Goal: Task Accomplishment & Management: Use online tool/utility

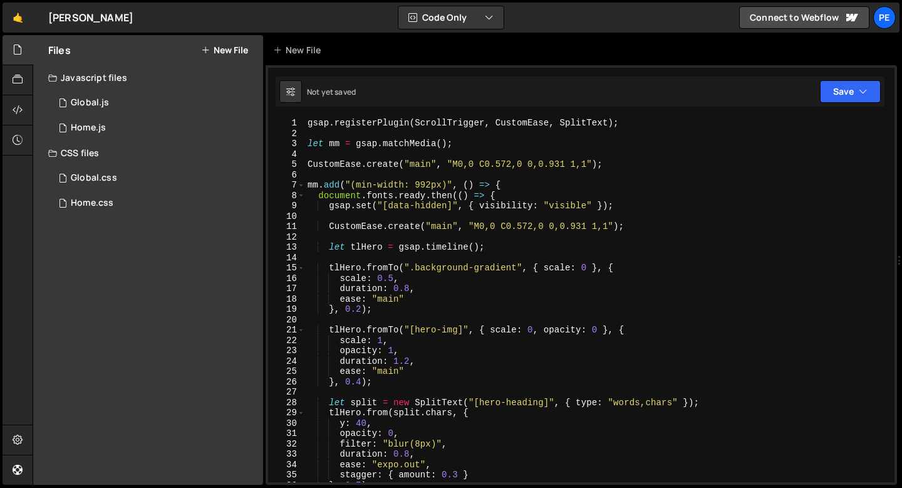
click at [345, 158] on div "gsap . registerPlugin ( ScrollTrigger , CustomEase , SplitText ) ; let mm = gsa…" at bounding box center [597, 310] width 585 height 385
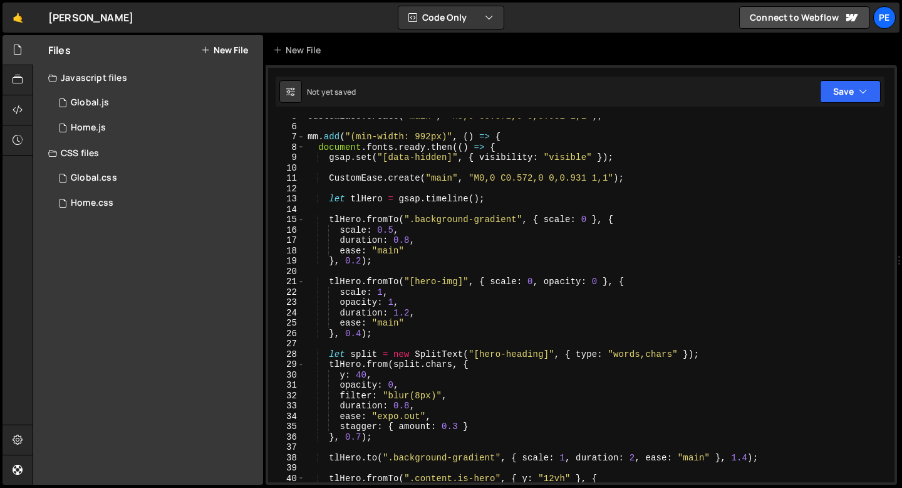
scroll to position [52, 0]
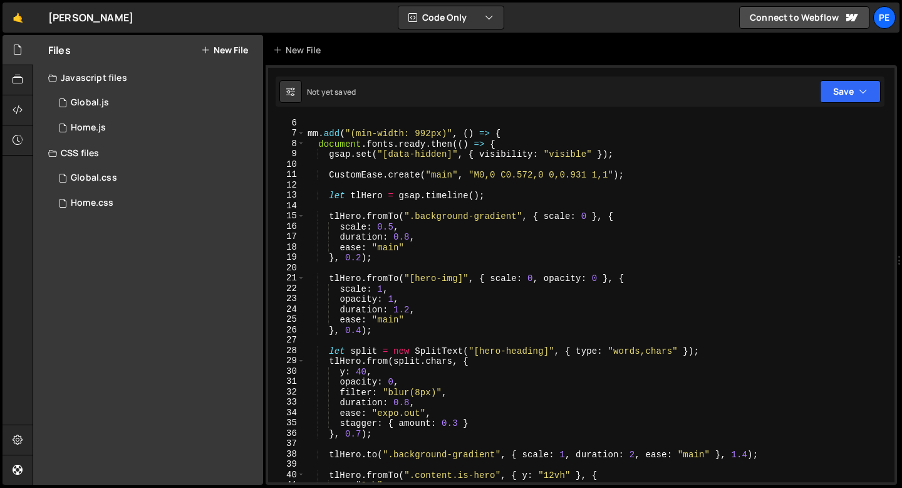
click at [469, 216] on div "mm . add ( "(min-width: 992px)" , ( ) => { document . fonts . ready . then (( )…" at bounding box center [597, 310] width 585 height 385
click at [459, 215] on div "mm . add ( "(min-width: 992px)" , ( ) => { document . fonts . ready . then (( )…" at bounding box center [597, 310] width 585 height 385
click at [458, 215] on div "mm . add ( "(min-width: 992px)" , ( ) => { document . fonts . ready . then (( )…" at bounding box center [597, 310] width 585 height 385
paste textarea "hero-logo]"
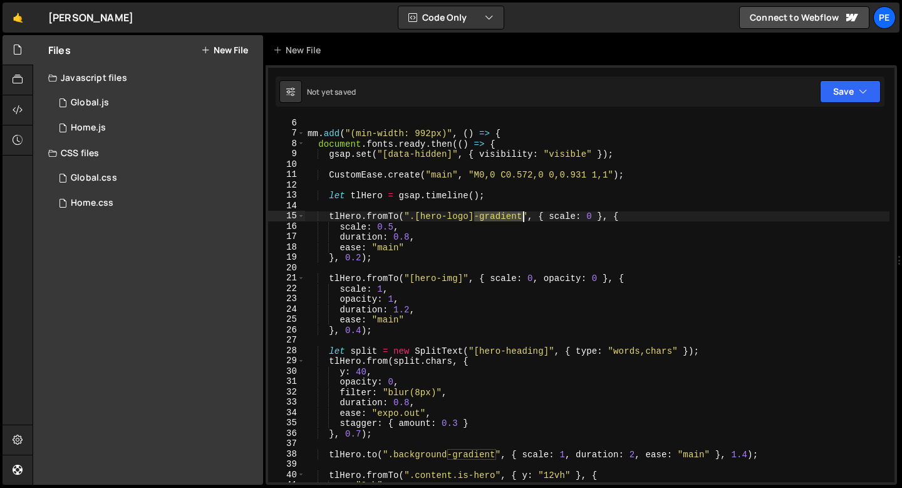
drag, startPoint x: 474, startPoint y: 216, endPoint x: 522, endPoint y: 216, distance: 47.6
click at [522, 216] on div "mm . add ( "(min-width: 992px)" , ( ) => { document . fonts . ready . then (( )…" at bounding box center [597, 310] width 585 height 385
click at [415, 218] on div "mm . add ( "(min-width: 992px)" , ( ) => { document . fonts . ready . then (( )…" at bounding box center [597, 310] width 585 height 385
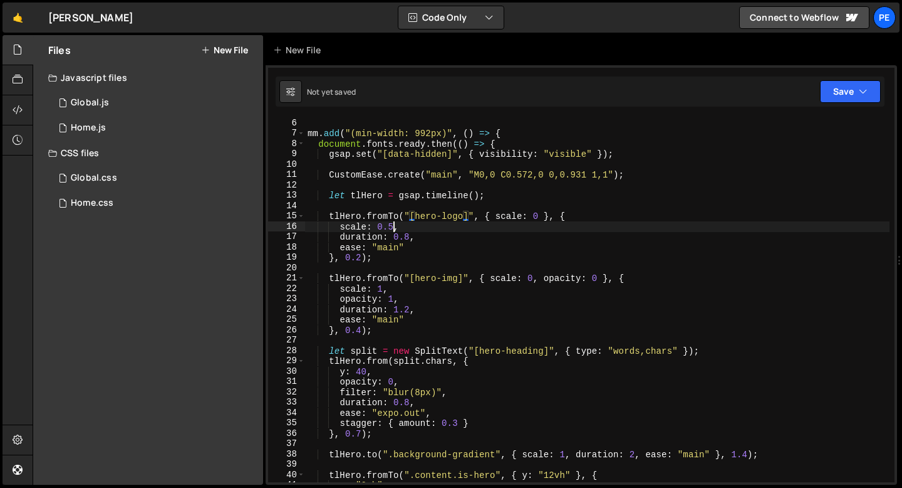
click at [395, 226] on div "mm . add ( "(min-width: 992px)" , ( ) => { document . fonts . ready . then (( )…" at bounding box center [597, 310] width 585 height 385
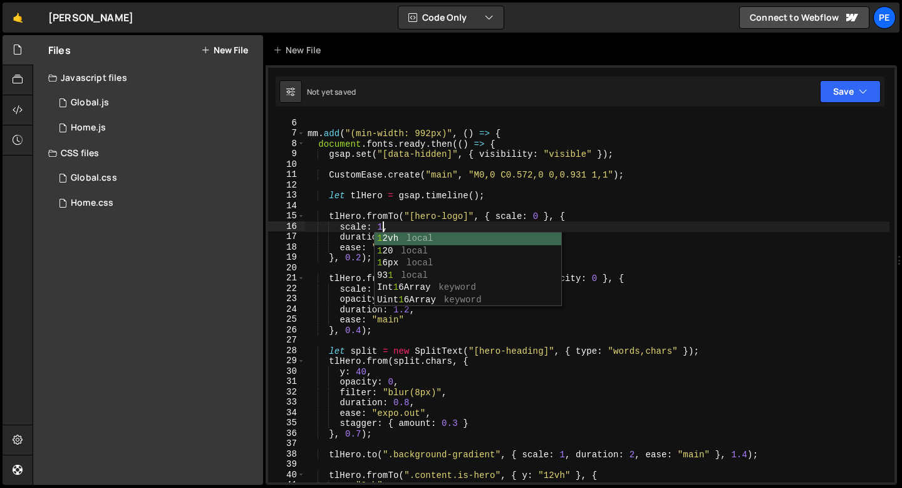
click at [399, 221] on div "mm . add ( "(min-width: 992px)" , ( ) => { document . fonts . ready . then (( )…" at bounding box center [597, 310] width 585 height 385
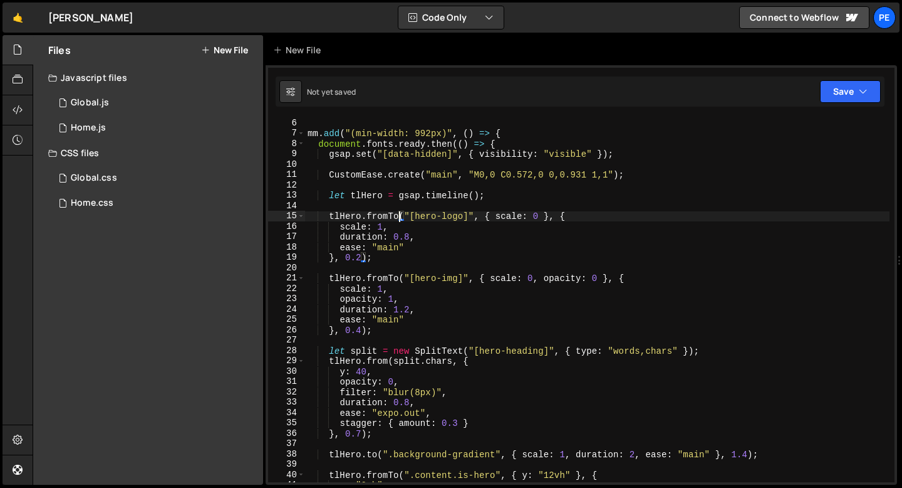
click at [399, 231] on div "mm . add ( "(min-width: 992px)" , ( ) => { document . fonts . ready . then (( )…" at bounding box center [597, 310] width 585 height 385
type textarea "scale: 1,"
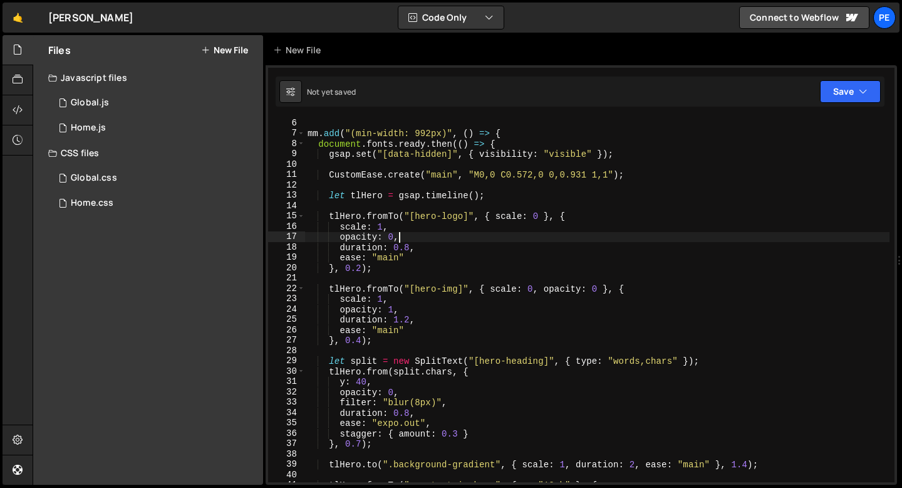
scroll to position [0, 6]
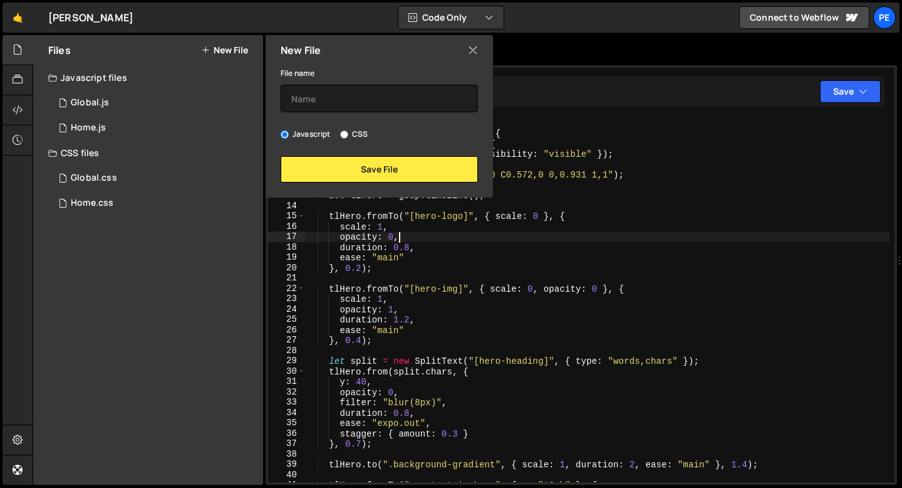
click at [417, 241] on div "mm . add ( "(min-width: 992px)" , ( ) => { document . fonts . ready . then (( )…" at bounding box center [597, 310] width 585 height 385
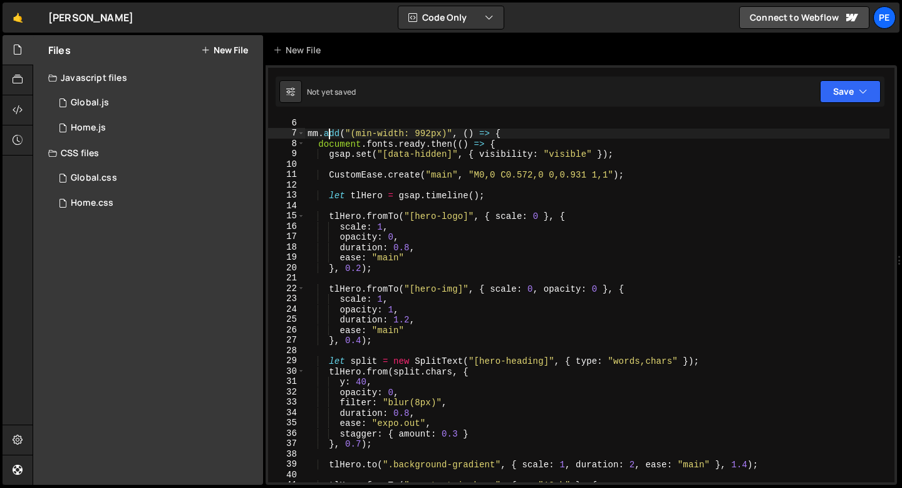
click at [327, 135] on div "mm . add ( "(min-width: 992px)" , ( ) => { document . fonts . ready . then (( )…" at bounding box center [597, 310] width 585 height 385
type textarea "}); });"
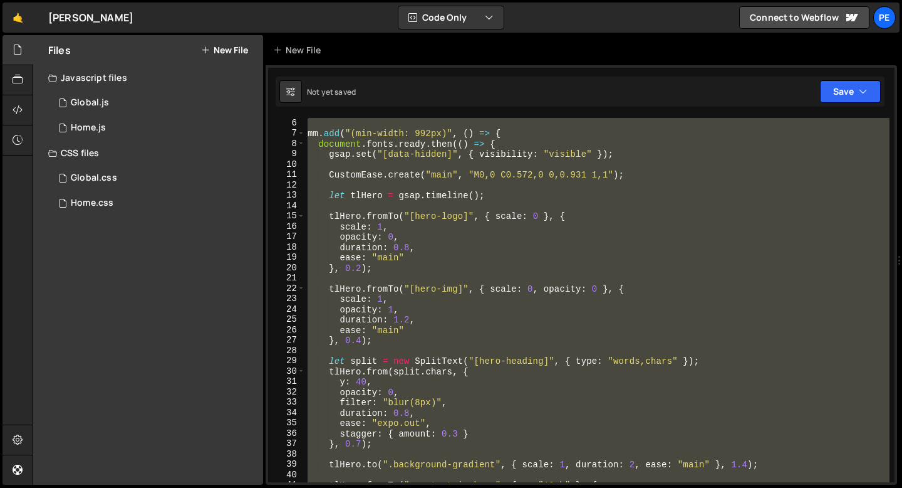
scroll to position [0, 0]
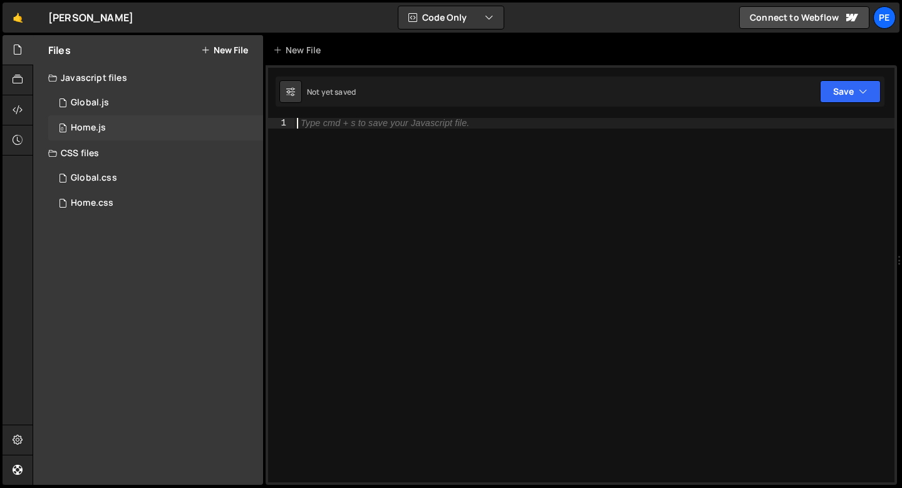
click at [105, 133] on div "0 Home.js 0" at bounding box center [155, 127] width 215 height 25
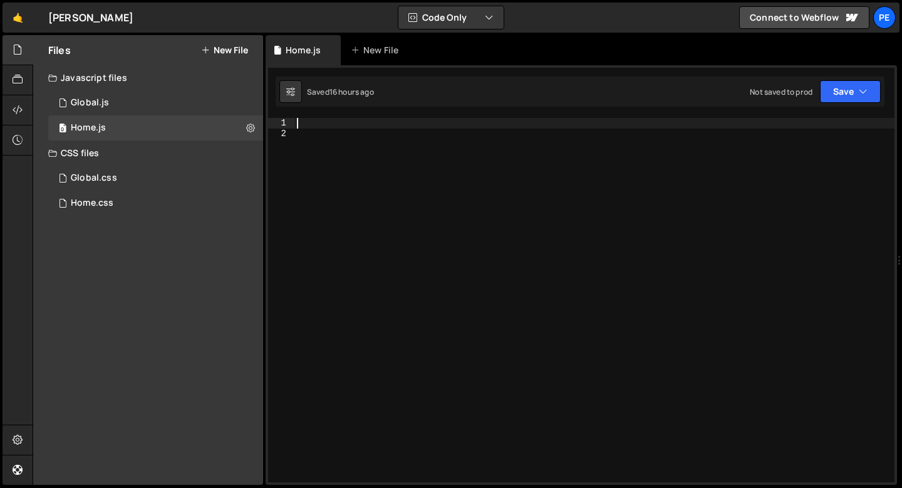
click at [352, 122] on div at bounding box center [595, 310] width 600 height 385
paste textarea "});"
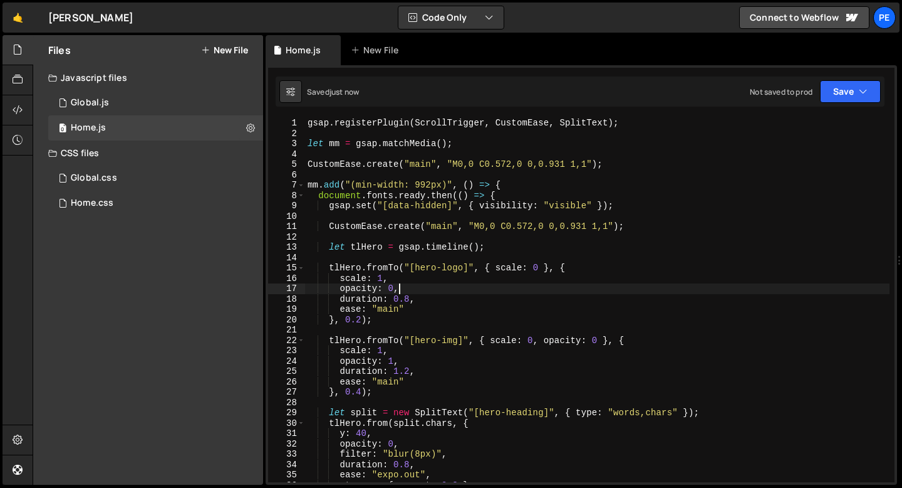
click at [398, 288] on div "gsap . registerPlugin ( ScrollTrigger , CustomEase , SplitText ) ; let mm = gsa…" at bounding box center [597, 310] width 585 height 385
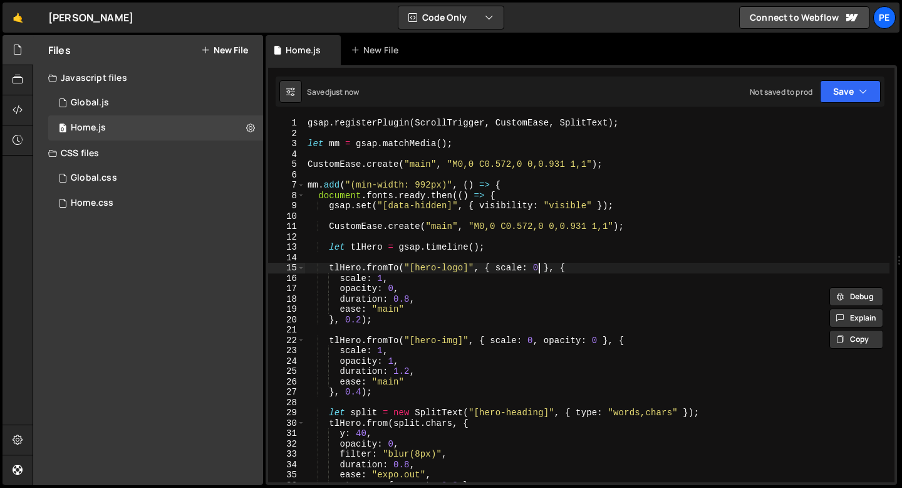
click at [541, 264] on div "gsap . registerPlugin ( ScrollTrigger , CustomEase , SplitText ) ; let mm = gsa…" at bounding box center [597, 310] width 585 height 385
paste textarea
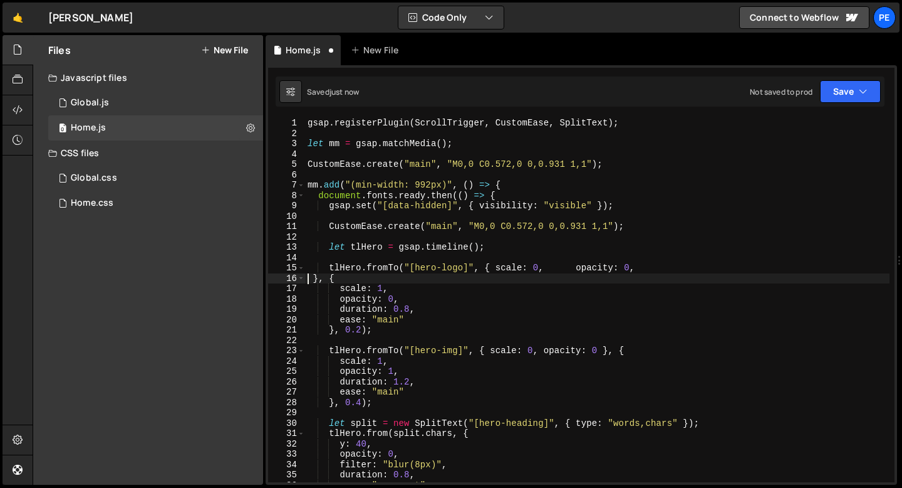
scroll to position [0, 1]
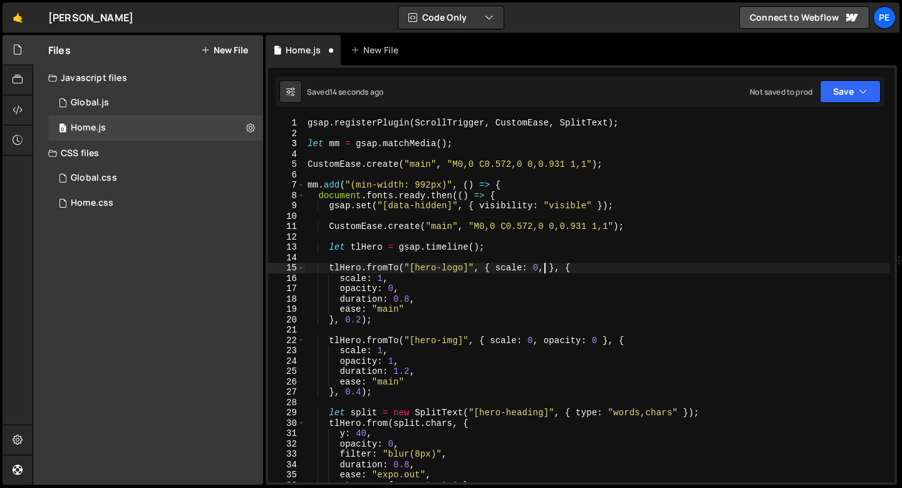
paste textarea
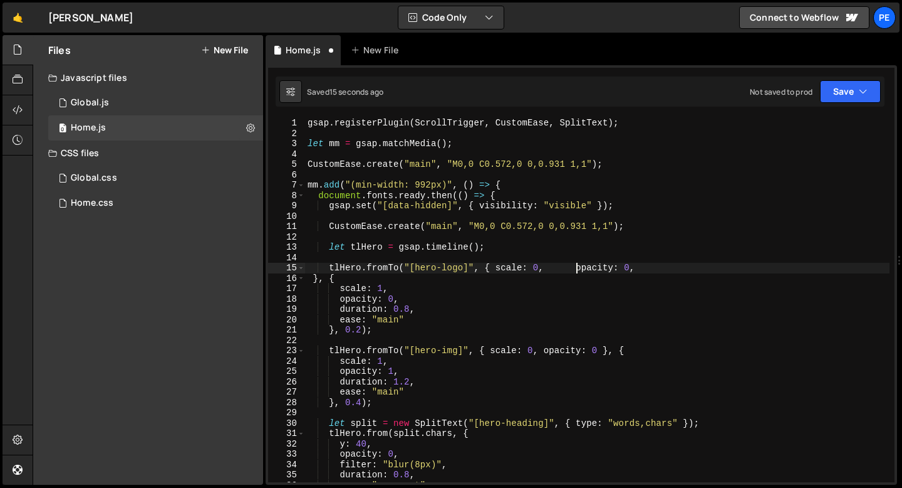
click at [576, 269] on div "gsap . registerPlugin ( ScrollTrigger , CustomEase , SplitText ) ; let mm = gsa…" at bounding box center [597, 310] width 585 height 385
click at [602, 267] on div "gsap . registerPlugin ( ScrollTrigger , CustomEase , SplitText ) ; let mm = gsa…" at bounding box center [597, 310] width 585 height 385
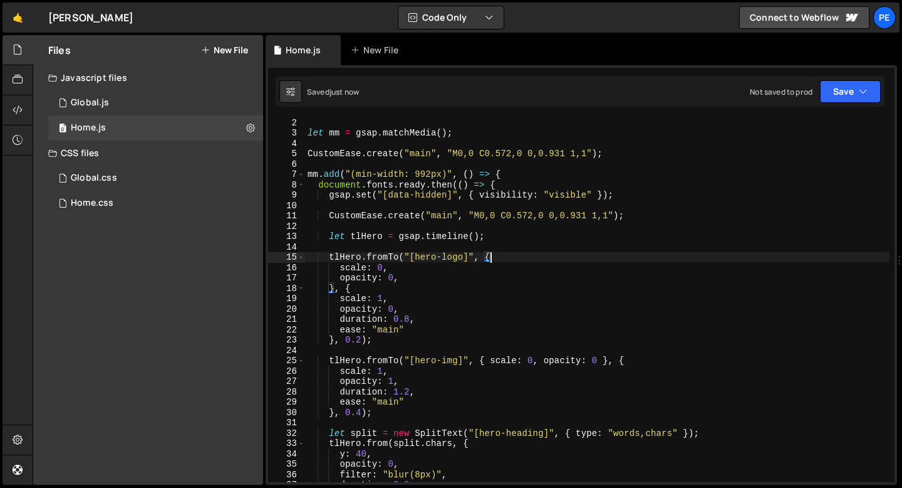
scroll to position [12, 0]
click at [360, 340] on div "let mm = gsap . matchMedia ( ) ; CustomEase . create ( "main" , "M0,0 C0.572,0 …" at bounding box center [597, 308] width 585 height 385
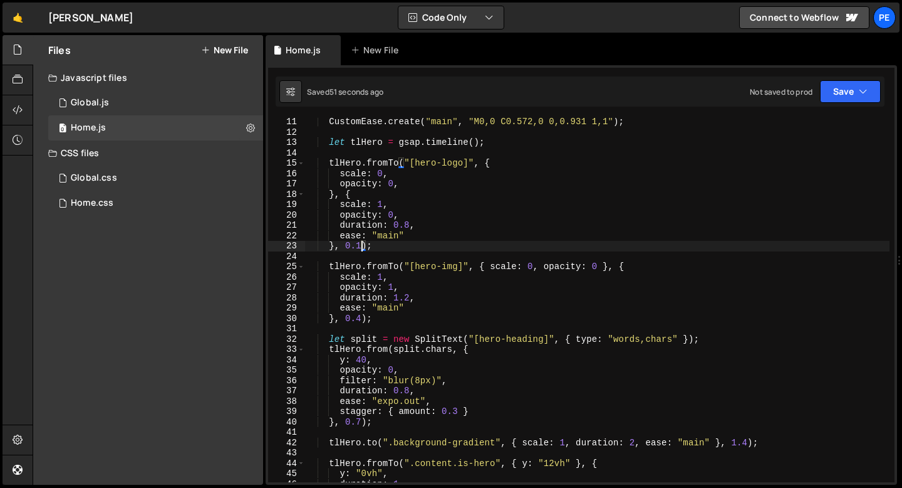
scroll to position [105, 0]
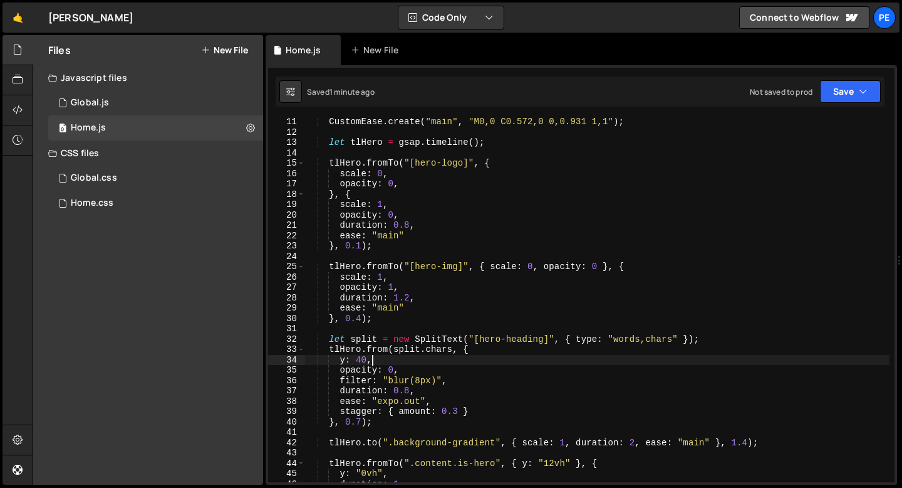
click at [438, 363] on div "CustomEase . create ( "main" , "M0,0 C0.572,0 0,0.931 1,1" ) ; let tlHero = gsa…" at bounding box center [597, 309] width 585 height 385
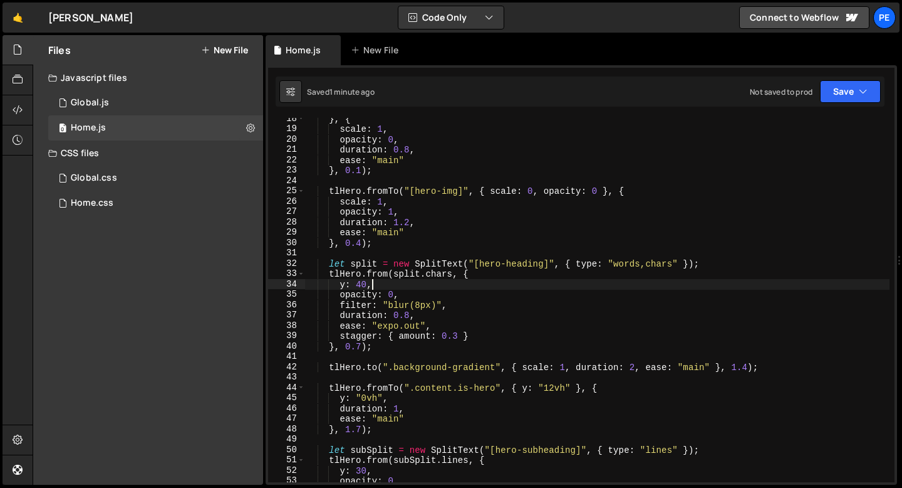
scroll to position [231, 0]
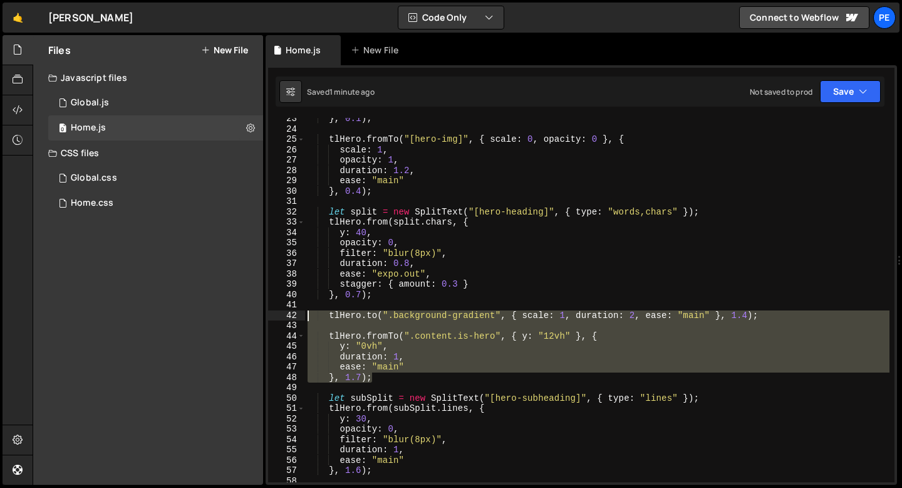
drag, startPoint x: 374, startPoint y: 377, endPoint x: 296, endPoint y: 311, distance: 101.4
click at [296, 311] on div "y: 40, 23 24 25 26 27 28 29 30 31 32 33 34 35 36 37 38 39 40 41 42 43 44 45 46 …" at bounding box center [581, 300] width 627 height 364
type textarea "[DOMAIN_NAME](".background-gradient", { scale: 1, duration: 2, ease: "main" }, …"
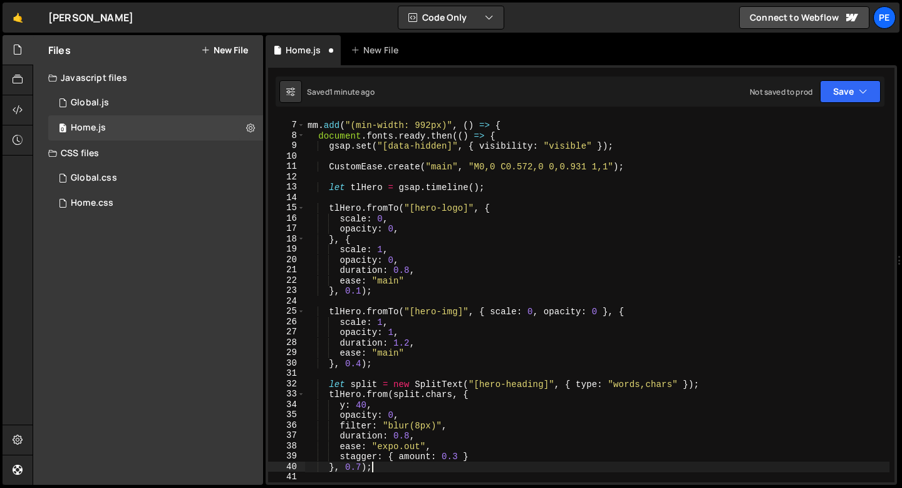
scroll to position [0, 0]
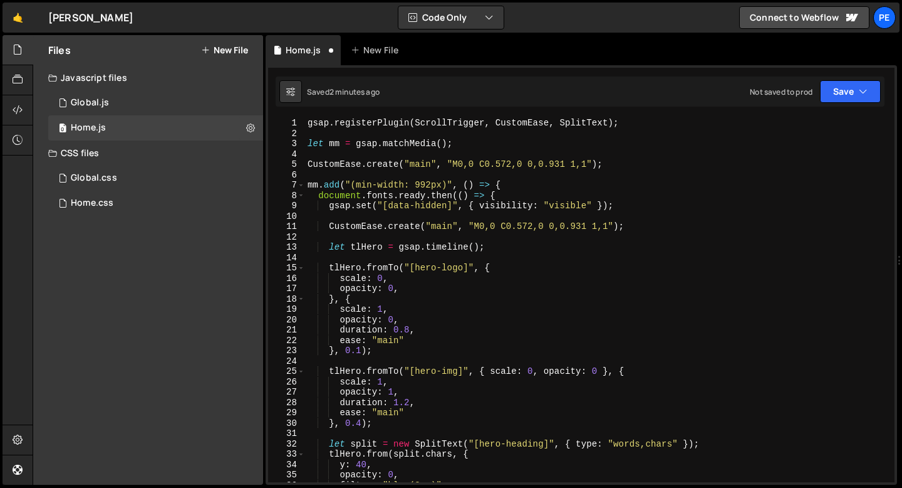
click at [472, 145] on div "gsap . registerPlugin ( ScrollTrigger , CustomEase , SplitText ) ; let mm = gsa…" at bounding box center [597, 310] width 585 height 385
type textarea "let mm = gsap.matchMedia();"
click at [398, 155] on div "gsap . registerPlugin ( ScrollTrigger , CustomEase , SplitText ) ; let mm = gsa…" at bounding box center [597, 310] width 585 height 385
click at [388, 136] on div "gsap . registerPlugin ( ScrollTrigger , CustomEase , SplitText ) ; let mm = gsa…" at bounding box center [597, 310] width 585 height 385
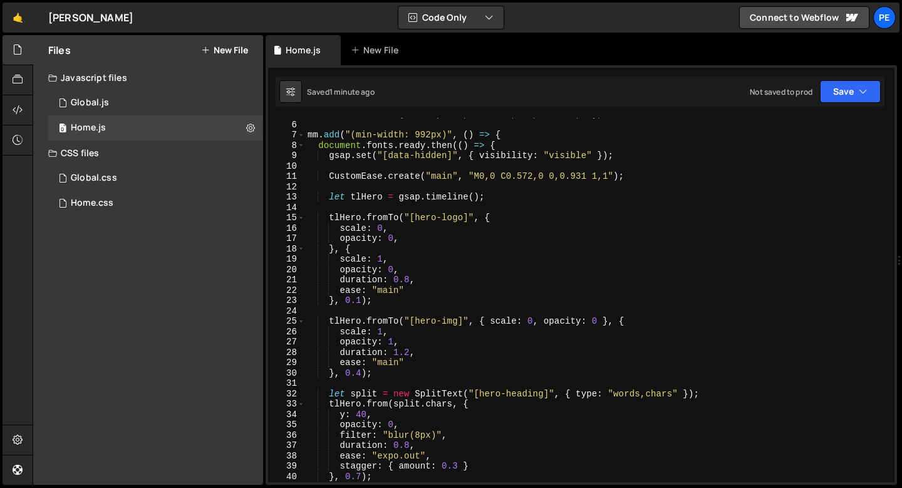
scroll to position [51, 0]
click at [371, 245] on div "CustomEase . create ( "main" , "M0,0 C0.572,0 0,0.931 1,1" ) ; mm . add ( "(min…" at bounding box center [597, 300] width 585 height 385
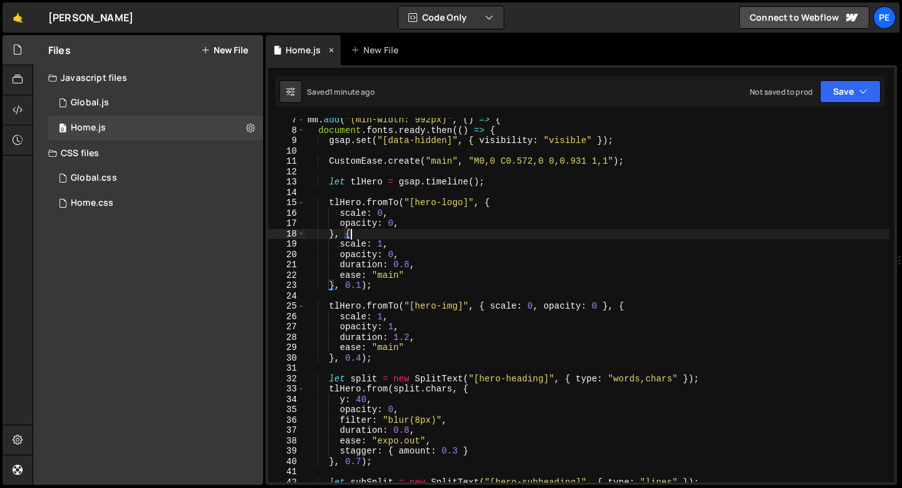
scroll to position [66, 0]
click at [377, 359] on div "mm . add ( "(min-width: 992px)" , ( ) => { document . fonts . ready . then (( )…" at bounding box center [597, 306] width 585 height 385
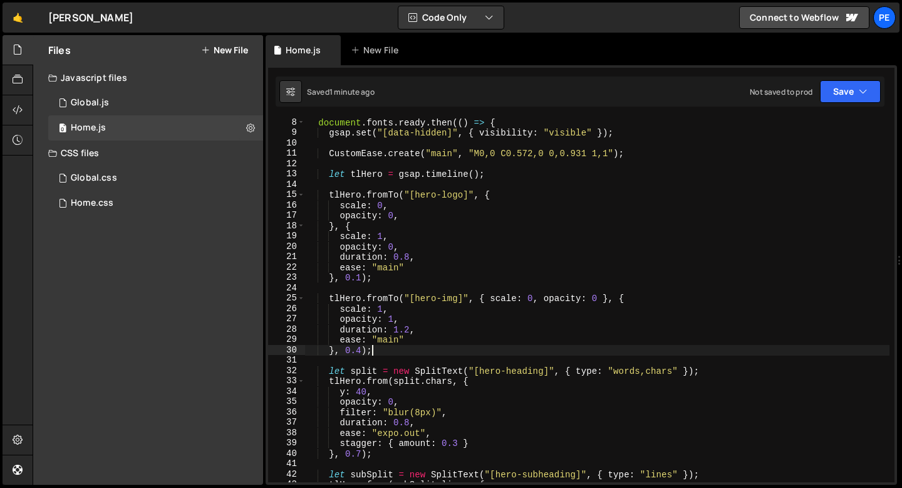
scroll to position [82, 0]
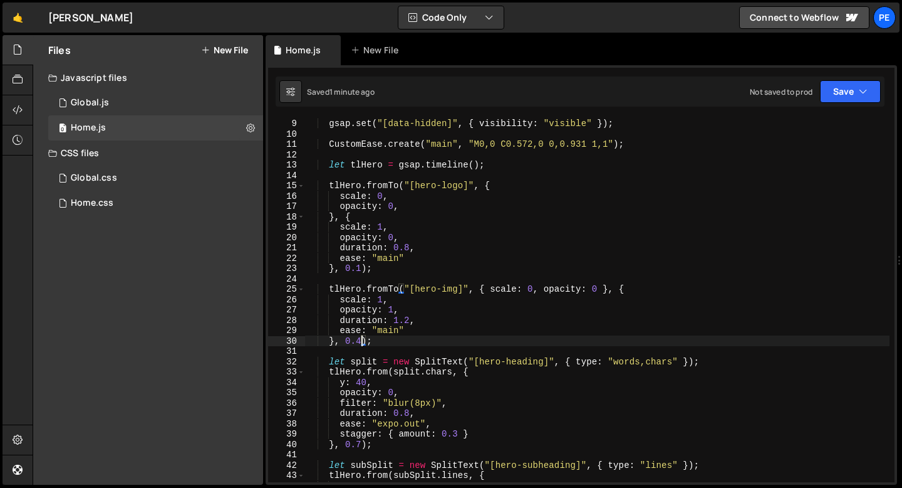
click at [361, 340] on div "document . fonts . ready . then (( ) => { gsap . set ( "[data-hidden]" , { visi…" at bounding box center [597, 300] width 585 height 385
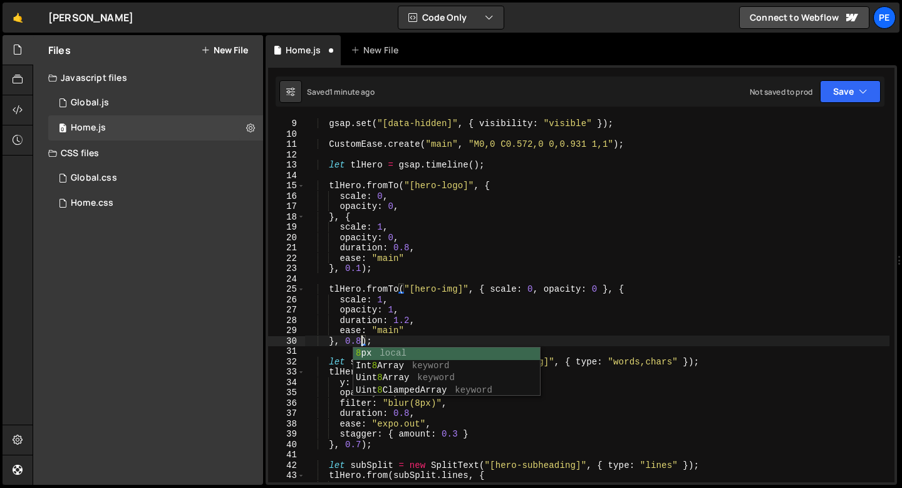
click at [425, 335] on div "document . fonts . ready . then (( ) => { gsap . set ( "[data-hidden]" , { visi…" at bounding box center [597, 300] width 585 height 385
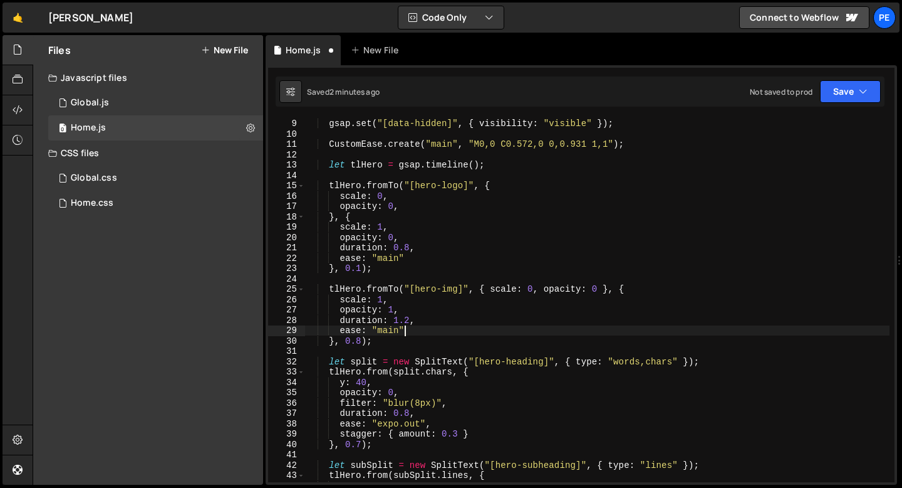
type textarea "ease: "main""
click at [392, 276] on div "document . fonts . ready . then (( ) => { gsap . set ( "[data-hidden]" , { visi…" at bounding box center [597, 300] width 585 height 385
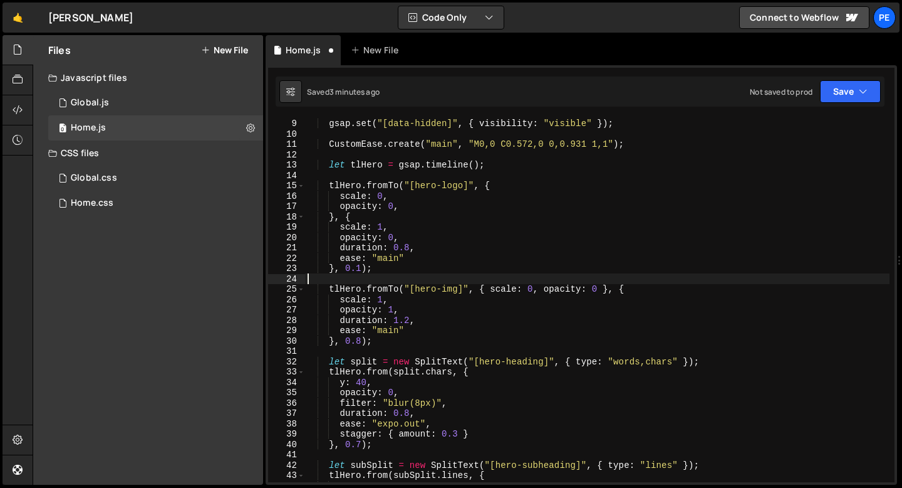
scroll to position [0, 0]
click at [359, 268] on div "document . fonts . ready . then (( ) => { gsap . set ( "[data-hidden]" , { visi…" at bounding box center [597, 300] width 585 height 385
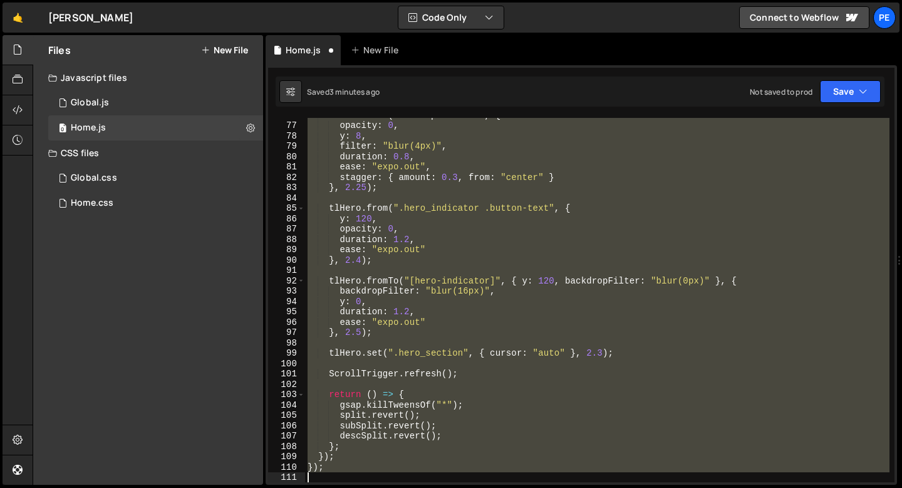
scroll to position [783, 0]
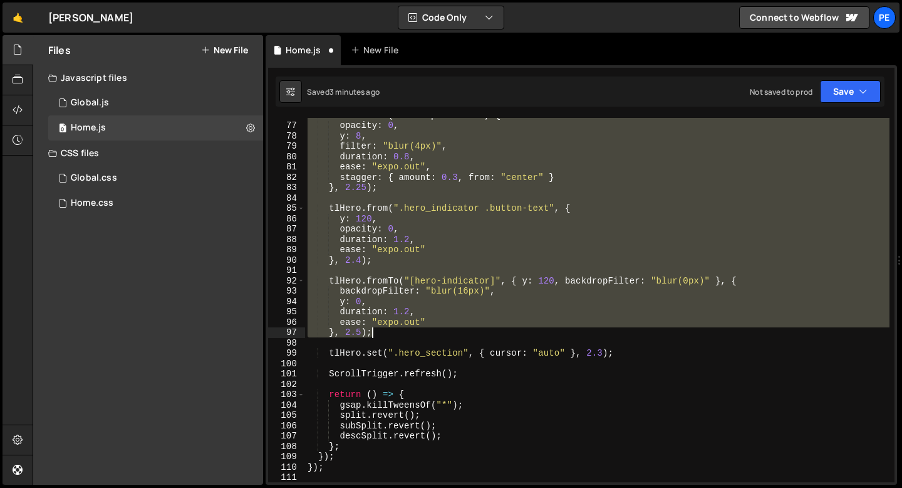
drag, startPoint x: 328, startPoint y: 290, endPoint x: 533, endPoint y: 333, distance: 209.4
click at [533, 333] on div "tlHero . from ( buttonSplit . chars , { opacity : 0 , y : 8 , filter : "blur(4p…" at bounding box center [597, 302] width 585 height 385
type textarea "ease: "expo.out" }, 2.5);"
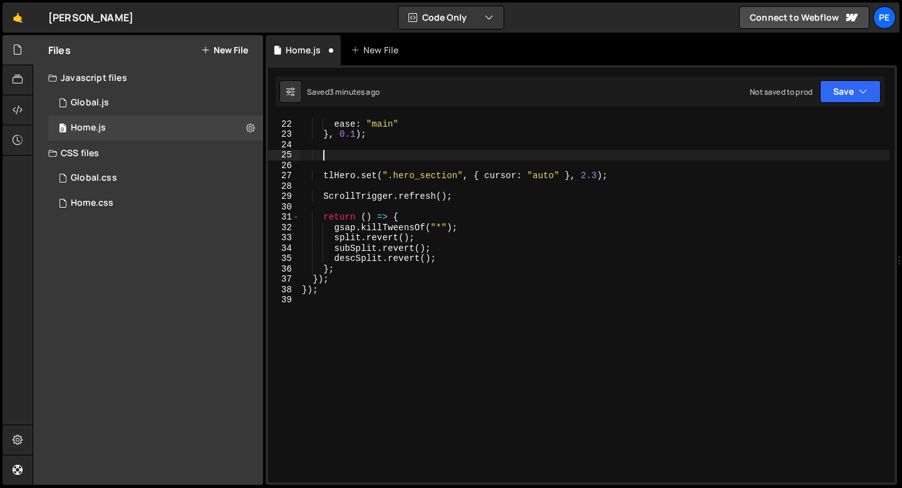
scroll to position [216, 0]
click at [431, 177] on div "duration : 0.8 , ease : "main" } , 0.1 ) ; tlHero . set ( ".hero_section" , { c…" at bounding box center [595, 300] width 590 height 385
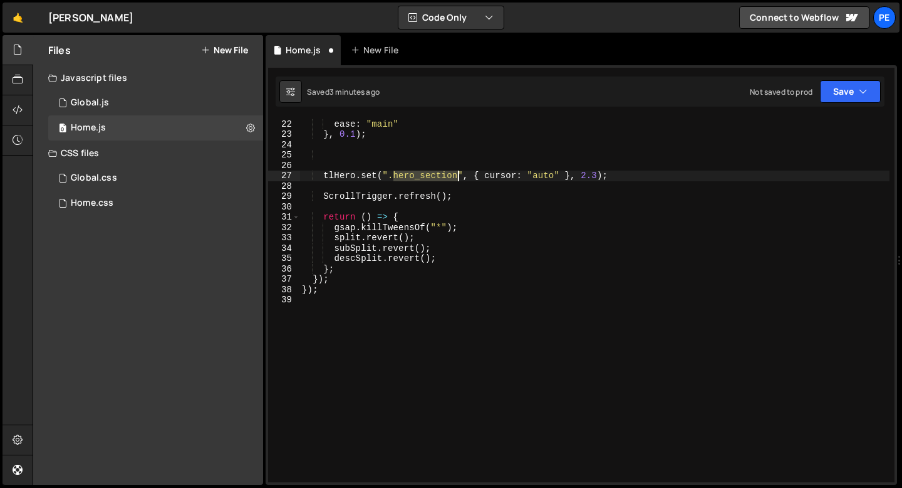
click at [431, 177] on div "duration : 0.8 , ease : "main" } , 0.1 ) ; tlHero . set ( ".hero_section" , { c…" at bounding box center [595, 300] width 590 height 385
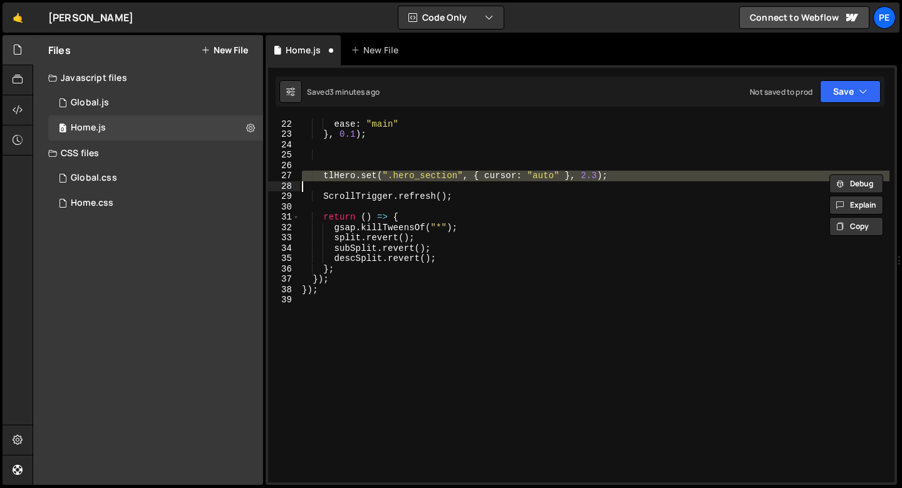
click at [431, 177] on div "duration : 0.8 , ease : "main" } , 0.1 ) ; tlHero . set ( ".hero_section" , { c…" at bounding box center [595, 300] width 590 height 385
type textarea "});"
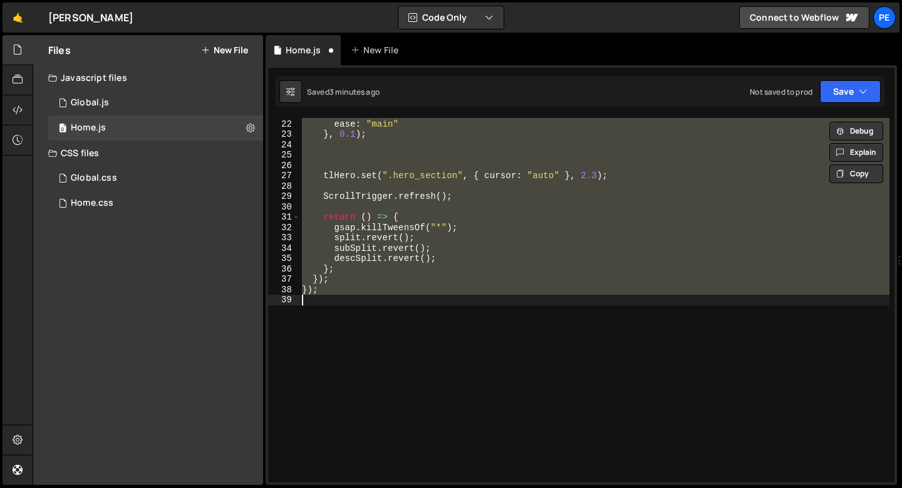
click at [420, 179] on div "duration : 0.8 , ease : "main" } , 0.1 ) ; tlHero . set ( ".hero_section" , { c…" at bounding box center [595, 300] width 590 height 364
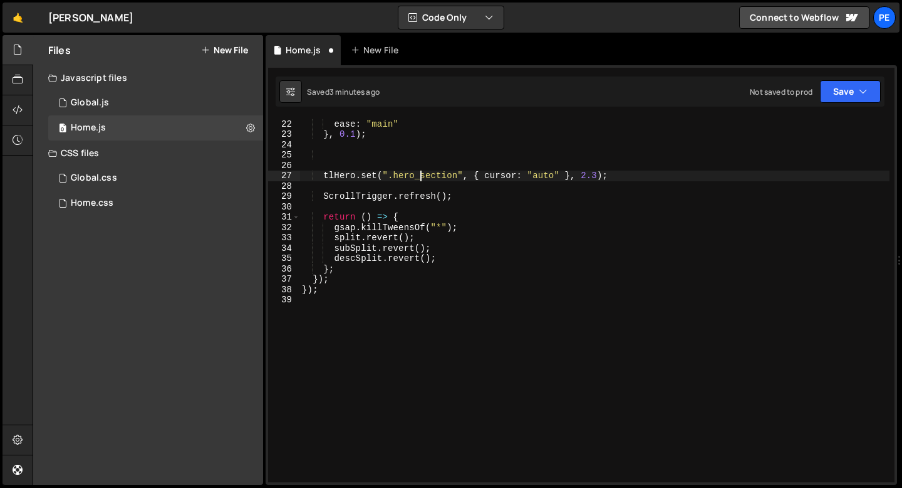
click at [419, 179] on div "duration : 0.8 , ease : "main" } , 0.1 ) ; tlHero . set ( ".hero_section" , { c…" at bounding box center [595, 300] width 590 height 385
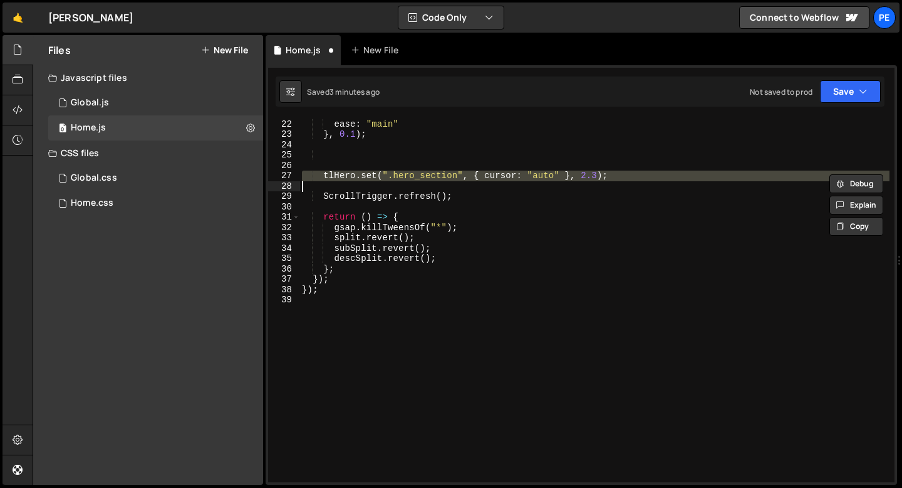
click at [419, 179] on div "duration : 0.8 , ease : "main" } , 0.1 ) ; tlHero . set ( ".hero_section" , { c…" at bounding box center [595, 300] width 590 height 385
type textarea "tlHero.set(".hero_section", { cursor: "auto" }, 2.3);"
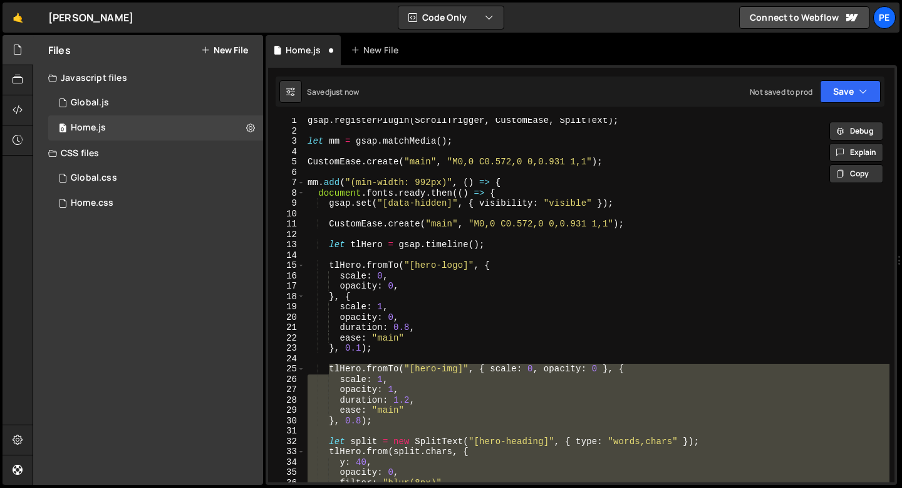
scroll to position [0, 0]
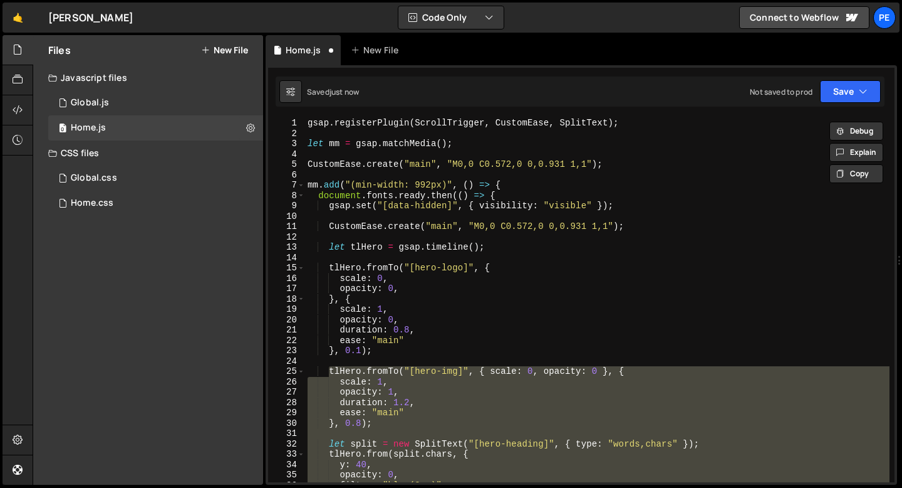
click at [423, 304] on div "gsap . registerPlugin ( ScrollTrigger , CustomEase , SplitText ) ; let mm = gsa…" at bounding box center [597, 310] width 585 height 385
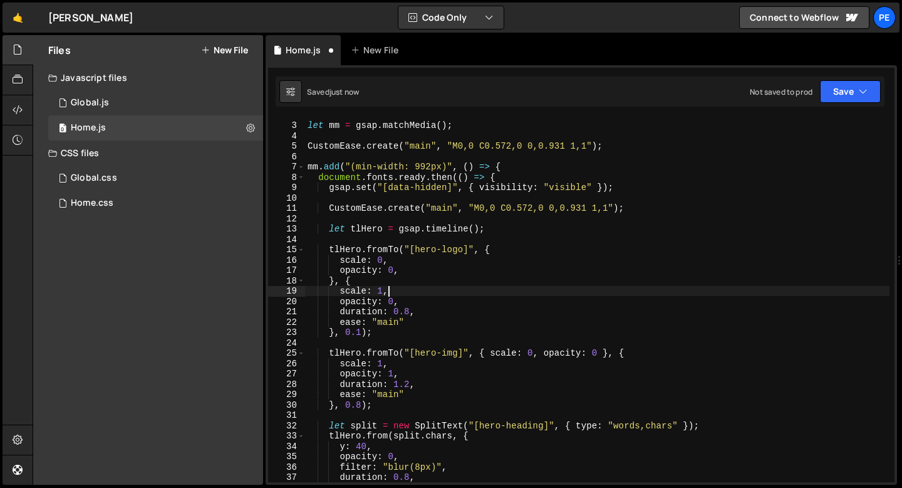
scroll to position [75, 0]
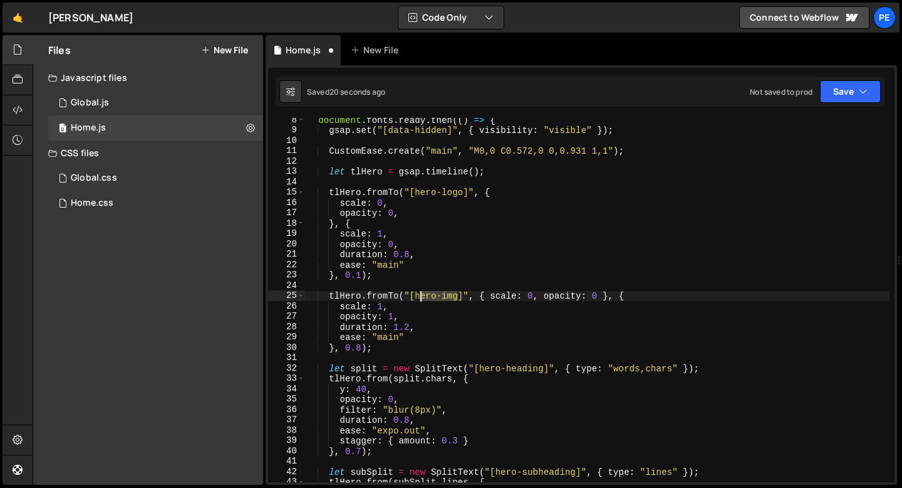
drag, startPoint x: 458, startPoint y: 293, endPoint x: 419, endPoint y: 295, distance: 39.6
click at [419, 295] on div "document . fonts . ready . then (( ) => { gsap . set ( "[data-hidden]" , { visi…" at bounding box center [597, 307] width 585 height 385
click at [532, 296] on div "document . fonts . ready . then (( ) => { gsap . set ( "[data-hidden]" , { visi…" at bounding box center [597, 307] width 585 height 385
drag, startPoint x: 597, startPoint y: 295, endPoint x: 546, endPoint y: 296, distance: 50.8
click at [546, 297] on div "document . fonts . ready . then (( ) => { gsap . set ( "[data-hidden]" , { visi…" at bounding box center [597, 307] width 585 height 385
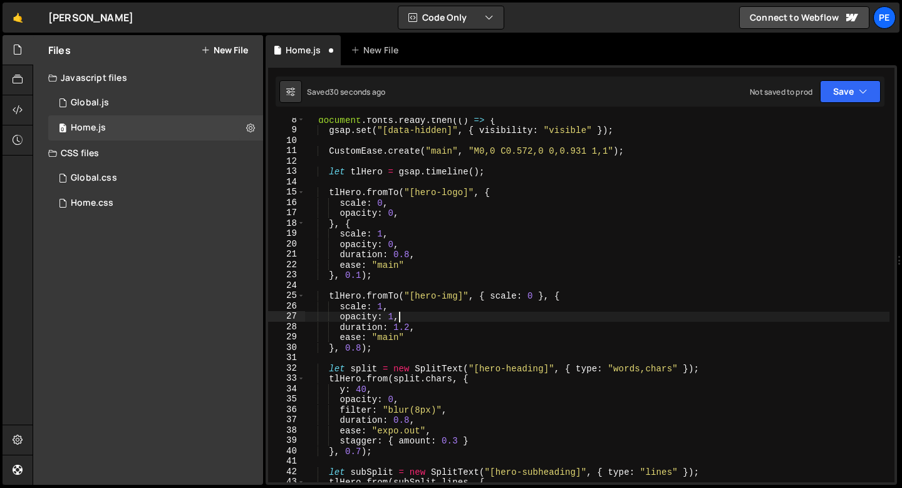
click at [402, 314] on div "document . fonts . ready . then (( ) => { gsap . set ( "[data-hidden]" , { visi…" at bounding box center [597, 307] width 585 height 385
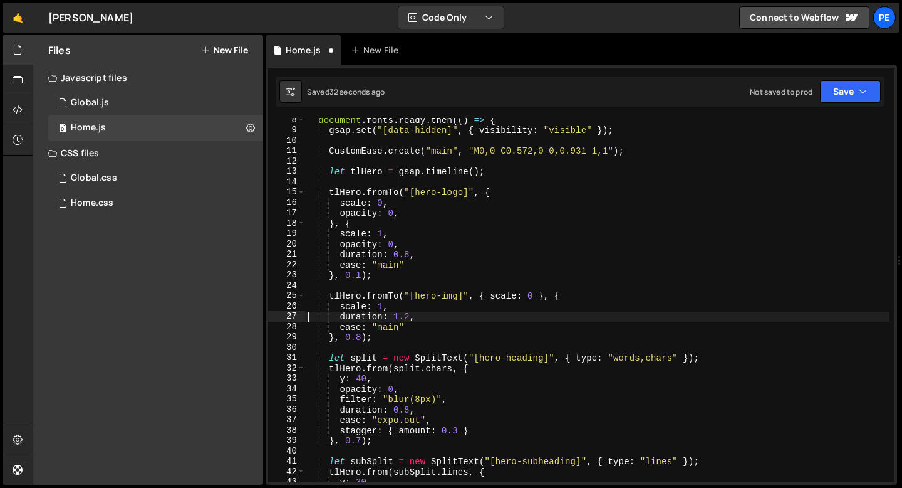
click at [387, 306] on div "document . fonts . ready . then (( ) => { gsap . set ( "[data-hidden]" , { visi…" at bounding box center [597, 307] width 585 height 385
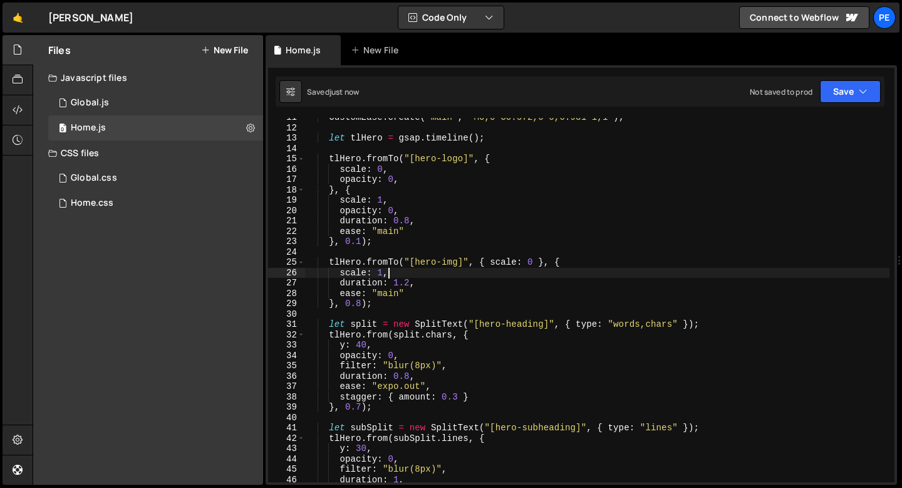
scroll to position [117, 0]
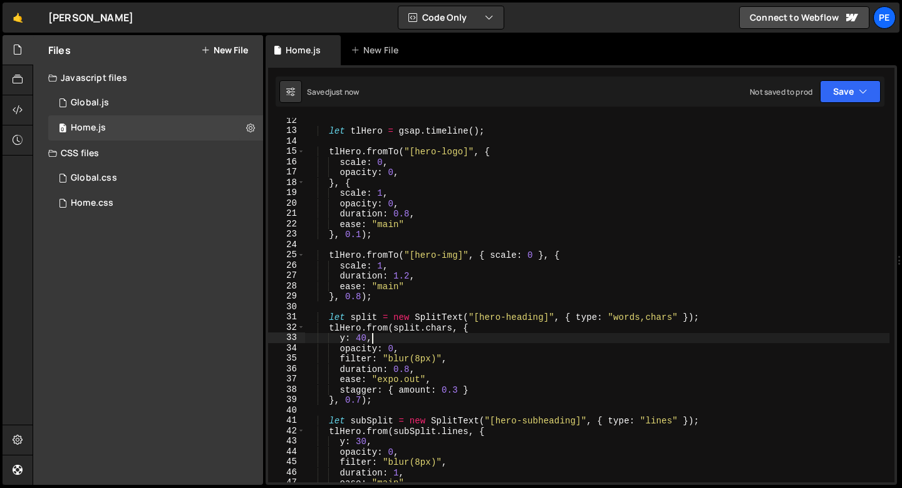
click at [405, 337] on div "let tlHero = gsap . timeline ( ) ; tlHero . fromTo ( "[hero-logo]" , { scale : …" at bounding box center [597, 307] width 585 height 385
click at [422, 349] on div "let tlHero = gsap . timeline ( ) ; tlHero . fromTo ( "[hero-logo]" , { scale : …" at bounding box center [597, 307] width 585 height 385
click at [380, 340] on div "let tlHero = gsap . timeline ( ) ; tlHero . fromTo ( "[hero-logo]" , { scale : …" at bounding box center [597, 307] width 585 height 385
click at [410, 350] on div "let tlHero = gsap . timeline ( ) ; tlHero . fromTo ( "[hero-logo]" , { scale : …" at bounding box center [597, 307] width 585 height 385
click at [410, 367] on div "let tlHero = gsap . timeline ( ) ; tlHero . fromTo ( "[hero-logo]" , { scale : …" at bounding box center [597, 307] width 585 height 385
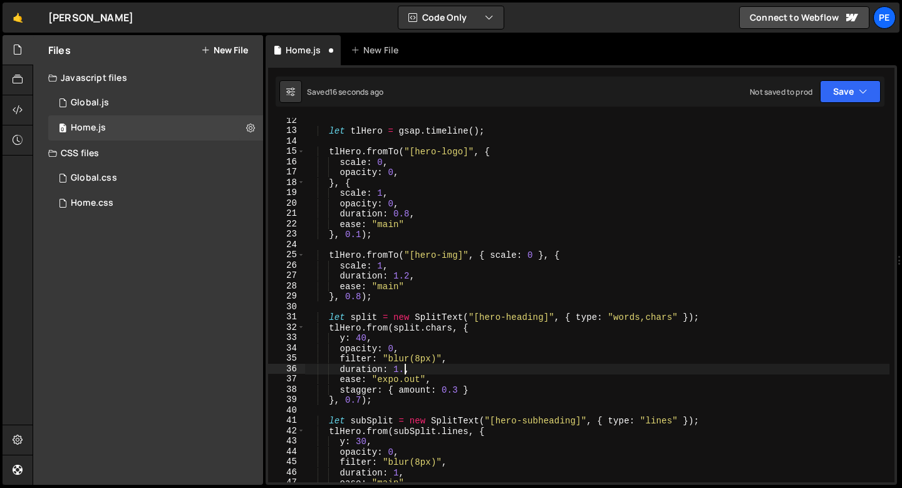
scroll to position [0, 7]
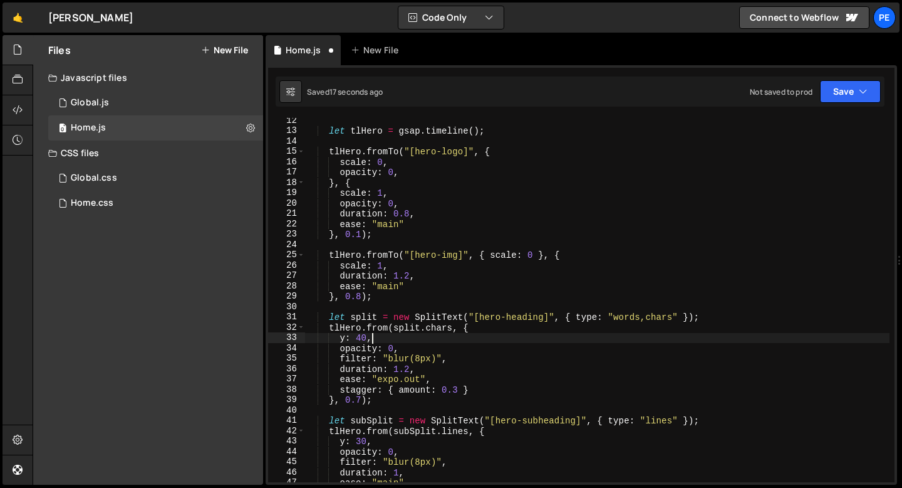
click at [380, 342] on div "let tlHero = gsap . timeline ( ) ; tlHero . fromTo ( "[hero-logo]" , { scale : …" at bounding box center [597, 307] width 585 height 385
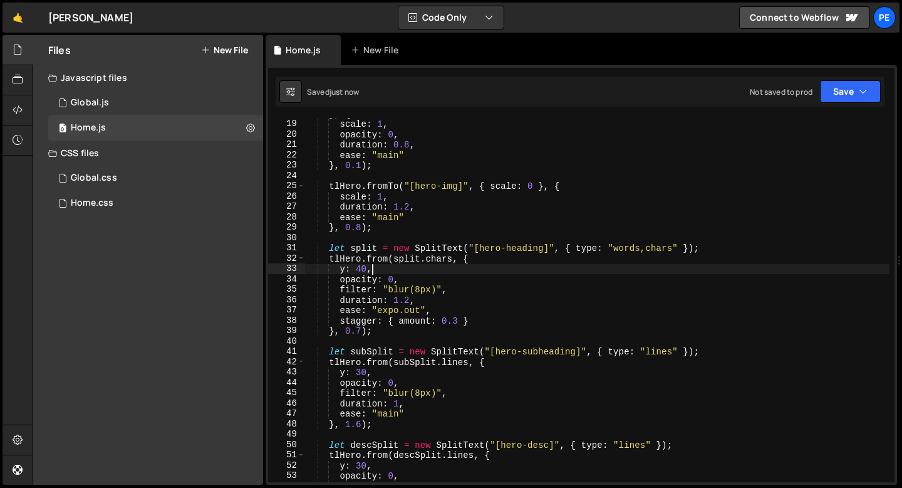
scroll to position [185, 0]
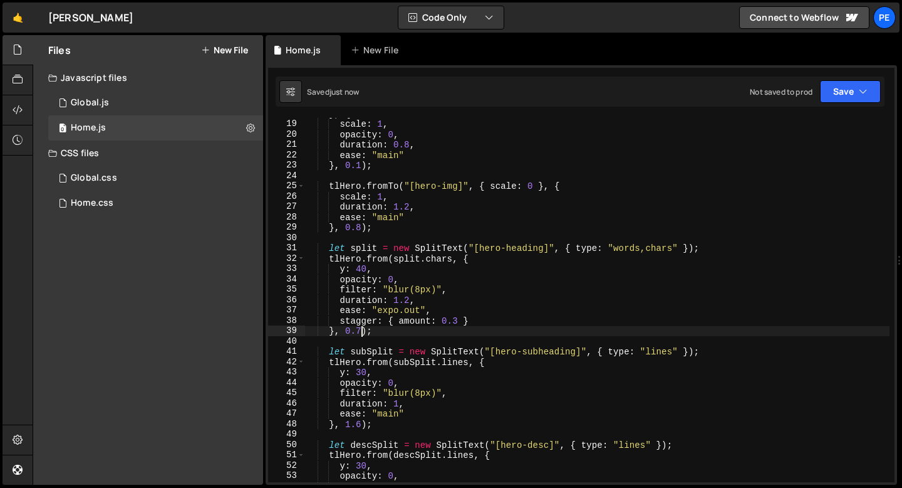
click at [362, 330] on div "} , { scale : 1 , opacity : 0 , duration : 0.8 , ease : "main" } , 0.1 ) ; tlHe…" at bounding box center [597, 300] width 585 height 385
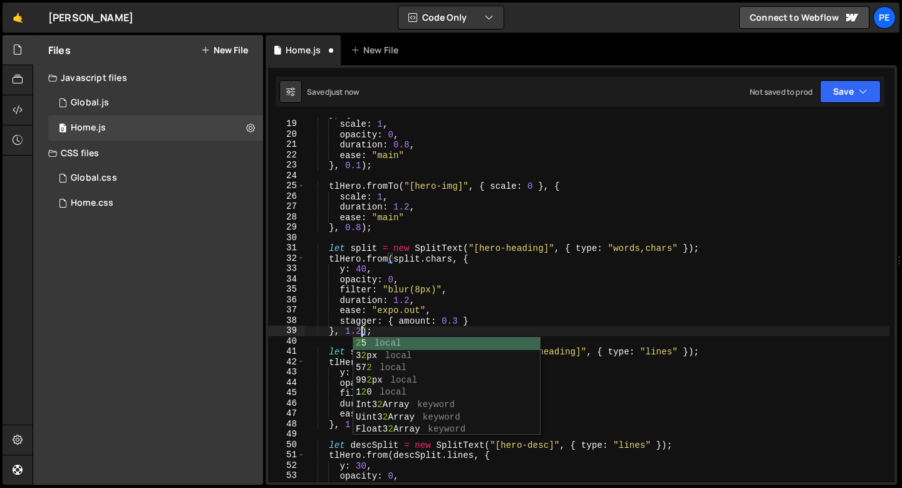
click at [386, 328] on div "} , { scale : 1 , opacity : 0 , duration : 0.8 , ease : "main" } , 0.1 ) ; tlHe…" at bounding box center [597, 300] width 585 height 385
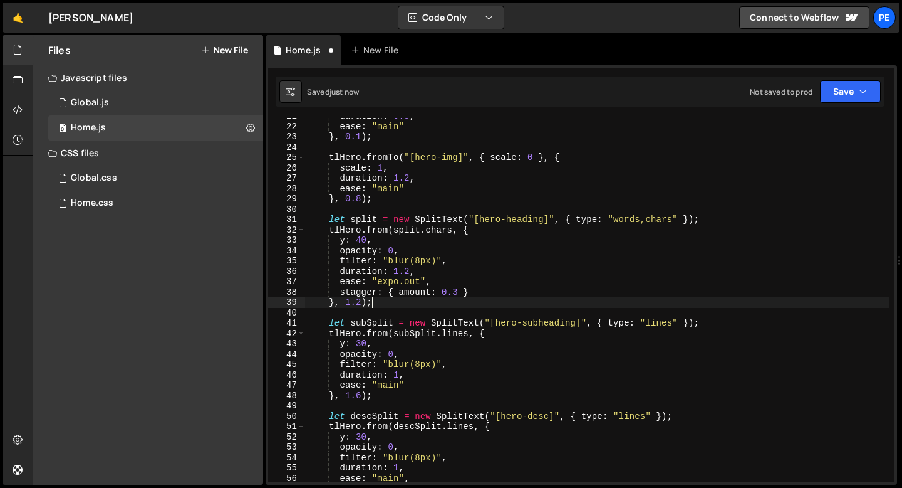
scroll to position [221, 0]
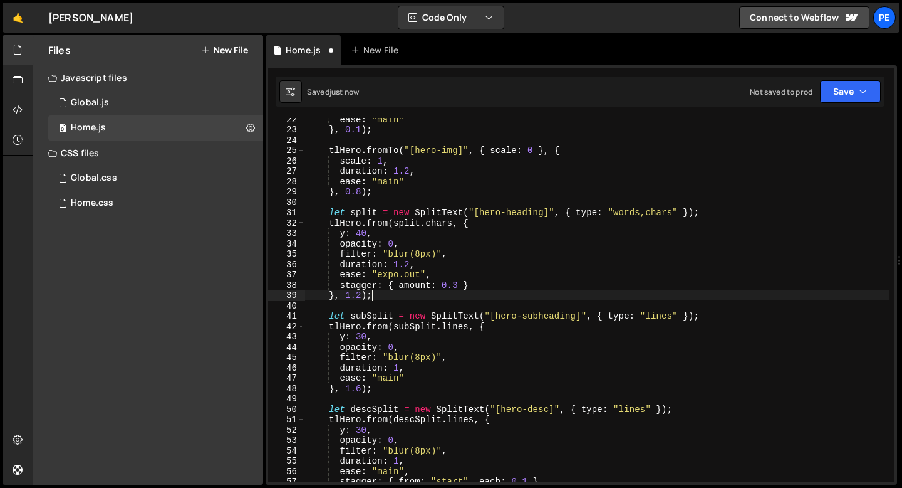
click at [361, 388] on div "ease : "main" } , 0.1 ) ; tlHero . fromTo ( "[hero-img]" , { scale : 0 } , { sc…" at bounding box center [597, 306] width 585 height 385
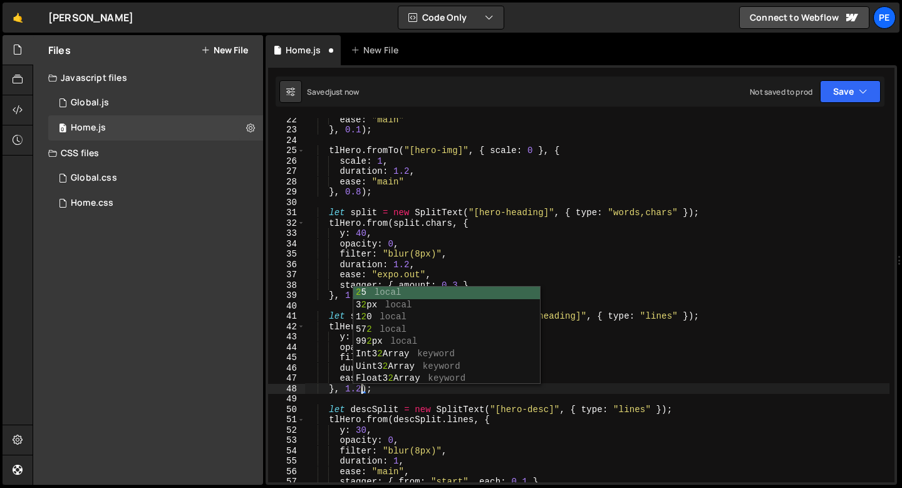
click at [395, 389] on div "ease : "main" } , 0.1 ) ; tlHero . fromTo ( "[hero-img]" , { scale : 0 } , { sc…" at bounding box center [597, 306] width 585 height 385
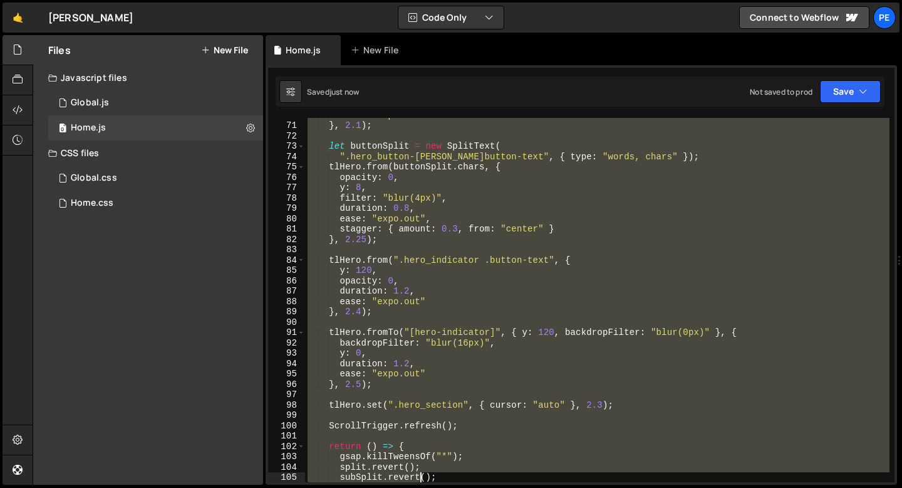
scroll to position [721, 0]
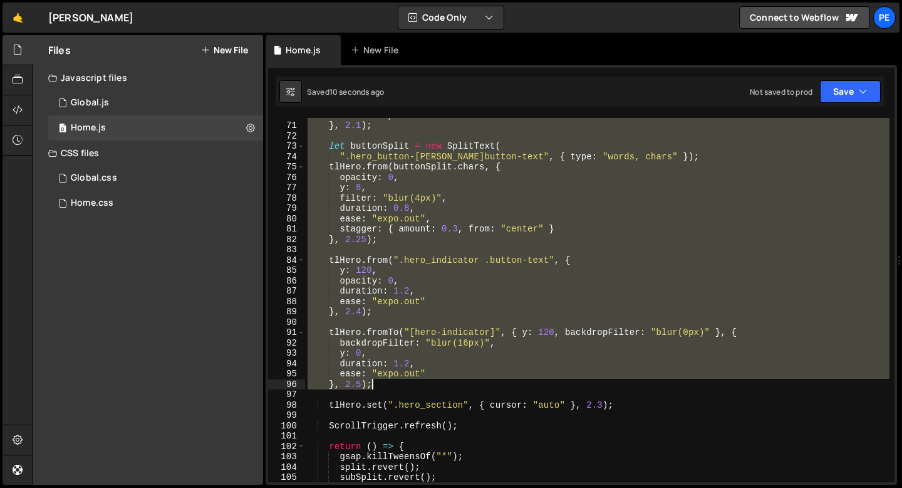
drag, startPoint x: 328, startPoint y: 272, endPoint x: 413, endPoint y: 384, distance: 140.4
click at [413, 384] on div "ease : "expo.out" } , 2.1 ) ; let buttonSplit = new SplitText ( ".hero_button-[…" at bounding box center [597, 302] width 585 height 385
type textarea "ease: "expo.out" }, 2.5);"
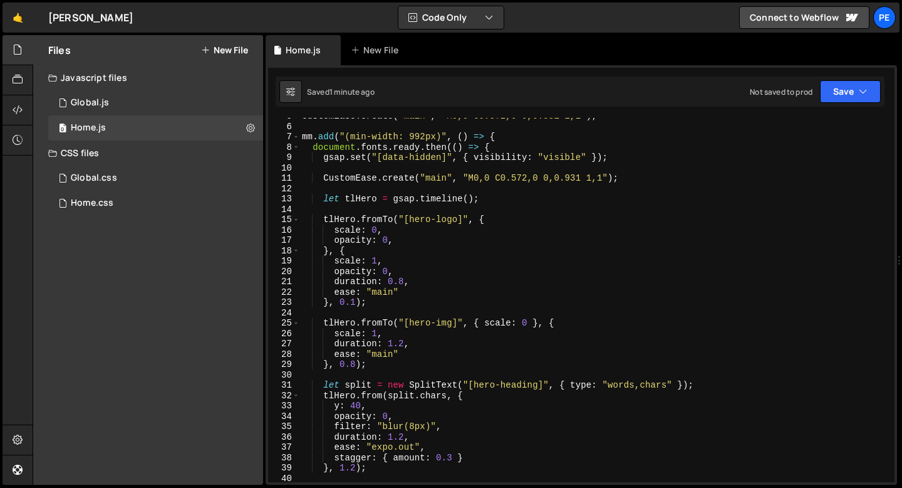
scroll to position [1, 0]
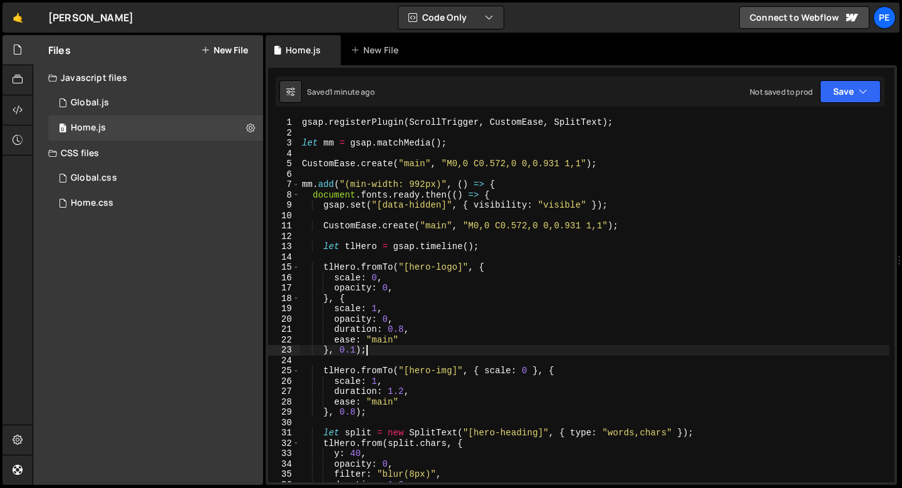
click at [368, 353] on div "gsap . registerPlugin ( ScrollTrigger , CustomEase , SplitText ) ; let mm = gsa…" at bounding box center [595, 309] width 590 height 385
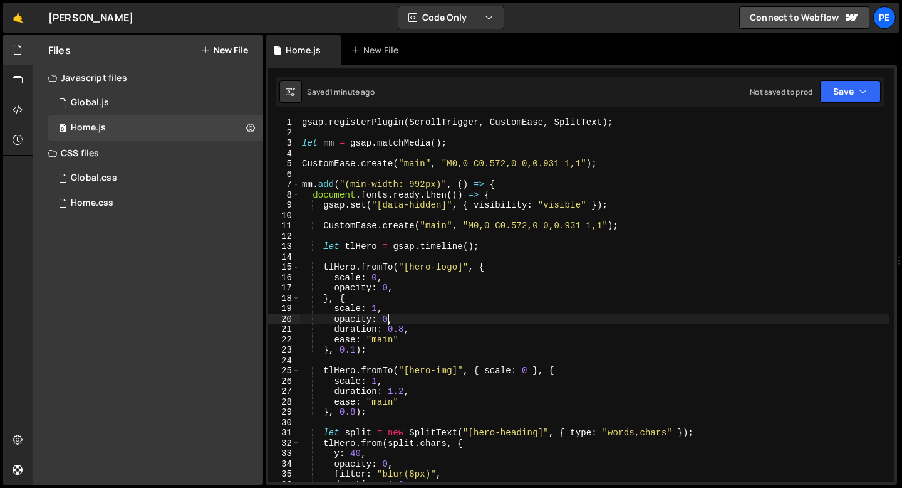
click at [387, 318] on div "gsap . registerPlugin ( ScrollTrigger , CustomEase , SplitText ) ; let mm = gsa…" at bounding box center [595, 309] width 590 height 385
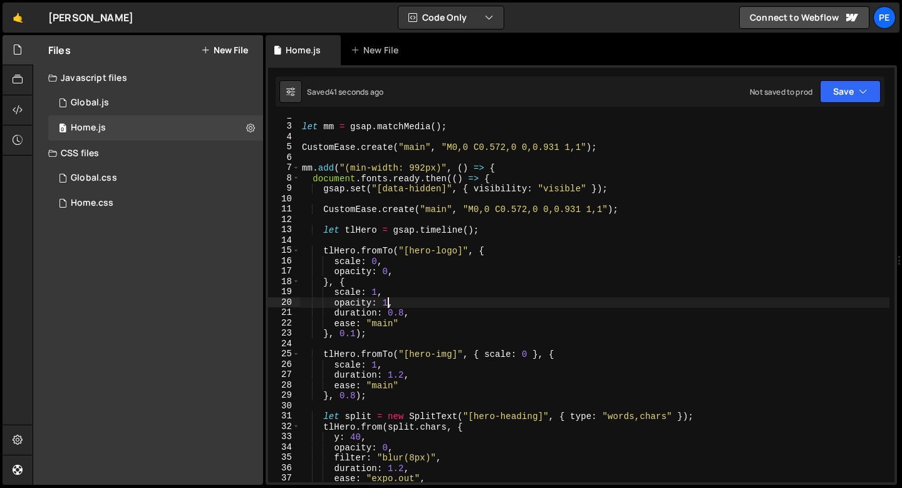
scroll to position [17, 0]
click at [377, 365] on div "let mm = gsap . matchMedia ( ) ; CustomEase . create ( "main" , "M0,0 C0.572,0 …" at bounding box center [595, 303] width 590 height 385
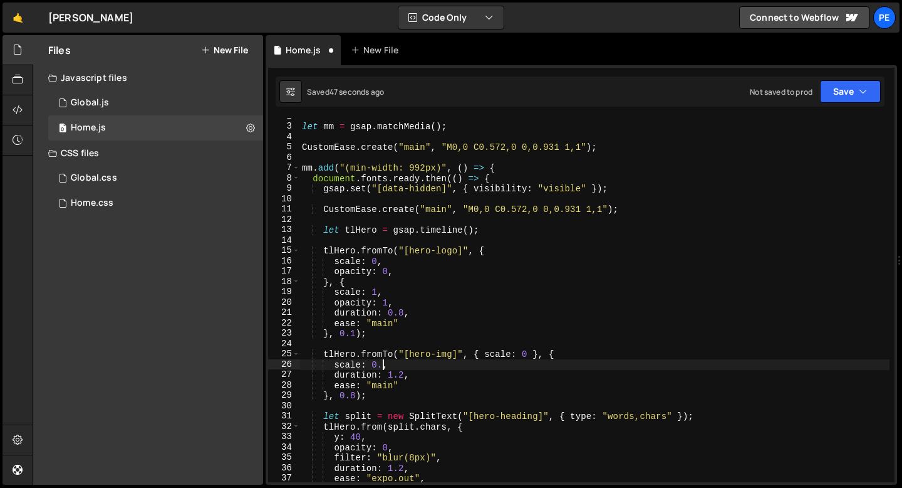
scroll to position [0, 6]
click at [363, 375] on div "let mm = gsap . matchMedia ( ) ; CustomEase . create ( "main" , "M0,0 C0.572,0 …" at bounding box center [595, 303] width 590 height 385
click at [403, 375] on div "let mm = gsap . matchMedia ( ) ; CustomEase . create ( "main" , "M0,0 C0.572,0 …" at bounding box center [595, 303] width 590 height 385
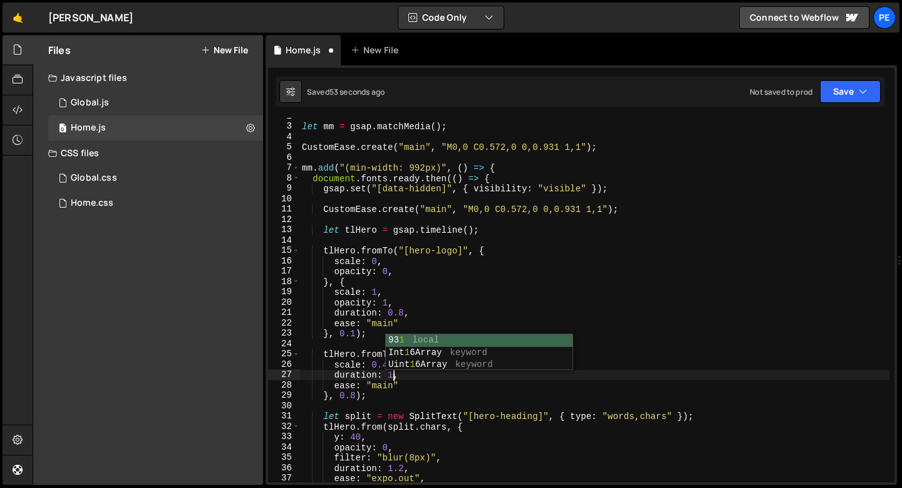
click at [356, 394] on div "let mm = gsap . matchMedia ( ) ; CustomEase . create ( "main" , "M0,0 C0.572,0 …" at bounding box center [595, 303] width 590 height 385
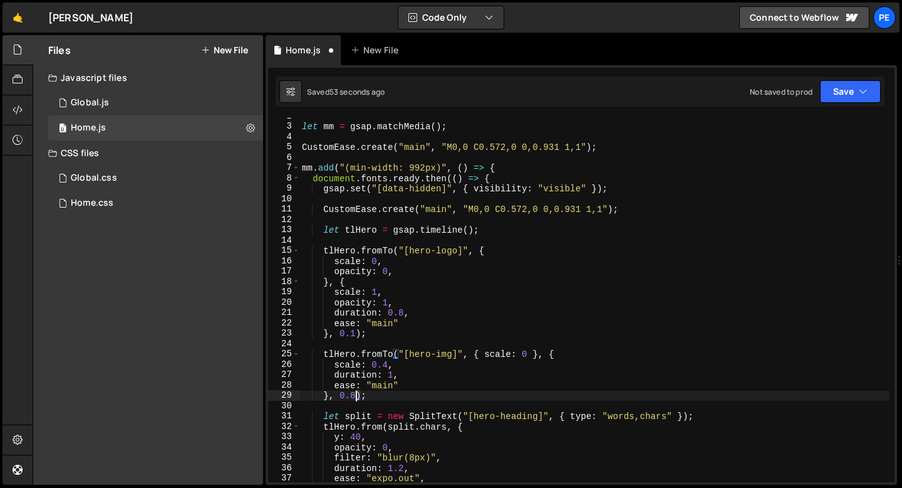
scroll to position [0, 3]
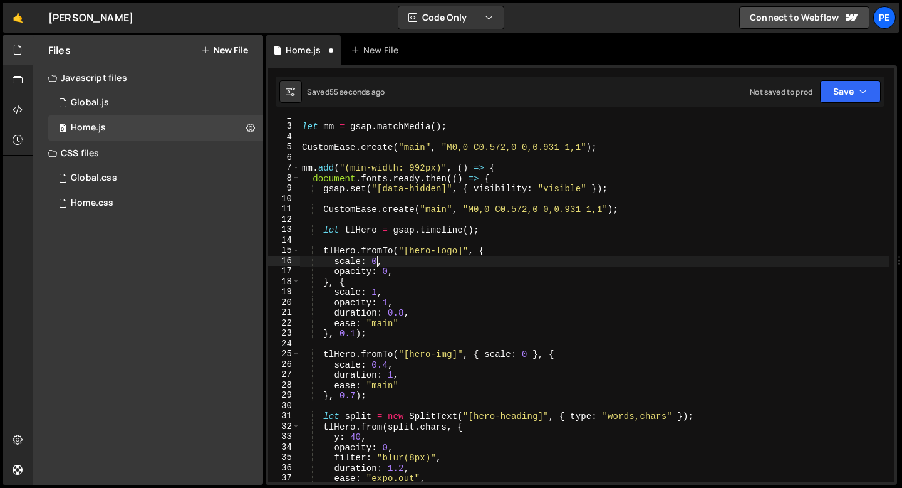
click at [376, 261] on div "let mm = gsap . matchMedia ( ) ; CustomEase . create ( "main" , "M0,0 C0.572,0 …" at bounding box center [595, 303] width 590 height 385
click at [414, 263] on div "let mm = gsap . matchMedia ( ) ; CustomEase . create ( "main" , "M0,0 C0.572,0 …" at bounding box center [595, 303] width 590 height 385
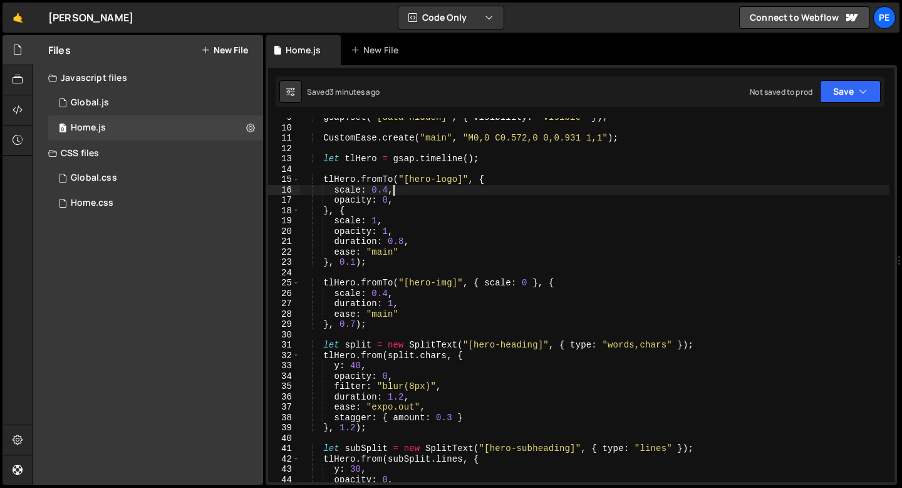
scroll to position [91, 0]
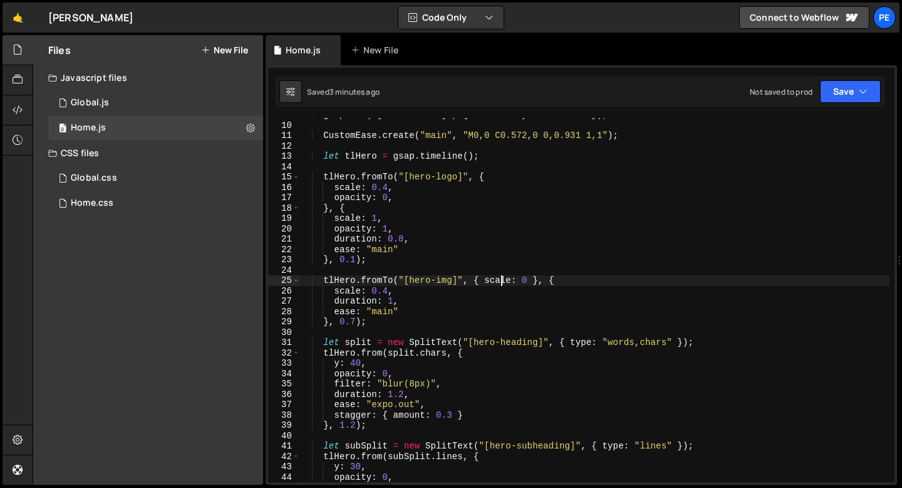
click at [501, 278] on div "gsap . set ( "[data-hidden]" , { visibility : "visible" }) ; CustomEase . creat…" at bounding box center [595, 302] width 590 height 385
click at [533, 281] on div "gsap . set ( "[data-hidden]" , { visibility : "visible" }) ; CustomEase . creat…" at bounding box center [595, 302] width 590 height 385
click at [553, 281] on div "gsap . set ( "[data-hidden]" , { visibility : "visible" }) ; CustomEase . creat…" at bounding box center [595, 302] width 590 height 385
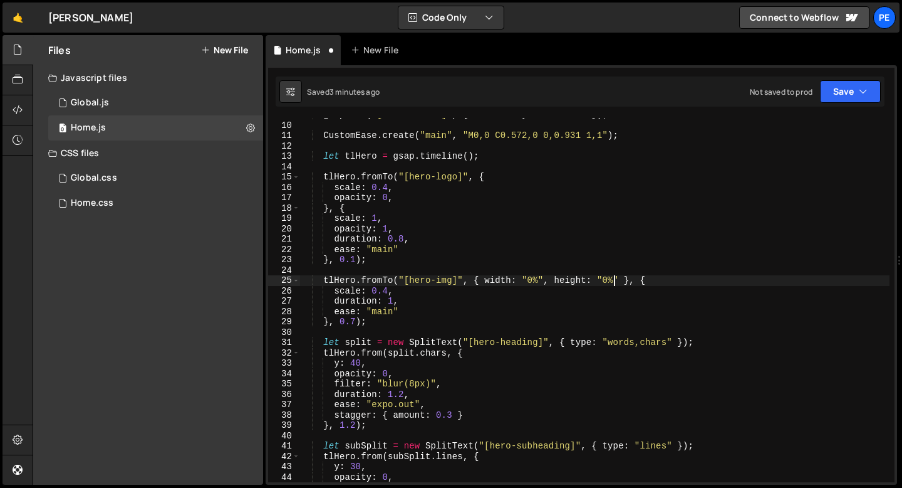
scroll to position [0, 21]
click at [350, 291] on div "gsap . set ( "[data-hidden]" , { visibility : "visible" }) ; CustomEase . creat…" at bounding box center [595, 302] width 590 height 385
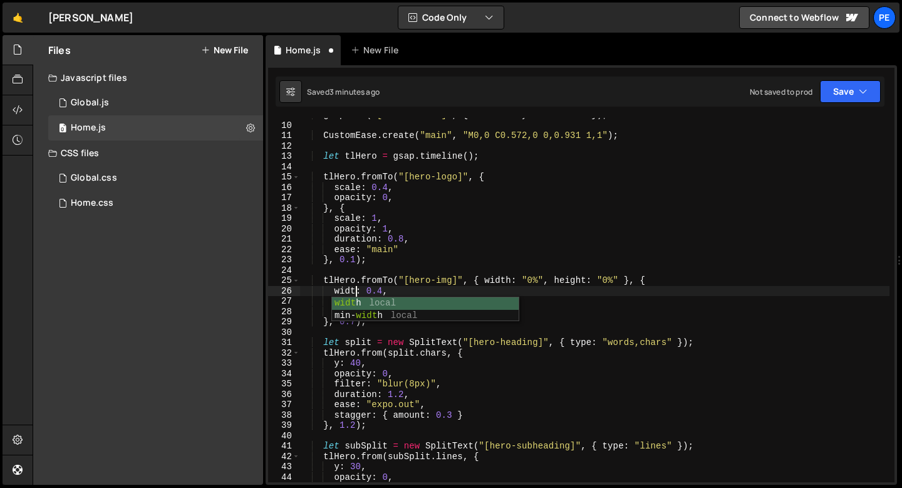
scroll to position [0, 4]
click at [382, 295] on div "gsap . set ( "[data-hidden]" , { visibility : "visible" }) ; CustomEase . creat…" at bounding box center [595, 302] width 590 height 385
click at [388, 295] on div "gsap . set ( "[data-hidden]" , { visibility : "visible" }) ; CustomEase . creat…" at bounding box center [595, 302] width 590 height 385
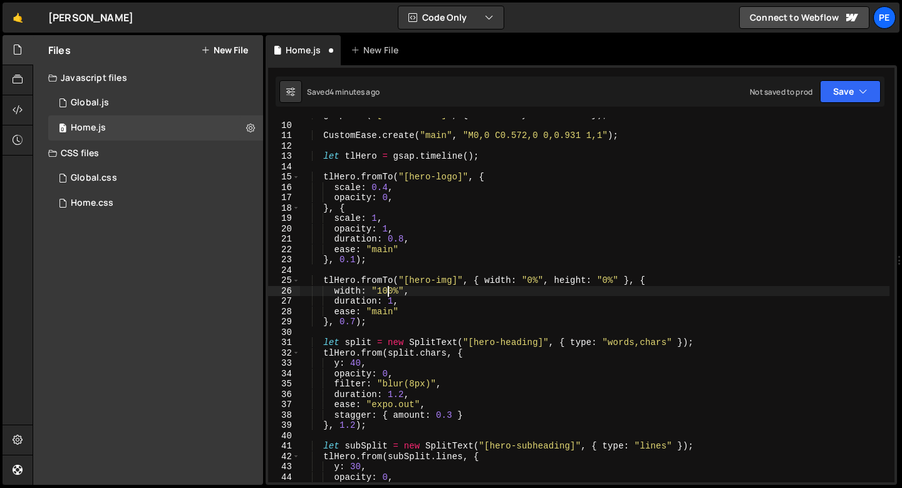
click at [379, 291] on div "gsap . set ( "[data-hidden]" , { visibility : "visible" }) ; CustomEase . creat…" at bounding box center [595, 302] width 590 height 385
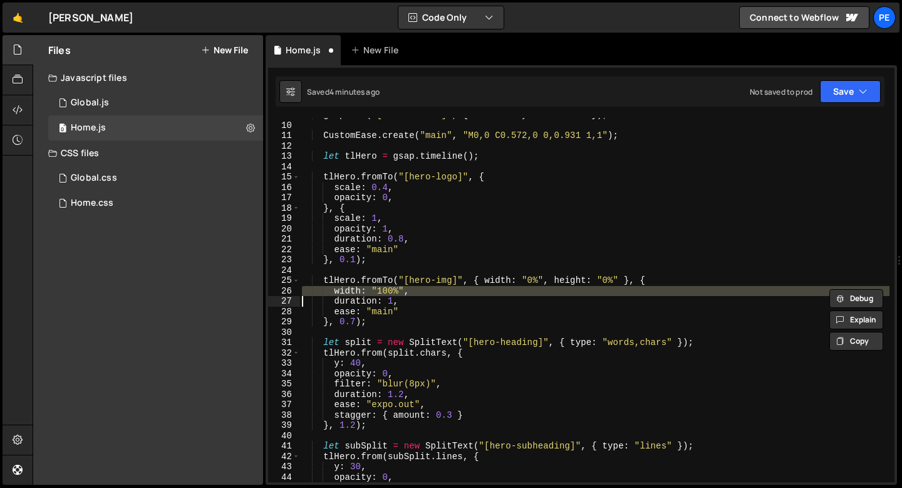
type textarea "width: "100%","
click at [421, 295] on div "gsap . set ( "[data-hidden]" , { visibility : "visible" }) ; CustomEase . creat…" at bounding box center [595, 302] width 590 height 385
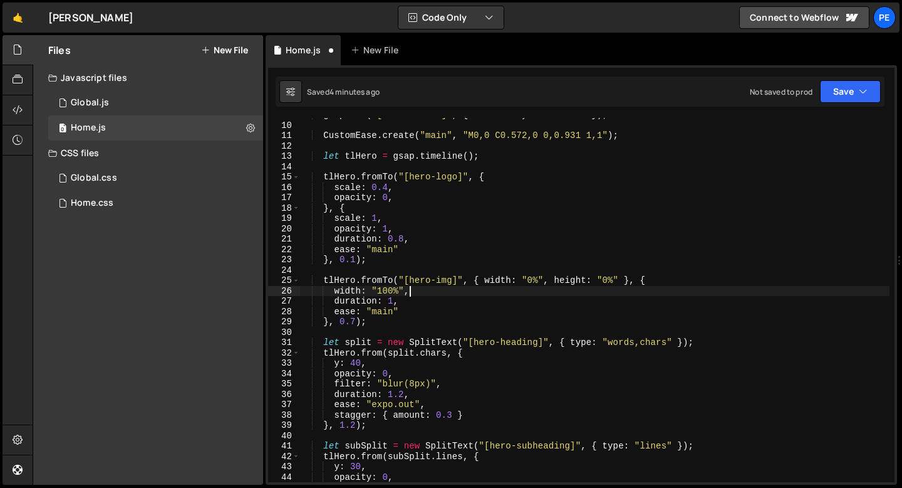
scroll to position [0, 1]
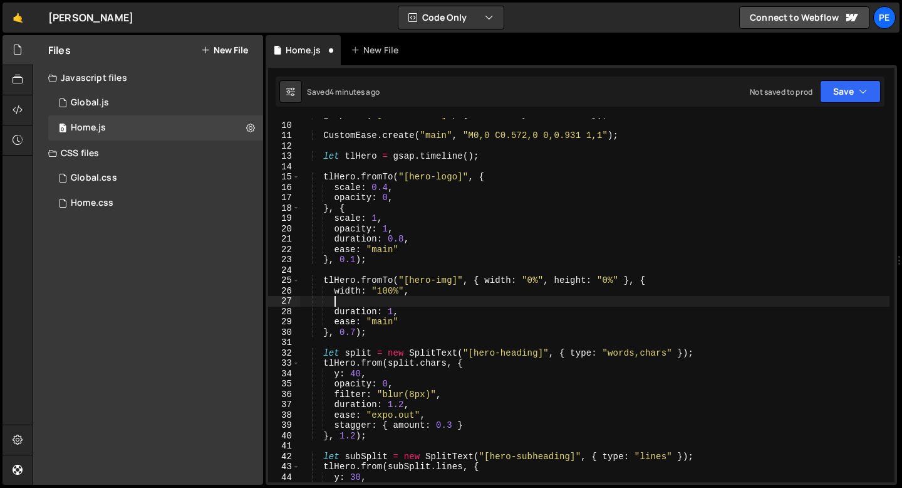
paste textarea
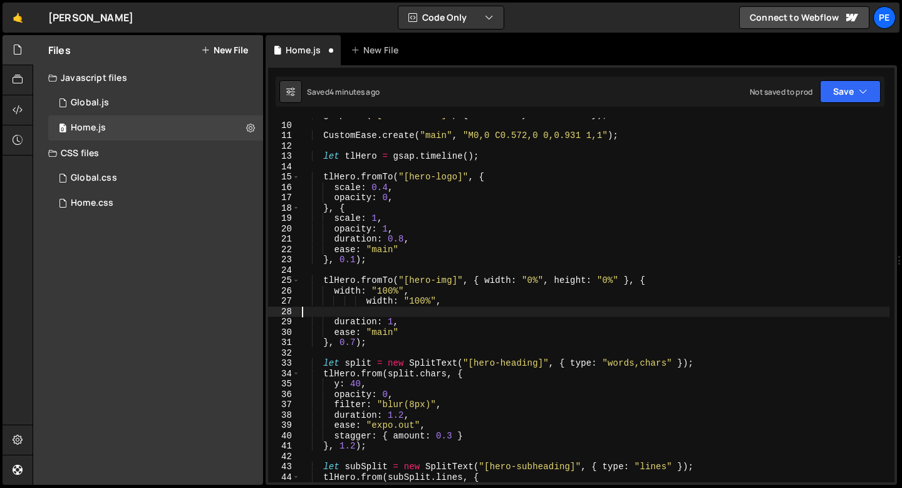
click at [363, 302] on div "gsap . set ( "[data-hidden]" , { visibility : "visible" }) ; CustomEase . creat…" at bounding box center [595, 302] width 590 height 385
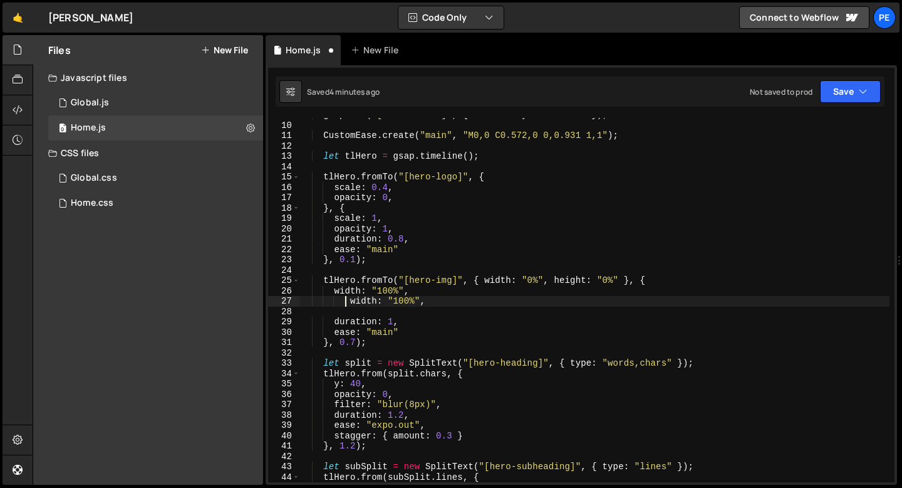
type textarea "width: "100%","
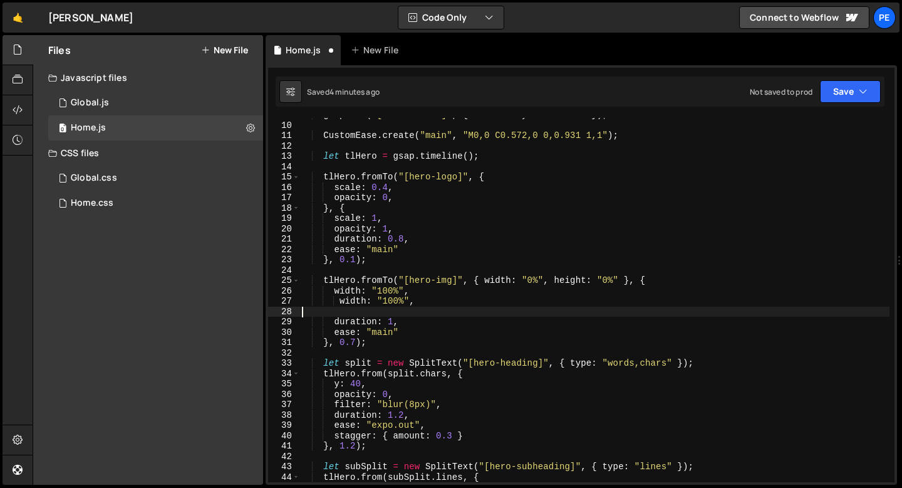
click at [328, 312] on div "gsap . set ( "[data-hidden]" , { visibility : "visible" }) ; CustomEase . creat…" at bounding box center [595, 302] width 590 height 385
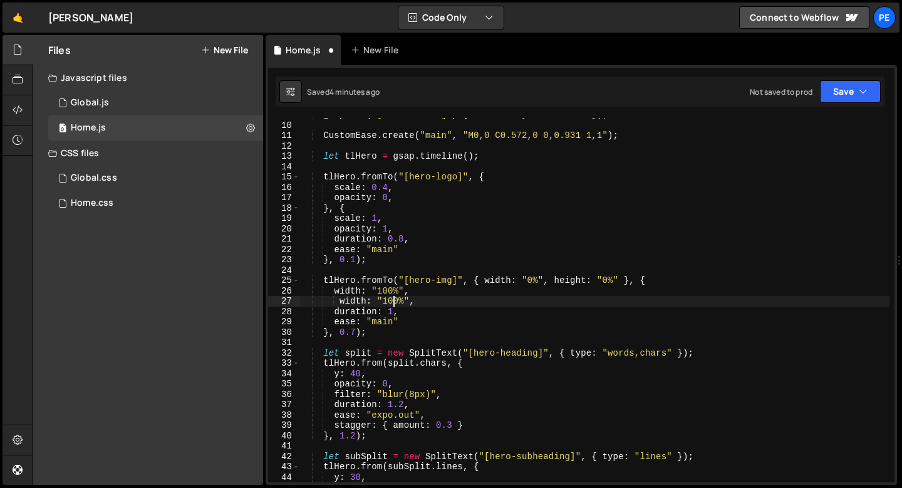
click at [394, 300] on div "gsap . set ( "[data-hidden]" , { visibility : "visible" }) ; CustomEase . creat…" at bounding box center [595, 302] width 590 height 385
click at [355, 300] on div "gsap . set ( "[data-hidden]" , { visibility : "visible" }) ; CustomEase . creat…" at bounding box center [595, 302] width 590 height 385
click at [355, 301] on div "gsap . set ( "[data-hidden]" , { visibility : "visible" }) ; CustomEase . creat…" at bounding box center [595, 302] width 590 height 385
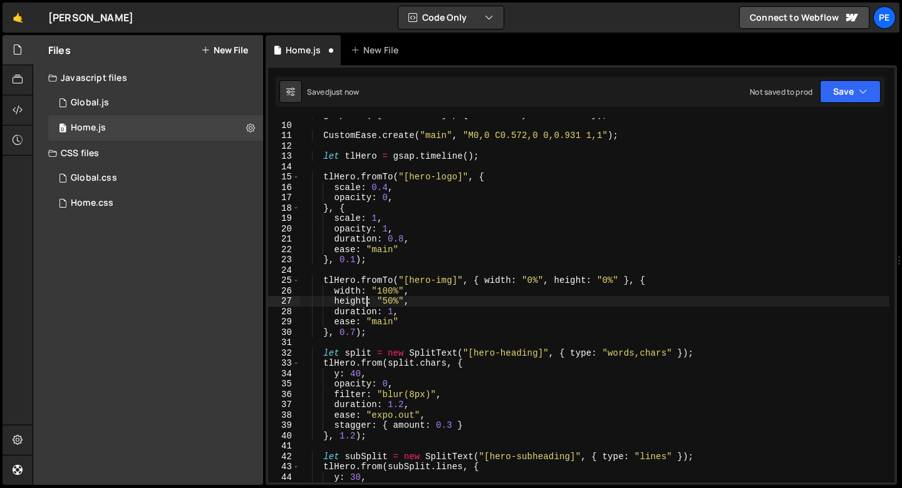
scroll to position [0, 4]
click at [387, 301] on div "gsap . set ( "[data-hidden]" , { visibility : "visible" }) ; CustomEase . creat…" at bounding box center [595, 302] width 590 height 385
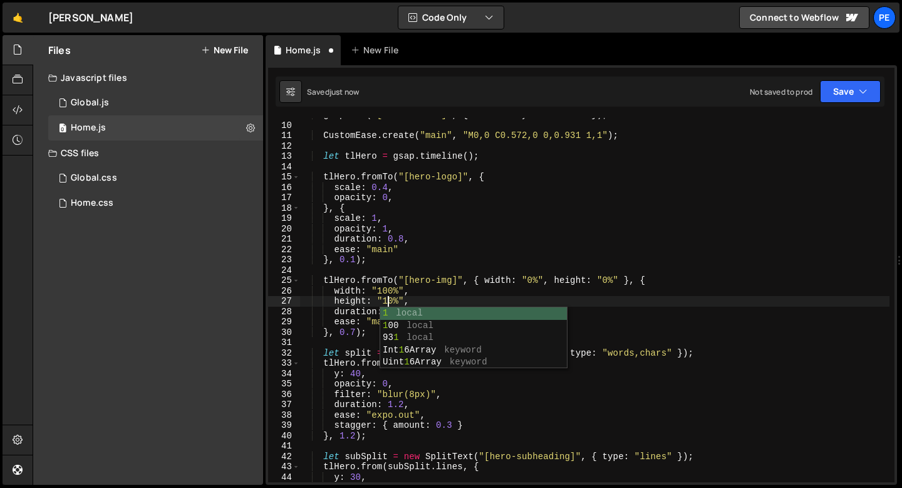
scroll to position [0, 6]
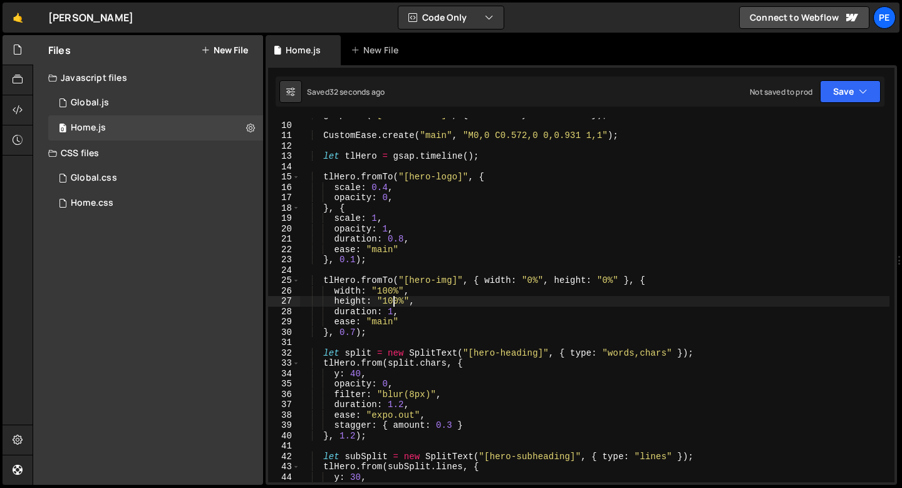
click at [388, 248] on div "gsap . set ( "[data-hidden]" , { visibility : "visible" }) ; CustomEase . creat…" at bounding box center [595, 302] width 590 height 385
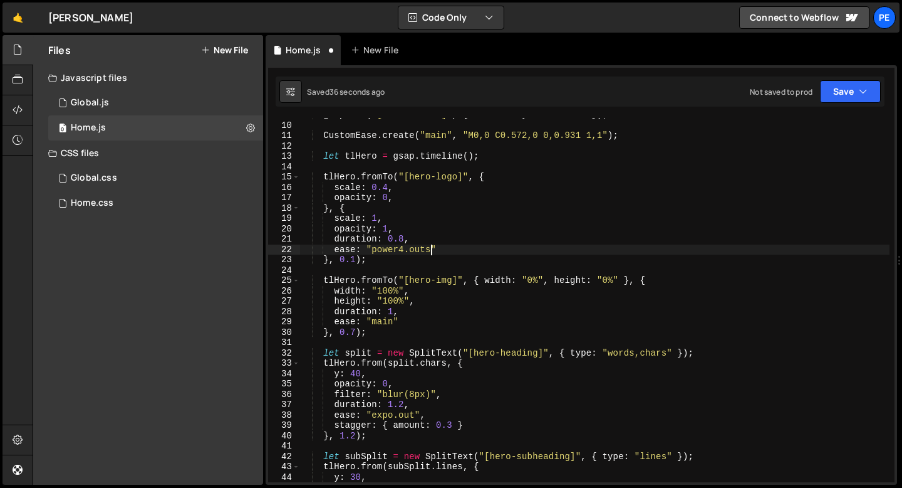
scroll to position [0, 8]
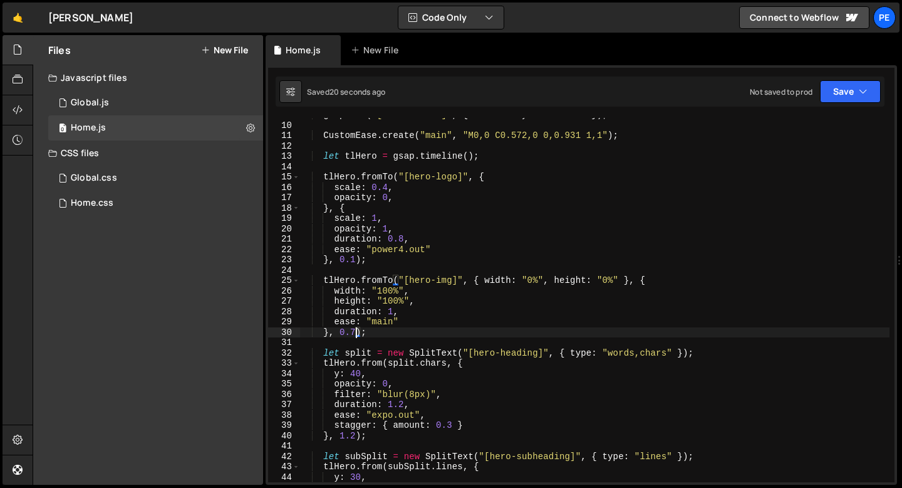
click at [353, 332] on div "gsap . set ( "[data-hidden]" , { visibility : "visible" }) ; CustomEase . creat…" at bounding box center [595, 302] width 590 height 385
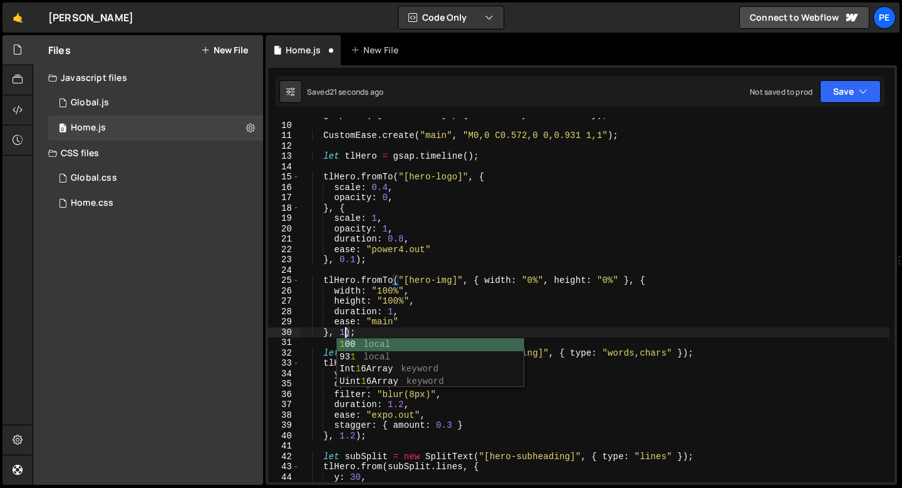
click at [380, 335] on div "gsap . set ( "[data-hidden]" , { visibility : "visible" }) ; CustomEase . creat…" at bounding box center [595, 302] width 590 height 385
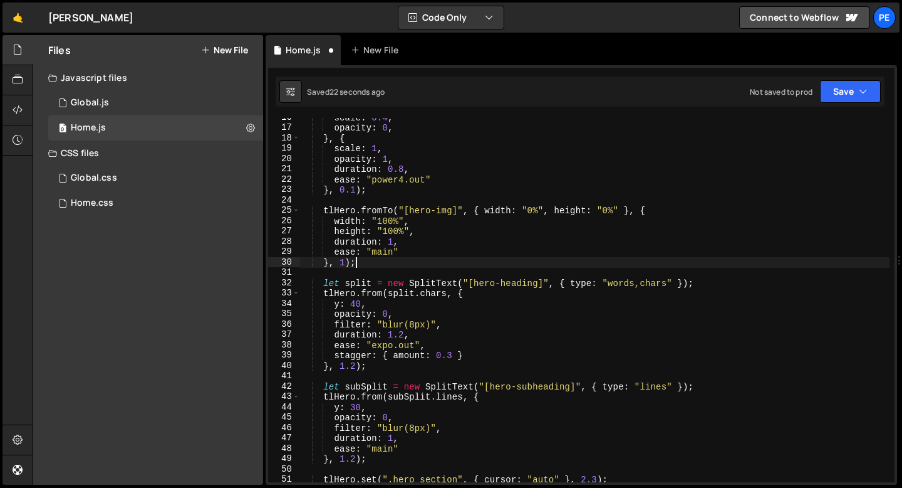
scroll to position [161, 0]
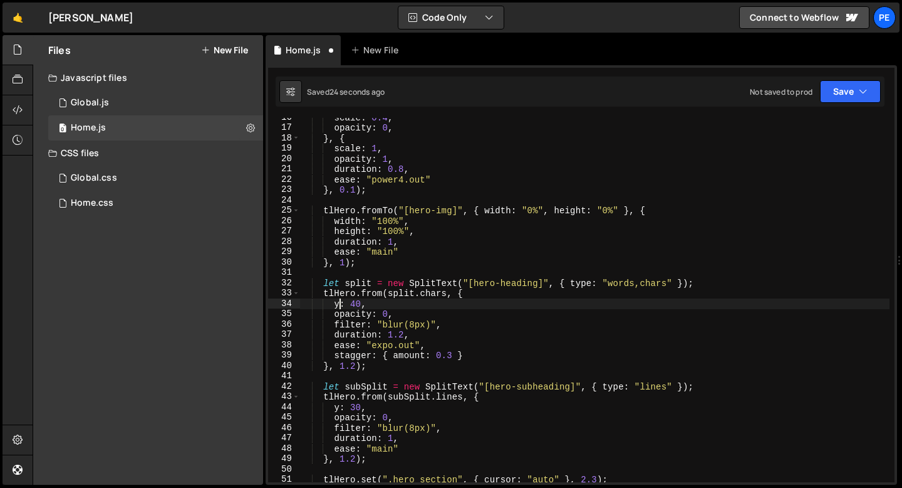
click at [338, 303] on div "scale : 0.4 , opacity : 0 , } , { scale : 1 , opacity : 1 , duration : 0.8 , ea…" at bounding box center [595, 304] width 590 height 385
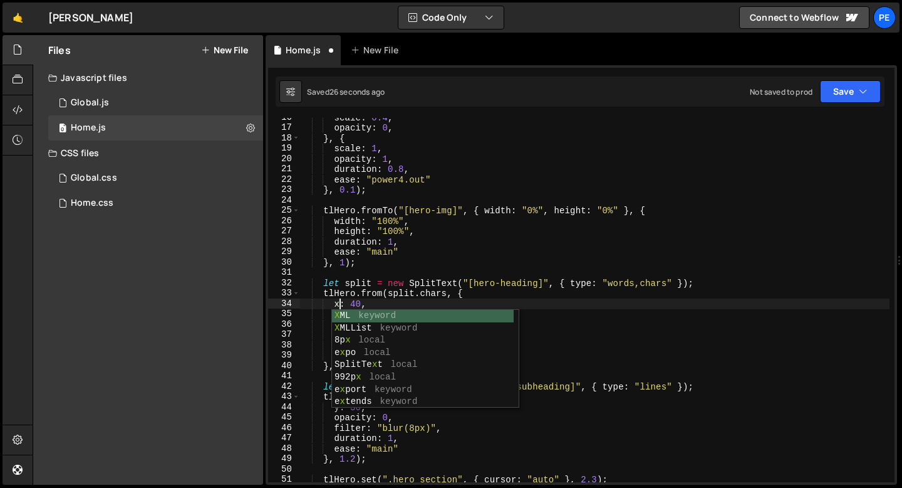
click at [371, 300] on div "scale : 0.4 , opacity : 0 , } , { scale : 1 , opacity : 1 , duration : 0.8 , ea…" at bounding box center [595, 304] width 590 height 385
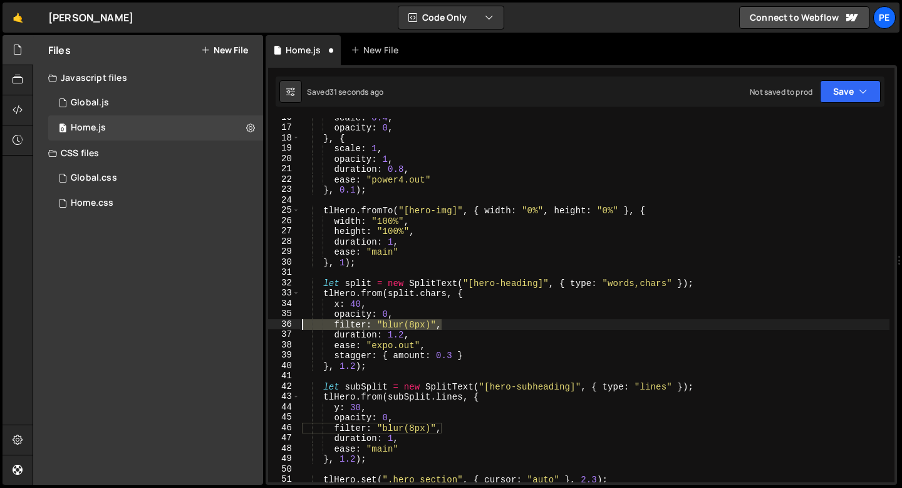
drag, startPoint x: 441, startPoint y: 324, endPoint x: 286, endPoint y: 323, distance: 154.8
click at [286, 323] on div "x: 40, 16 17 18 19 20 21 22 23 24 25 26 27 28 29 30 31 32 33 34 35 36 37 38 39 …" at bounding box center [581, 300] width 627 height 364
type textarea "filter: "blur(8px)","
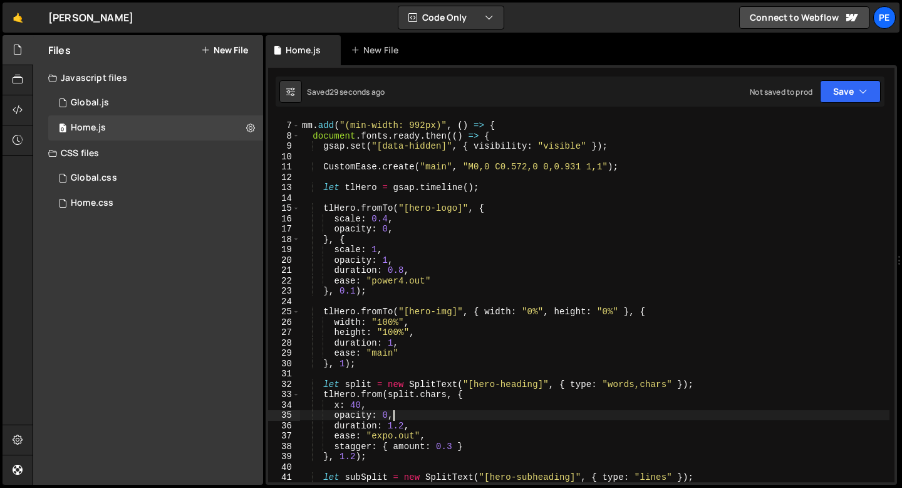
scroll to position [65, 0]
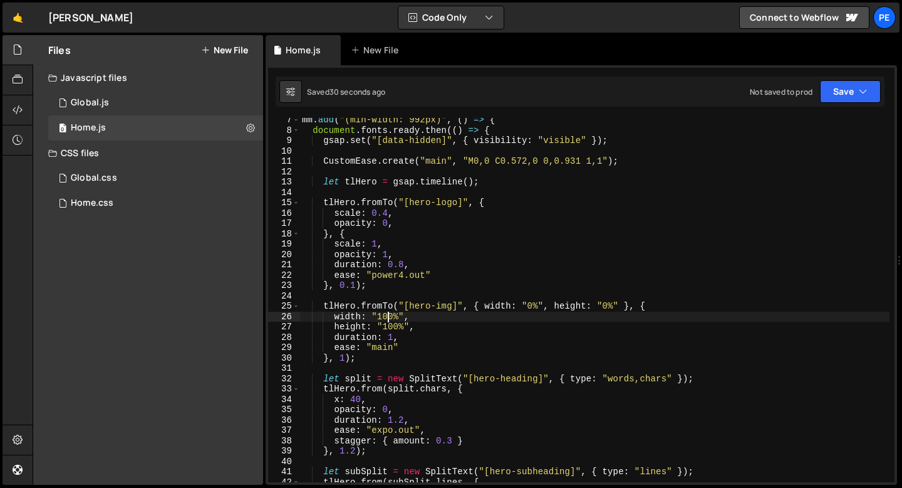
click at [388, 316] on div "mm . add ( "(min-width: 992px)" , ( ) => { document . fonts . ready . then (( )…" at bounding box center [595, 307] width 590 height 385
click at [356, 313] on div "mm . add ( "(min-width: 992px)" , ( ) => { document . fonts . ready . then (( )…" at bounding box center [595, 307] width 590 height 385
click at [392, 325] on div "mm . add ( "(min-width: 992px)" , ( ) => { document . fonts . ready . then (( )…" at bounding box center [595, 307] width 590 height 385
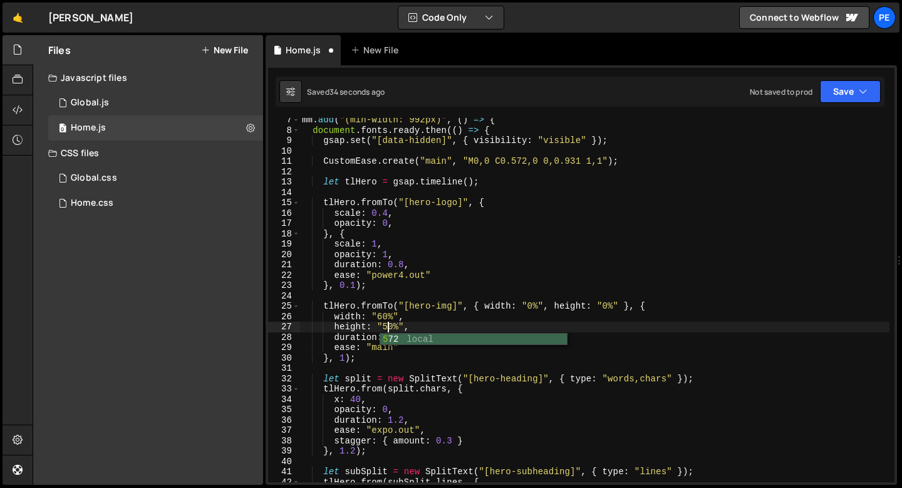
scroll to position [0, 6]
click at [382, 313] on div "mm . add ( "(min-width: 992px)" , ( ) => { document . fonts . ready . then (( )…" at bounding box center [595, 307] width 590 height 385
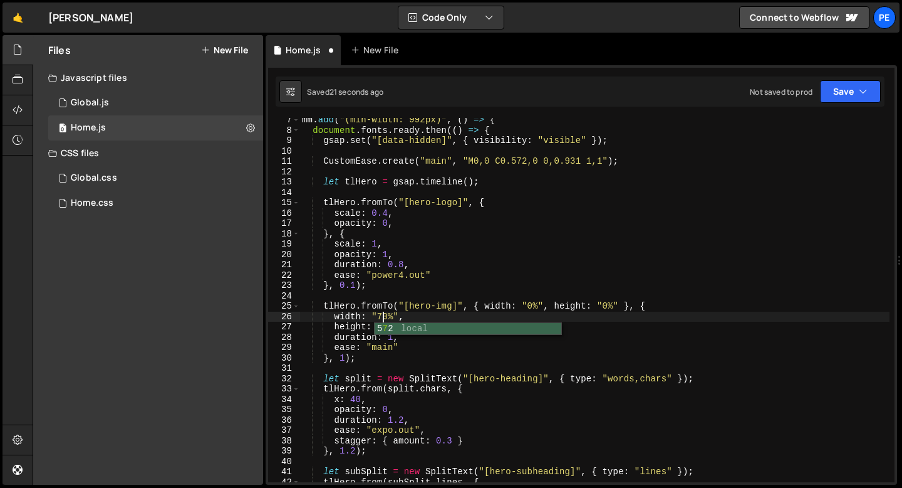
click at [405, 318] on div "mm . add ( "(min-width: 992px)" , ( ) => { document . fonts . ready . then (( )…" at bounding box center [595, 307] width 590 height 385
click at [387, 327] on div "mm . add ( "(min-width: 992px)" , ( ) => { document . fonts . ready . then (( )…" at bounding box center [595, 307] width 590 height 385
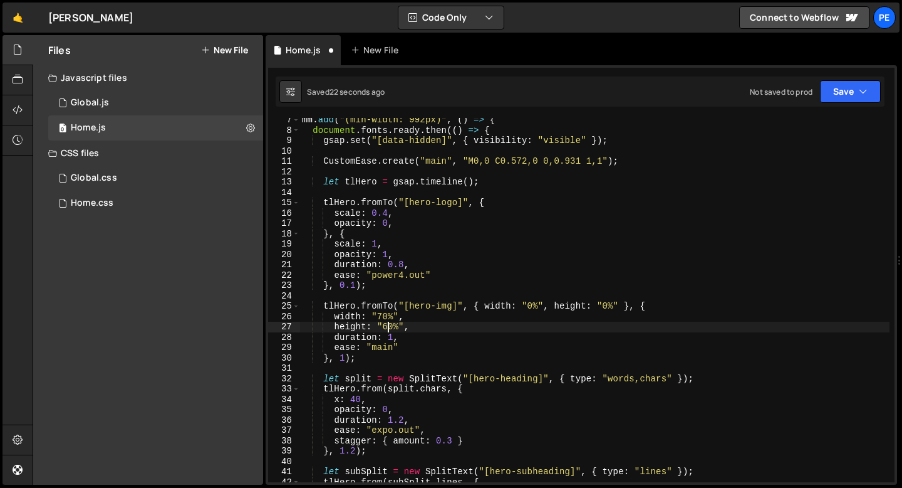
type textarea "height: "0%","
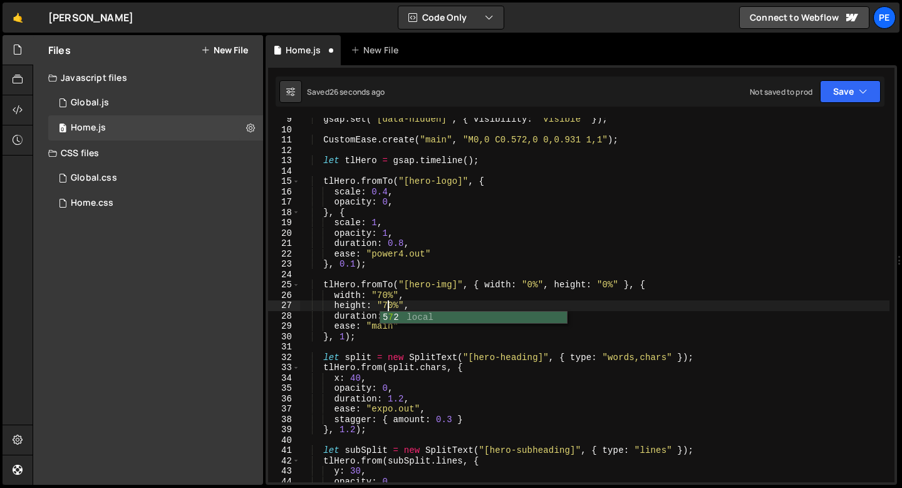
click at [430, 307] on div "gsap . set ( "[data-hidden]" , { visibility : "visible" }) ; CustomEase . creat…" at bounding box center [595, 306] width 590 height 385
click at [404, 324] on div "gsap . set ( "[data-hidden]" , { visibility : "visible" }) ; CustomEase . creat…" at bounding box center [595, 306] width 590 height 385
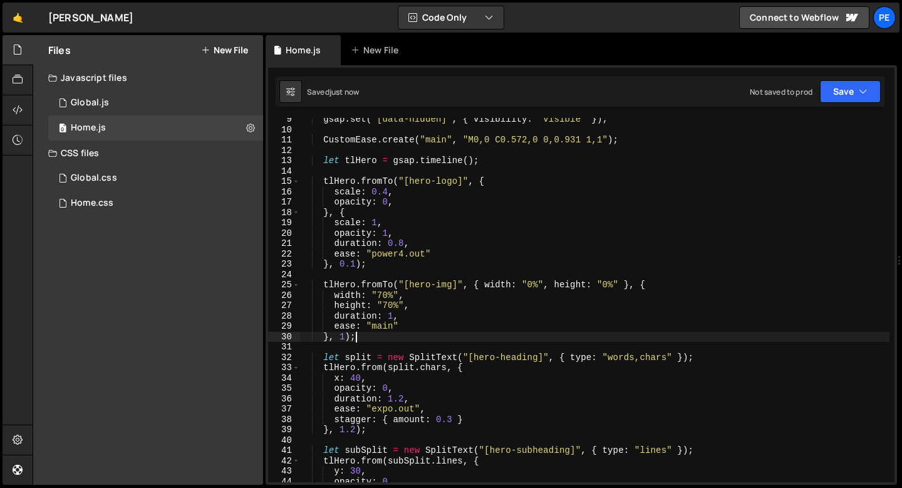
click at [366, 336] on div "gsap . set ( "[data-hidden]" , { visibility : "visible" }) ; CustomEase . creat…" at bounding box center [595, 306] width 590 height 385
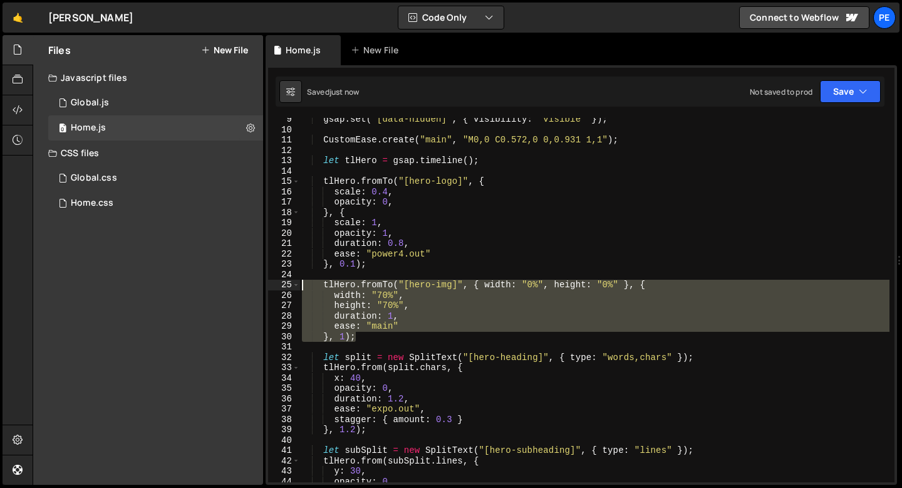
drag, startPoint x: 366, startPoint y: 336, endPoint x: 302, endPoint y: 283, distance: 82.8
click at [302, 283] on div "gsap . set ( "[data-hidden]" , { visibility : "visible" }) ; CustomEase . creat…" at bounding box center [595, 306] width 590 height 385
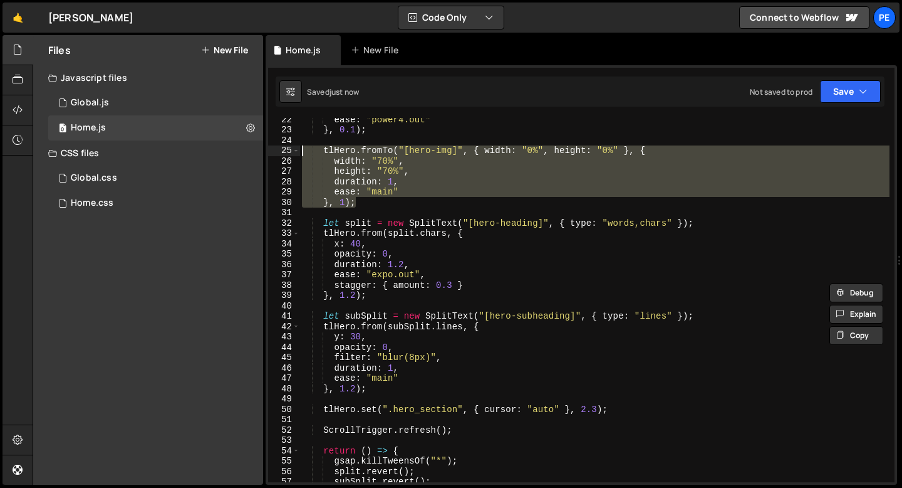
scroll to position [225, 0]
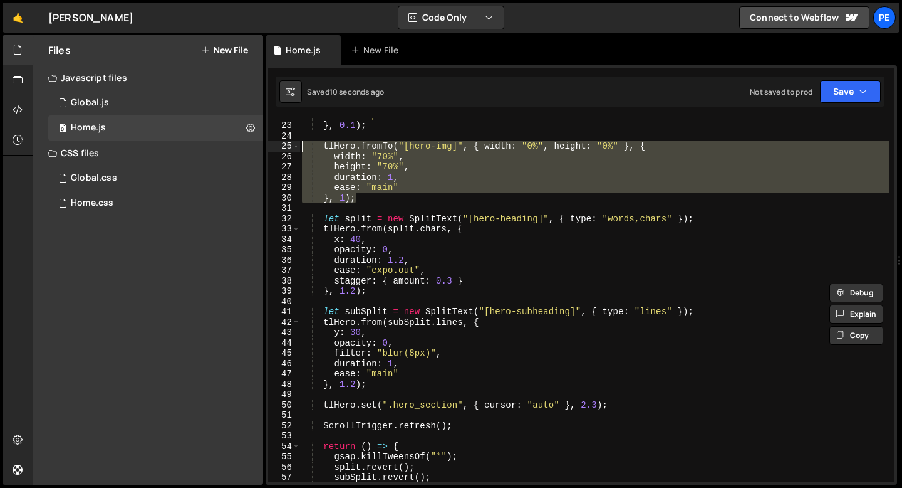
click at [375, 385] on div "ease : "power4.out" } , 0.1 ) ; tlHero . fromTo ( "[hero-img]" , { width : "0%"…" at bounding box center [595, 302] width 590 height 385
type textarea "}, 1.2);"
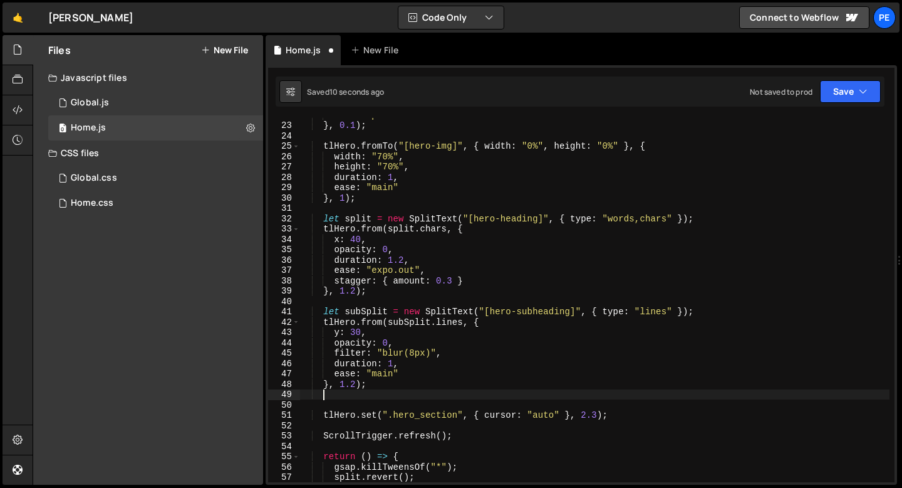
scroll to position [0, 1]
paste textarea "}, 1);"
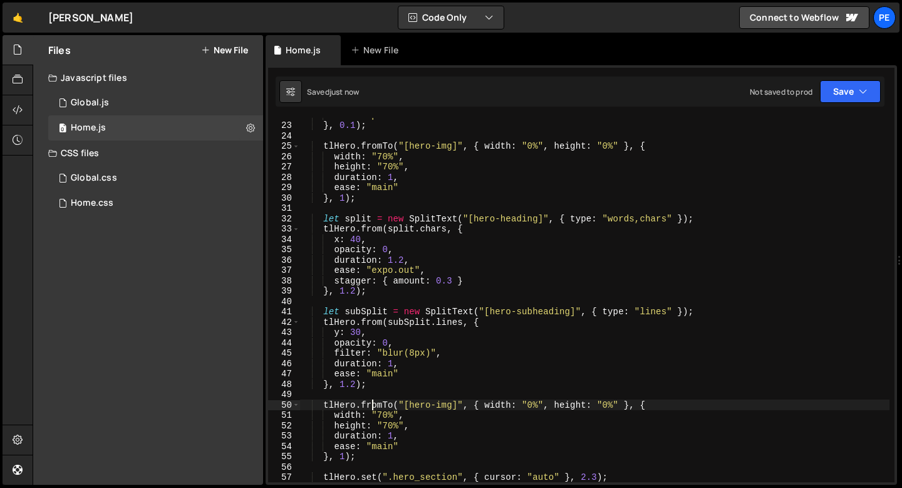
click at [373, 402] on div "ease : "power4.out" } , 0.1 ) ; tlHero . fromTo ( "[hero-img]" , { width : "0%"…" at bounding box center [595, 302] width 590 height 385
drag, startPoint x: 388, startPoint y: 403, endPoint x: 360, endPoint y: 404, distance: 27.6
click at [360, 404] on div "ease : "power4.out" } , 0.1 ) ; tlHero . fromTo ( "[hero-img]" , { width : "0%"…" at bounding box center [595, 302] width 590 height 385
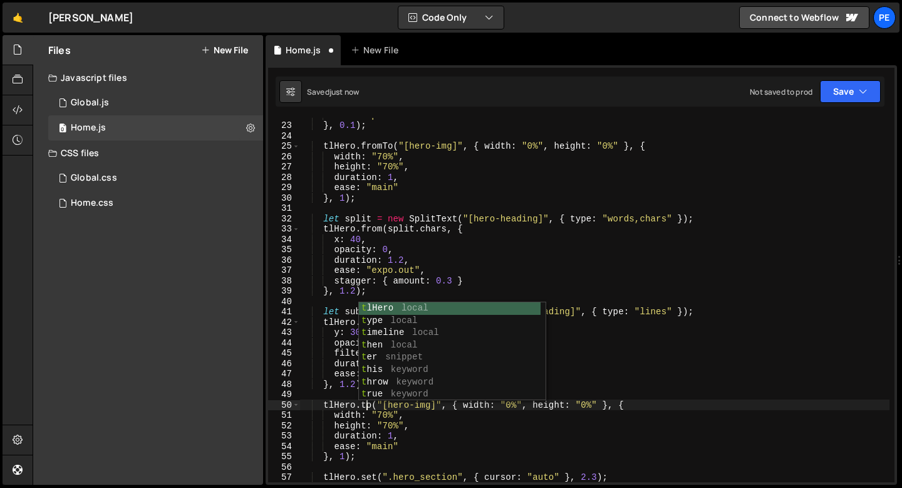
scroll to position [0, 4]
click at [428, 409] on div "ease : "power4.out" } , 0.1 ) ; tlHero . fromTo ( "[hero-img]" , { width : "0%"…" at bounding box center [595, 302] width 590 height 385
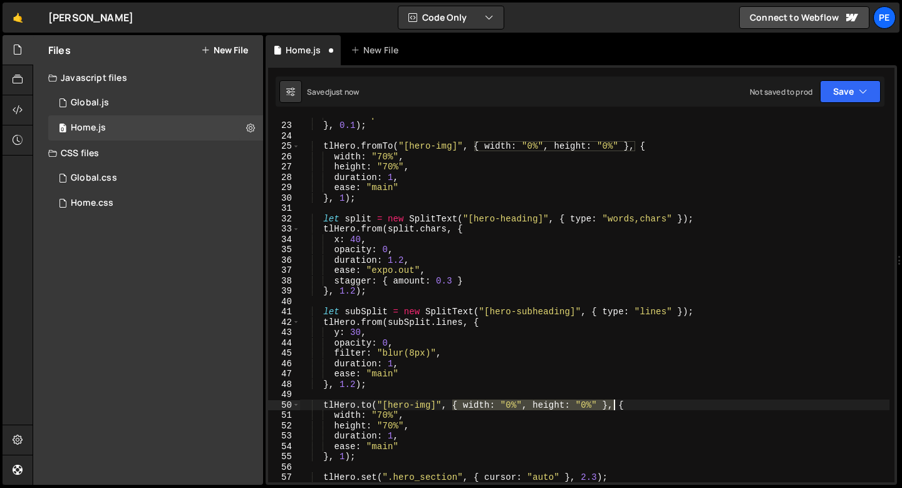
drag, startPoint x: 453, startPoint y: 404, endPoint x: 613, endPoint y: 402, distance: 159.8
click at [613, 402] on div "ease : "power4.out" } , 0.1 ) ; tlHero . fromTo ( "[hero-img]" , { width : "0%"…" at bounding box center [595, 302] width 590 height 385
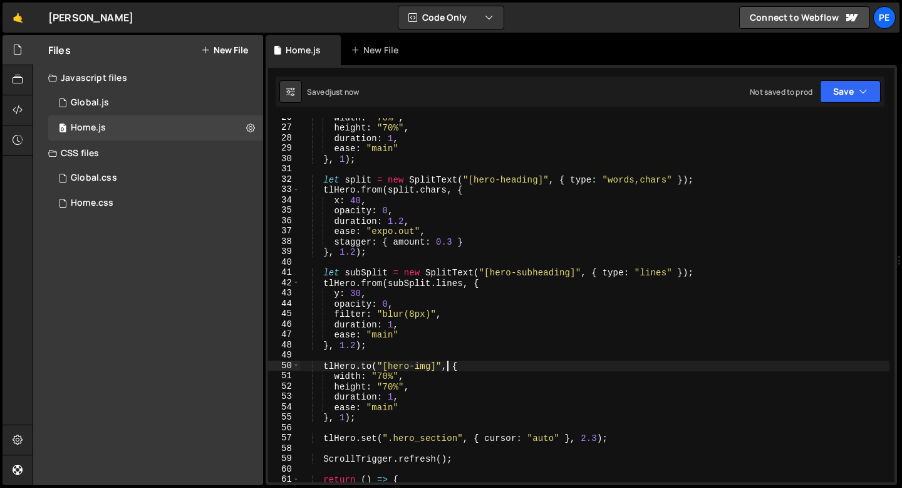
scroll to position [264, 0]
click at [382, 375] on div "width : "70%" , height : "70%" , duration : 1 , ease : "main" } , 1 ) ; let spl…" at bounding box center [595, 304] width 590 height 385
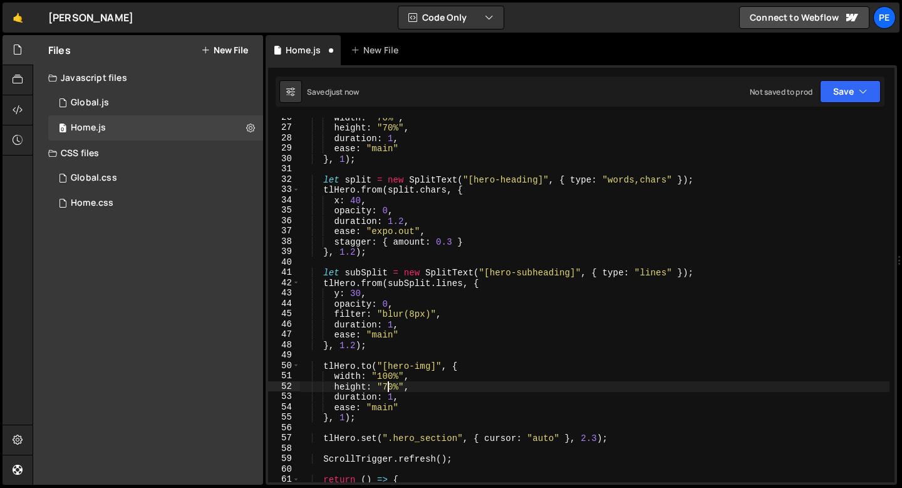
click at [386, 386] on div "width : "70%" , height : "70%" , duration : 1 , ease : "main" } , 1 ) ; let spl…" at bounding box center [595, 304] width 590 height 385
click at [345, 417] on div "width : "70%" , height : "70%" , duration : 1 , ease : "main" } , 1 ) ; let spl…" at bounding box center [595, 304] width 590 height 385
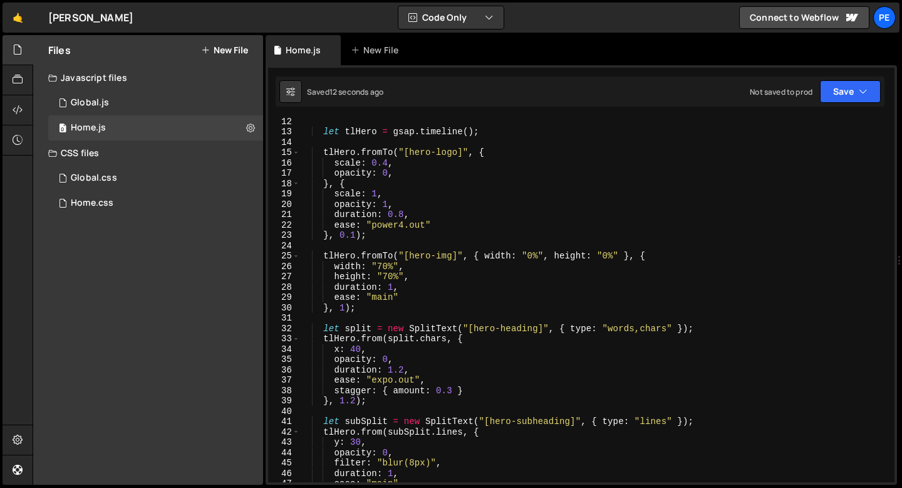
scroll to position [137, 0]
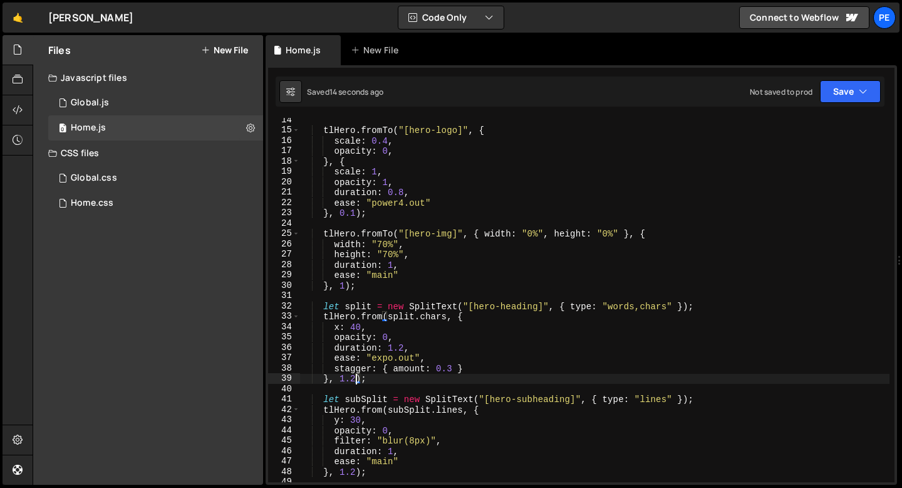
click at [355, 379] on div "tlHero . fromTo ( "[hero-logo]" , { scale : 0.4 , opacity : 0 , } , { scale : 1…" at bounding box center [595, 307] width 590 height 385
click at [399, 327] on div "tlHero . fromTo ( "[hero-logo]" , { scale : 0.4 , opacity : 0 , } , { scale : 1…" at bounding box center [595, 307] width 590 height 385
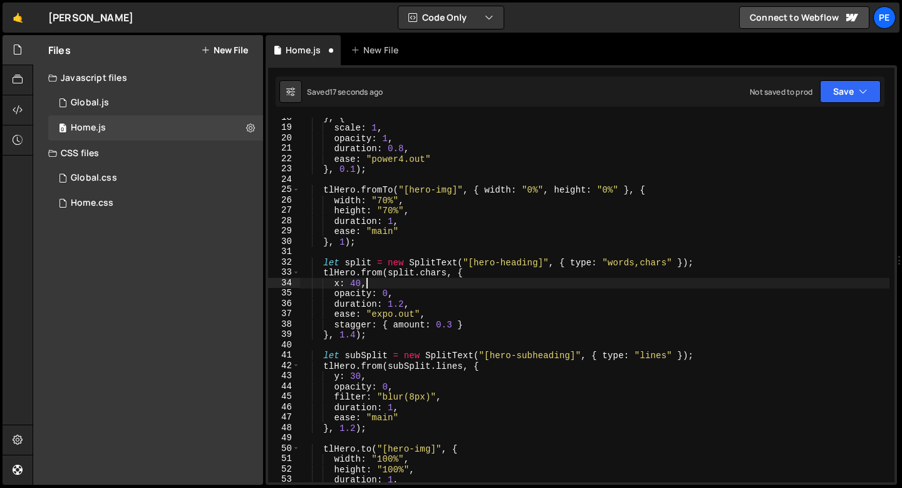
scroll to position [187, 0]
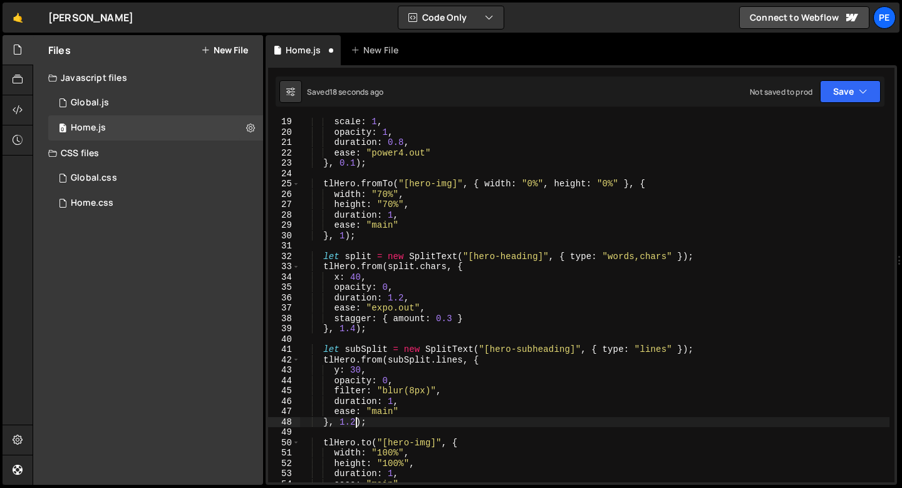
click at [355, 422] on div "scale : 1 , opacity : 1 , duration : 0.8 , ease : "power4.out" } , 0.1 ) ; tlHe…" at bounding box center [595, 309] width 590 height 385
type textarea "}, 2);"
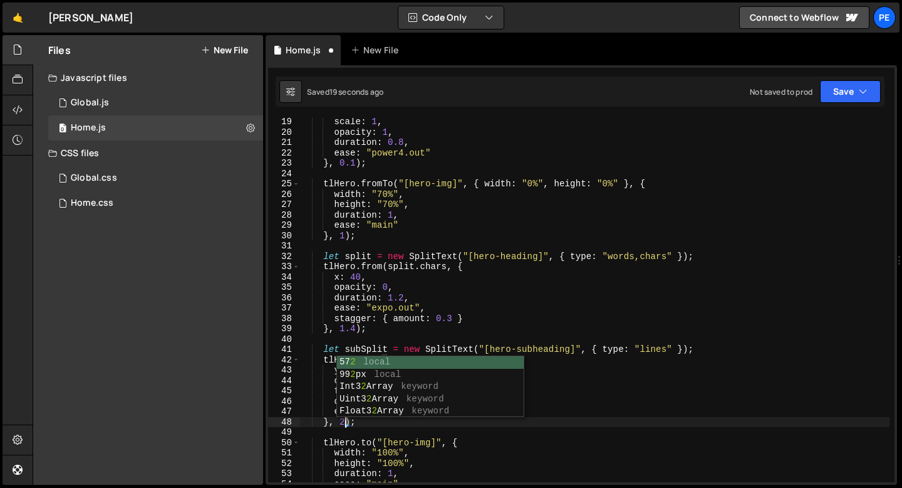
click at [372, 428] on div "scale : 1 , opacity : 1 , duration : 0.8 , ease : "power4.out" } , 0.1 ) ; tlHe…" at bounding box center [595, 309] width 590 height 385
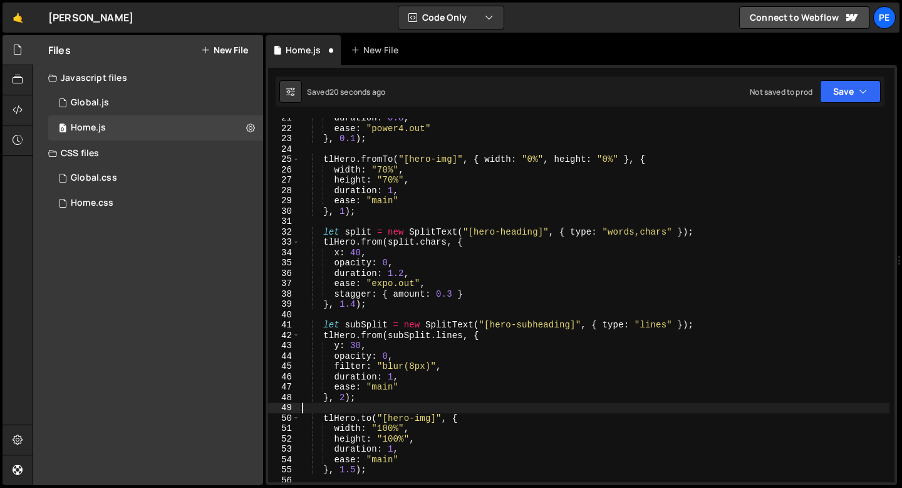
scroll to position [243, 0]
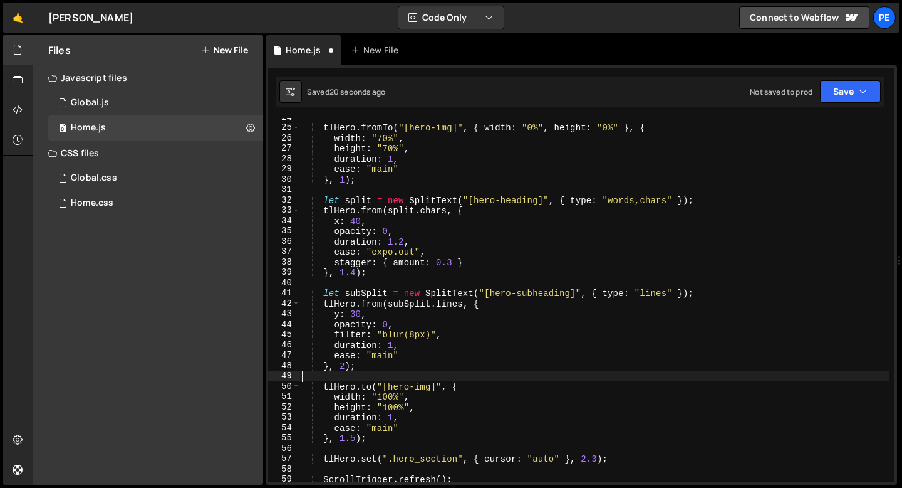
click at [356, 438] on div "tlHero . fromTo ( "[hero-img]" , { width : "0%" , height : "0%" } , { width : "…" at bounding box center [595, 304] width 590 height 385
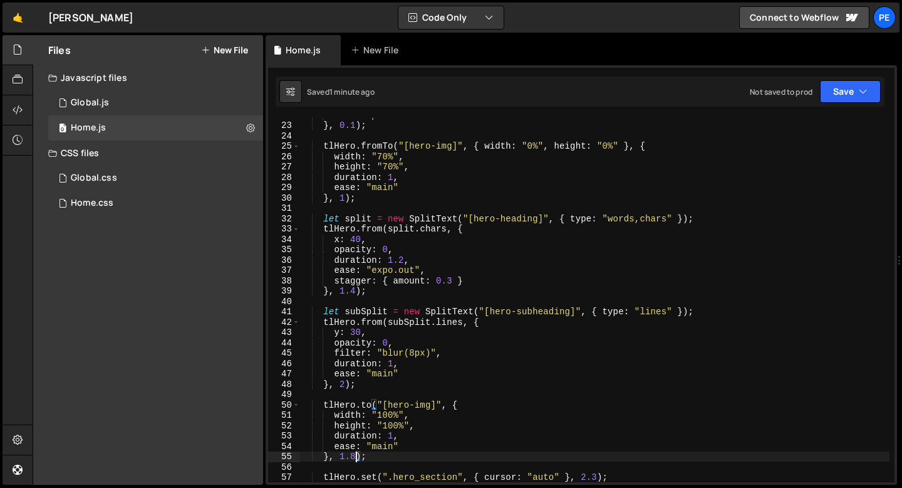
scroll to position [216, 0]
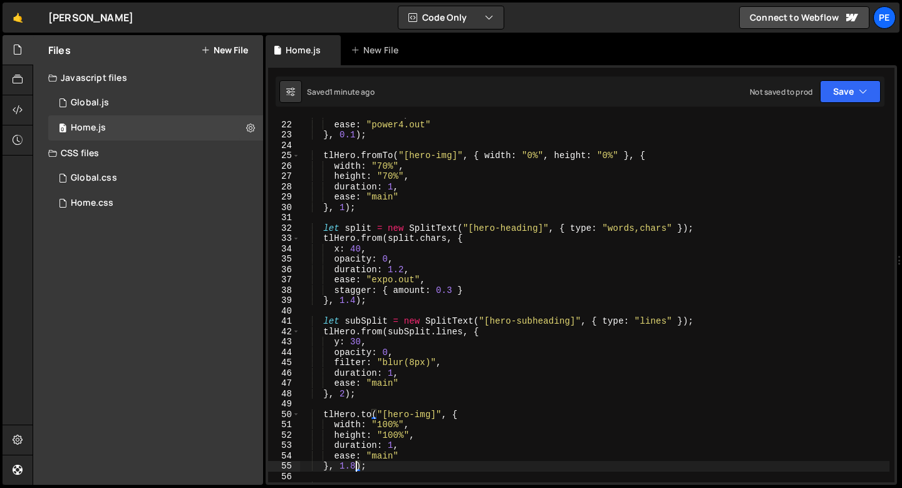
click at [418, 377] on div "duration : 0.8 , ease : "power4.out" } , 0.1 ) ; tlHero . fromTo ( "[hero-img]"…" at bounding box center [595, 301] width 590 height 385
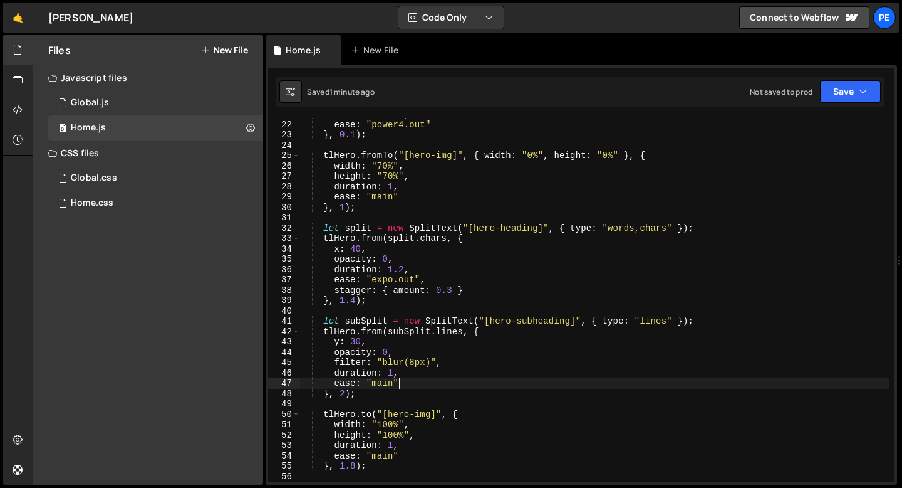
click at [411, 387] on div "duration : 0.8 , ease : "power4.out" } , 0.1 ) ; tlHero . fromTo ( "[hero-img]"…" at bounding box center [595, 301] width 590 height 385
click at [385, 305] on div "duration : 0.8 , ease : "power4.out" } , 0.1 ) ; tlHero . fromTo ( "[hero-img]"…" at bounding box center [595, 301] width 590 height 385
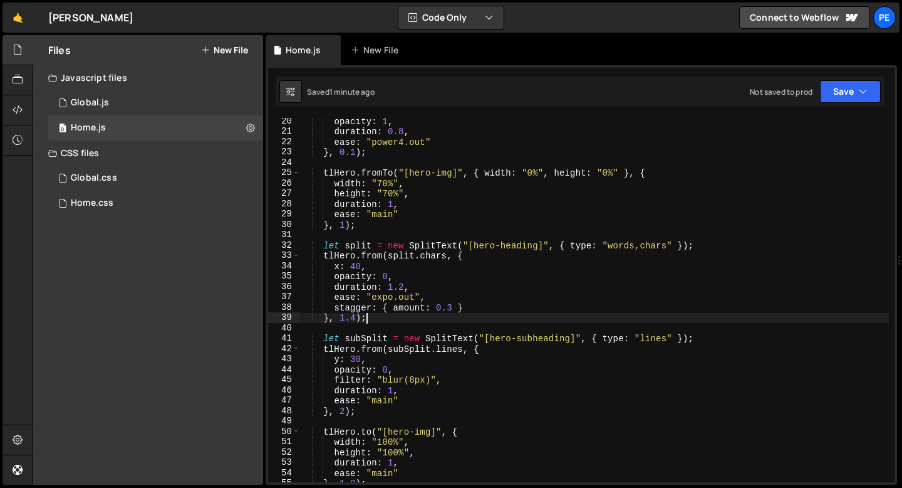
scroll to position [221, 0]
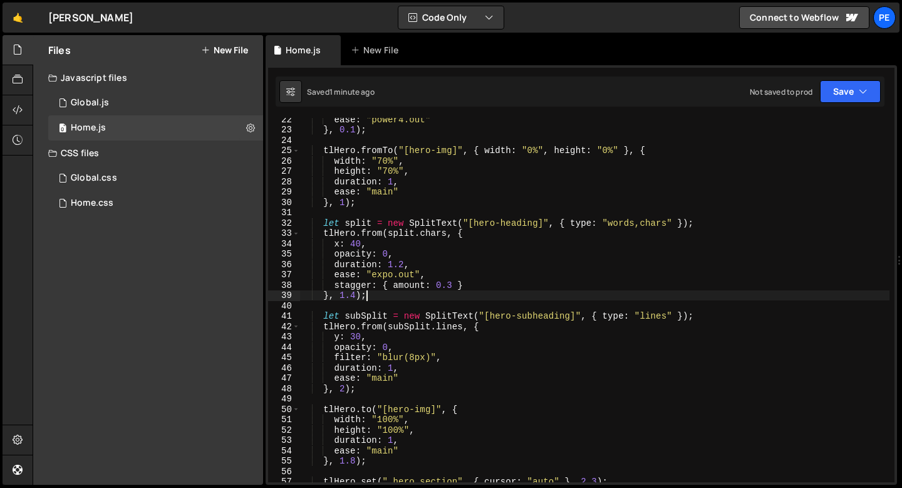
click at [395, 337] on div "ease : "power4.out" } , 0.1 ) ; tlHero . fromTo ( "[hero-img]" , { width : "0%"…" at bounding box center [595, 306] width 590 height 385
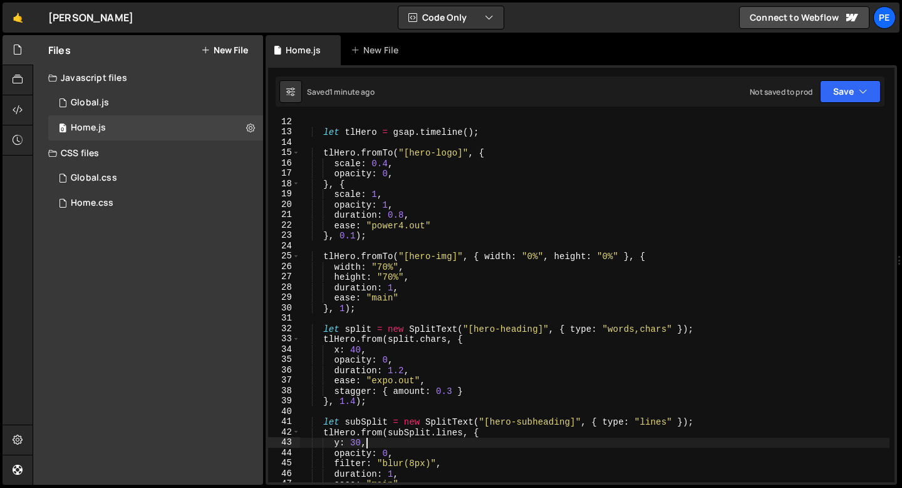
scroll to position [160, 0]
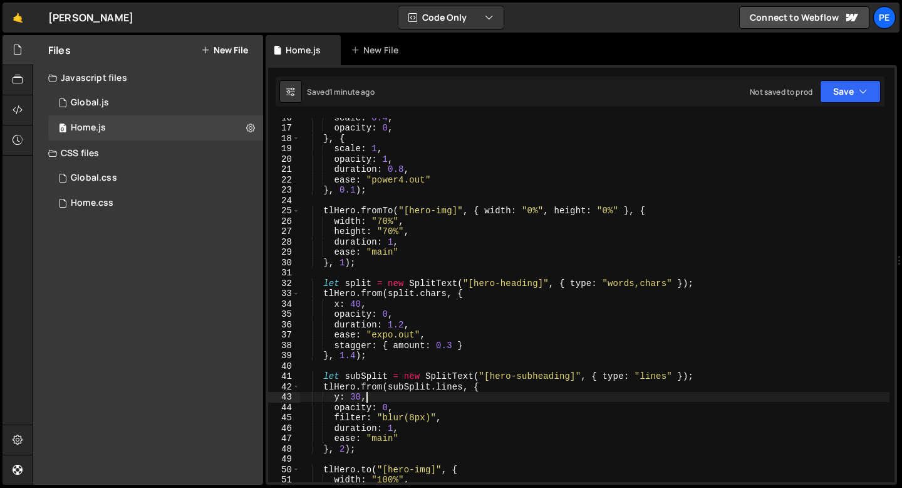
click at [372, 304] on div "scale : 0.4 , opacity : 0 , } , { scale : 1 , opacity : 1 , duration : 0.8 , ea…" at bounding box center [595, 304] width 590 height 385
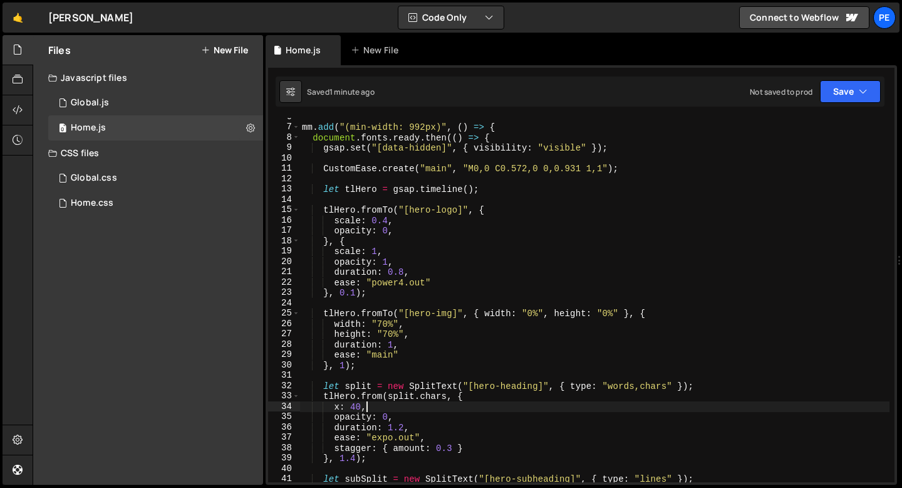
scroll to position [58, 0]
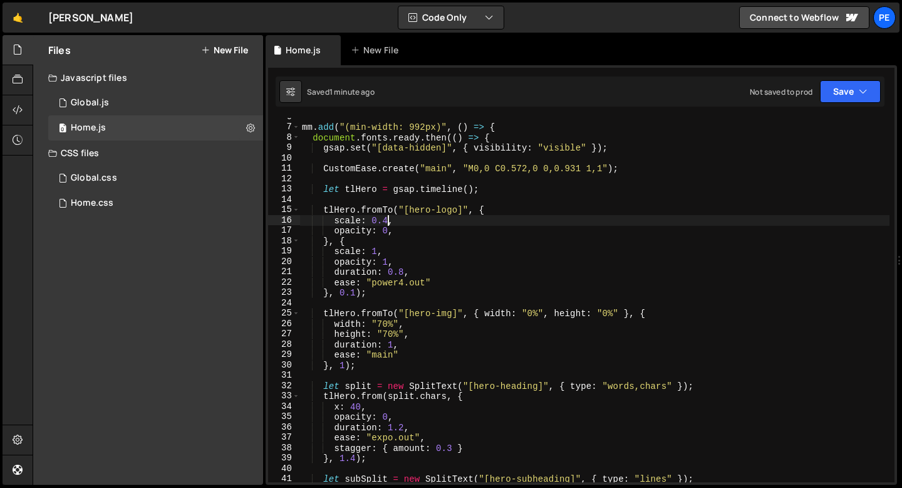
click at [387, 220] on div "mm . add ( "(min-width: 992px)" , ( ) => { document . fonts . ready . then (( )…" at bounding box center [595, 304] width 590 height 385
click at [422, 224] on div "mm . add ( "(min-width: 992px)" , ( ) => { document . fonts . ready . then (( )…" at bounding box center [595, 304] width 590 height 385
click at [393, 342] on div "mm . add ( "(min-width: 992px)" , ( ) => { document . fonts . ready . then (( )…" at bounding box center [595, 304] width 590 height 385
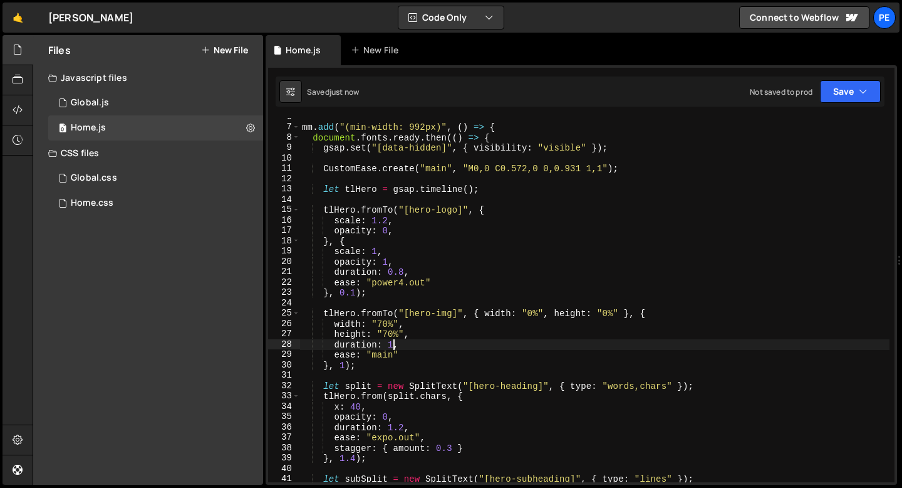
click at [416, 343] on div "mm . add ( "(min-width: 992px)" , ( ) => { document . fonts . ready . then (( )…" at bounding box center [595, 304] width 590 height 385
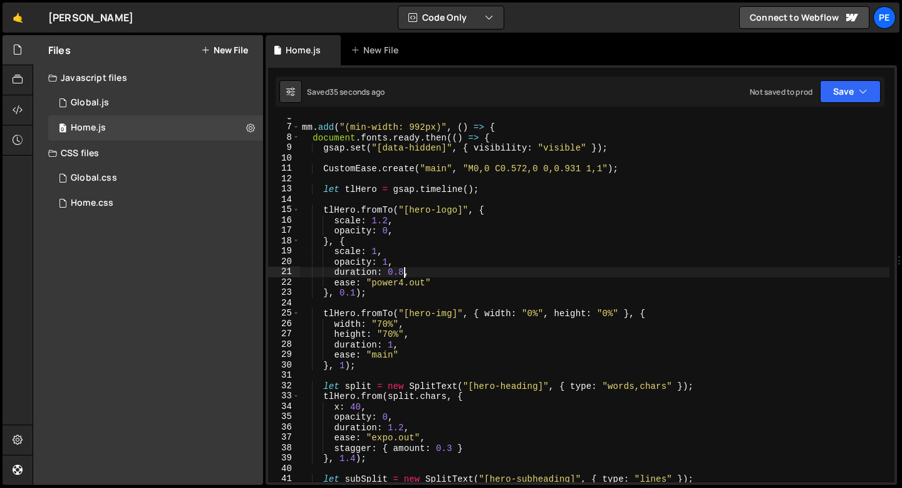
click at [404, 269] on div "mm . add ( "(min-width: 992px)" , ( ) => { document . fonts . ready . then (( )…" at bounding box center [595, 304] width 590 height 385
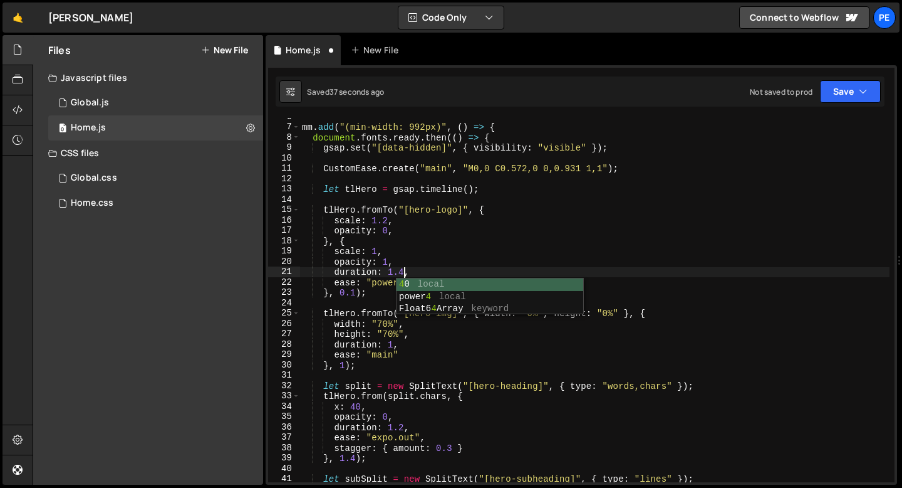
scroll to position [0, 7]
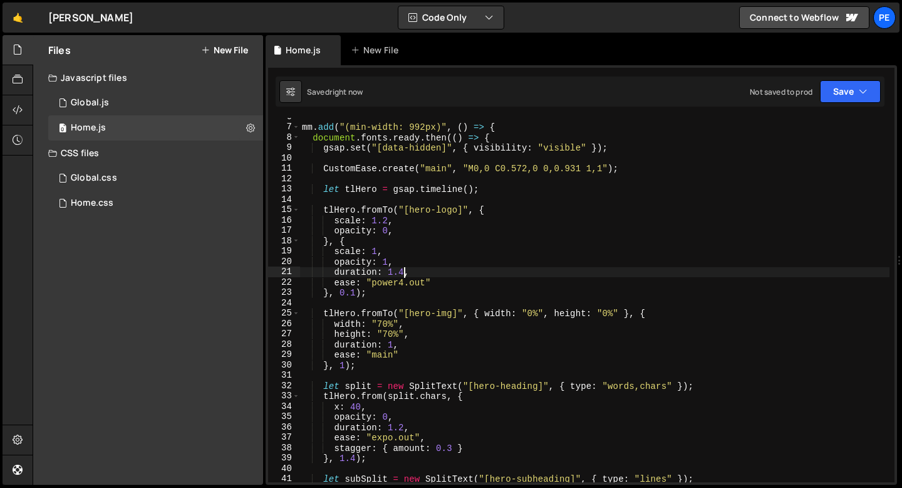
type textarea "duration: 1.4,"
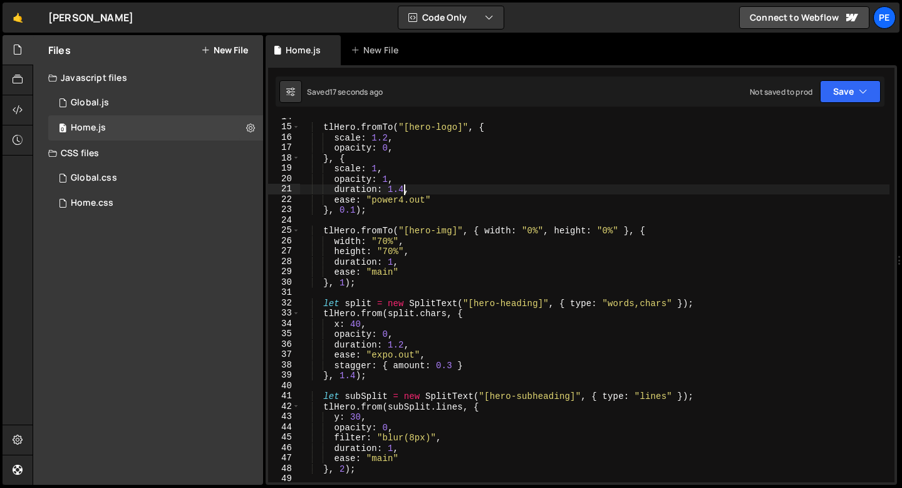
scroll to position [141, 0]
click at [392, 380] on div "tlHero . fromTo ( "[hero-logo]" , { scale : 1.2 , opacity : 0 , } , { scale : 1…" at bounding box center [595, 304] width 590 height 385
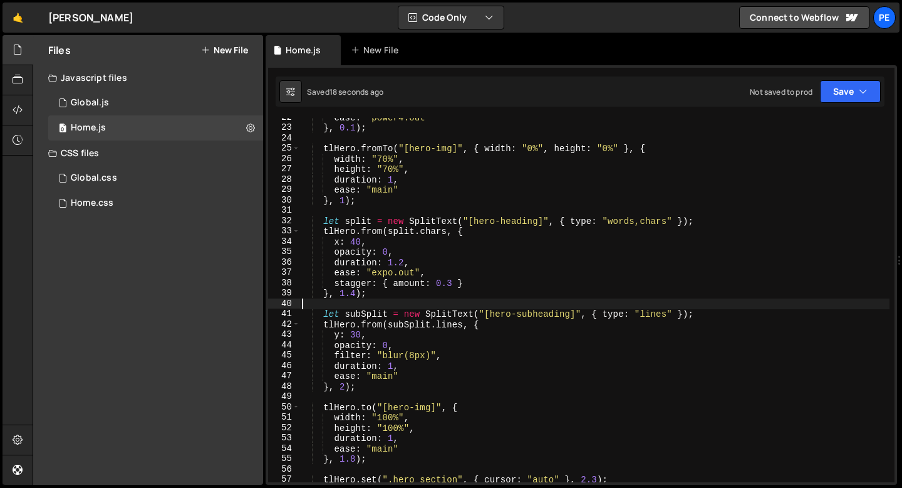
click at [376, 384] on div "ease : "power4.out" } , 0.1 ) ; tlHero . fromTo ( "[hero-img]" , { width : "0%"…" at bounding box center [595, 304] width 590 height 385
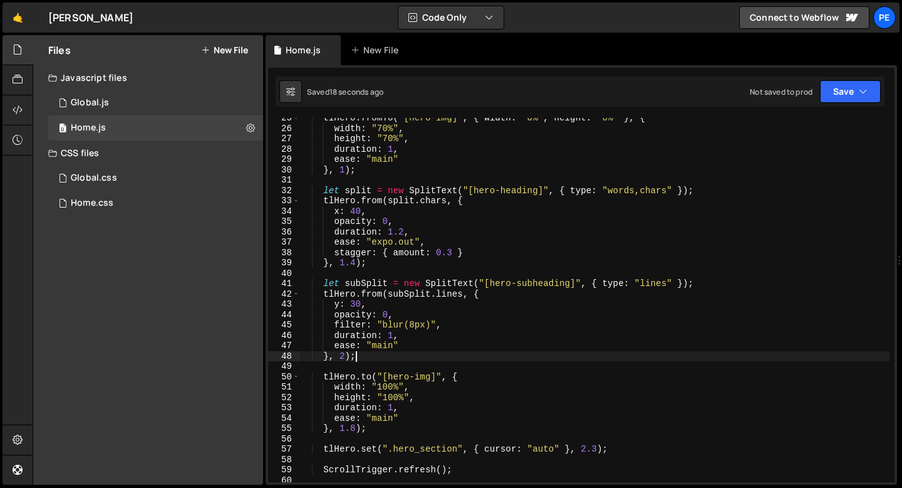
scroll to position [287, 0]
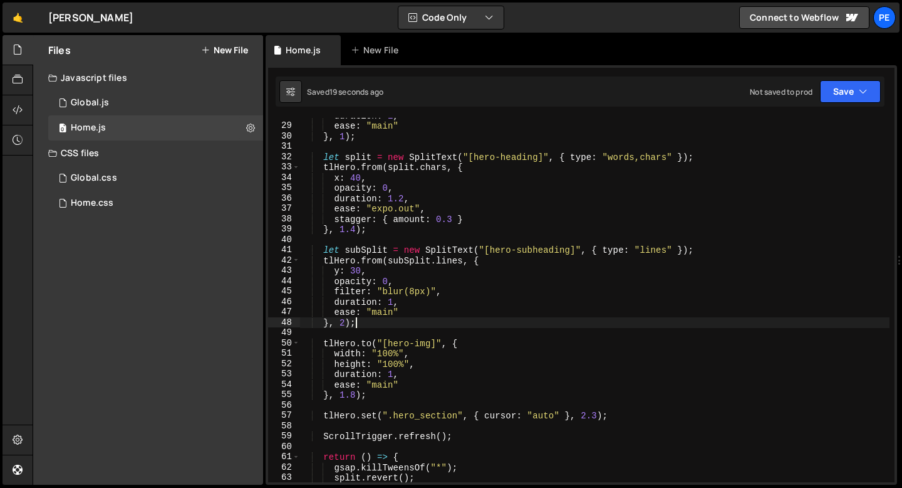
click at [370, 398] on div "duration : 1 , ease : "main" } , 1 ) ; let split = new SplitText ( "[hero-headi…" at bounding box center [595, 302] width 590 height 385
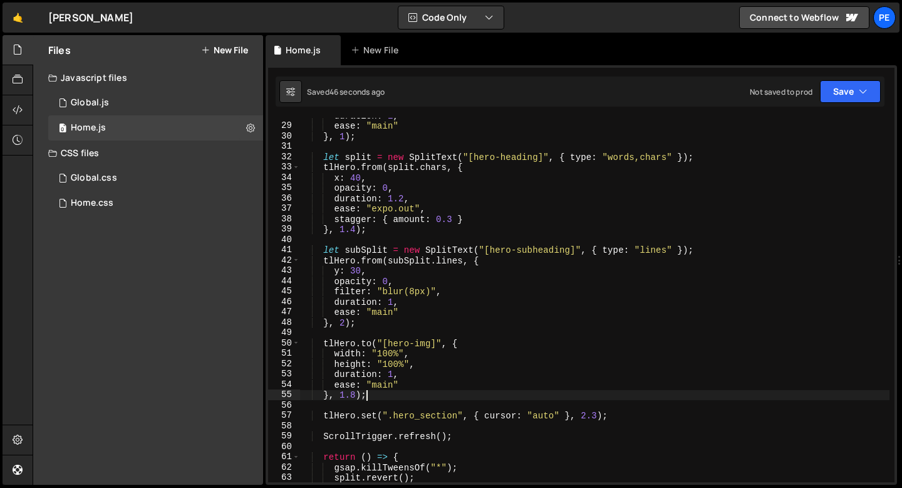
click at [414, 375] on div "duration : 1 , ease : "main" } , 1 ) ; let split = new SplitText ( "[hero-headi…" at bounding box center [595, 302] width 590 height 385
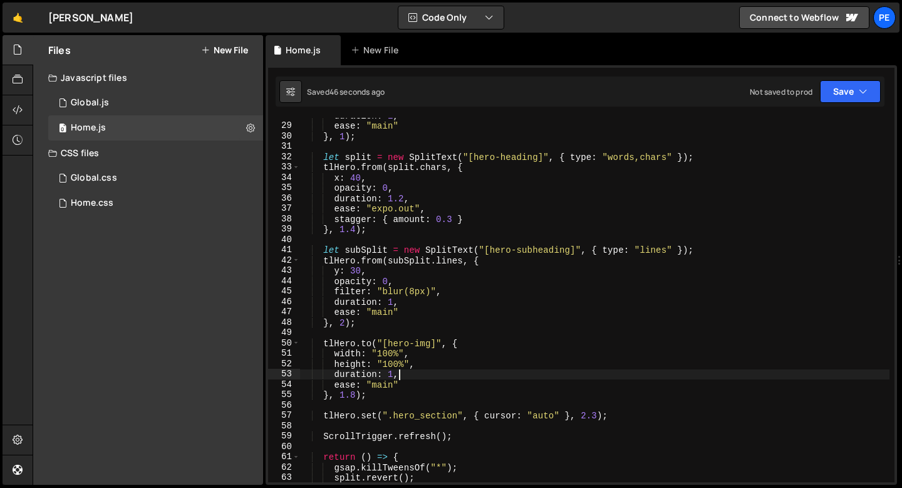
click at [417, 365] on div "duration : 1 , ease : "main" } , 1 ) ; let split = new SplitText ( "[hero-headi…" at bounding box center [595, 302] width 590 height 385
type textarea "height: "100%","
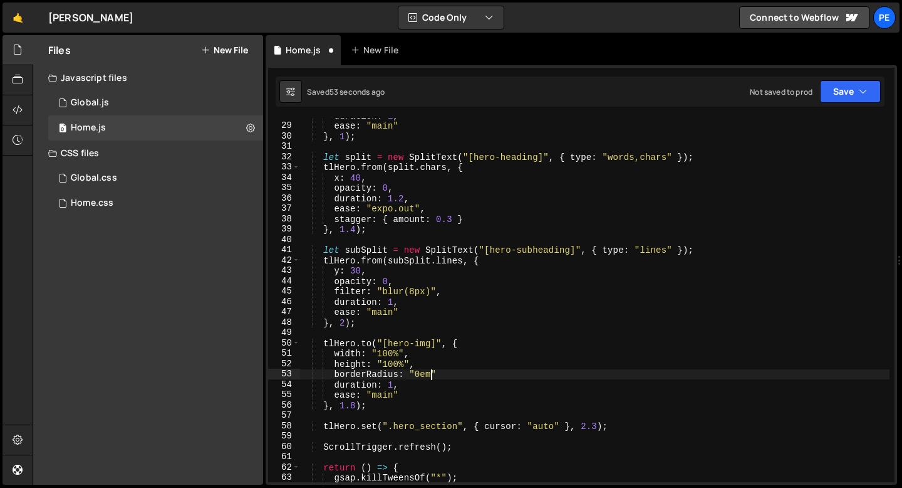
scroll to position [0, 8]
click at [394, 384] on div "duration : 1 , ease : "main" } , 1 ) ; let split = new SplitText ( "[hero-headi…" at bounding box center [595, 302] width 590 height 385
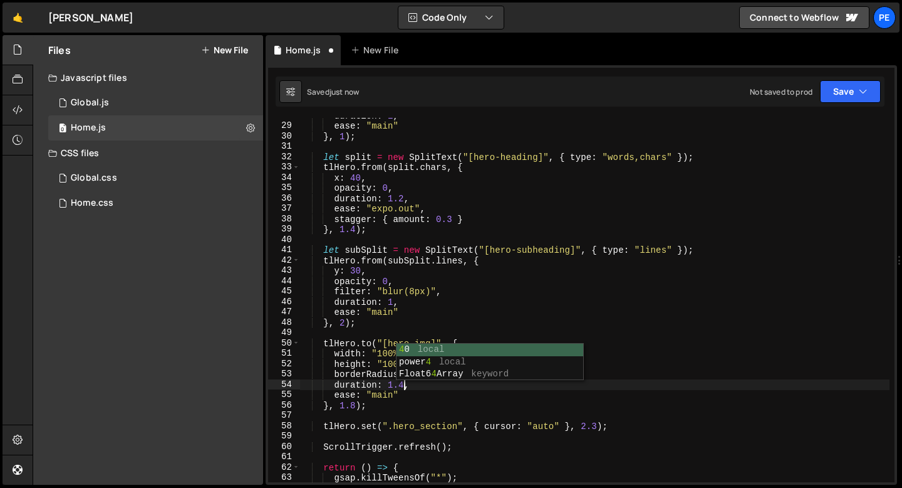
scroll to position [0, 7]
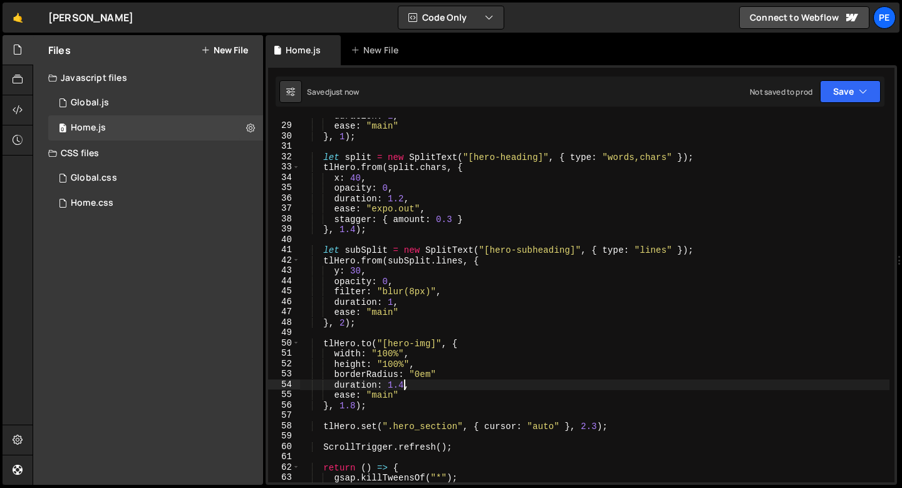
click at [437, 370] on div "duration : 1 , ease : "main" } , 1 ) ; let split = new SplitText ( "[hero-headi…" at bounding box center [595, 302] width 590 height 385
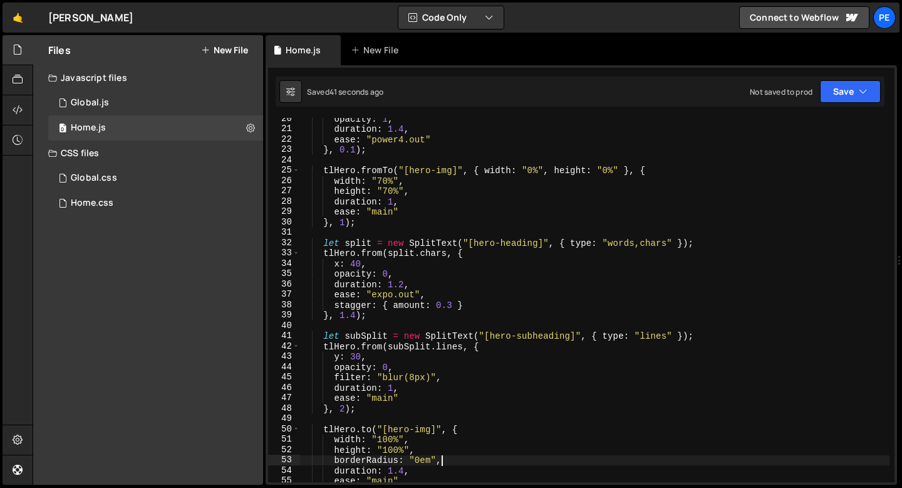
scroll to position [216, 0]
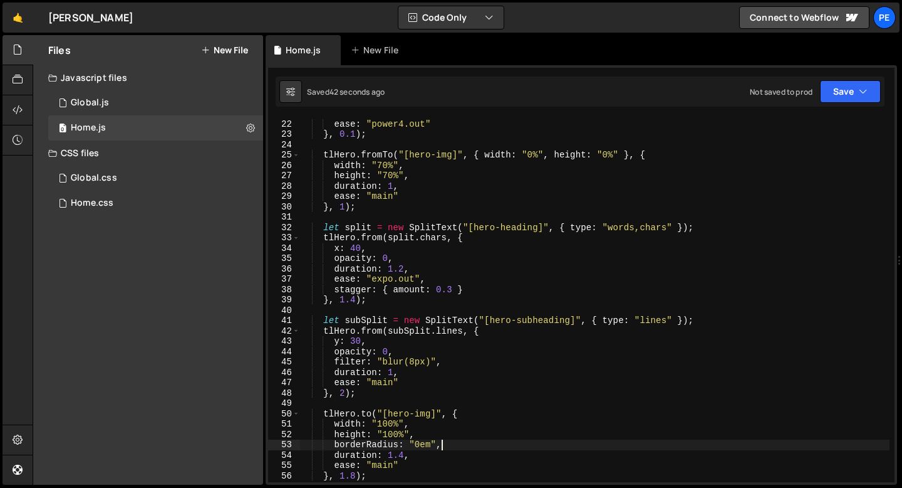
click at [414, 362] on div "duration : 1.4 , ease : "power4.out" } , 0.1 ) ; tlHero . fromTo ( "[hero-img]"…" at bounding box center [595, 300] width 590 height 385
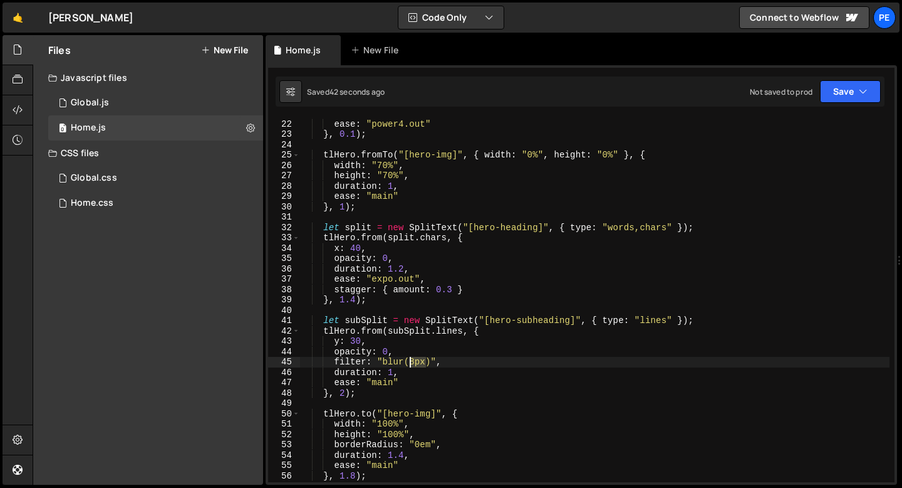
click at [414, 361] on div "duration : 1.4 , ease : "power4.out" } , 0.1 ) ; tlHero . fromTo ( "[hero-img]"…" at bounding box center [595, 300] width 590 height 385
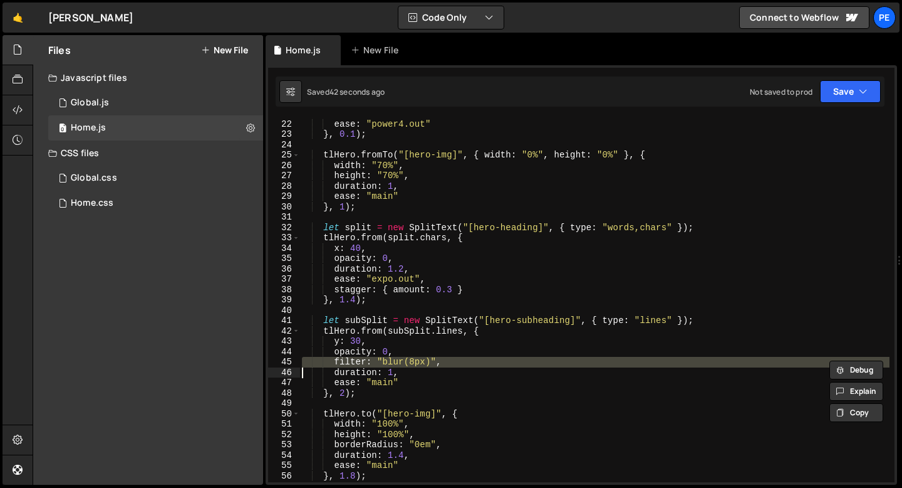
scroll to position [0, 6]
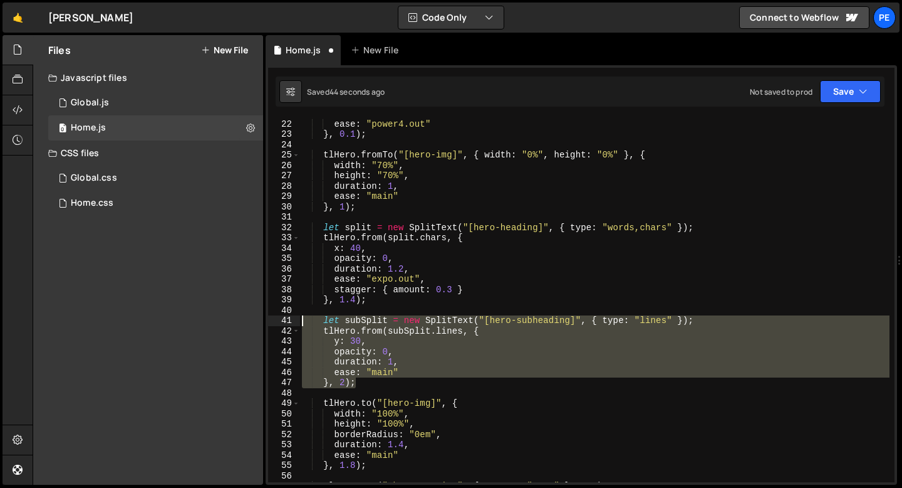
drag, startPoint x: 367, startPoint y: 382, endPoint x: 304, endPoint y: 319, distance: 89.1
click at [304, 320] on div "duration : 1.4 , ease : "power4.out" } , 0.1 ) ; tlHero . fromTo ( "[hero-img]"…" at bounding box center [595, 300] width 590 height 385
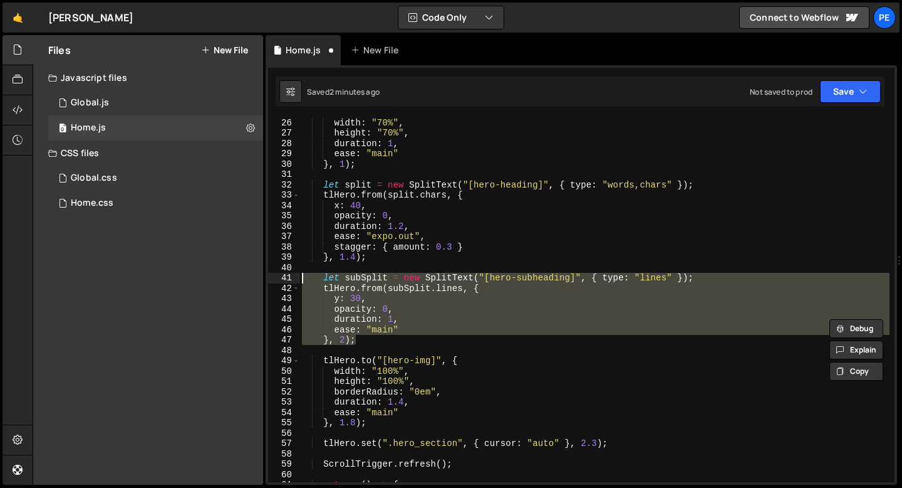
scroll to position [259, 0]
click at [391, 337] on div "width : "70%" , height : "70%" , duration : 1 , ease : "main" } , 1 ) ; let spl…" at bounding box center [595, 300] width 590 height 364
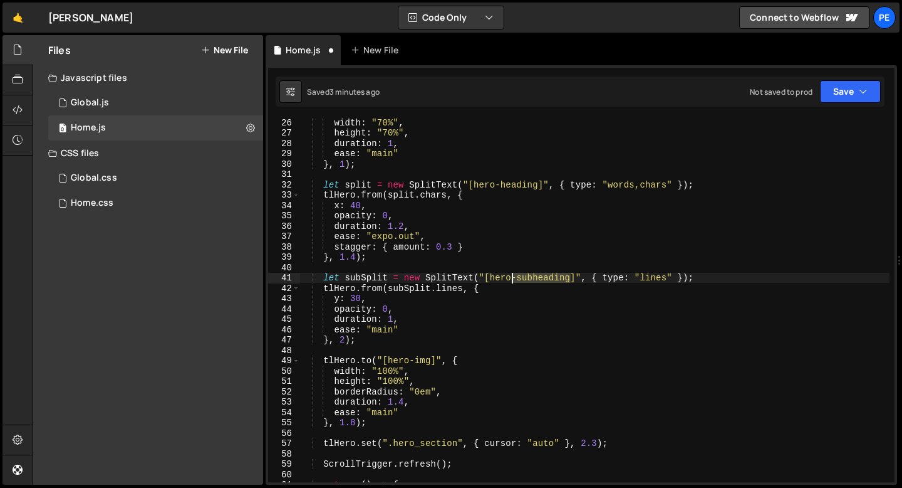
drag, startPoint x: 573, startPoint y: 278, endPoint x: 510, endPoint y: 280, distance: 63.3
click at [509, 281] on div "width : "70%" , height : "70%" , duration : 1 , ease : "main" } , 1 ) ; let spl…" at bounding box center [595, 309] width 590 height 385
drag, startPoint x: 578, startPoint y: 278, endPoint x: 484, endPoint y: 279, distance: 94.0
click at [484, 279] on div "width : "70%" , height : "70%" , duration : 1 , ease : "main" } , 1 ) ; let spl…" at bounding box center [595, 309] width 590 height 385
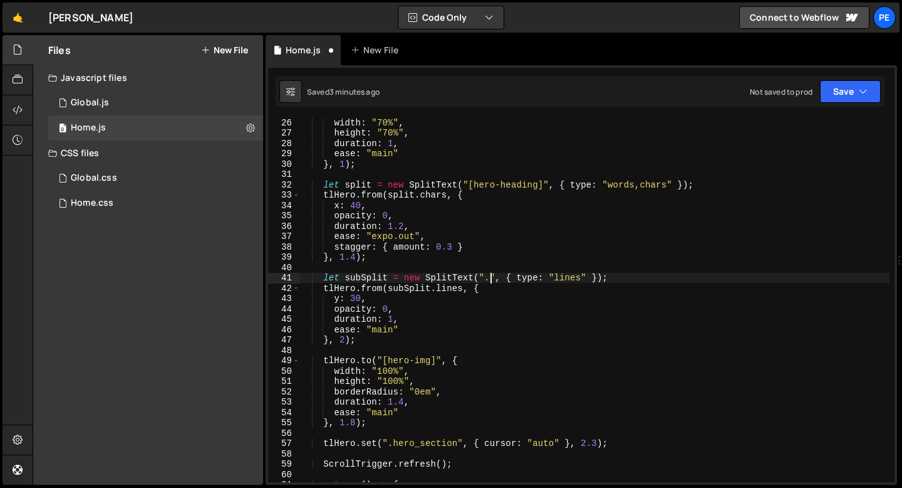
paste textarea "hero-paragraph"
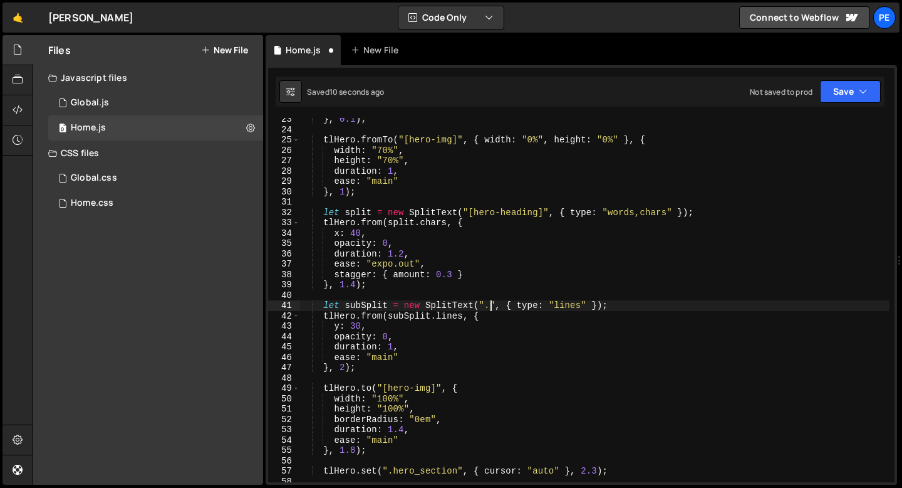
scroll to position [231, 0]
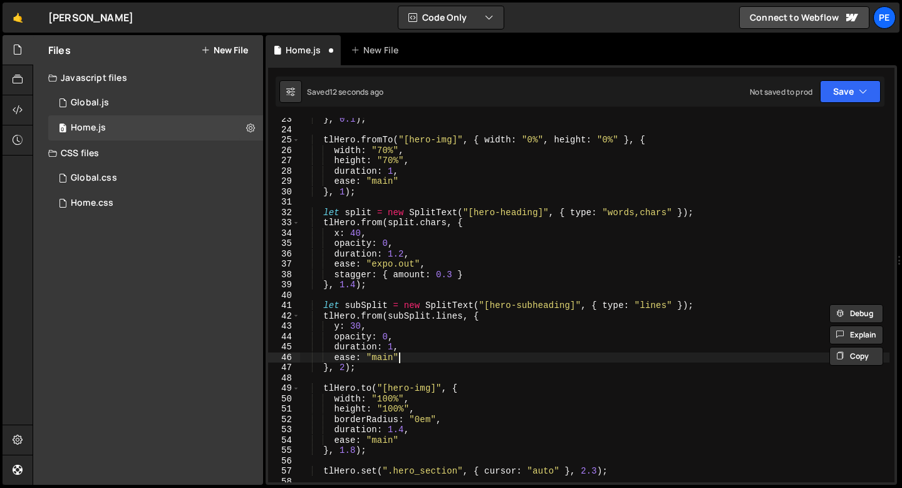
click at [403, 353] on div "} , 0.1 ) ; tlHero . fromTo ( "[hero-img]" , { width : "0%" , height : "0%" } ,…" at bounding box center [595, 306] width 590 height 385
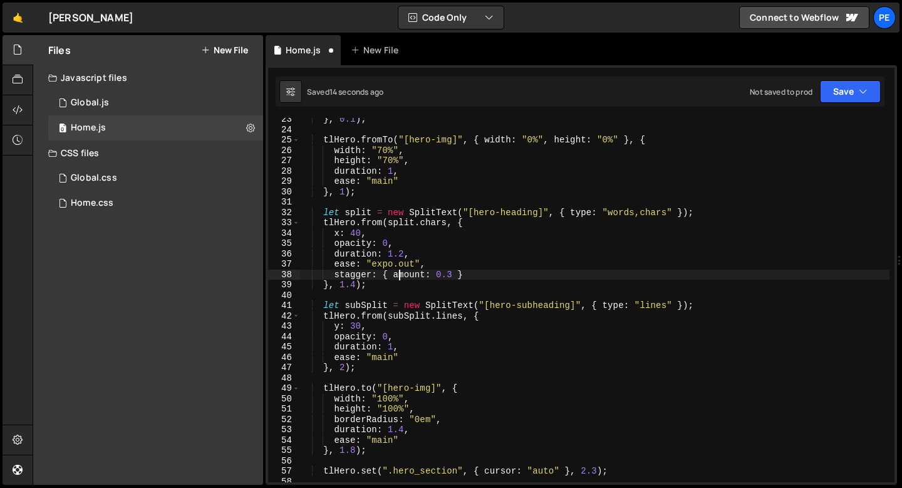
click at [400, 274] on div "} , 0.1 ) ; tlHero . fromTo ( "[hero-img]" , { width : "0%" , height : "0%" } ,…" at bounding box center [595, 306] width 590 height 385
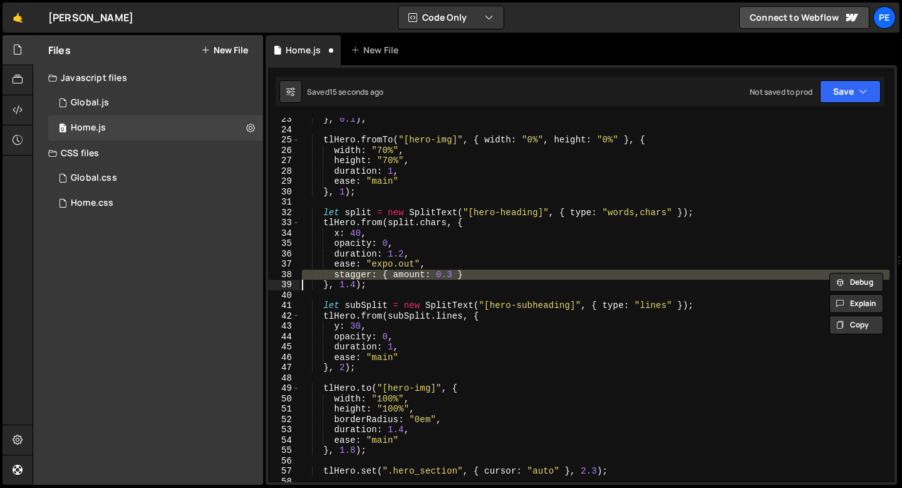
click at [412, 360] on div "} , 0.1 ) ; tlHero . fromTo ( "[hero-img]" , { width : "0%" , height : "0%" } ,…" at bounding box center [595, 306] width 590 height 385
type textarea "ease: "main""
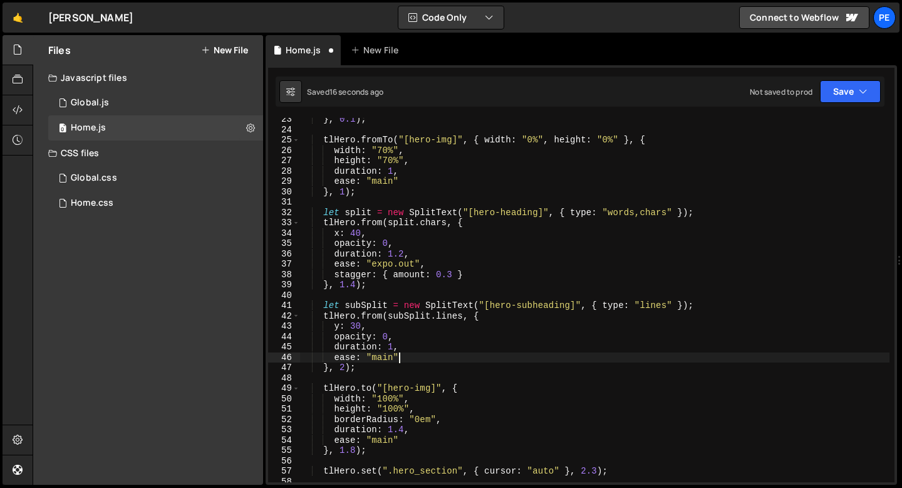
scroll to position [0, 1]
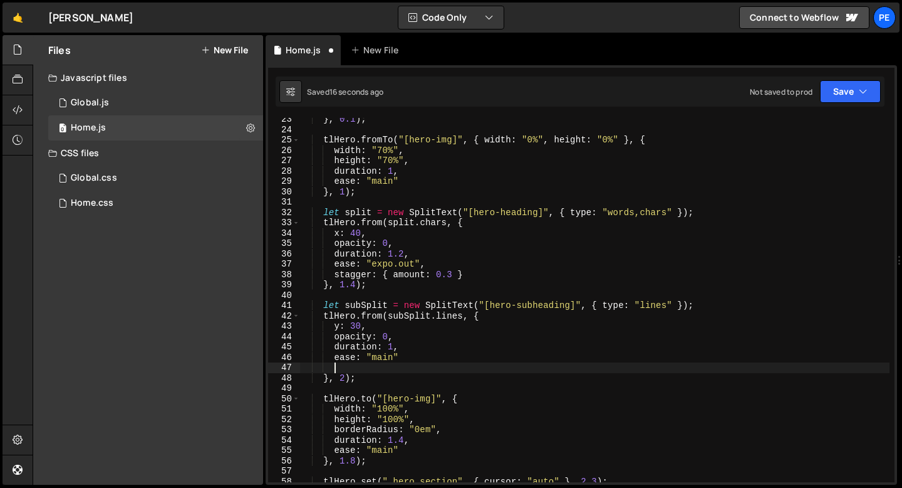
paste textarea
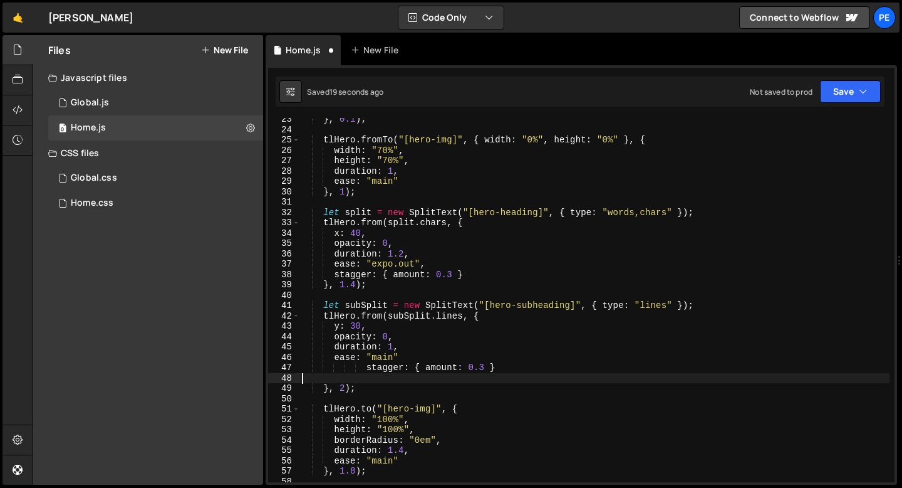
click at [357, 368] on div "} , 0.1 ) ; tlHero . fromTo ( "[hero-img]" , { width : "0%" , height : "0%" } ,…" at bounding box center [595, 306] width 590 height 385
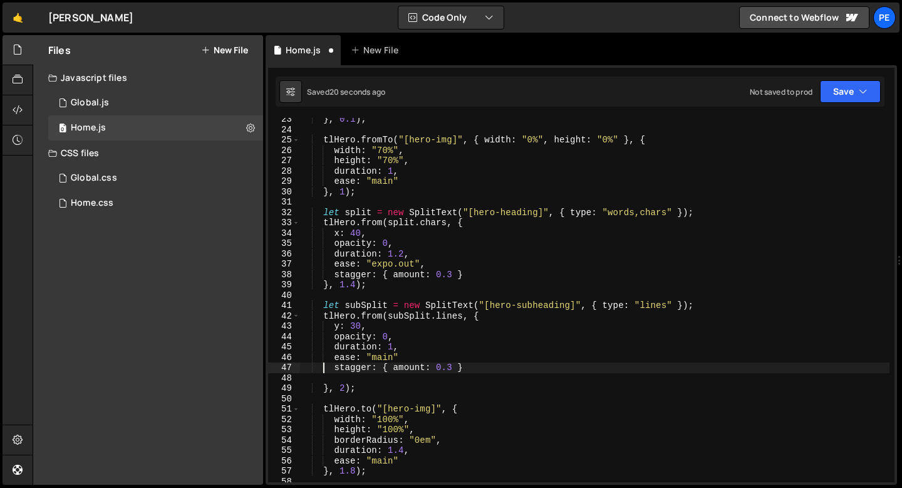
type textarea "stagger: { amount: 0.3 }"
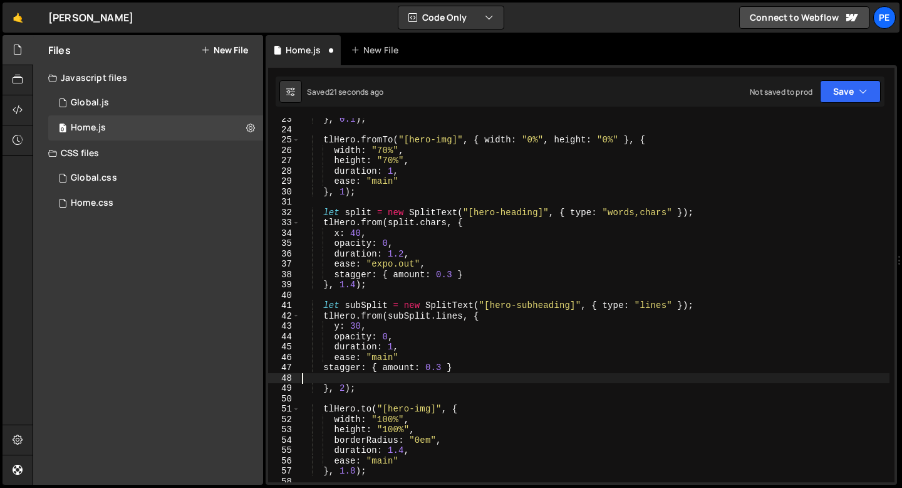
click at [324, 376] on div "} , 0.1 ) ; tlHero . fromTo ( "[hero-img]" , { width : "0%" , height : "0%" } ,…" at bounding box center [595, 306] width 590 height 385
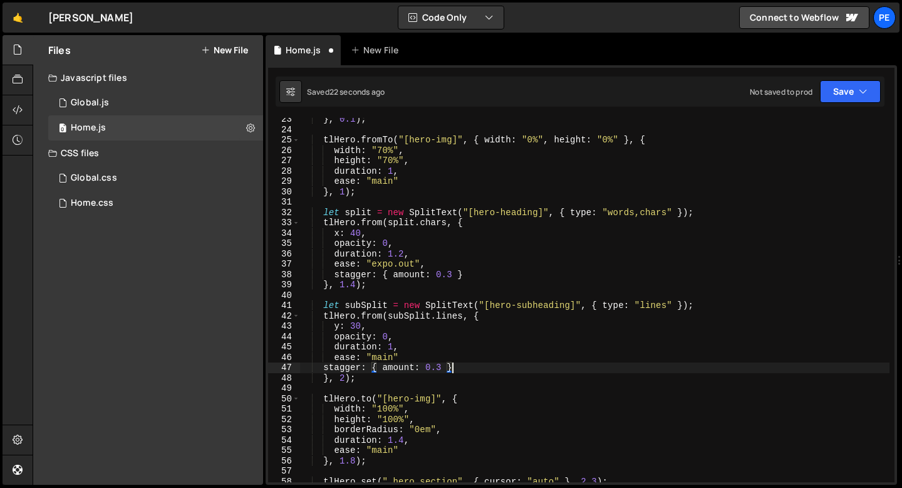
click at [403, 366] on div "} , 0.1 ) ; tlHero . fromTo ( "[hero-img]" , { width : "0%" , height : "0%" } ,…" at bounding box center [595, 306] width 590 height 385
click at [402, 366] on div "} , 0.1 ) ; tlHero . fromTo ( "[hero-img]" , { width : "0%" , height : "0%" } ,…" at bounding box center [595, 306] width 590 height 385
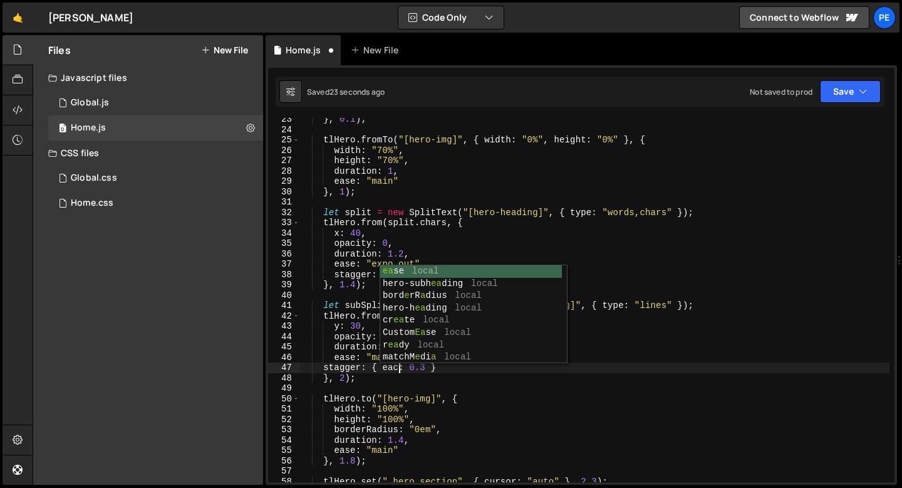
scroll to position [0, 7]
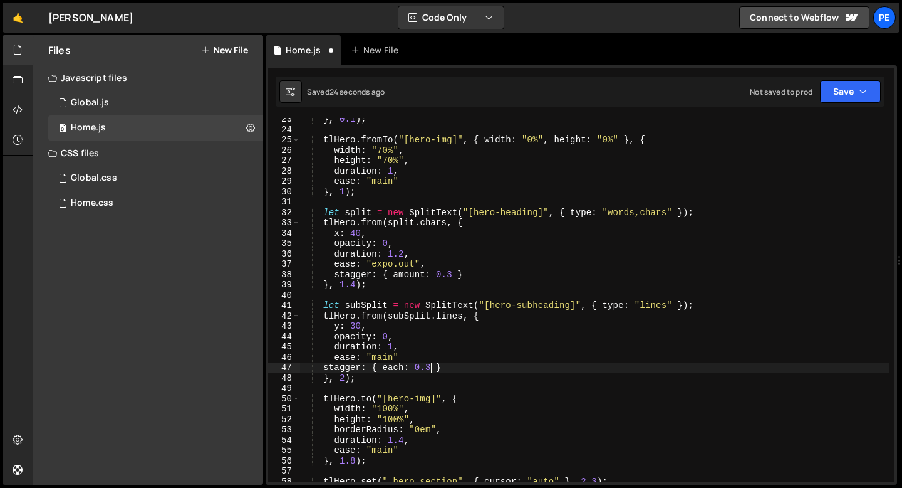
click at [431, 365] on div "} , 0.1 ) ; tlHero . fromTo ( "[hero-img]" , { width : "0%" , height : "0%" } ,…" at bounding box center [595, 306] width 590 height 385
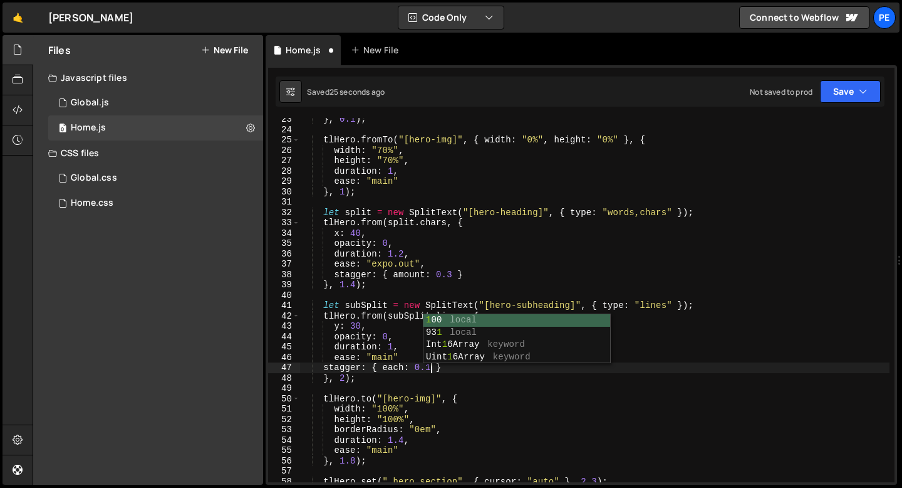
scroll to position [0, 9]
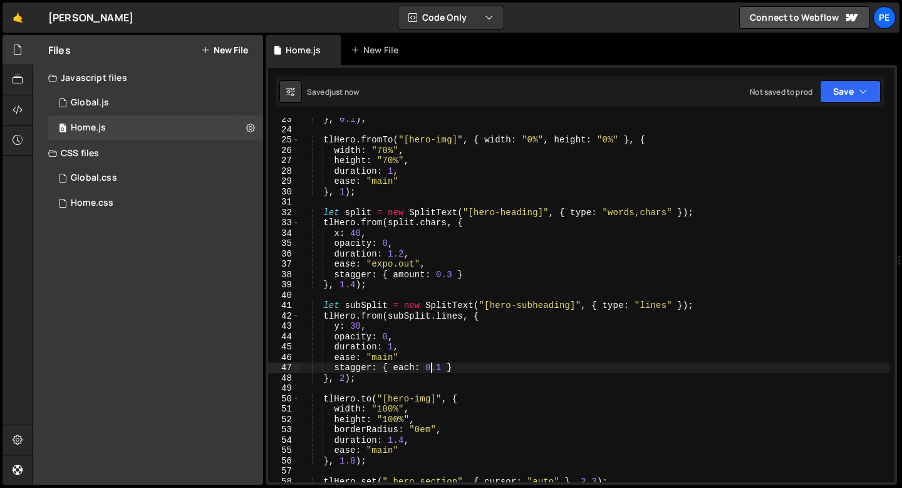
click at [475, 373] on div "} , 0.1 ) ; tlHero . fromTo ( "[hero-img]" , { width : "0%" , height : "0%" } ,…" at bounding box center [595, 306] width 590 height 385
click at [458, 364] on div "} , 0.1 ) ; tlHero . fromTo ( "[hero-img]" , { width : "0%" , height : "0%" } ,…" at bounding box center [595, 306] width 590 height 385
click at [404, 355] on div "} , 0.1 ) ; tlHero . fromTo ( "[hero-img]" , { width : "0%" , height : "0%" } ,…" at bounding box center [595, 306] width 590 height 385
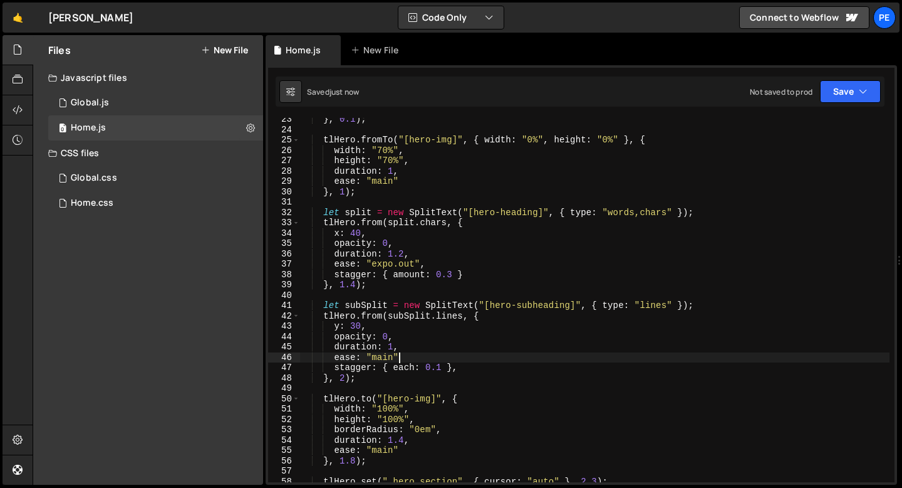
scroll to position [0, 6]
click at [385, 359] on div "} , 0.1 ) ; tlHero . fromTo ( "[hero-img]" , { width : "0%" , height : "0%" } ,…" at bounding box center [595, 306] width 590 height 385
click at [384, 359] on div "} , 0.1 ) ; tlHero . fromTo ( "[hero-img]" , { width : "0%" , height : "0%" } ,…" at bounding box center [595, 306] width 590 height 385
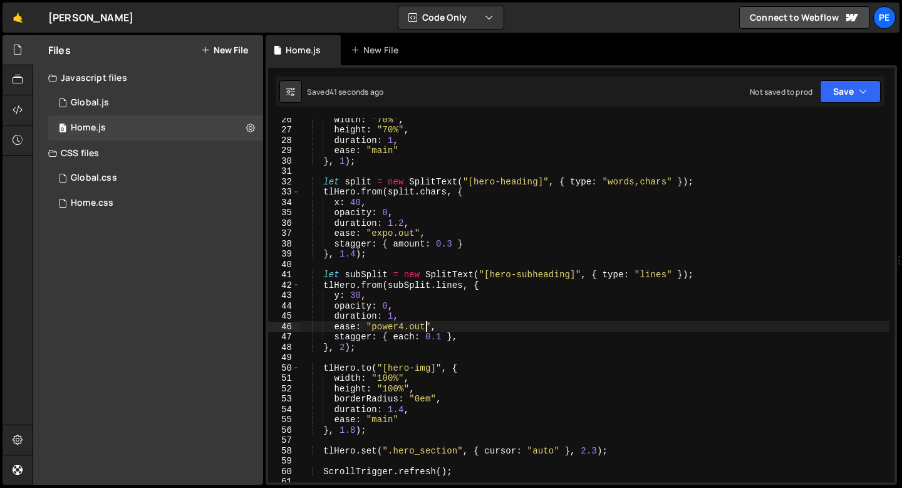
scroll to position [262, 0]
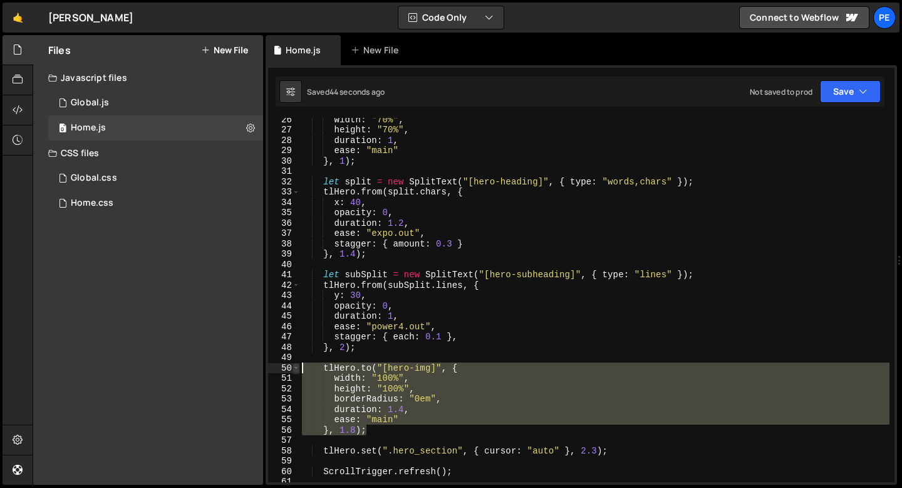
drag, startPoint x: 379, startPoint y: 431, endPoint x: 293, endPoint y: 365, distance: 108.3
click at [293, 365] on div "ease: "power4.out", 26 27 28 29 30 31 32 33 34 35 36 37 38 39 40 41 42 43 44 45…" at bounding box center [581, 300] width 627 height 364
paste textarea ");"
type textarea ");"
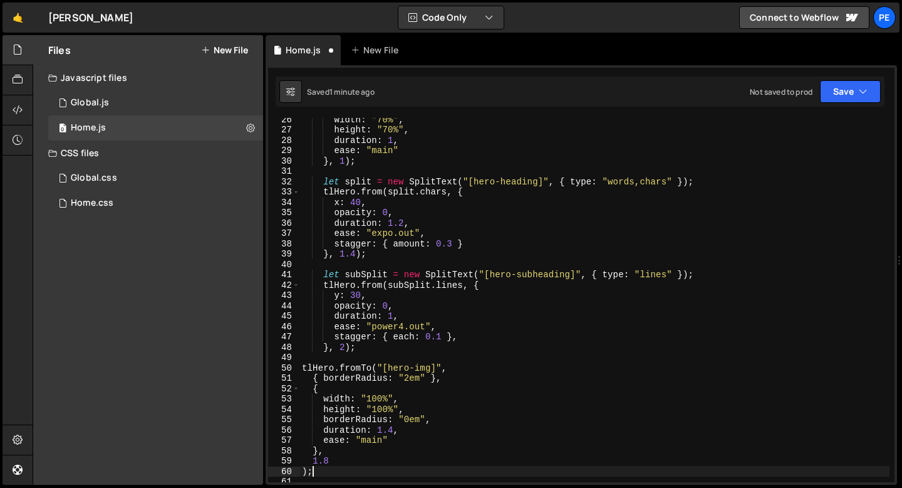
scroll to position [0, 0]
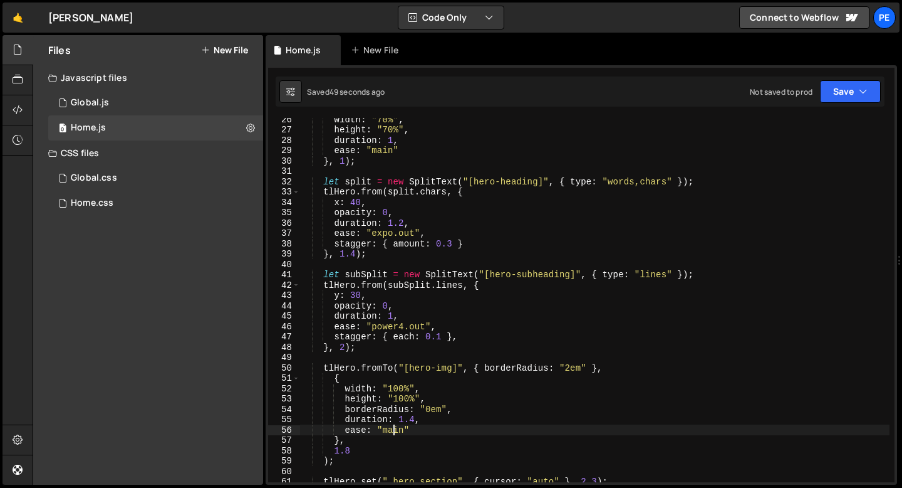
click at [392, 432] on div "width : "70%" , height : "70%" , duration : 1 , ease : "main" } , 1 ) ; let spl…" at bounding box center [595, 306] width 590 height 385
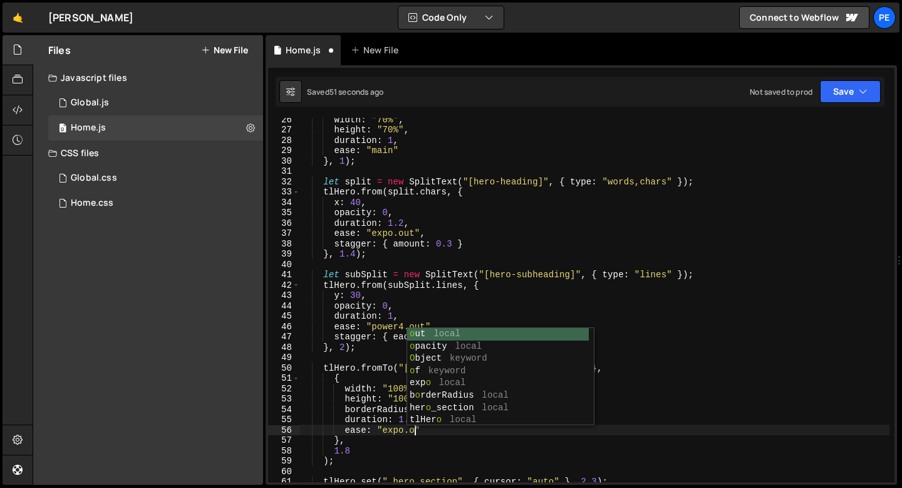
scroll to position [0, 8]
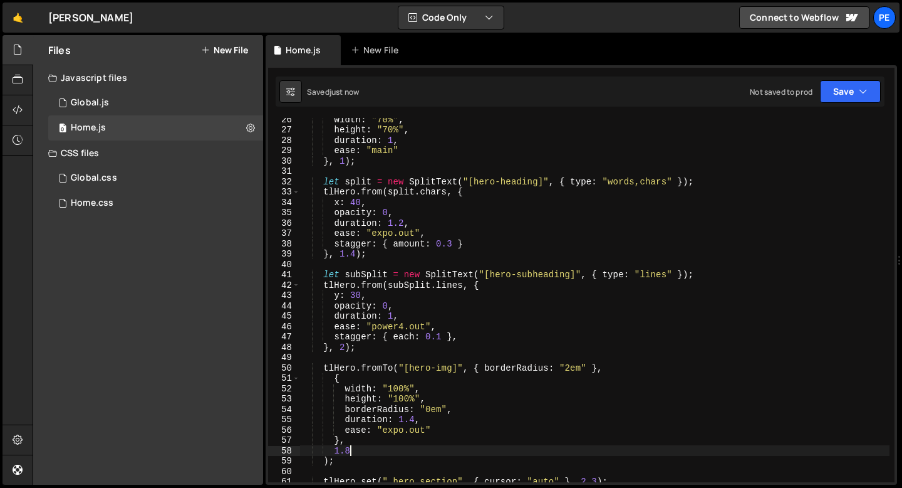
click at [349, 447] on div "width : "70%" , height : "70%" , duration : 1 , ease : "main" } , 1 ) ; let spl…" at bounding box center [595, 306] width 590 height 385
type textarea "1"
type textarea "});"
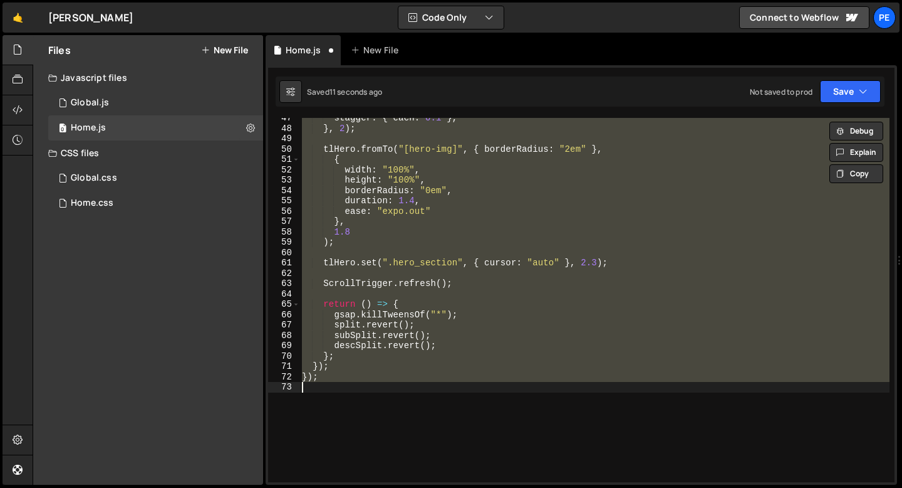
scroll to position [433, 0]
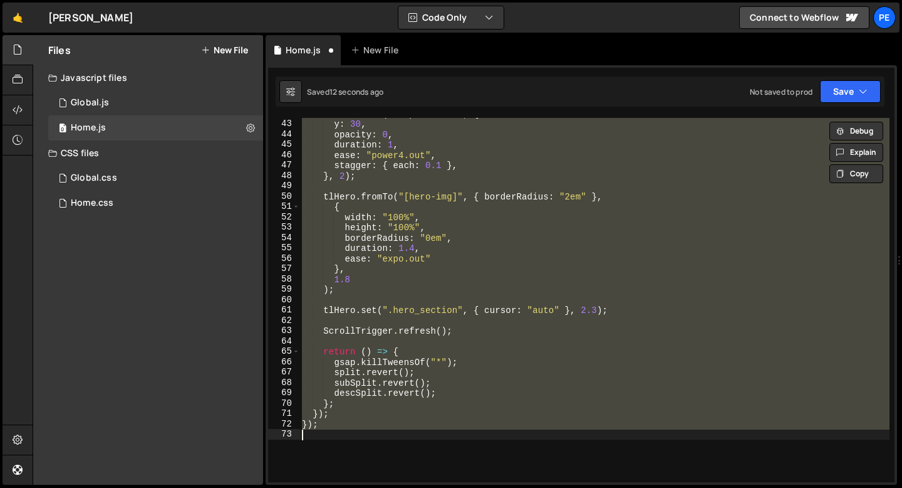
click at [395, 264] on div "tlHero . from ( subSplit . lines , { y : 30 , opacity : 0 , duration : 1 , ease…" at bounding box center [595, 300] width 590 height 364
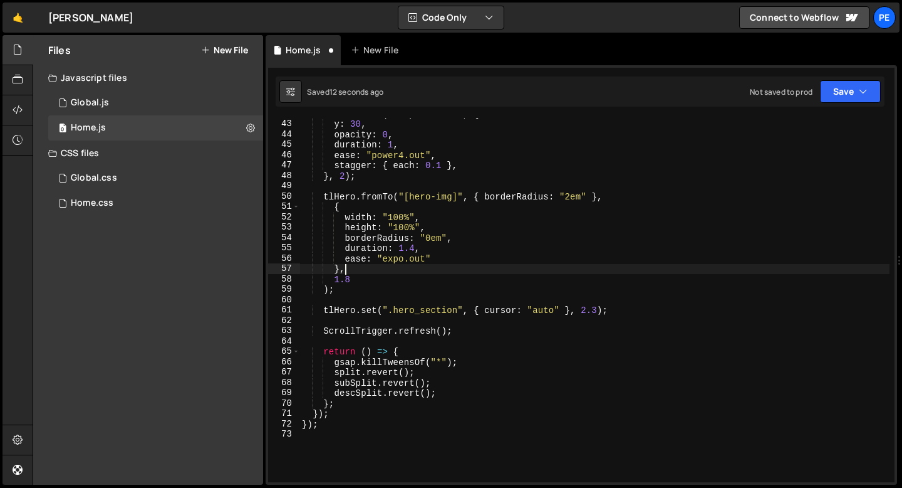
click at [395, 264] on div "tlHero . from ( subSplit . lines , { y : 30 , opacity : 0 , duration : 1 , ease…" at bounding box center [595, 300] width 590 height 385
click at [396, 258] on div "tlHero . from ( subSplit . lines , { y : 30 , opacity : 0 , duration : 1 , ease…" at bounding box center [595, 300] width 590 height 385
click at [396, 259] on div "tlHero . from ( subSplit . lines , { y : 30 , opacity : 0 , duration : 1 , ease…" at bounding box center [595, 300] width 590 height 385
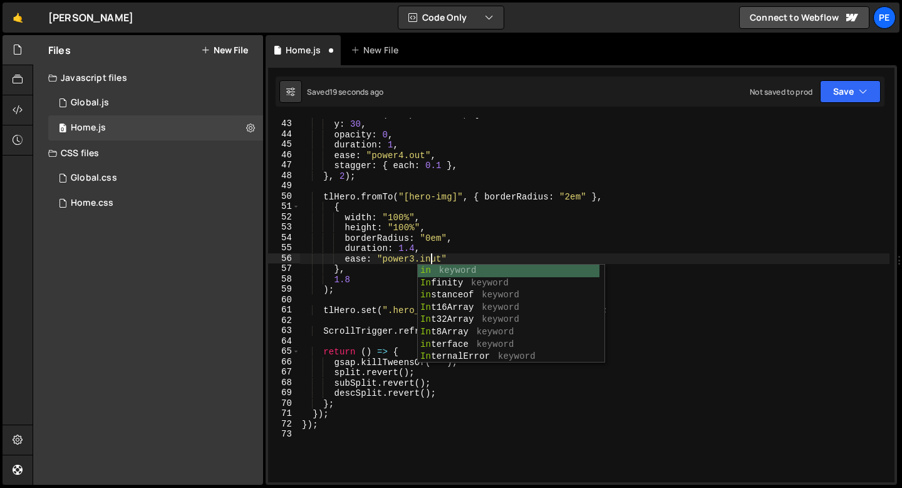
scroll to position [0, 9]
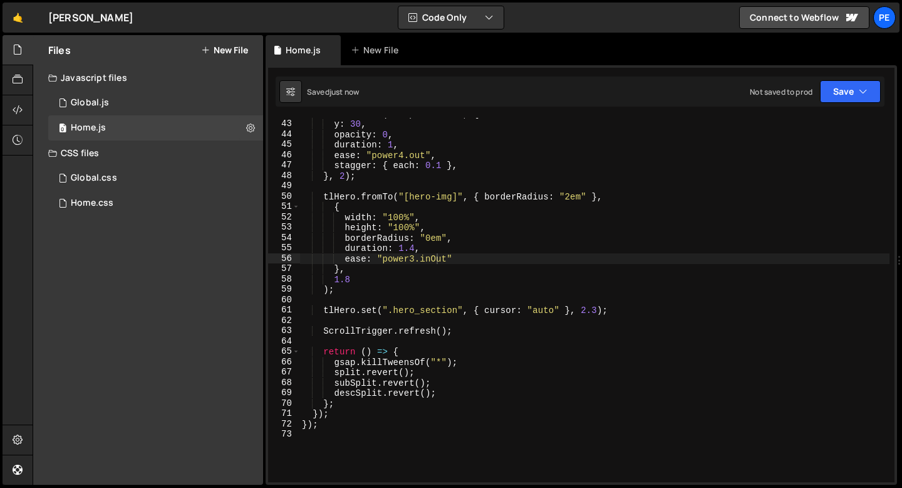
click at [437, 261] on div "tlHero . from ( subSplit . lines , { y : 30 , opacity : 0 , duration : 1 , ease…" at bounding box center [595, 300] width 590 height 385
click at [414, 249] on div "tlHero . from ( subSplit . lines , { y : 30 , opacity : 0 , duration : 1 , ease…" at bounding box center [595, 300] width 590 height 385
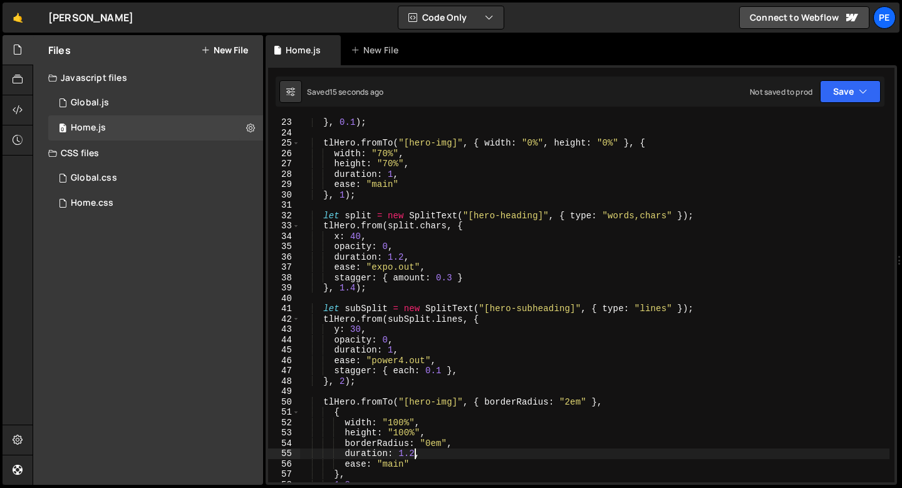
scroll to position [211, 0]
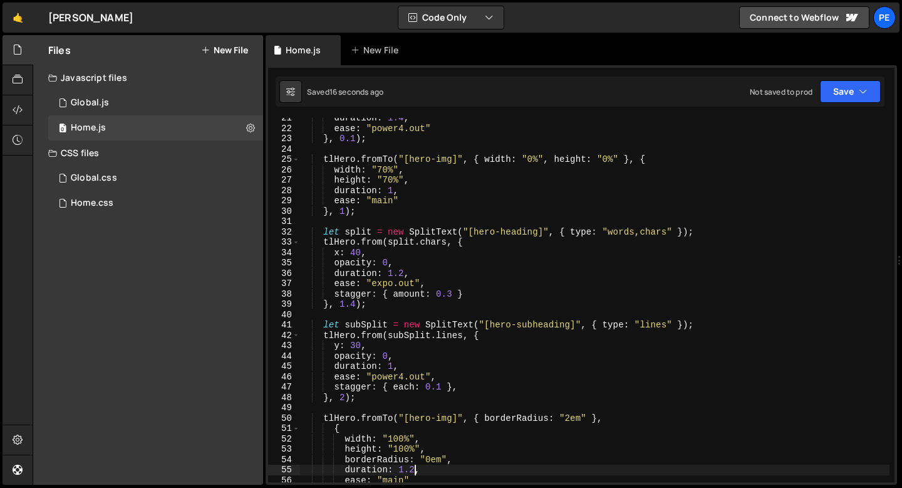
click at [405, 282] on div "duration : 1.4 , ease : "power4.out" } , 0.1 ) ; tlHero . fromTo ( "[hero-img]"…" at bounding box center [595, 305] width 590 height 385
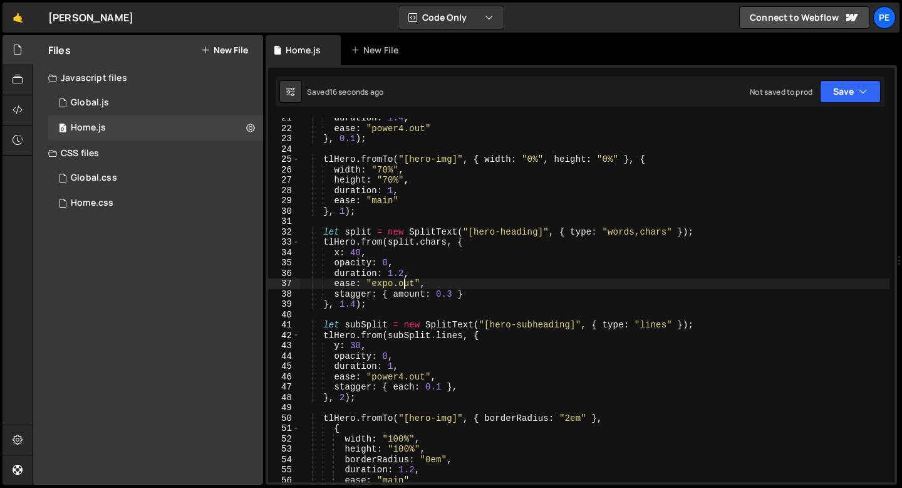
click at [405, 282] on div "duration : 1.4 , ease : "power4.out" } , 0.1 ) ; tlHero . fromTo ( "[hero-img]"…" at bounding box center [595, 305] width 590 height 385
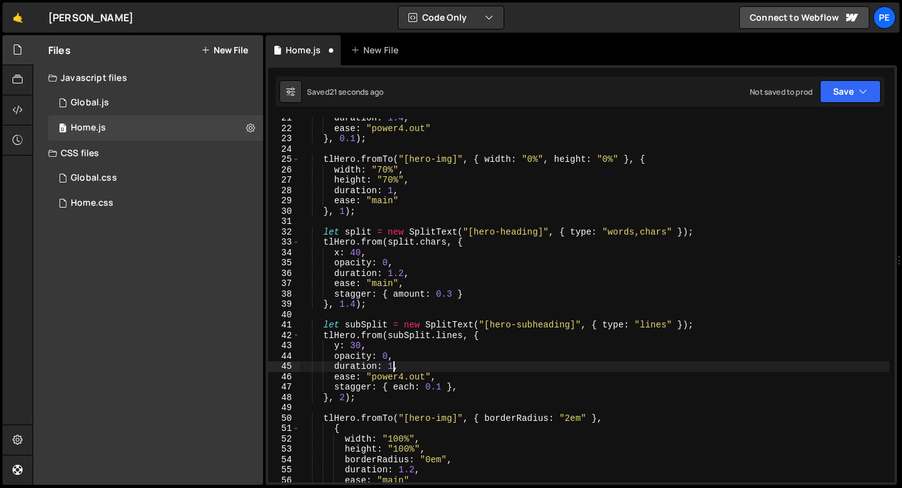
click at [392, 367] on div "duration : 1.4 , ease : "power4.out" } , 0.1 ) ; tlHero . fromTo ( "[hero-img]"…" at bounding box center [595, 305] width 590 height 385
click at [441, 390] on div "duration : 1.4 , ease : "power4.out" } , 0.1 ) ; tlHero . fromTo ( "[hero-img]"…" at bounding box center [595, 305] width 590 height 385
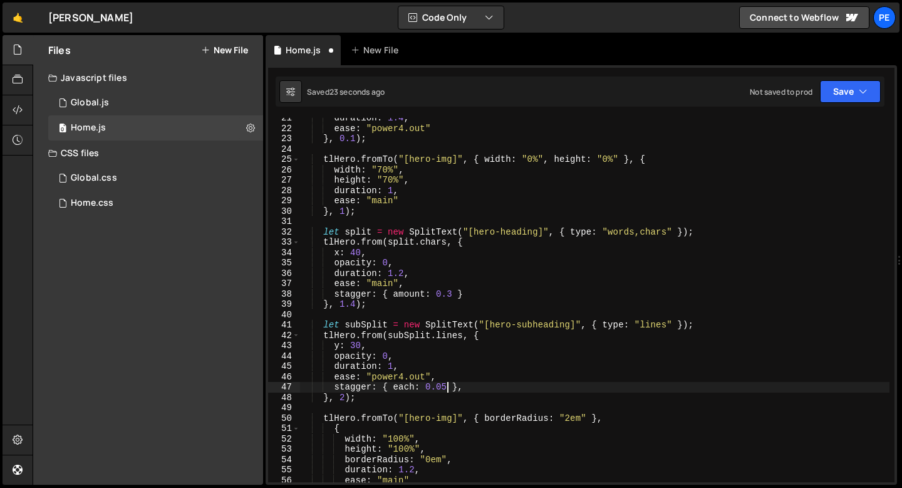
scroll to position [0, 10]
click at [394, 367] on div "duration : 1.4 , ease : "power4.out" } , 0.1 ) ; tlHero . fromTo ( "[hero-img]"…" at bounding box center [595, 305] width 590 height 385
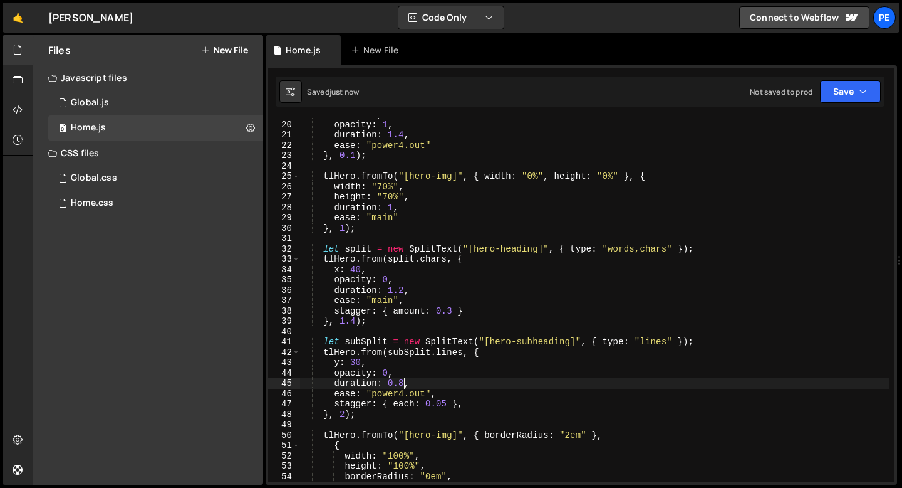
scroll to position [165, 0]
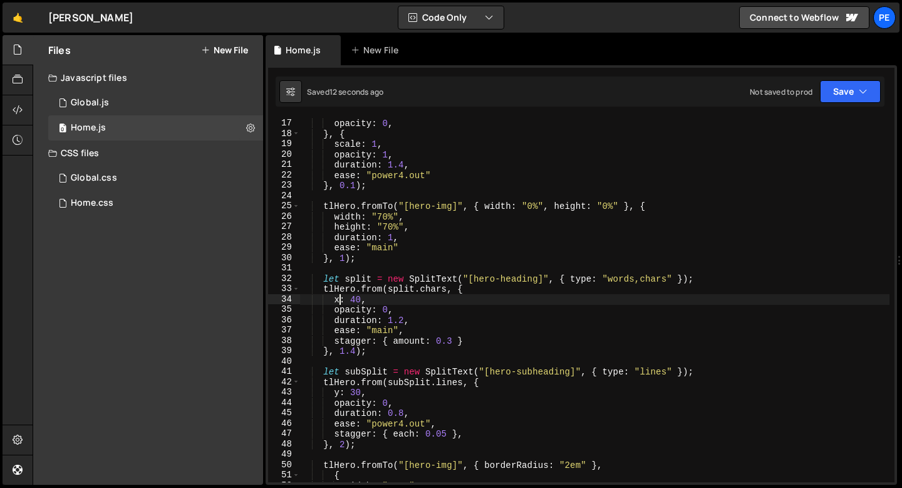
click at [340, 298] on div "scale : 1.2 , opacity : 0 , } , { scale : 1 , opacity : 1 , duration : 1.4 , ea…" at bounding box center [595, 300] width 590 height 385
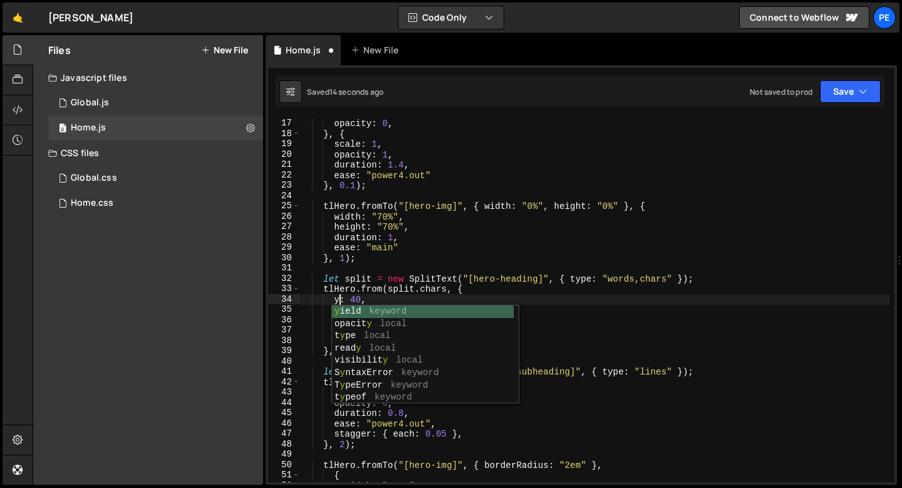
click at [355, 300] on div "scale : 1.2 , opacity : 0 , } , { scale : 1 , opacity : 1 , duration : 1.4 , ea…" at bounding box center [595, 300] width 590 height 385
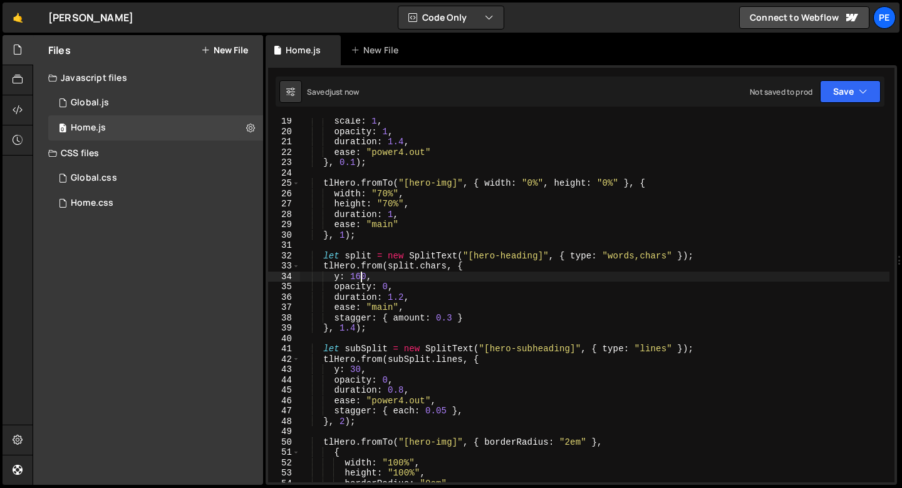
scroll to position [189, 0]
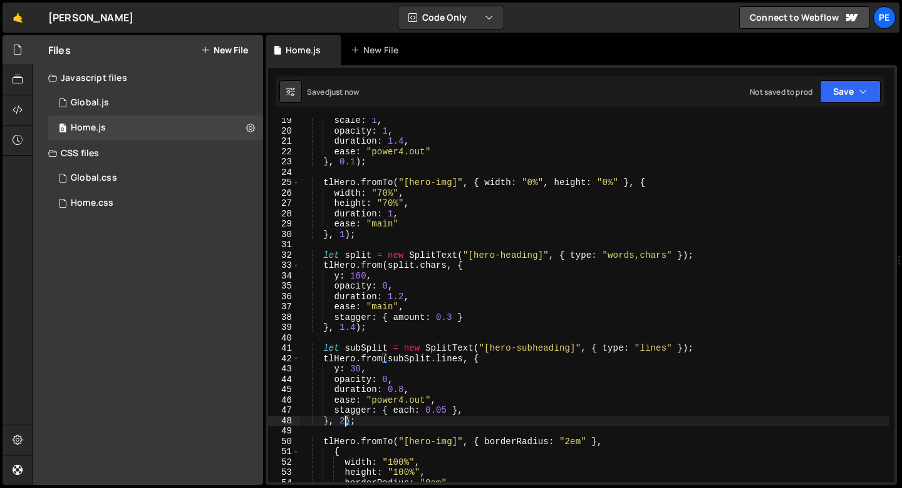
click at [347, 417] on div "scale : 1 , opacity : 1 , duration : 1.4 , ease : "power4.out" } , 0.1 ) ; tlHe…" at bounding box center [595, 307] width 590 height 385
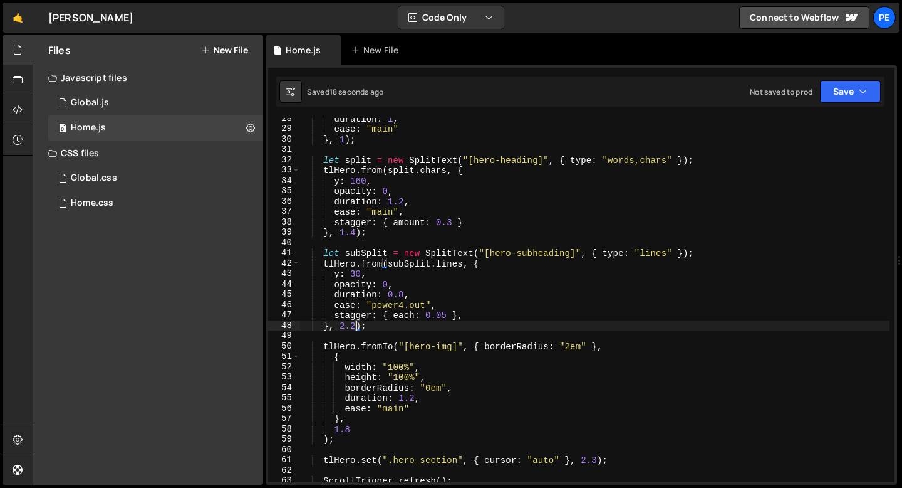
scroll to position [284, 0]
click at [353, 433] on div "duration : 1 , ease : "main" } , 1 ) ; let split = new SplitText ( "[hero-headi…" at bounding box center [595, 305] width 590 height 385
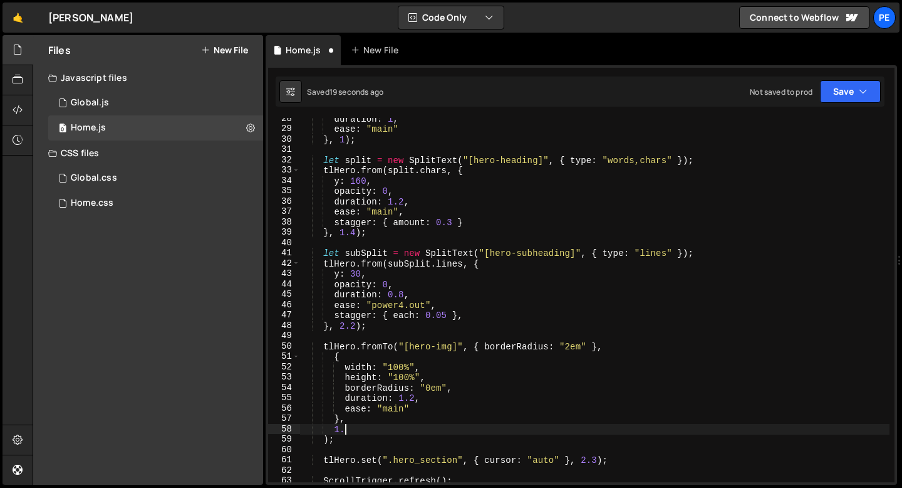
type textarea "1"
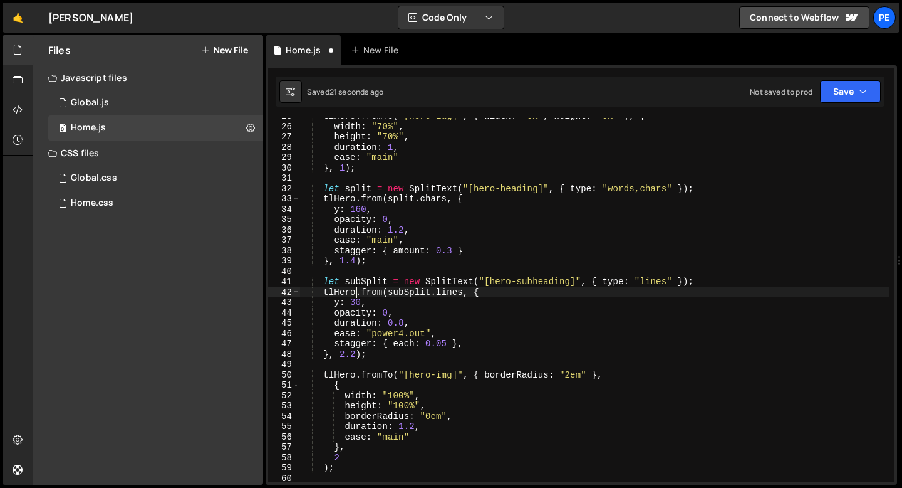
click at [354, 295] on div "tlHero . fromTo ( "[hero-img]" , { width : "0%" , height : "0%" } , { width : "…" at bounding box center [595, 303] width 590 height 385
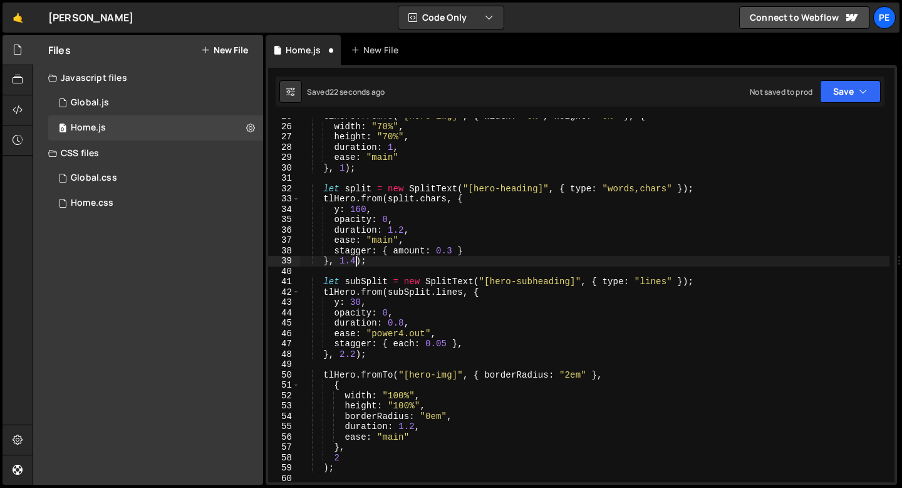
click at [354, 262] on div "tlHero . fromTo ( "[hero-img]" , { width : "0%" , height : "0%" } , { width : "…" at bounding box center [595, 303] width 590 height 385
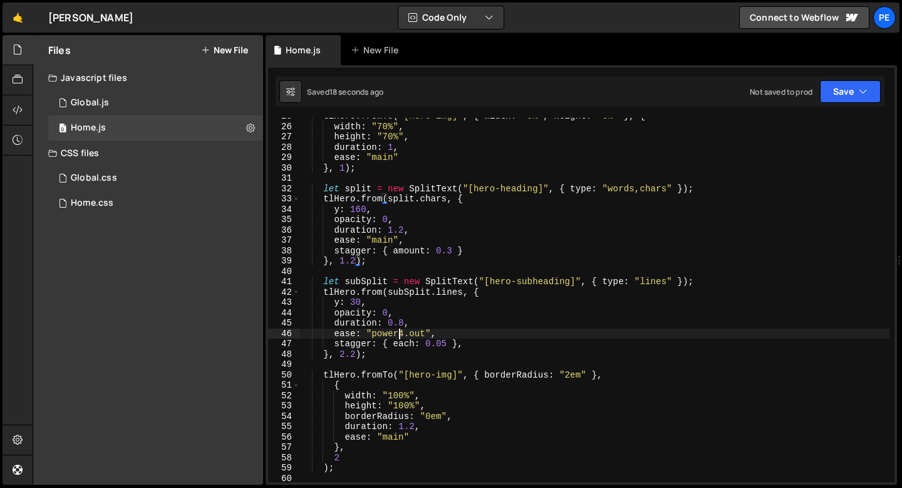
click at [401, 332] on div "tlHero . fromTo ( "[hero-img]" , { width : "0%" , height : "0%" } , { width : "…" at bounding box center [595, 303] width 590 height 385
type textarea "ease: "power3.out","
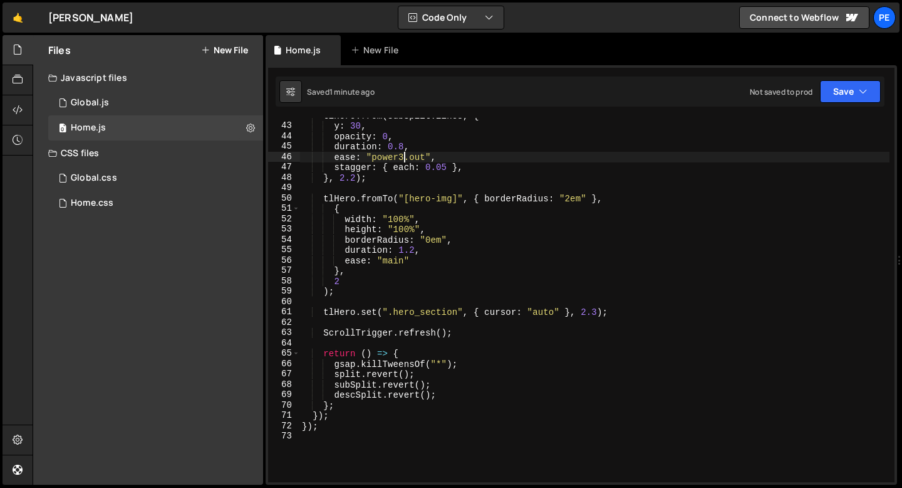
scroll to position [442, 0]
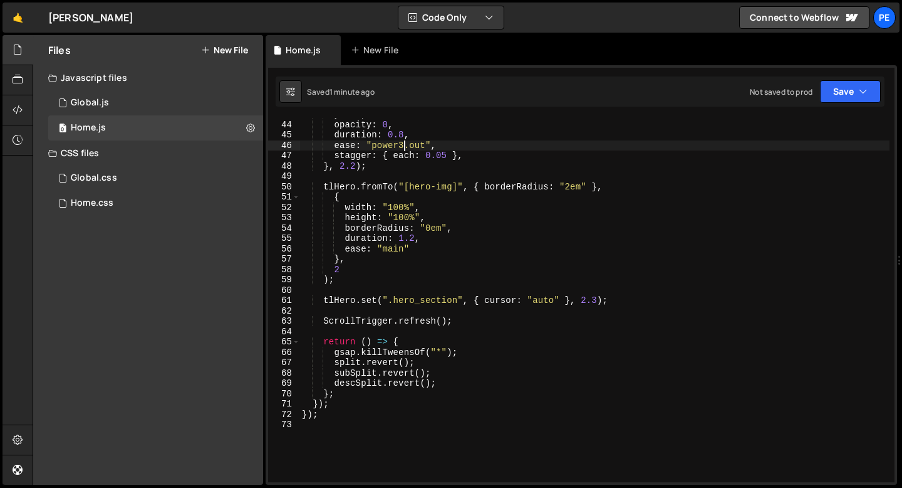
click at [346, 289] on div "y : 30 , opacity : 0 , duration : 0.8 , ease : "power3.out" , stagger : { each …" at bounding box center [595, 301] width 590 height 385
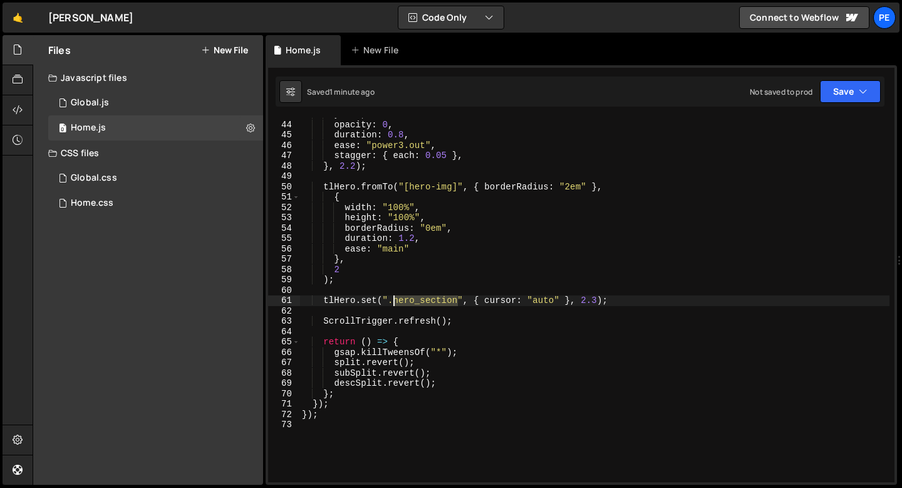
drag, startPoint x: 459, startPoint y: 301, endPoint x: 395, endPoint y: 303, distance: 64.0
click at [395, 303] on div "y : 30 , opacity : 0 , duration : 0.8 , ease : "power3.out" , stagger : { each …" at bounding box center [595, 301] width 590 height 385
click at [597, 301] on div "y : 30 , opacity : 0 , duration : 0.8 , ease : "power3.out" , stagger : { each …" at bounding box center [595, 301] width 590 height 385
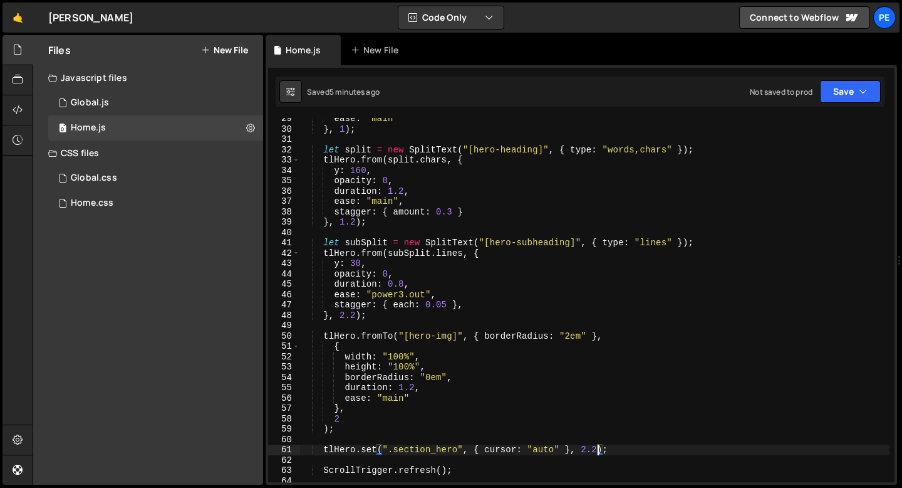
scroll to position [328, 0]
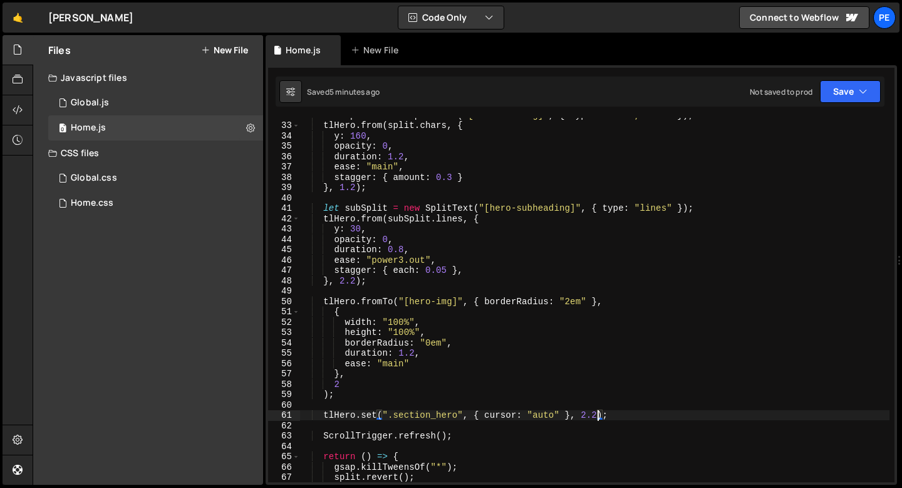
click at [363, 382] on div "let split = new SplitText ( "[hero-heading]" , { type : "words,chars" }) ; tlHe…" at bounding box center [595, 302] width 590 height 385
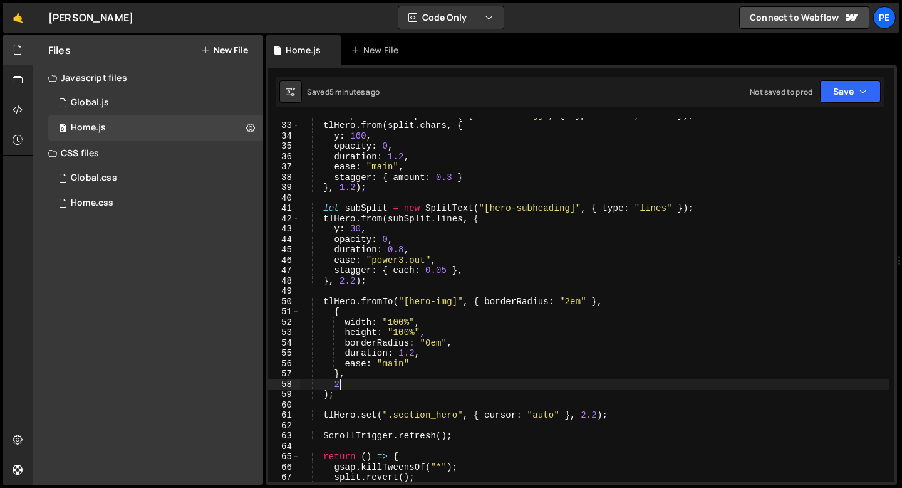
click at [346, 392] on div "let split = new SplitText ( "[hero-heading]" , { type : "words,chars" }) ; tlHe…" at bounding box center [595, 302] width 590 height 385
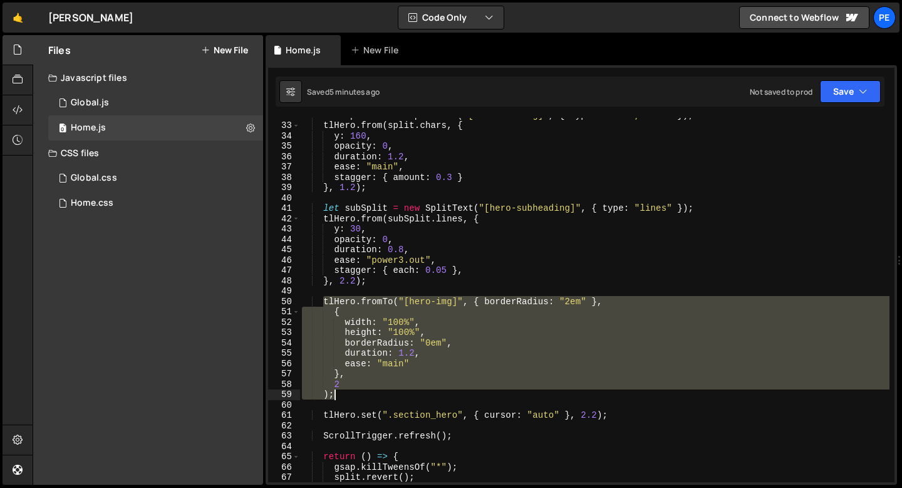
drag, startPoint x: 325, startPoint y: 301, endPoint x: 351, endPoint y: 392, distance: 94.4
click at [351, 392] on div "let split = new SplitText ( "[hero-heading]" , { type : "words,chars" }) ; tlHe…" at bounding box center [595, 302] width 590 height 385
click at [352, 394] on div "let split = new SplitText ( "[hero-heading]" , { type : "words,chars" }) ; tlHe…" at bounding box center [595, 300] width 590 height 364
type textarea ");"
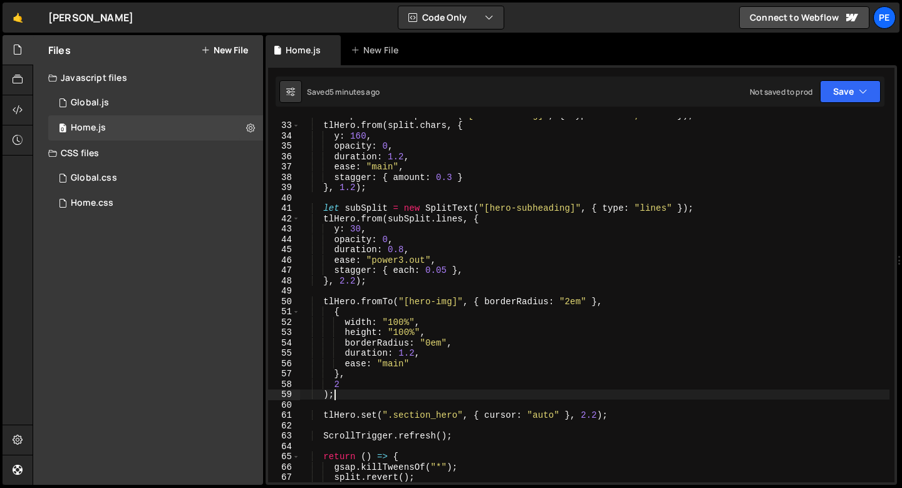
scroll to position [0, 1]
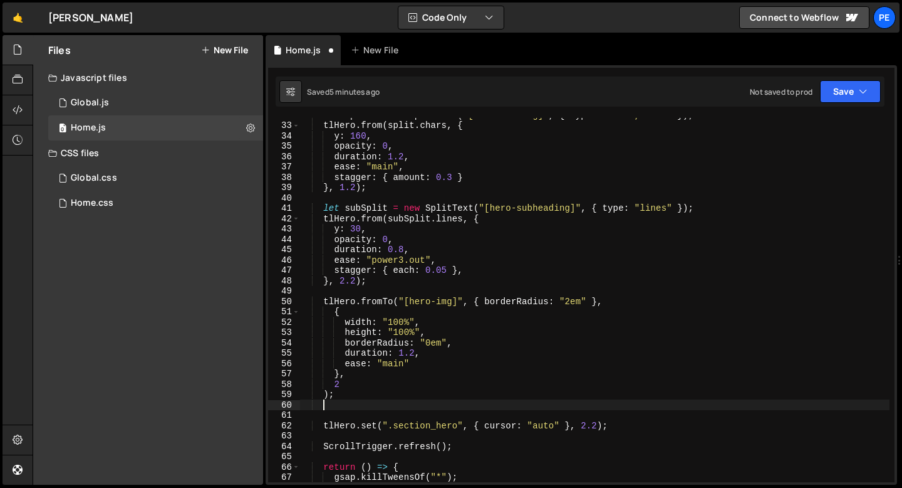
paste textarea ");"
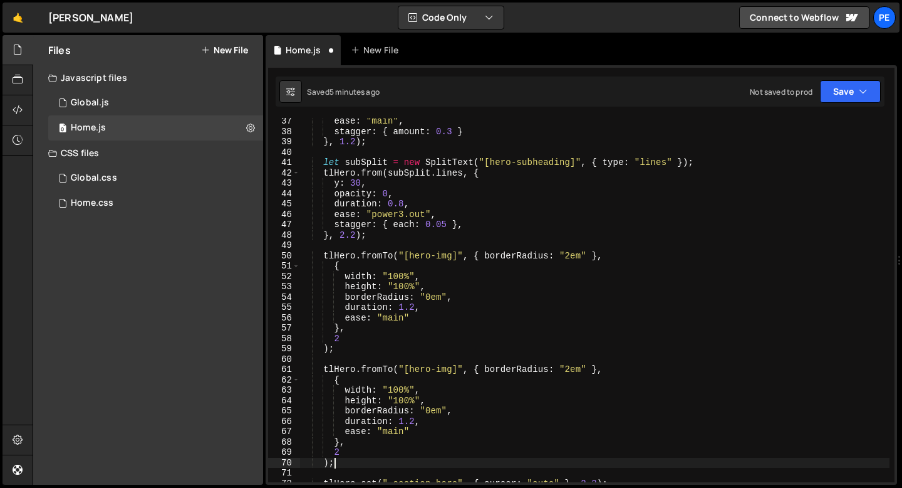
scroll to position [388, 0]
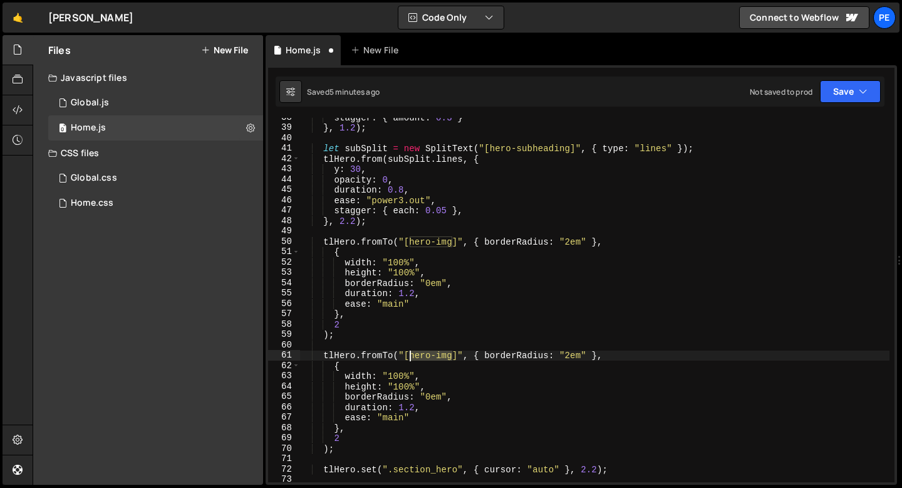
drag, startPoint x: 453, startPoint y: 356, endPoint x: 408, endPoint y: 356, distance: 45.1
click at [408, 356] on div "stagger : { amount : 0.3 } } , 1.2 ) ; let subSplit = new SplitText ( "[hero-su…" at bounding box center [595, 304] width 590 height 385
click at [501, 353] on div "stagger : { amount : 0.3 } } , 1.2 ) ; let subSplit = new SplitText ( "[hero-su…" at bounding box center [595, 304] width 590 height 385
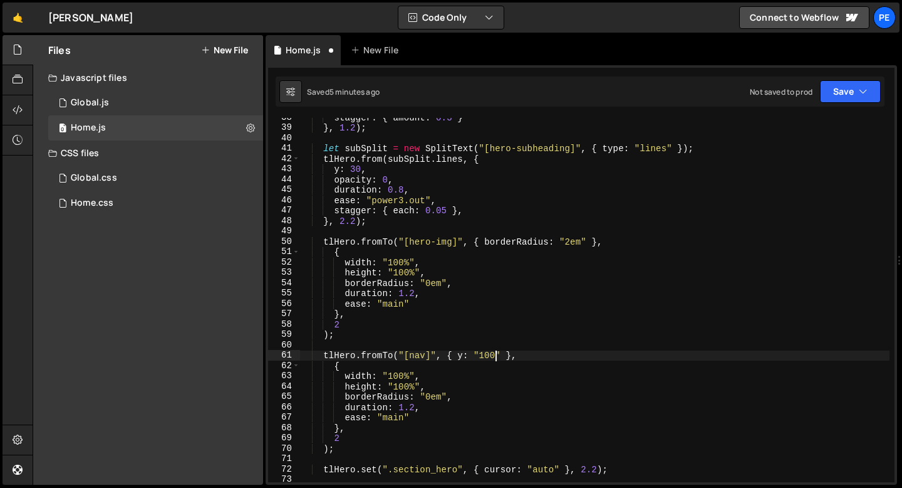
scroll to position [0, 14]
click at [353, 375] on div "stagger : { amount : 0.3 } } , 1.2 ) ; let subSplit = new SplitText ( "[hero-su…" at bounding box center [595, 304] width 590 height 385
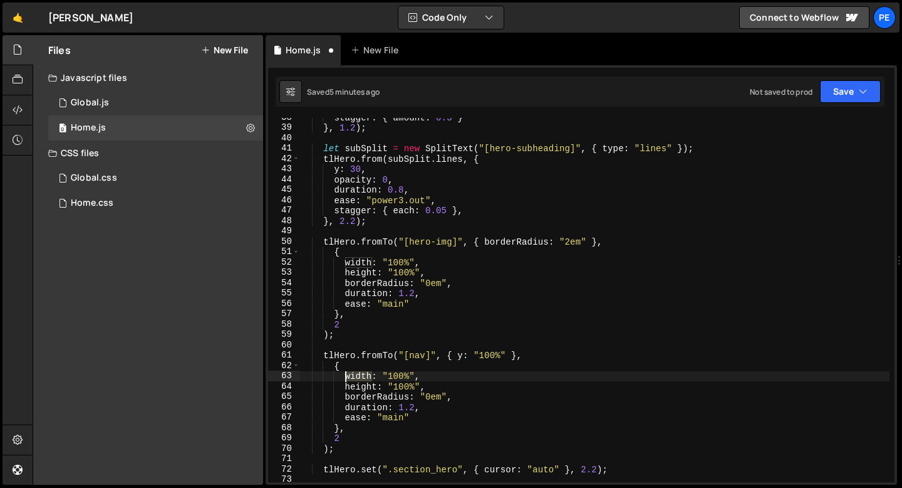
click at [353, 375] on div "stagger : { amount : 0.3 } } , 1.2 ) ; let subSplit = new SplitText ( "[hero-su…" at bounding box center [595, 304] width 590 height 385
click at [374, 376] on div "stagger : { amount : 0.3 } } , 1.2 ) ; let subSplit = new SplitText ( "[hero-su…" at bounding box center [595, 304] width 590 height 385
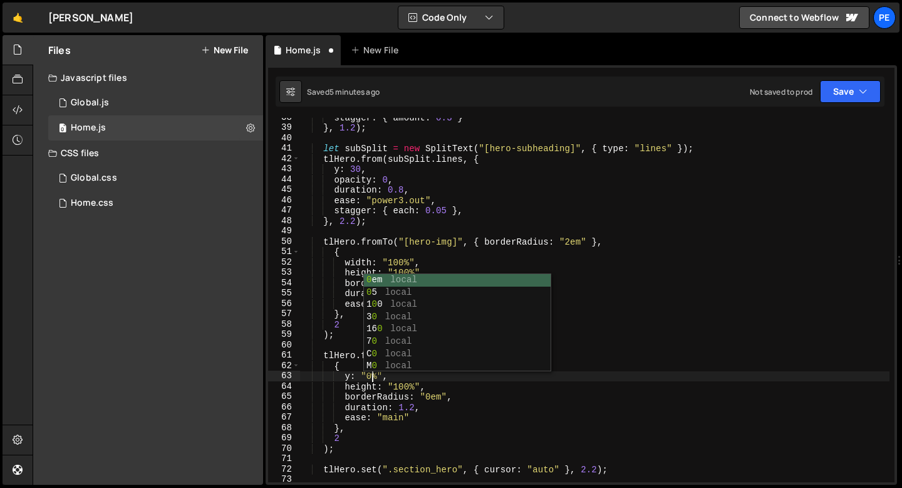
scroll to position [0, 4]
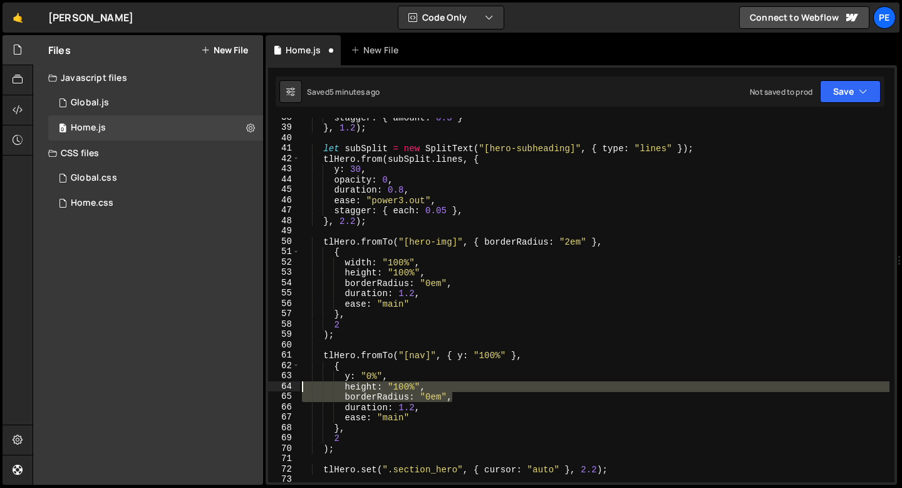
drag, startPoint x: 451, startPoint y: 399, endPoint x: 269, endPoint y: 383, distance: 183.0
click at [269, 383] on div "y: "0%", 38 39 40 41 42 43 44 45 46 47 48 49 50 51 52 53 54 55 56 57 58 59 60 6…" at bounding box center [581, 300] width 627 height 364
type textarea "height: "100%", borderRadius: "0em","
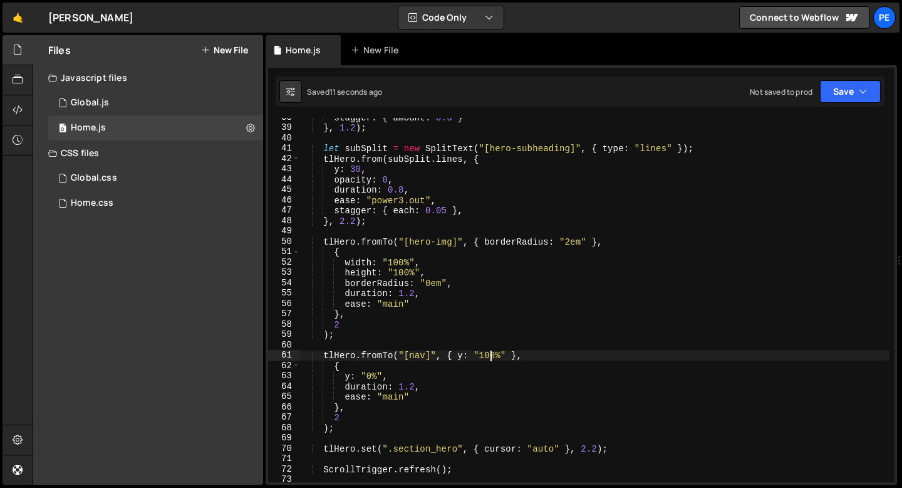
click at [490, 356] on div "stagger : { amount : 0.3 } } , 1.2 ) ; let subSplit = new SplitText ( "[hero-su…" at bounding box center [595, 304] width 590 height 385
type textarea "tlHero.fromTo("[nav]", { y: "200%" },"
click at [126, 111] on div "0 Global.js 0" at bounding box center [155, 102] width 215 height 25
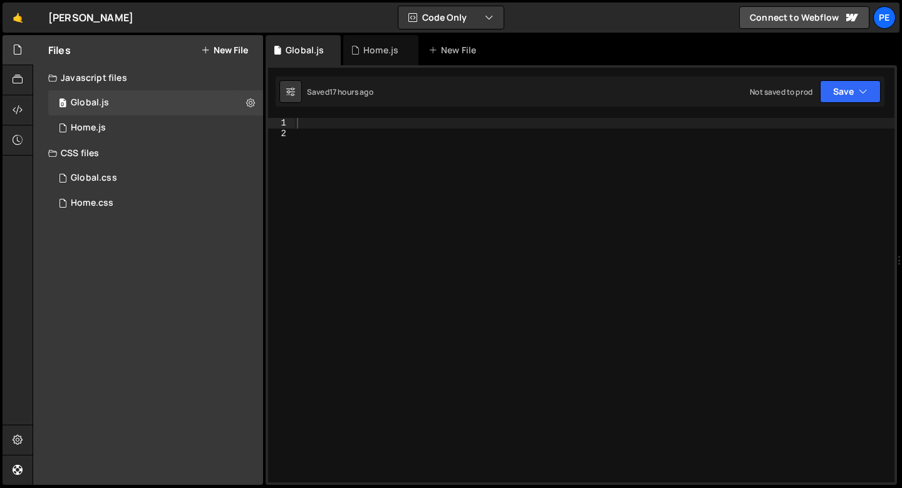
click at [316, 124] on div at bounding box center [595, 310] width 600 height 385
type textarea "// Paragraph Line Split"
paste textarea "});"
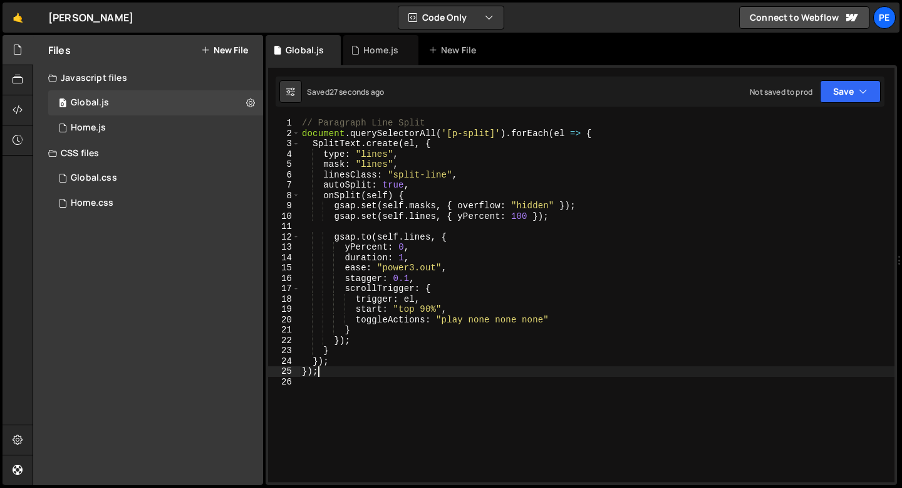
click at [412, 268] on div "// Paragraph Line Split document . querySelectorAll ( '[p-split]' ) . forEach (…" at bounding box center [597, 310] width 595 height 385
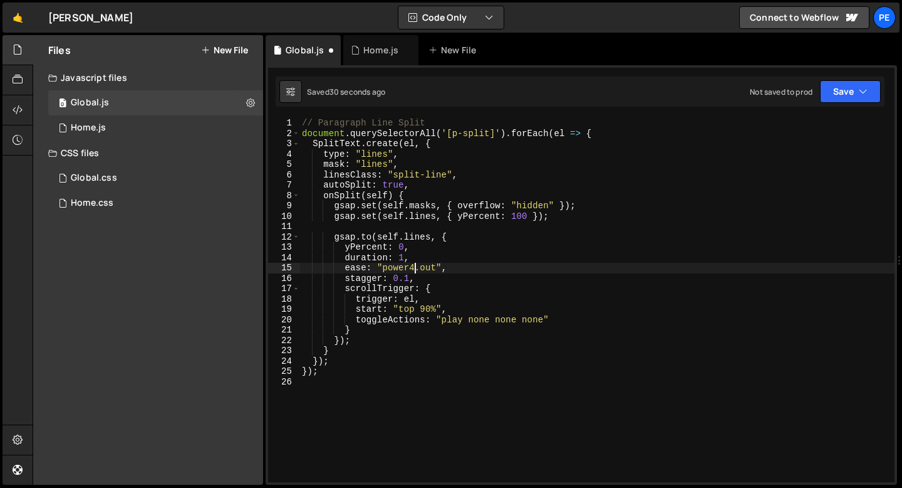
scroll to position [0, 8]
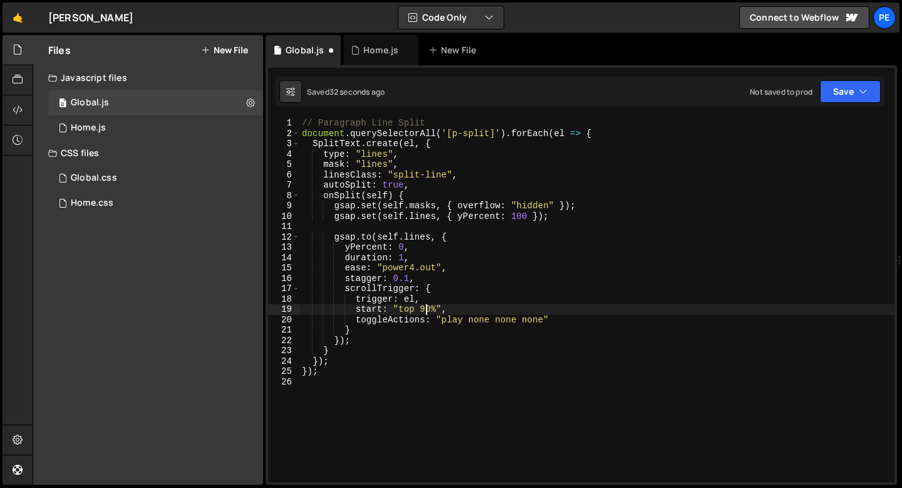
click at [427, 305] on div "// Paragraph Line Split document . querySelectorAll ( '[p-split]' ) . forEach (…" at bounding box center [597, 310] width 595 height 385
type textarea "start: "top 80%","
click at [360, 226] on div "// Paragraph Line Split document . querySelectorAll ( '[p-split]' ) . forEach (…" at bounding box center [597, 310] width 595 height 385
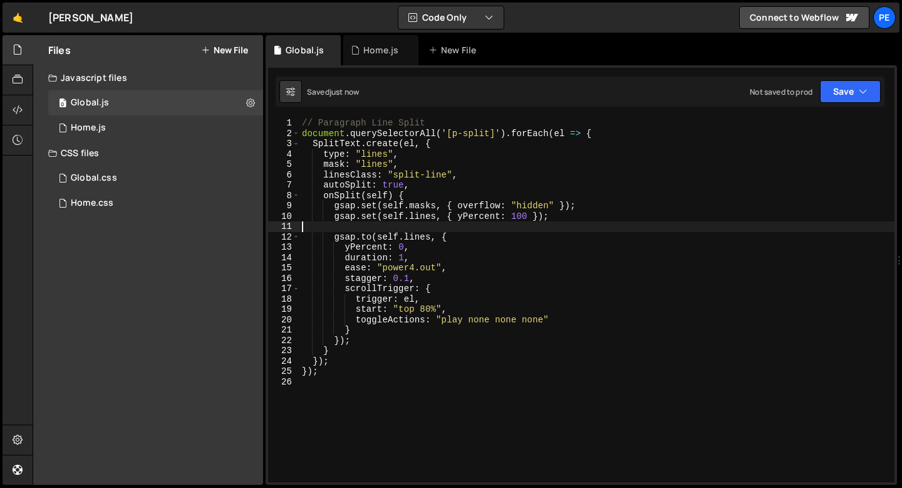
click at [316, 147] on div "// Paragraph Line Split document . querySelectorAll ( '[p-split]' ) . forEach (…" at bounding box center [597, 310] width 595 height 385
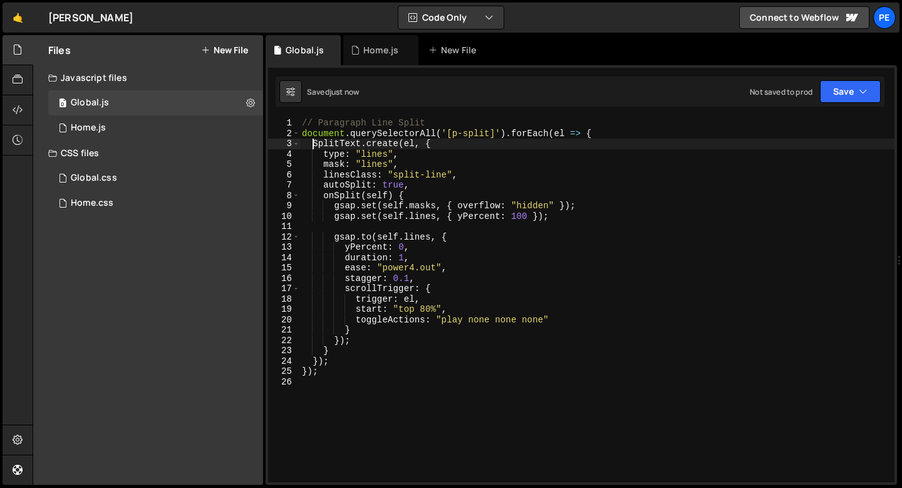
click at [315, 144] on div "// Paragraph Line Split document . querySelectorAll ( '[p-split]' ) . forEach (…" at bounding box center [597, 310] width 595 height 385
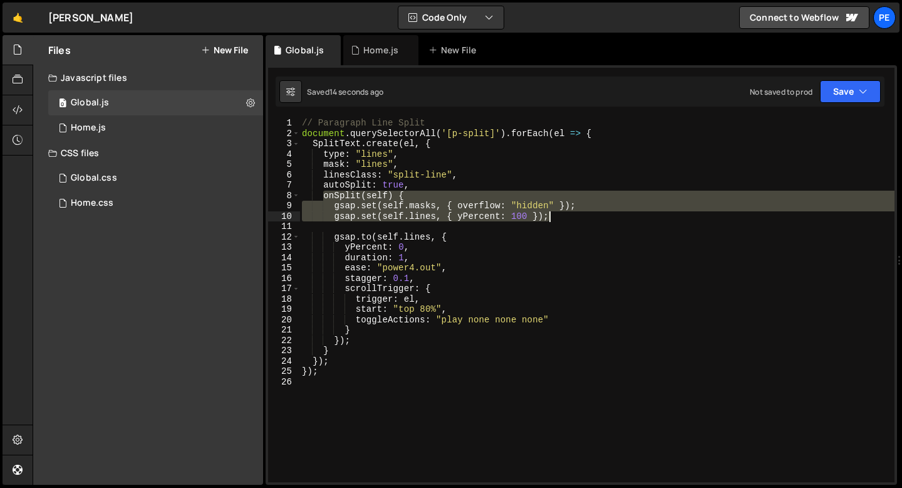
drag, startPoint x: 326, startPoint y: 195, endPoint x: 606, endPoint y: 217, distance: 281.0
click at [606, 217] on div "// Paragraph Line Split document . querySelectorAll ( '[p-split]' ) . forEach (…" at bounding box center [597, 310] width 595 height 385
type textarea "gsap.set(self.masks, { overflow: "hidden" }); gsap.set(self.lines, { yPercent: …"
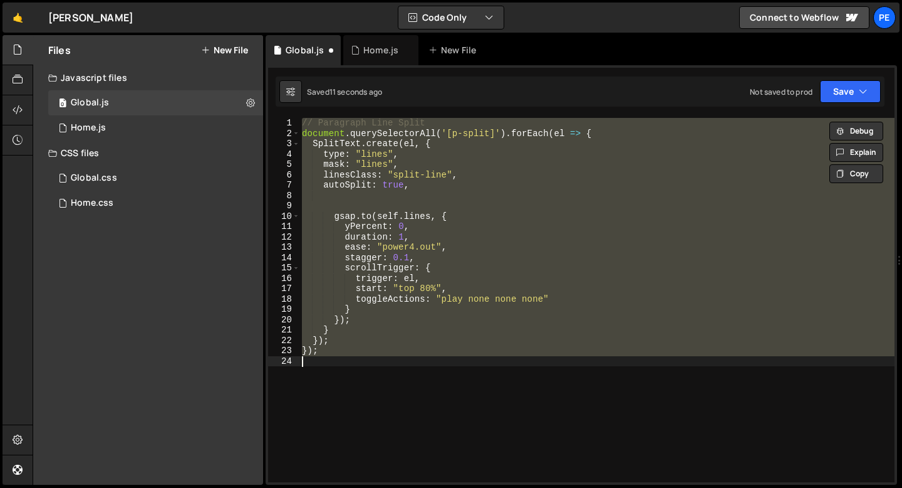
type textarea "gsap.set(self.masks, { overflow: "hidden" }); gsap.set(self.lines, { yPercent: …"
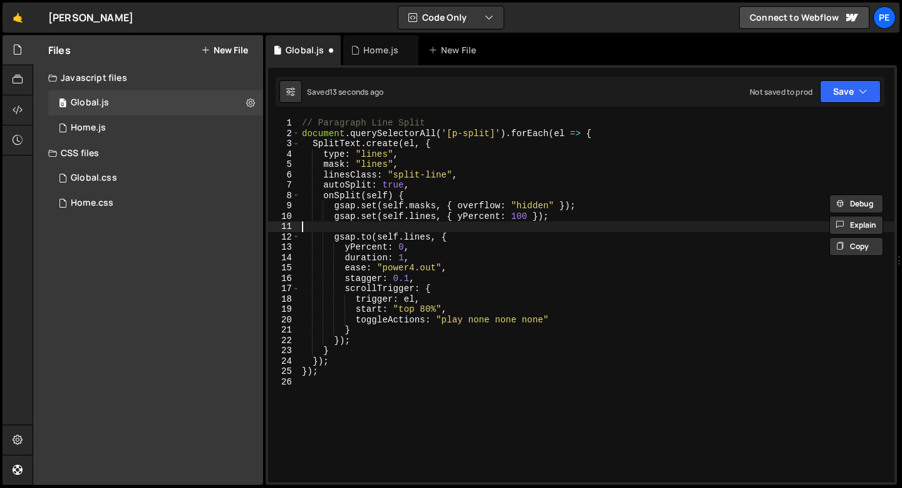
click at [560, 221] on div "// Paragraph Line Split document . querySelectorAll ( '[p-split]' ) . forEach (…" at bounding box center [597, 310] width 595 height 385
click at [541, 214] on div "// Paragraph Line Split document . querySelectorAll ( '[p-split]' ) . forEach (…" at bounding box center [597, 310] width 595 height 385
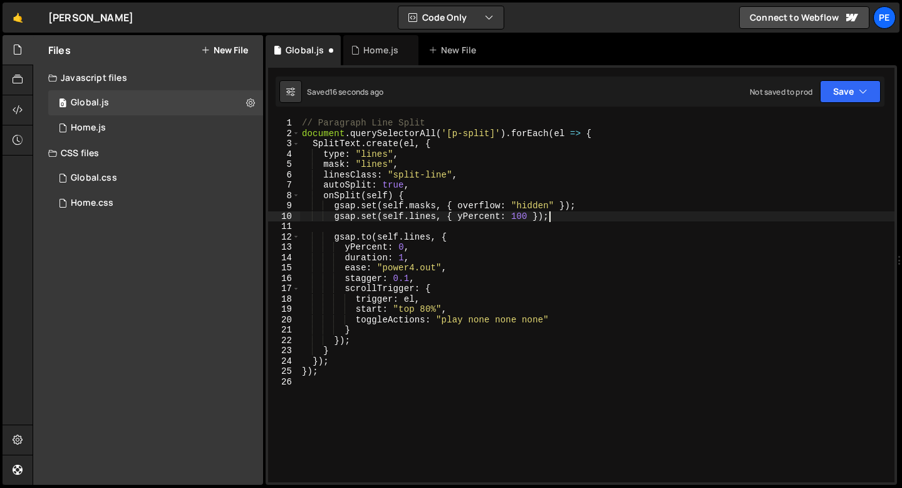
click at [549, 219] on div "// Paragraph Line Split document . querySelectorAll ( '[p-split]' ) . forEach (…" at bounding box center [597, 310] width 595 height 385
click at [409, 279] on div "// Paragraph Line Split document . querySelectorAll ( '[p-split]' ) . forEach (…" at bounding box center [597, 310] width 595 height 385
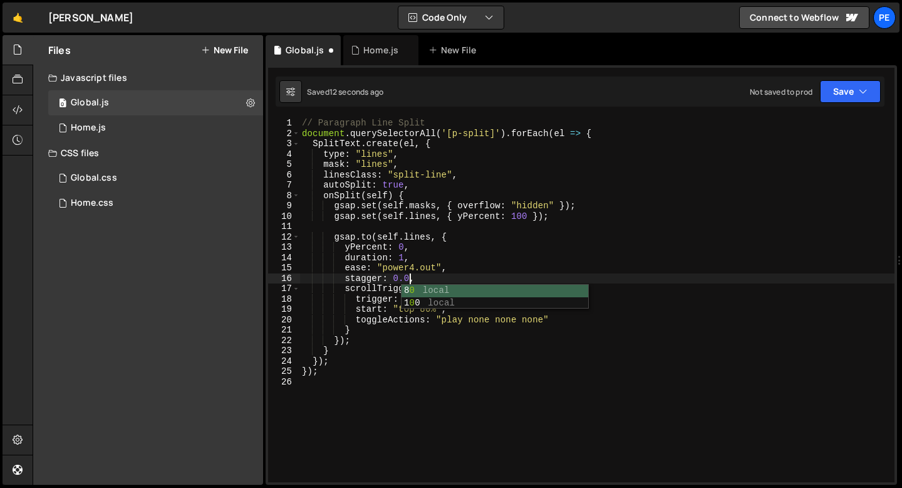
scroll to position [0, 8]
type textarea "stagger: 0.07,"
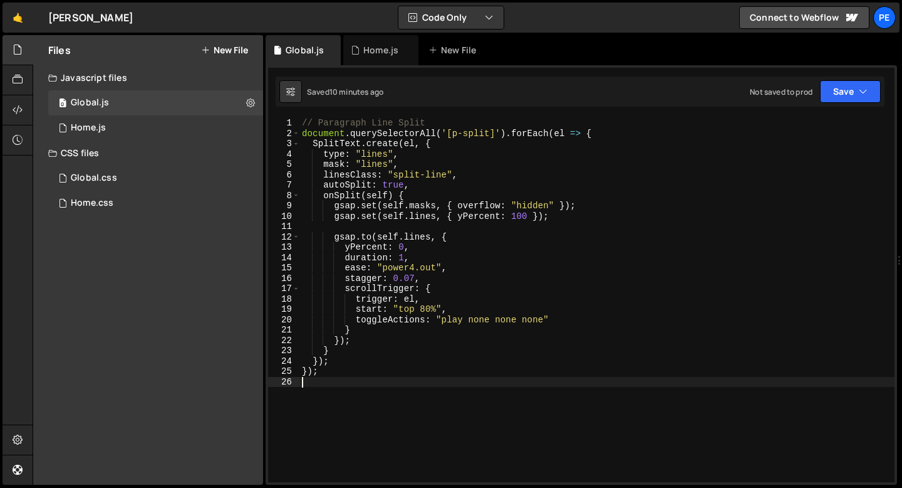
click at [334, 405] on div "// Paragraph Line Split document . querySelectorAll ( '[p-split]' ) . forEach (…" at bounding box center [597, 310] width 595 height 385
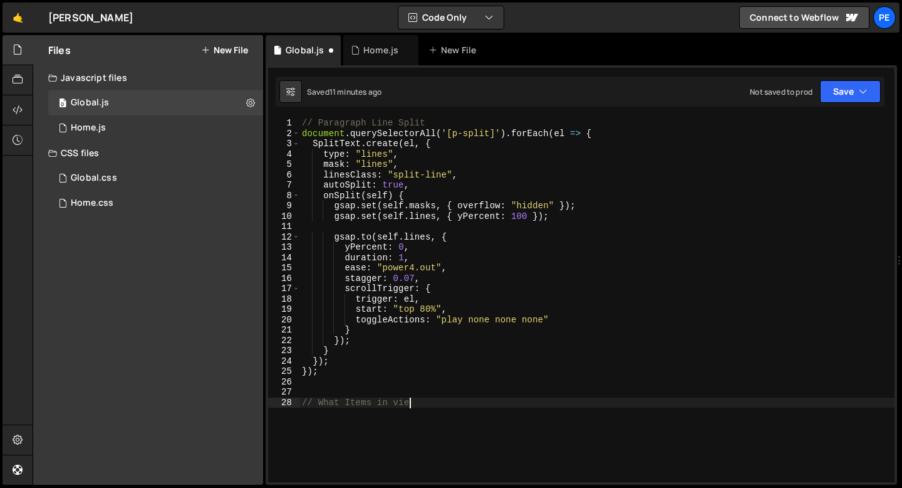
type textarea "// What Items in view"
paste textarea "});"
type textarea "});"
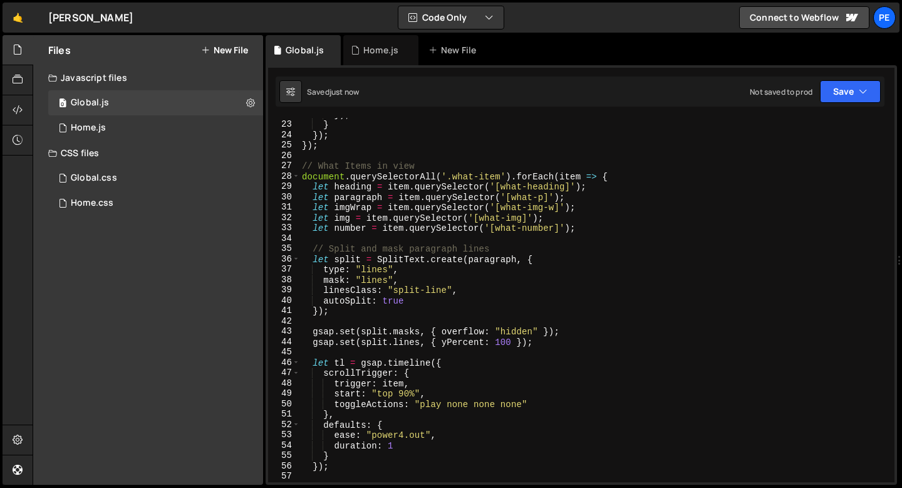
scroll to position [229, 0]
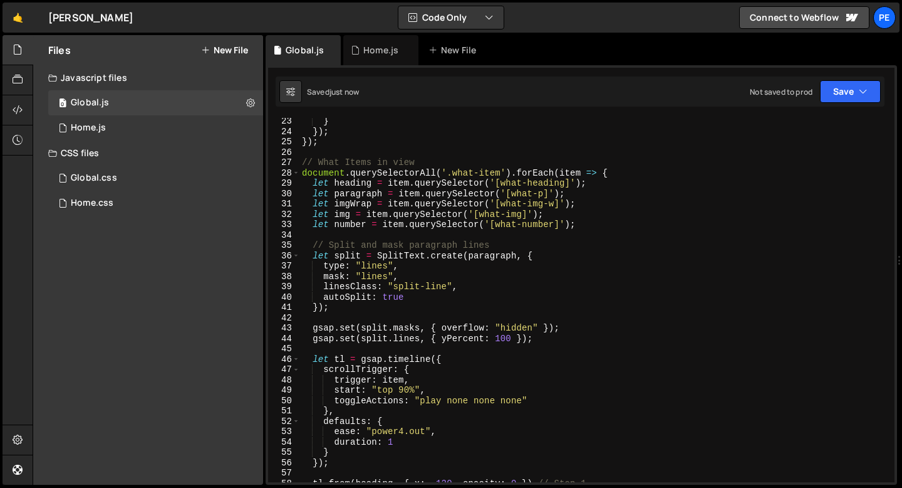
click at [469, 246] on div "} }) ; }) ; // What Items in view document . querySelectorAll ( '.what-item' ) …" at bounding box center [595, 308] width 590 height 385
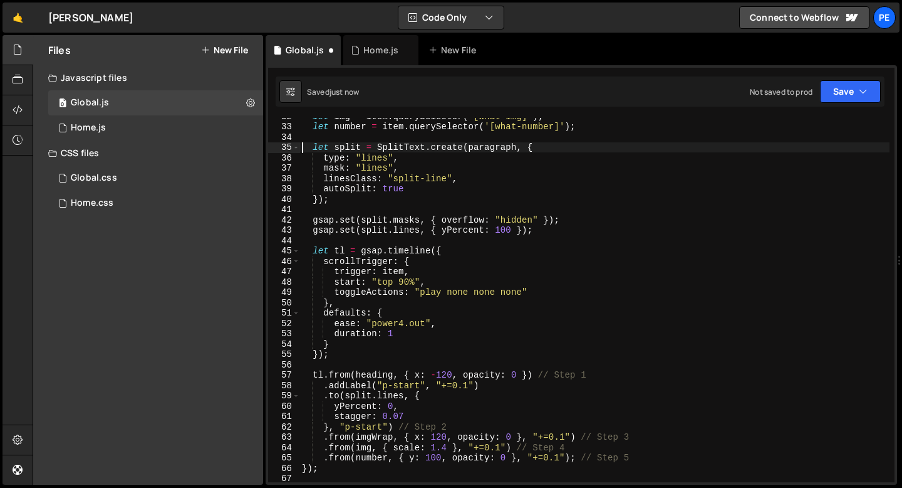
scroll to position [359, 0]
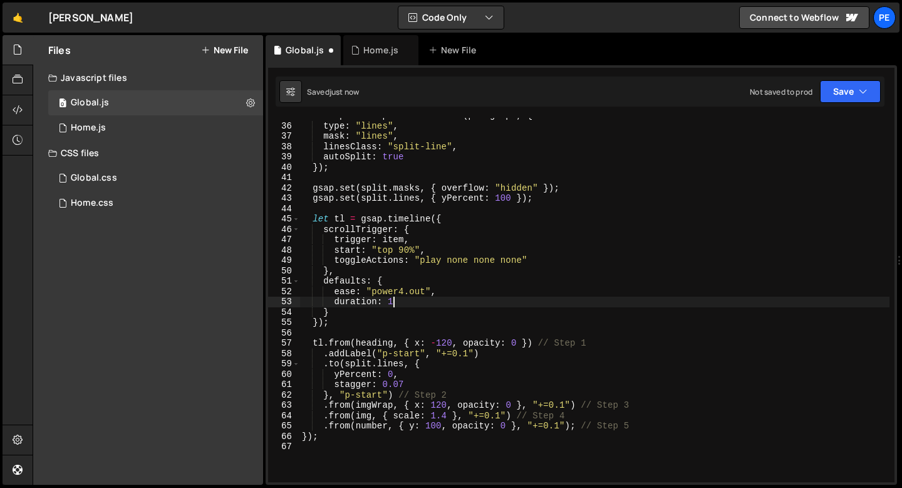
click at [413, 304] on div "let split = SplitText . create ( paragraph , { type : "lines" , mask : "lines" …" at bounding box center [595, 302] width 590 height 385
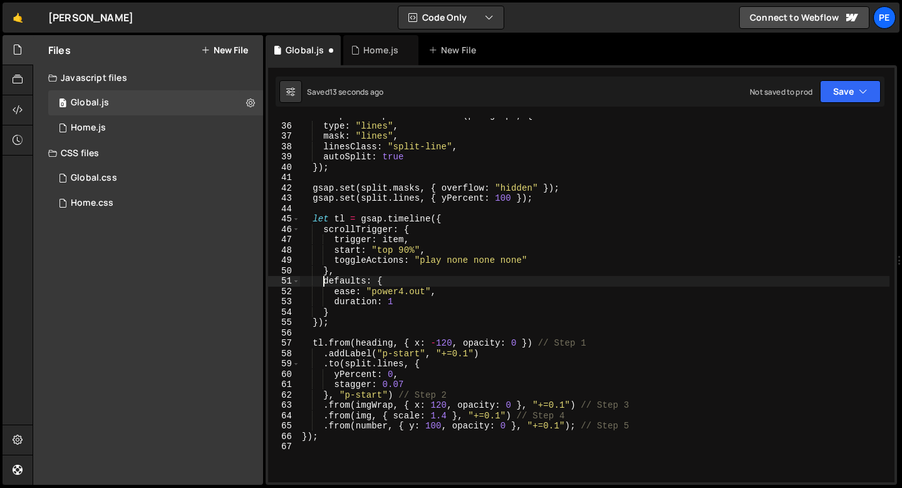
click at [322, 278] on div "let split = SplitText . create ( paragraph , { type : "lines" , mask : "lines" …" at bounding box center [595, 302] width 590 height 385
drag, startPoint x: 399, startPoint y: 395, endPoint x: 457, endPoint y: 390, distance: 59.1
click at [457, 391] on div "let split = SplitText . create ( paragraph , { type : "lines" , mask : "lines" …" at bounding box center [595, 302] width 590 height 385
click at [345, 325] on div "let split = SplitText . create ( paragraph , { type : "lines" , mask : "lines" …" at bounding box center [595, 302] width 590 height 385
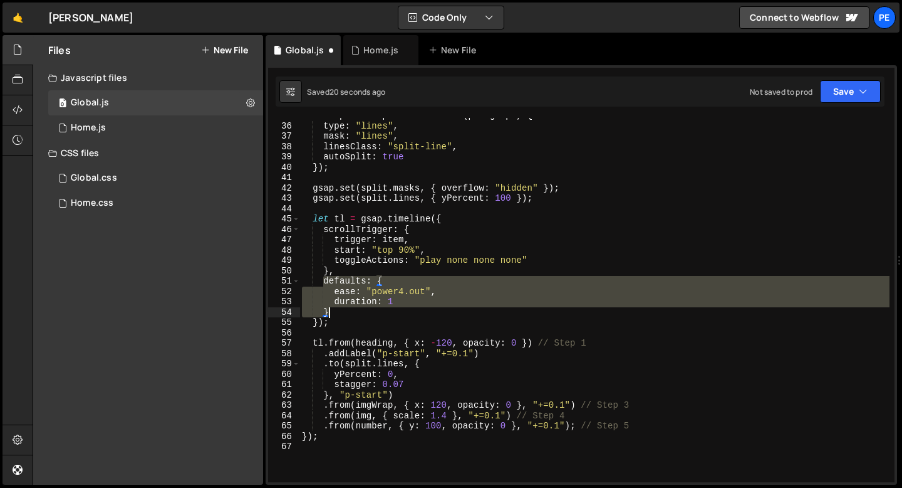
drag, startPoint x: 322, startPoint y: 281, endPoint x: 337, endPoint y: 311, distance: 33.1
click at [337, 311] on div "let split = SplitText . create ( paragraph , { type : "lines" , mask : "lines" …" at bounding box center [595, 302] width 590 height 385
type textarea "duration: 1 }"
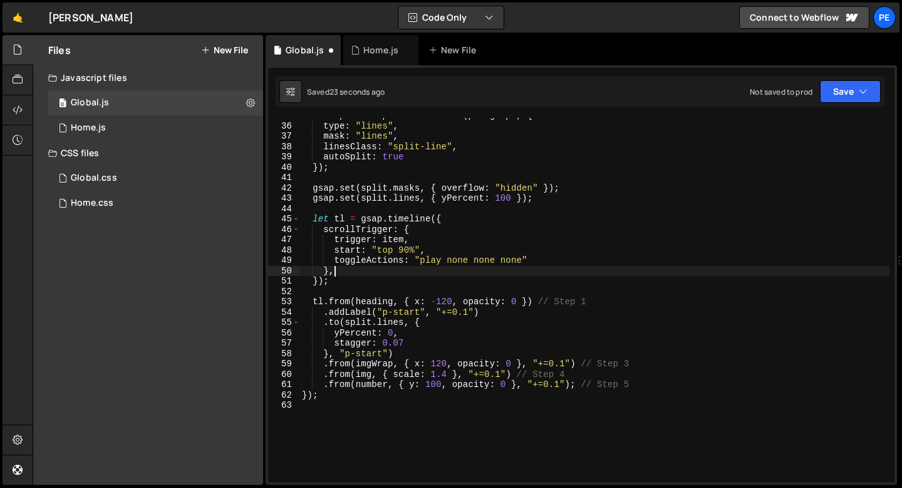
type textarea "}"
click at [331, 296] on div "let split = SplitText . create ( paragraph , { type : "lines" , mask : "lines" …" at bounding box center [595, 302] width 590 height 385
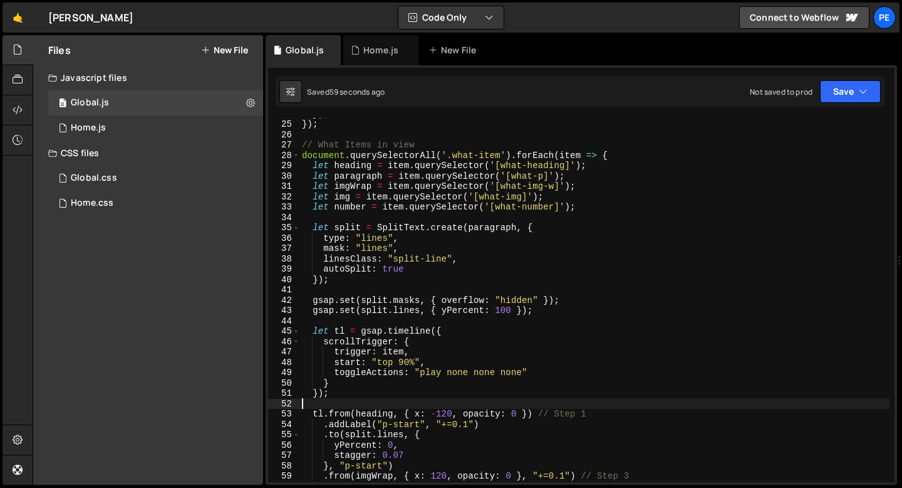
scroll to position [247, 0]
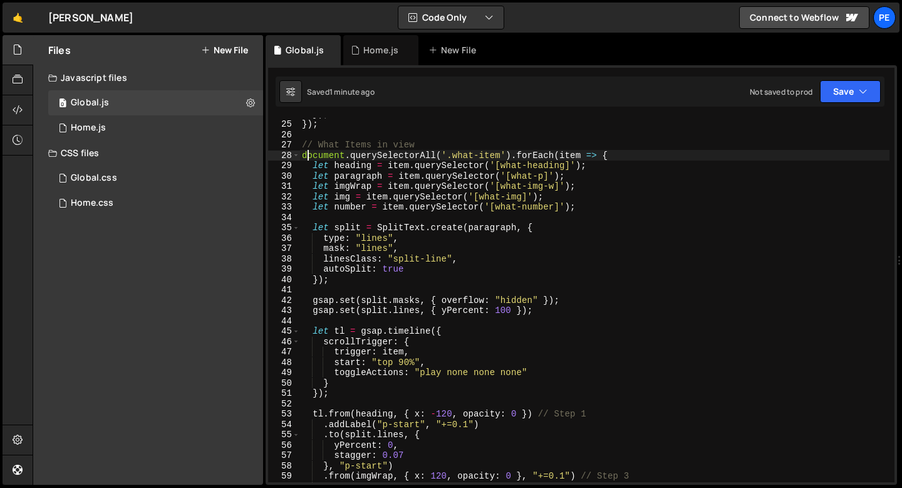
click at [305, 156] on div "}) ; }) ; // What Items in view document . querySelectorAll ( '.what-item' ) . …" at bounding box center [595, 300] width 590 height 385
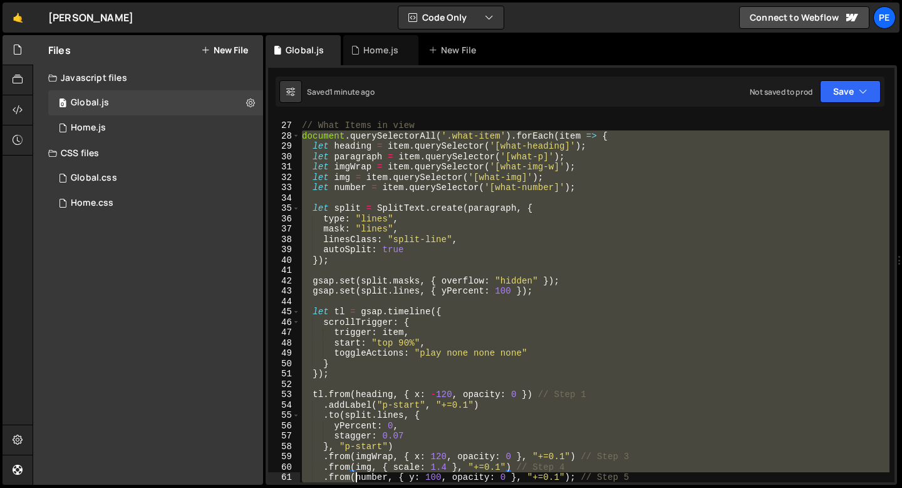
scroll to position [287, 0]
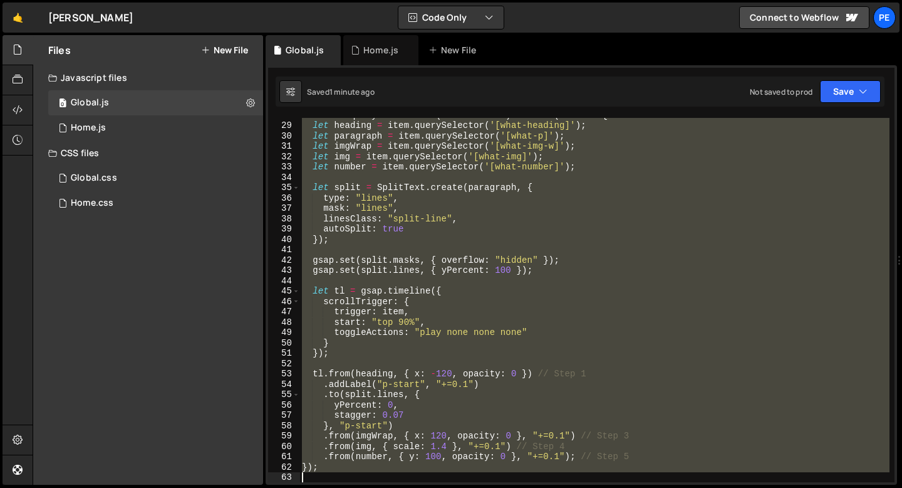
drag, startPoint x: 302, startPoint y: 156, endPoint x: 357, endPoint y: 472, distance: 320.5
click at [357, 472] on div "document . querySelectorAll ( '.what-item' ) . forEach ( item => { let heading …" at bounding box center [595, 302] width 590 height 385
type textarea "});"
paste textarea
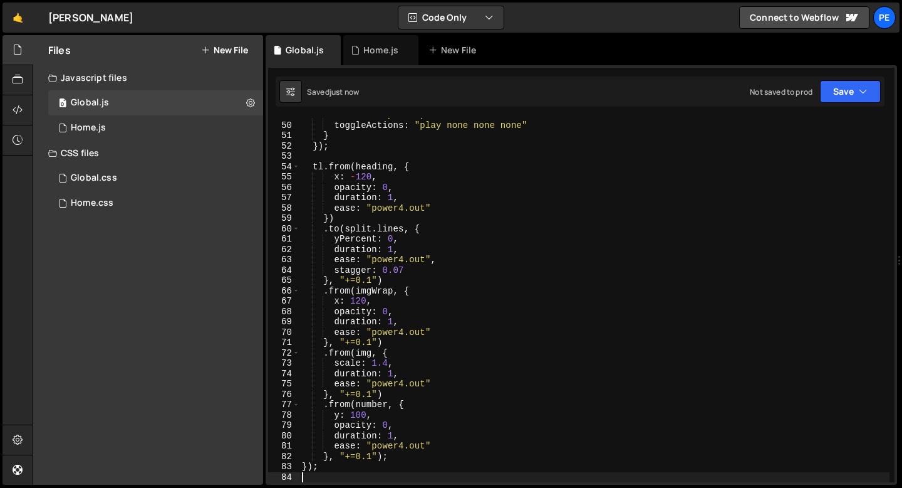
click at [388, 279] on div "start : "top 90%" , toggleActions : "play none none none" } }) ; tl . from ( he…" at bounding box center [595, 302] width 590 height 385
type textarea "}, "+=0.1")"
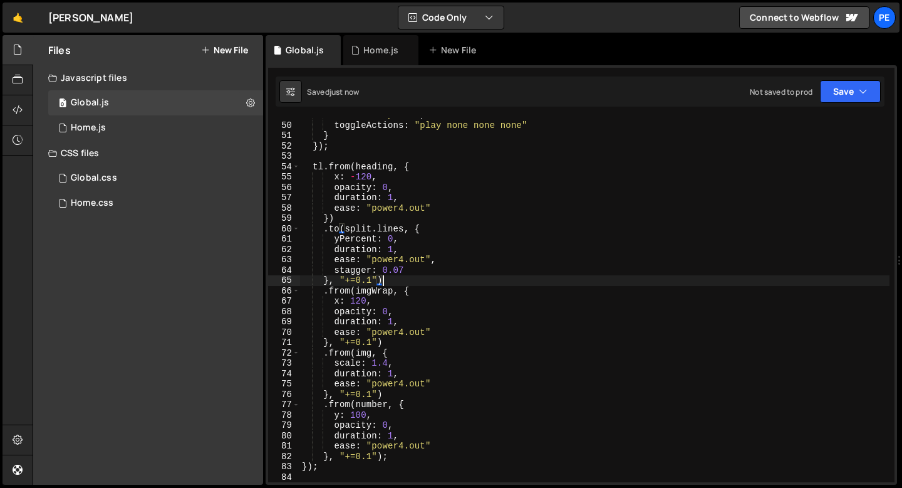
scroll to position [0, 1]
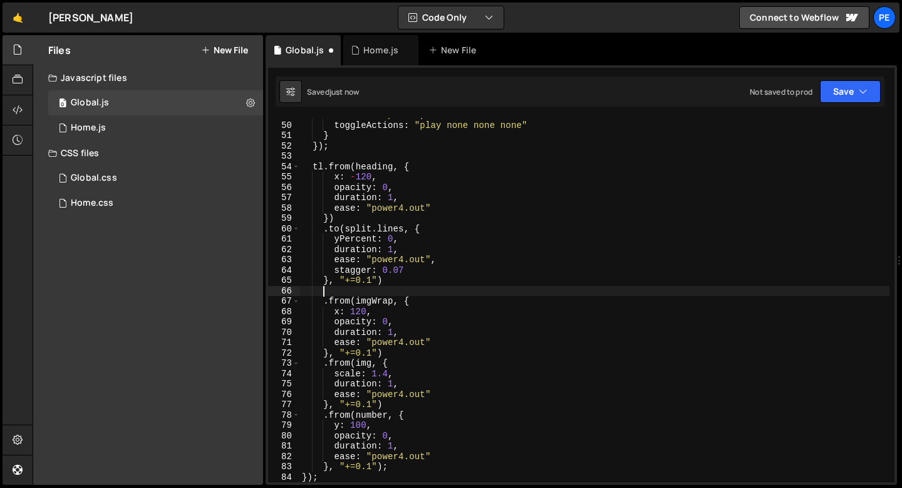
click at [360, 217] on div "start : "top 90%" , toggleActions : "play none none none" } }) ; tl . from ( he…" at bounding box center [595, 302] width 590 height 385
type textarea "})"
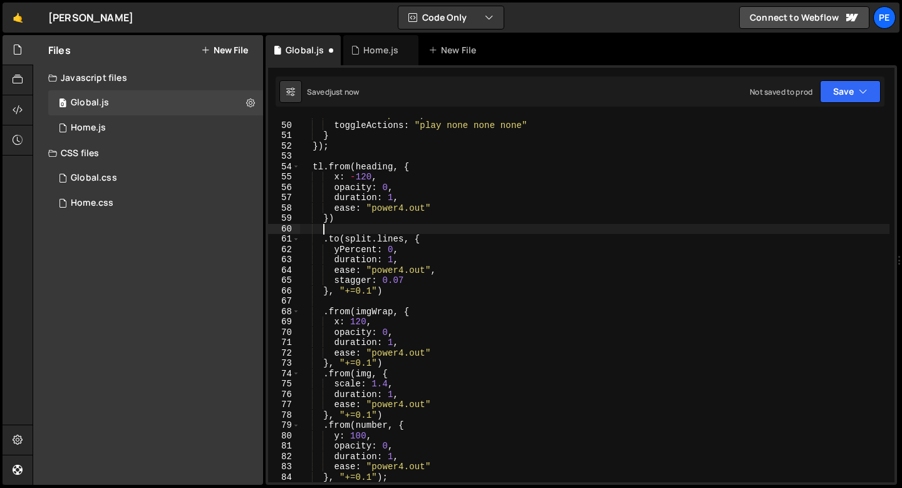
click at [390, 363] on div "start : "top 90%" , toggleActions : "play none none none" } }) ; tl . from ( he…" at bounding box center [595, 302] width 590 height 385
type textarea "}, "+=0.1")"
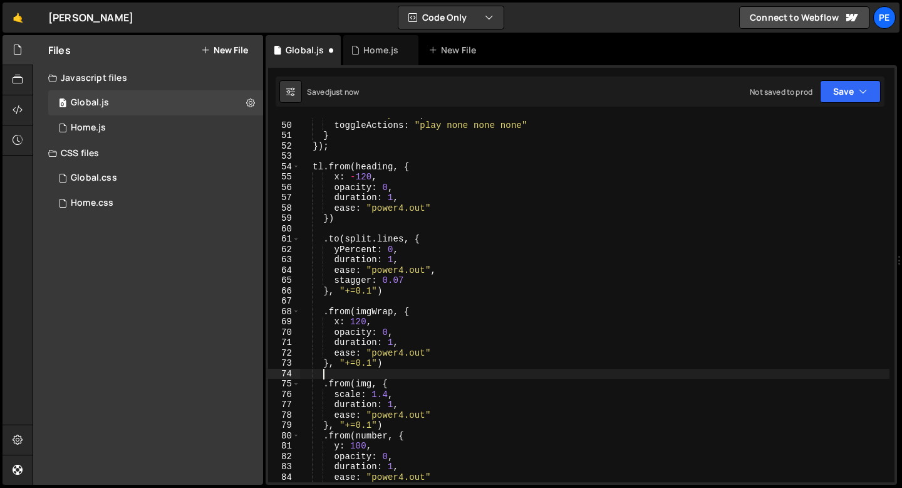
click at [389, 425] on div "start : "top 90%" , toggleActions : "play none none none" } }) ; tl . from ( he…" at bounding box center [595, 302] width 590 height 385
type textarea "}, "+=0.1")"
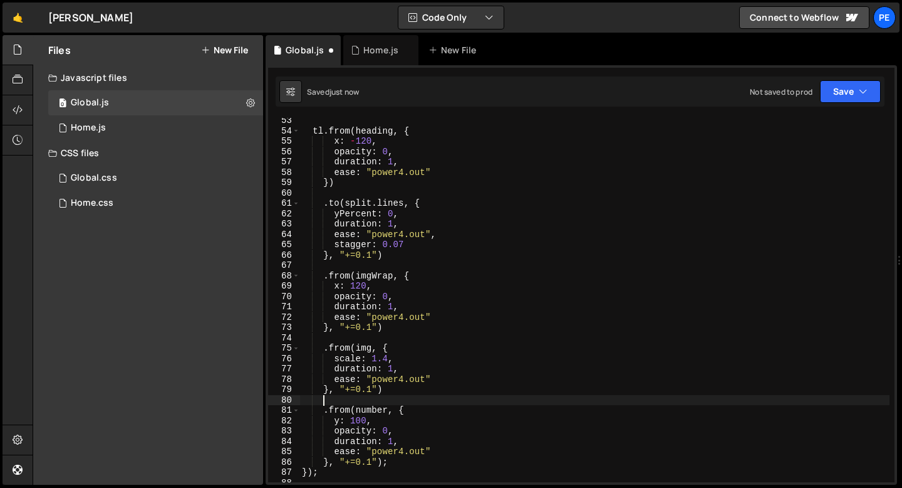
scroll to position [540, 0]
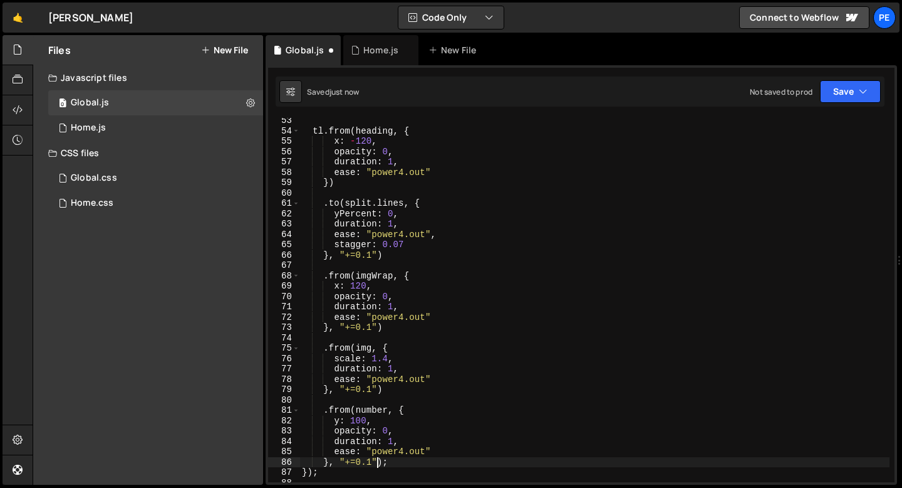
click at [375, 461] on div "tl . from ( heading , { x : - 120 , opacity : 0 , duration : 1 , ease : "power4…" at bounding box center [595, 307] width 590 height 385
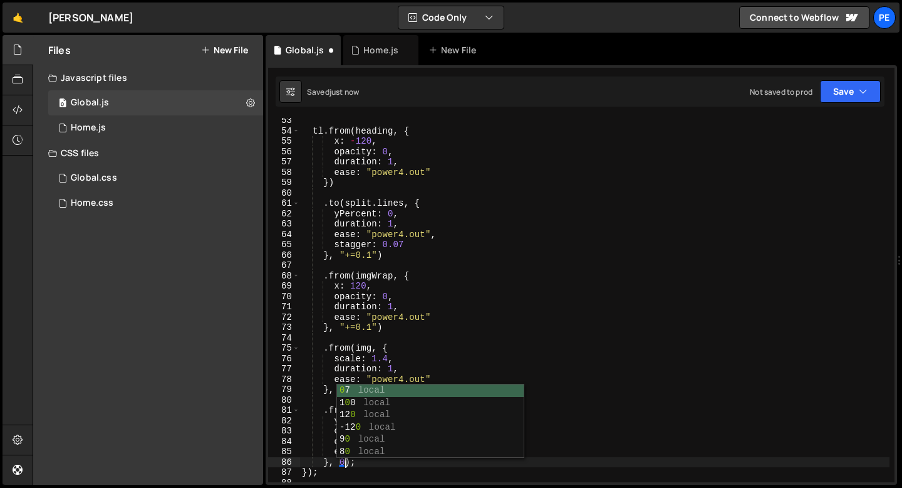
scroll to position [0, 3]
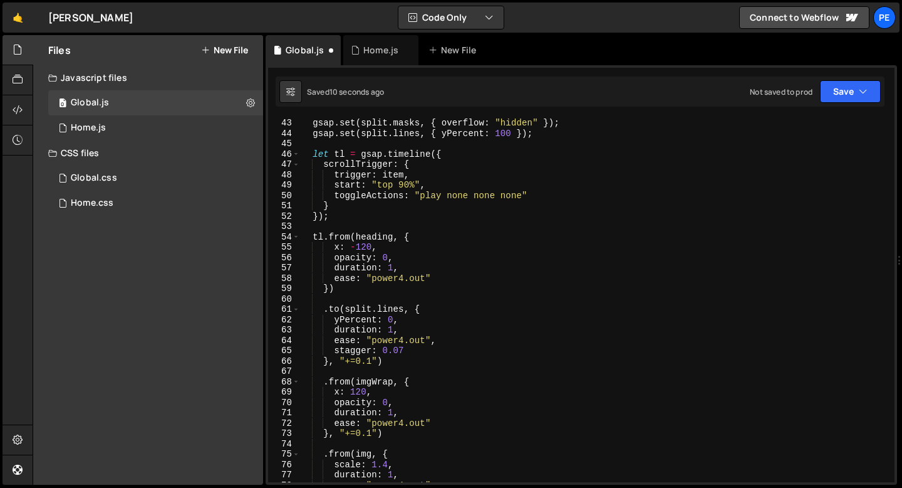
click at [345, 264] on div "gsap . set ( split . masks , { overflow : "hidden" }) ; gsap . set ( split . li…" at bounding box center [595, 310] width 590 height 385
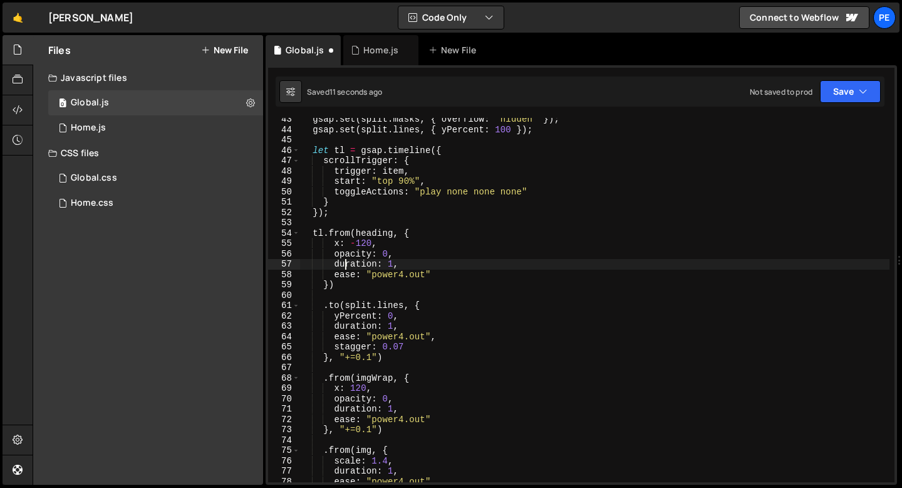
scroll to position [442, 0]
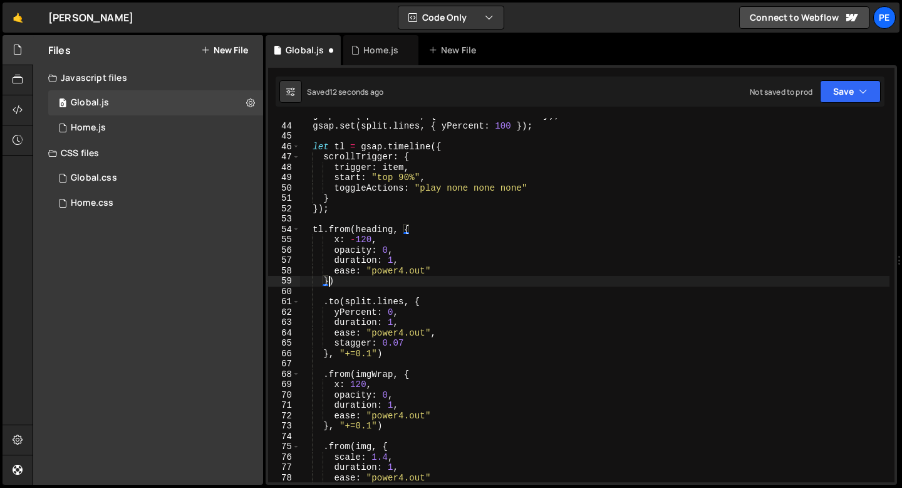
click at [330, 279] on div "gsap . set ( split . masks , { overflow : "hidden" }) ; gsap . set ( split . li…" at bounding box center [595, 302] width 590 height 385
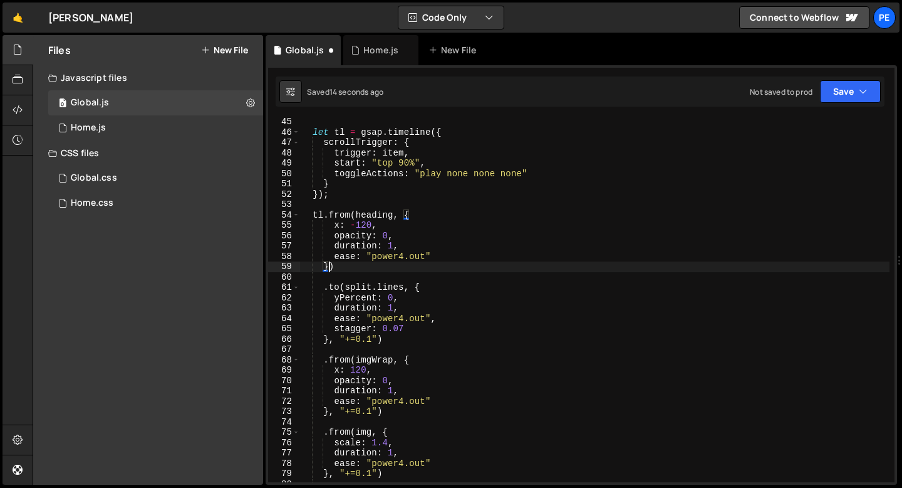
scroll to position [467, 0]
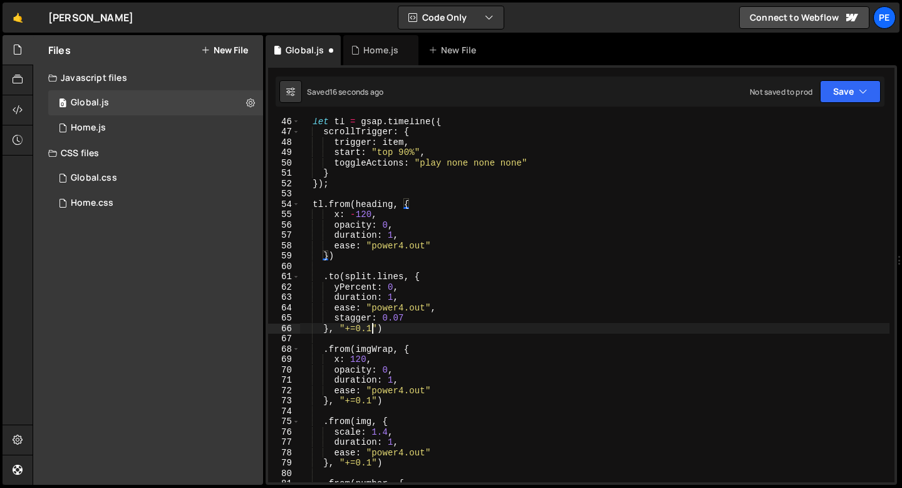
click at [372, 327] on div "let tl = gsap . timeline ({ scrollTrigger : { trigger : item , start : "top 90%…" at bounding box center [595, 308] width 590 height 385
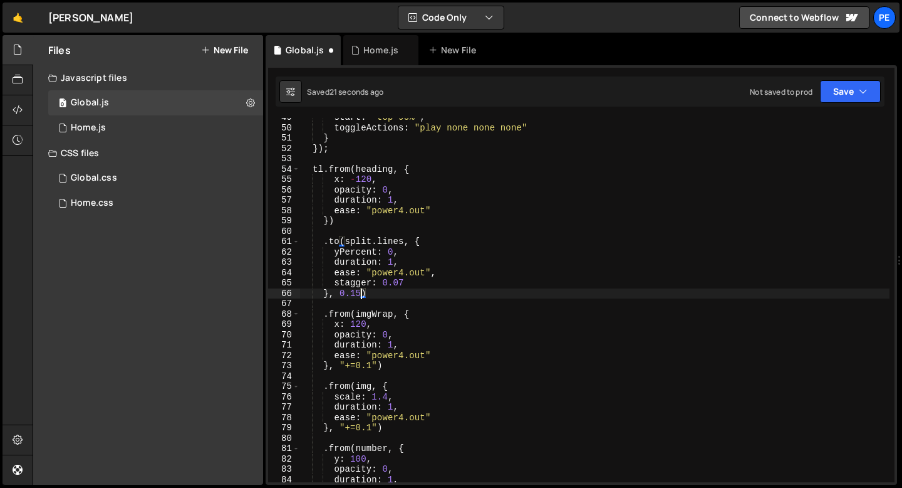
click at [377, 365] on div "start : "top 90%" , toggleActions : "play none none none" } }) ; tl . from ( he…" at bounding box center [595, 304] width 590 height 385
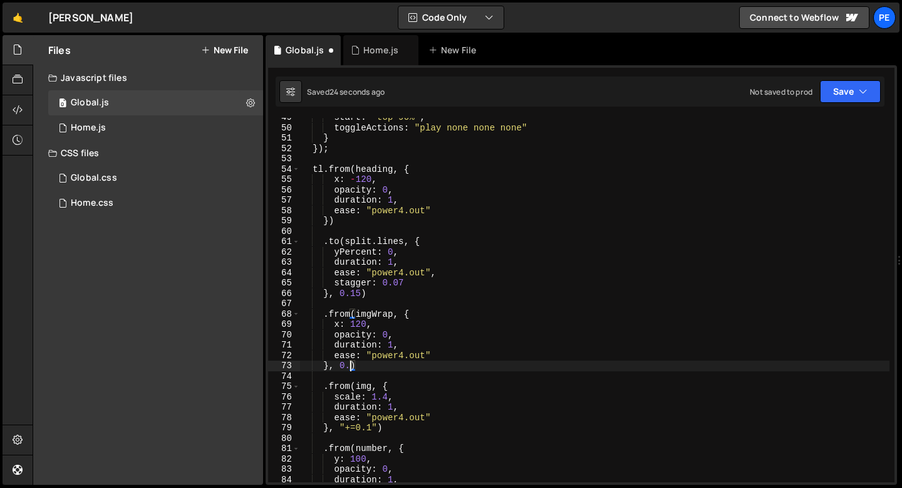
scroll to position [0, 3]
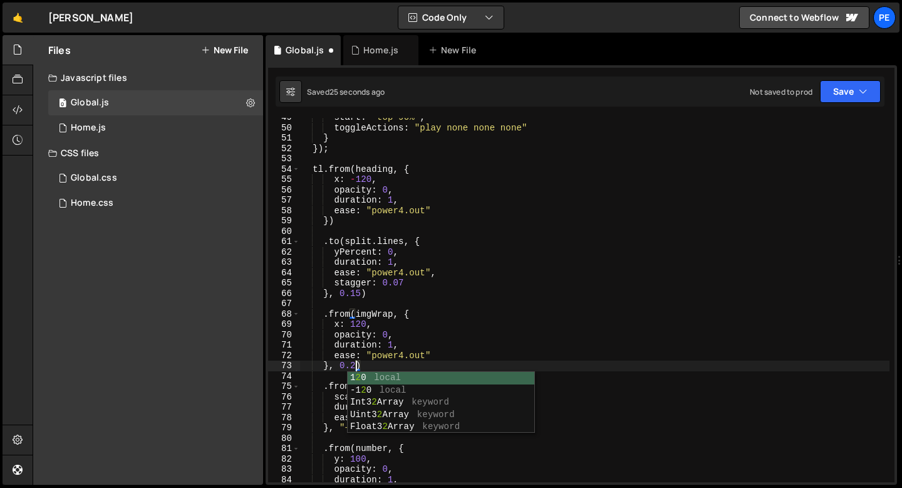
click at [368, 355] on div "start : "top 90%" , toggleActions : "play none none none" } }) ; tl . from ( he…" at bounding box center [595, 304] width 590 height 385
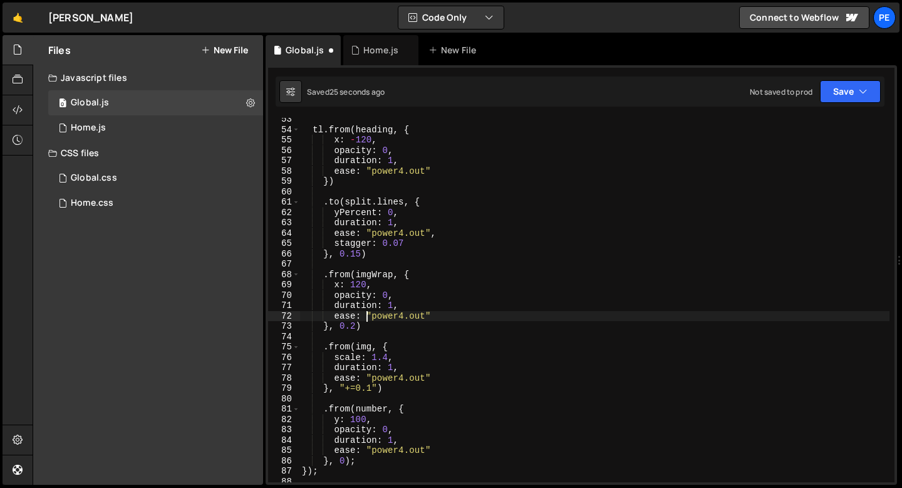
scroll to position [541, 0]
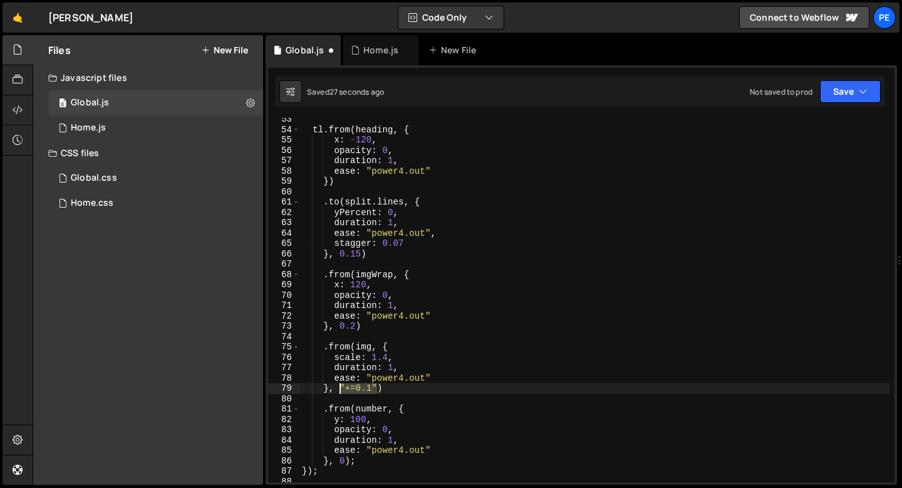
drag, startPoint x: 377, startPoint y: 387, endPoint x: 340, endPoint y: 387, distance: 37.0
click at [340, 387] on div "tl . from ( heading , { x : - 120 , opacity : 0 , duration : 1 , ease : "power4…" at bounding box center [595, 306] width 590 height 385
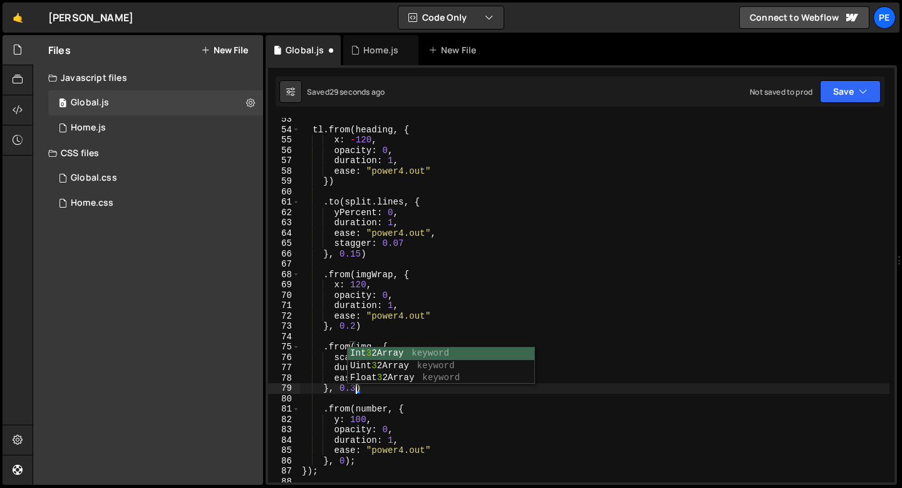
click at [355, 325] on div "tl . from ( heading , { x : - 120 , opacity : 0 , duration : 1 , ease : "power4…" at bounding box center [595, 306] width 590 height 385
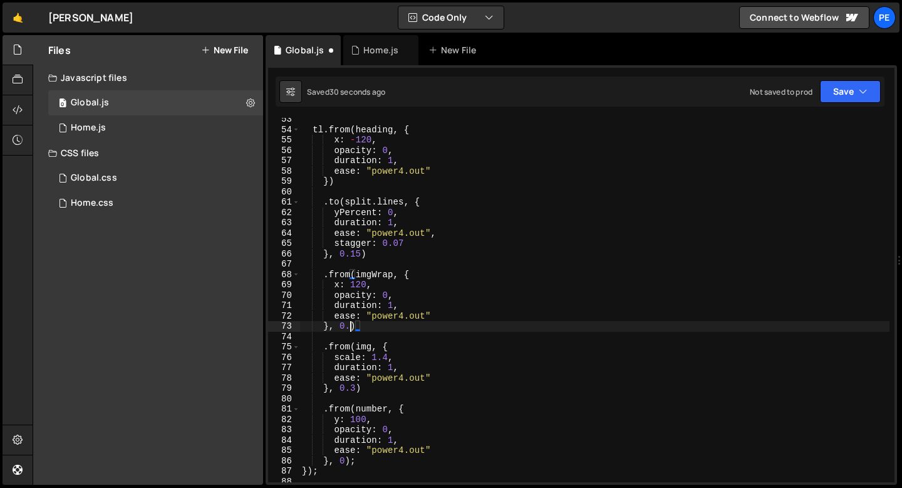
type textarea "}, 0.3)"
click at [372, 325] on div "tl . from ( heading , { x : - 120 , opacity : 0 , duration : 1 , ease : "power4…" at bounding box center [595, 306] width 590 height 385
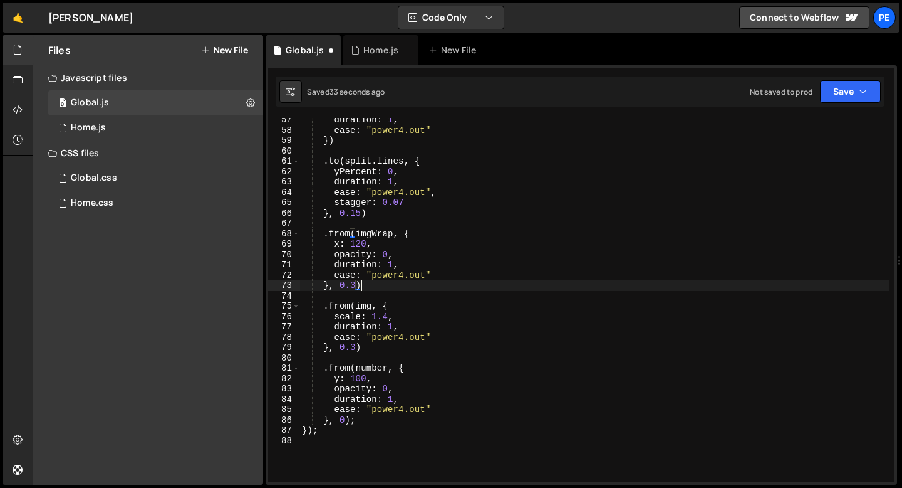
scroll to position [584, 0]
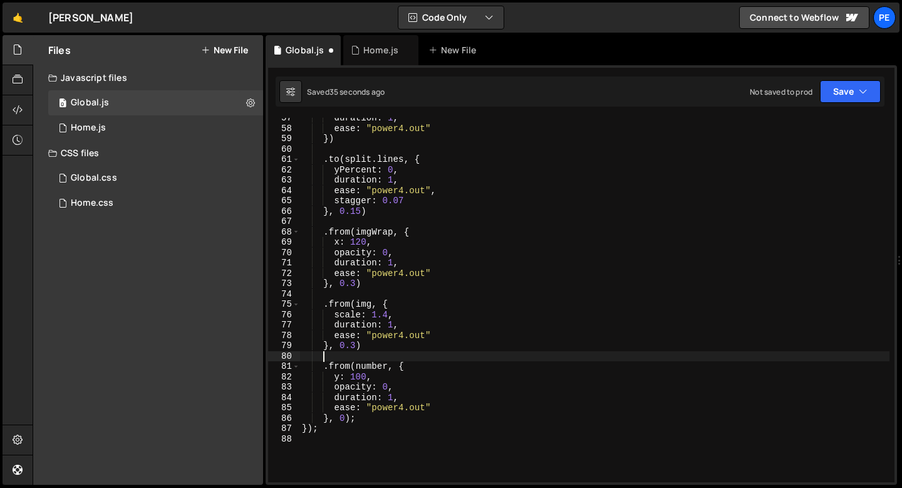
click at [380, 351] on div "duration : 1 , ease : "power4.out" }) . to ( split . lines , { yPercent : 0 , d…" at bounding box center [595, 305] width 590 height 385
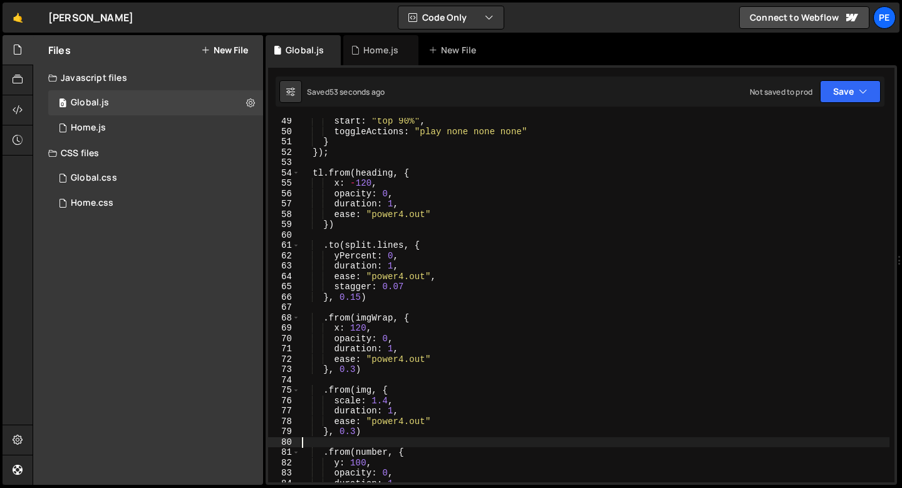
scroll to position [472, 0]
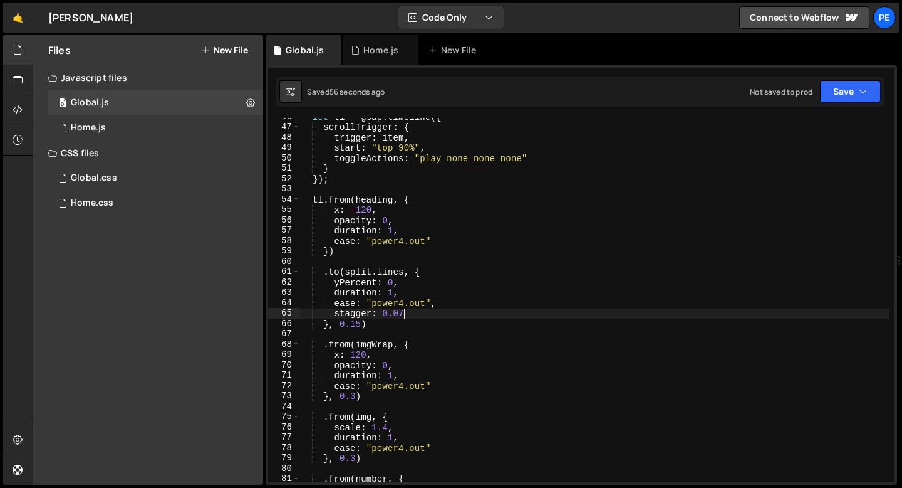
click at [409, 315] on div "let tl = gsap . timeline ({ scrollTrigger : { trigger : item , start : "top 90%…" at bounding box center [595, 304] width 590 height 385
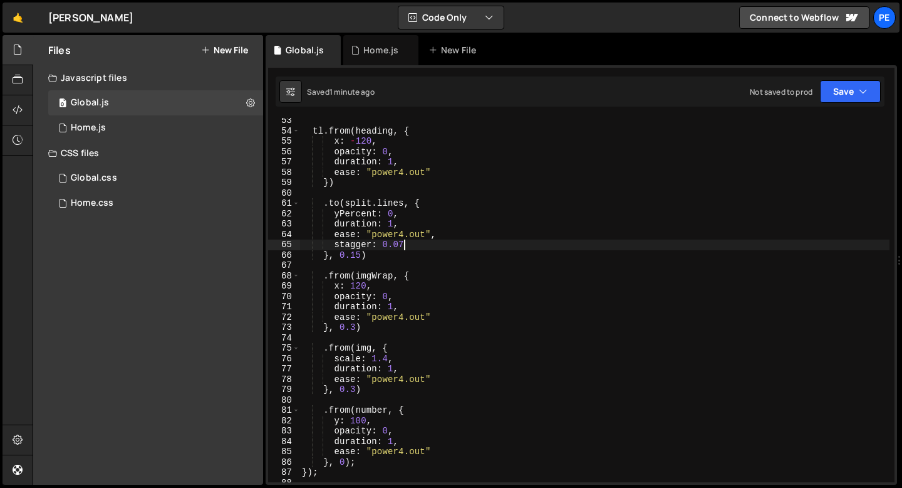
scroll to position [605, 0]
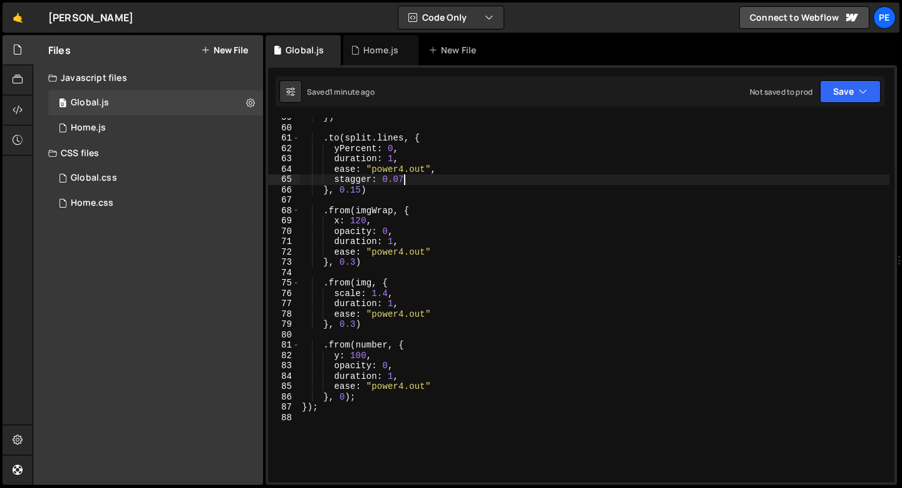
click at [361, 353] on div "}) . to ( split . lines , { yPercent : 0 , duration : 1 , ease : "power4.out" ,…" at bounding box center [595, 304] width 590 height 385
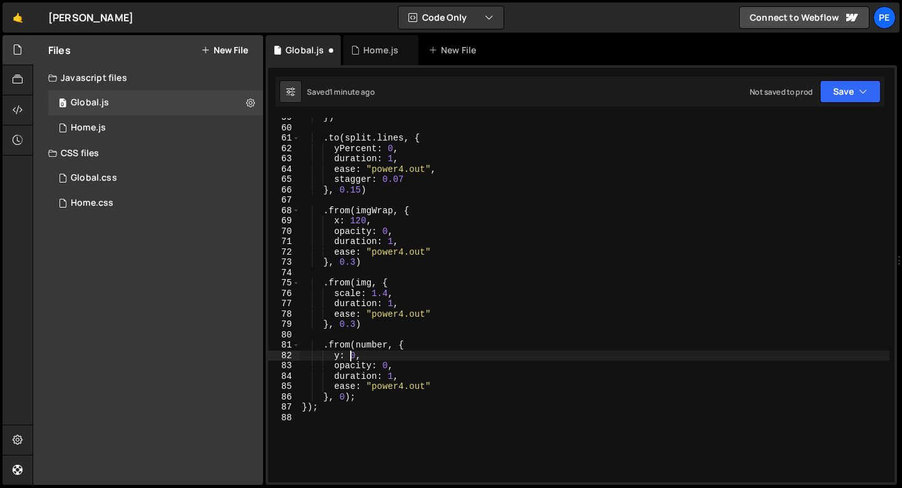
scroll to position [0, 3]
click at [390, 352] on div "}) . to ( split . lines , { yPercent : 0 , duration : 1 , ease : "power4.out" ,…" at bounding box center [595, 304] width 590 height 385
click at [361, 327] on div "}) . to ( split . lines , { yPercent : 0 , duration : 1 , ease : "power4.out" ,…" at bounding box center [595, 304] width 590 height 385
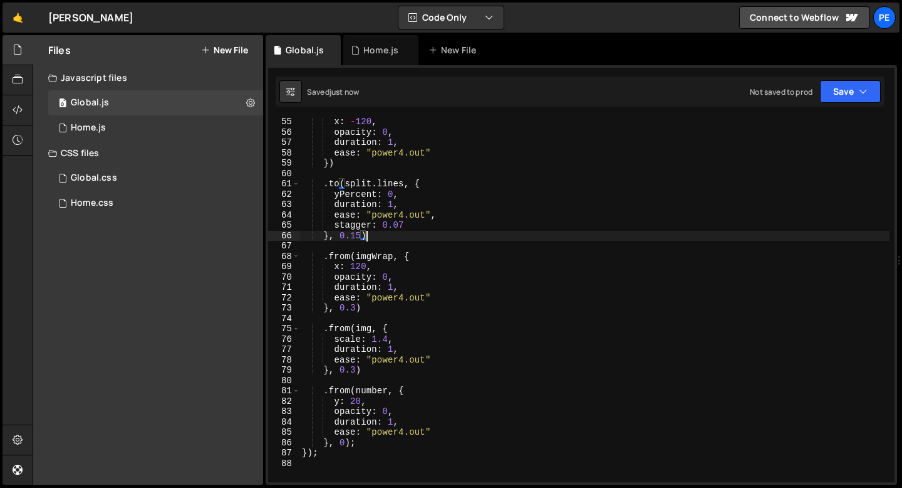
click at [373, 231] on div "x : - 120 , opacity : 0 , duration : 1 , ease : "power4.out" }) . to ( split . …" at bounding box center [595, 309] width 590 height 385
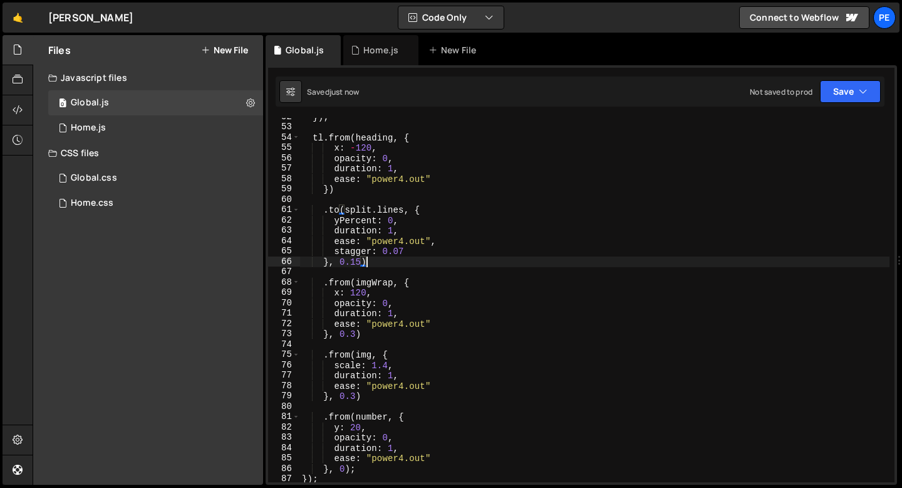
scroll to position [534, 0]
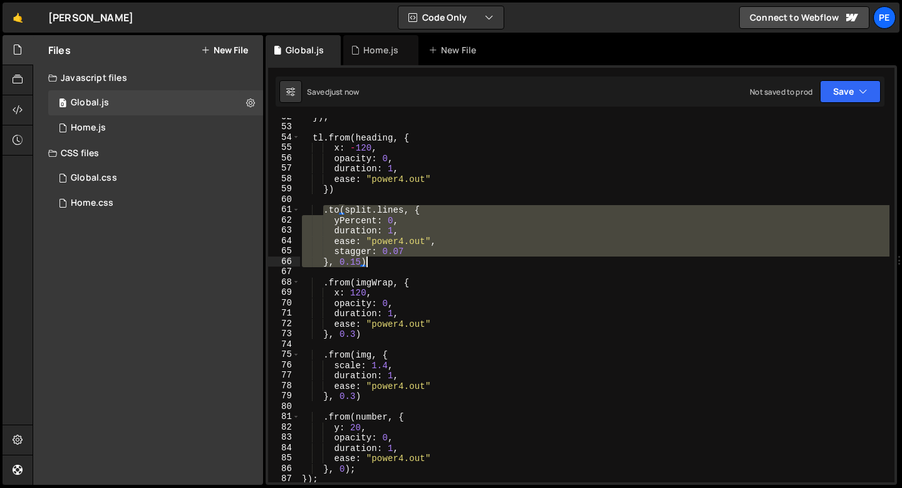
drag, startPoint x: 325, startPoint y: 212, endPoint x: 366, endPoint y: 261, distance: 64.0
click at [366, 262] on div "}) ; tl . from ( heading , { x : - 120 , opacity : 0 , duration : 1 , ease : "p…" at bounding box center [595, 304] width 590 height 385
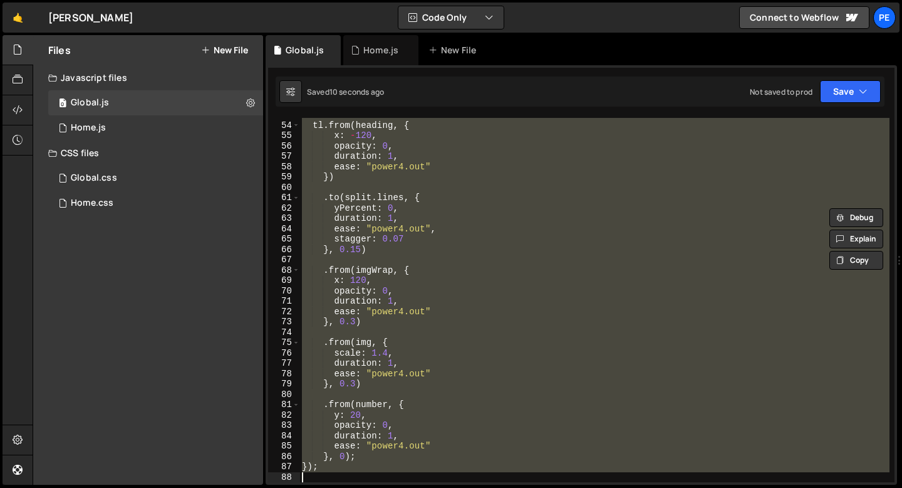
scroll to position [546, 0]
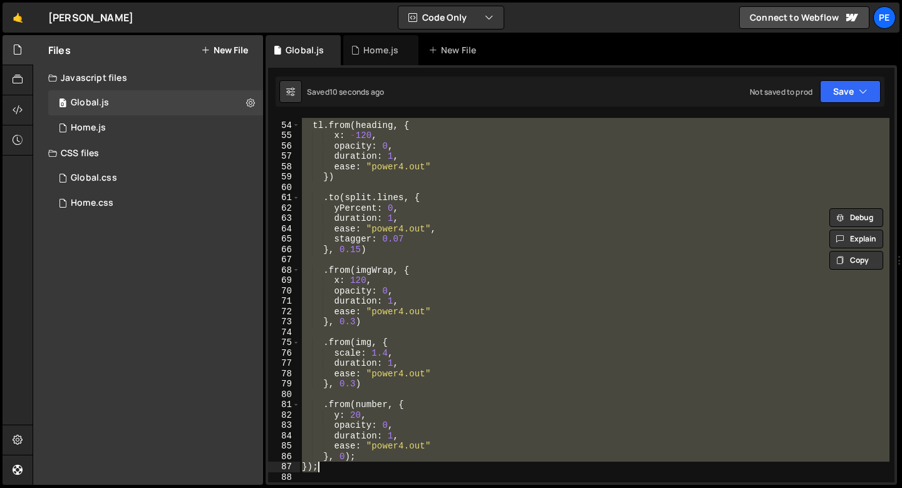
drag, startPoint x: 303, startPoint y: 174, endPoint x: 374, endPoint y: 471, distance: 305.4
click at [374, 471] on div "tl . from ( heading , { x : - 120 , opacity : 0 , duration : 1 , ease : "power4…" at bounding box center [595, 302] width 590 height 385
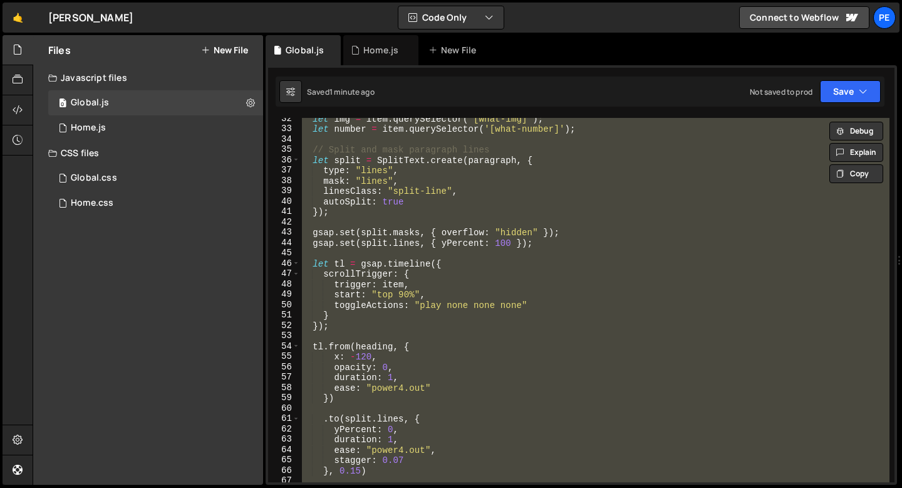
scroll to position [325, 0]
click at [296, 233] on div "43" at bounding box center [284, 232] width 32 height 11
click at [315, 233] on div "let img = item . querySelector ( '[what-img]' ) ; let number = item . querySele…" at bounding box center [595, 300] width 590 height 364
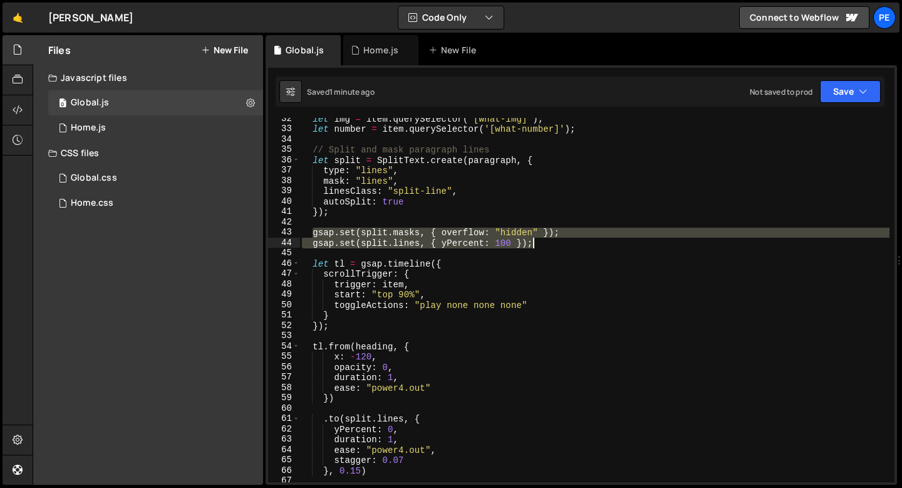
drag, startPoint x: 315, startPoint y: 233, endPoint x: 566, endPoint y: 243, distance: 251.5
click at [566, 243] on div "let img = item . querySelector ( '[what-img]' ) ; let number = item . querySele…" at bounding box center [595, 305] width 590 height 385
type textarea "gsap.set(split.masks, { overflow: "hidden" }); gsap.set(split.lines, { yPercent…"
paste textarea
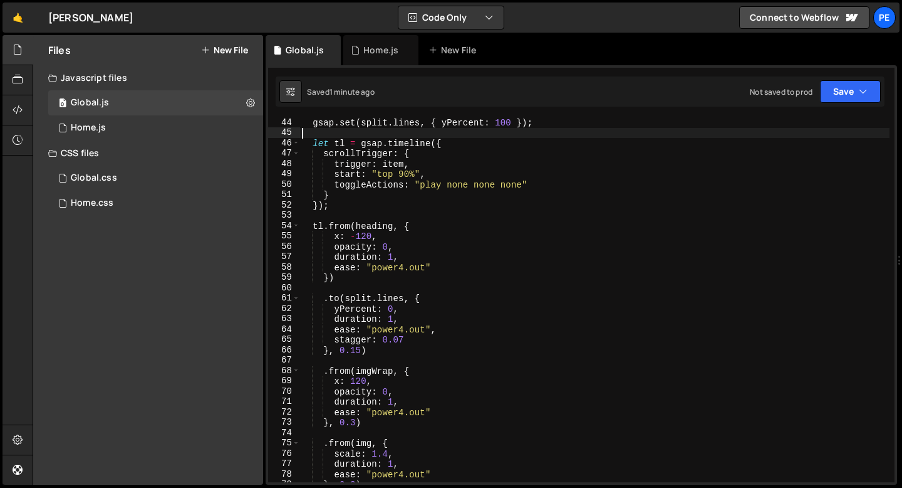
scroll to position [458, 0]
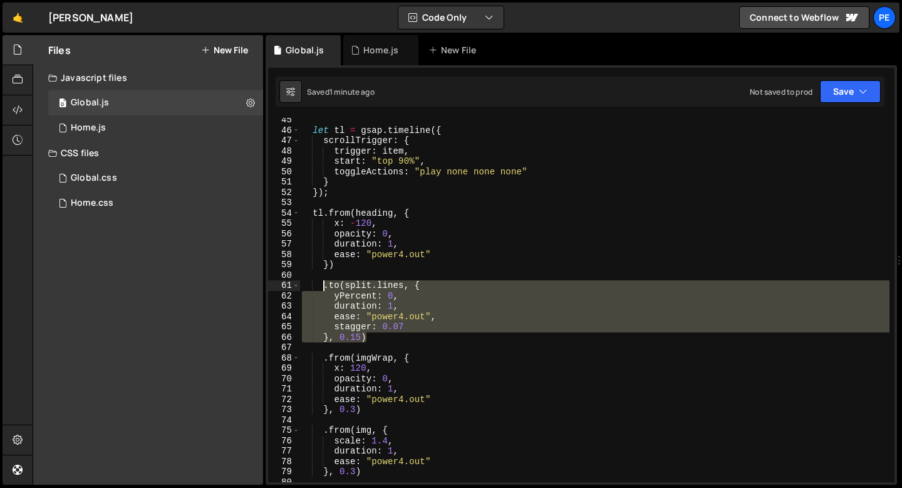
drag, startPoint x: 373, startPoint y: 339, endPoint x: 322, endPoint y: 280, distance: 77.8
click at [322, 280] on div "let tl = gsap . timeline ({ scrollTrigger : { trigger : item , start : "top 90%…" at bounding box center [595, 307] width 590 height 385
paste textarea "}, 0.15);"
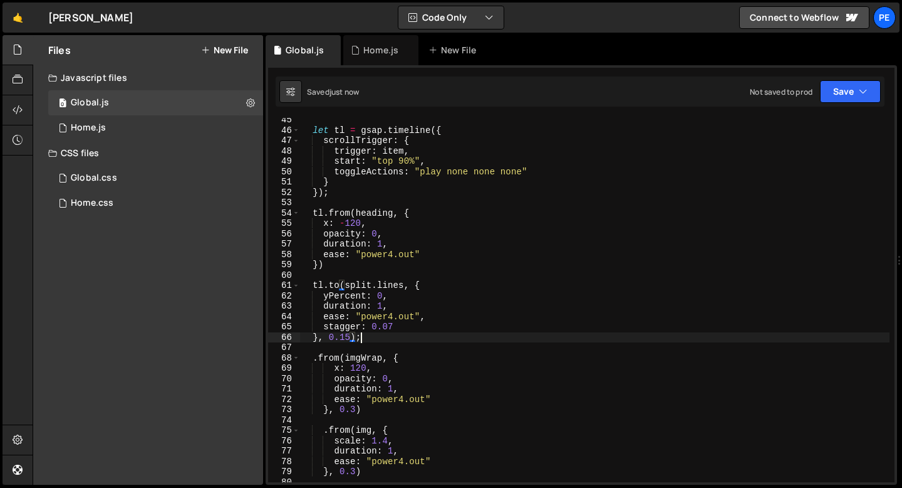
click at [365, 339] on div "let tl = gsap . timeline ({ scrollTrigger : { trigger : item , start : "top 90%…" at bounding box center [595, 307] width 590 height 385
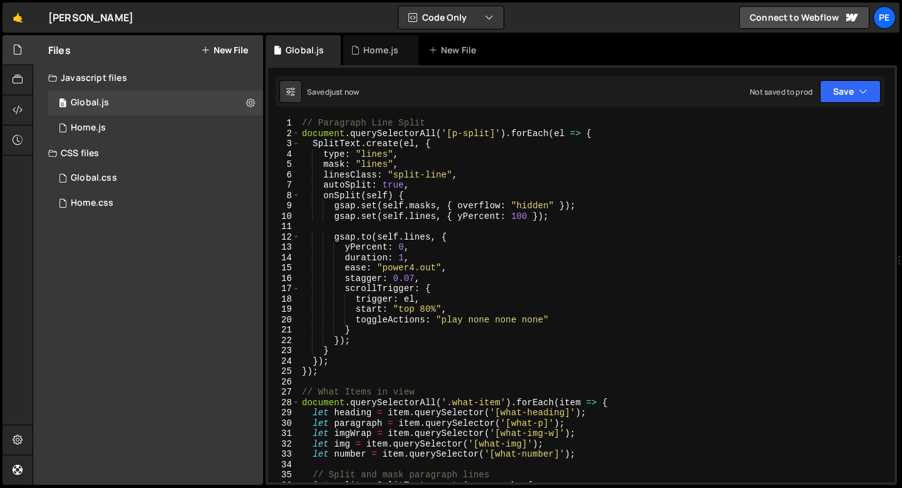
scroll to position [0, 0]
click at [365, 191] on div "// Paragraph Line Split document . querySelectorAll ( '[p-split]' ) . forEach (…" at bounding box center [595, 310] width 590 height 385
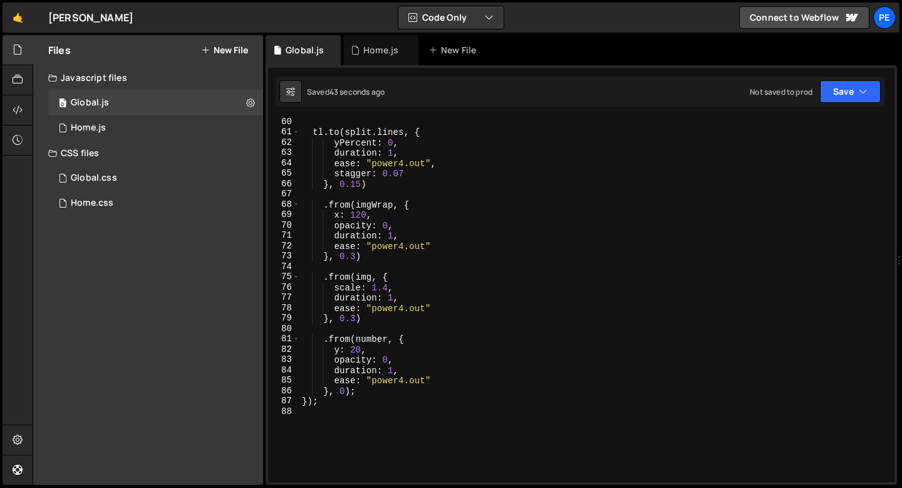
scroll to position [611, 0]
click at [372, 214] on div "tl . to ( split . lines , { yPercent : 0 , duration : 1 , ease : "power4.out" ,…" at bounding box center [595, 309] width 590 height 385
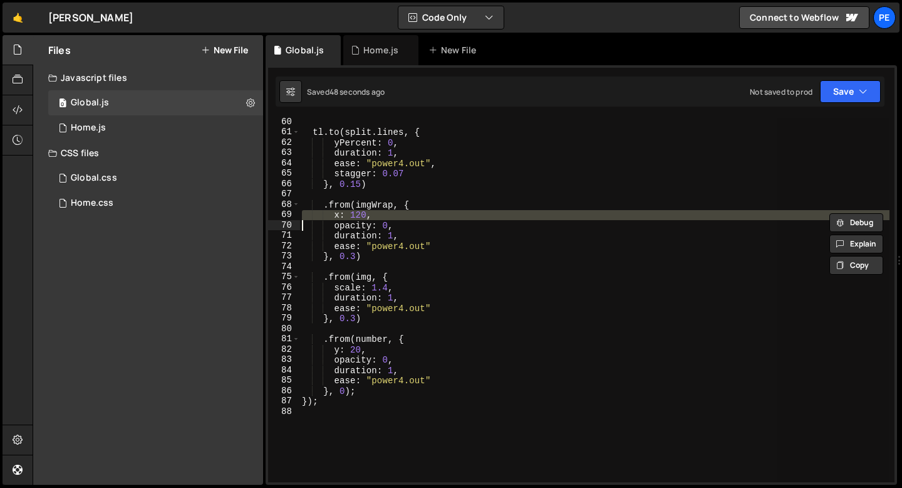
click at [340, 213] on div "tl . to ( split . lines , { yPercent : 0 , duration : 1 , ease : "power4.out" ,…" at bounding box center [595, 300] width 590 height 364
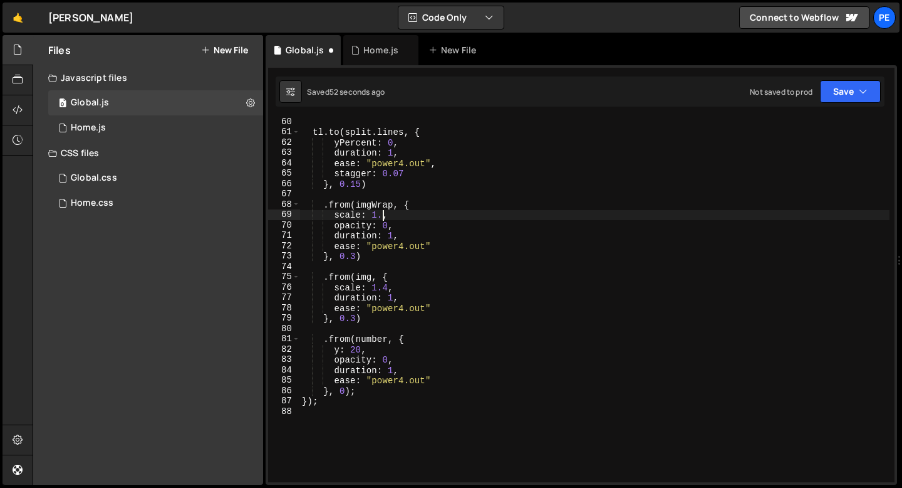
scroll to position [0, 6]
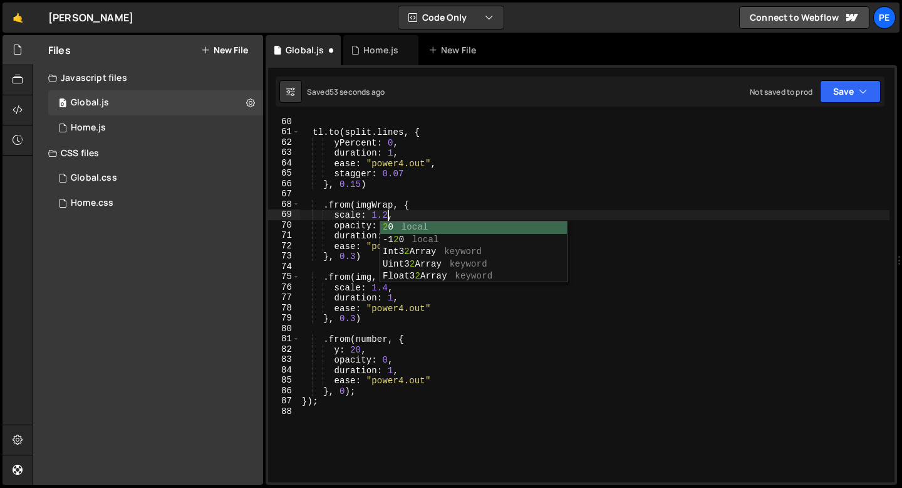
click at [406, 216] on div "tl . to ( split . lines , { yPercent : 0 , duration : 1 , ease : "power4.out" ,…" at bounding box center [595, 309] width 590 height 385
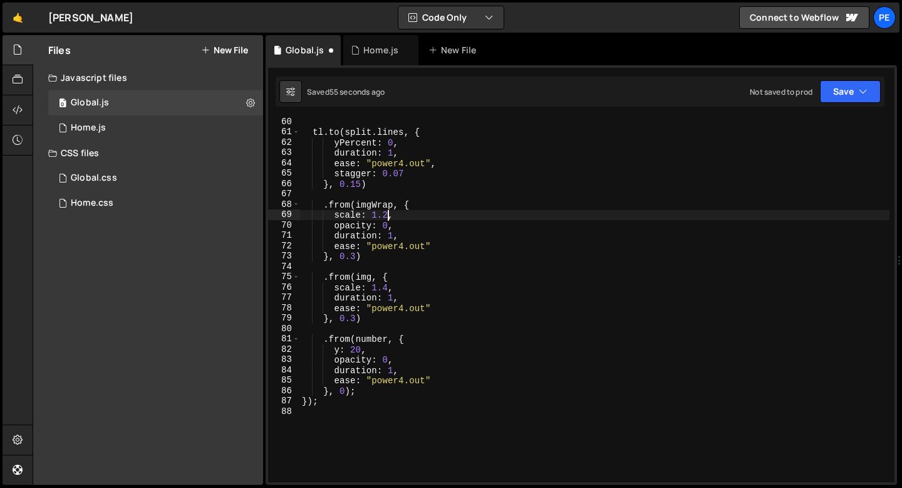
click at [387, 214] on div "tl . to ( split . lines , { yPercent : 0 , duration : 1 , ease : "power4.out" ,…" at bounding box center [595, 309] width 590 height 385
click at [390, 285] on div "tl . to ( split . lines , { yPercent : 0 , duration : 1 , ease : "power4.out" ,…" at bounding box center [595, 309] width 590 height 385
click at [386, 219] on div "tl . to ( split . lines , { yPercent : 0 , duration : 1 , ease : "power4.out" ,…" at bounding box center [595, 309] width 590 height 385
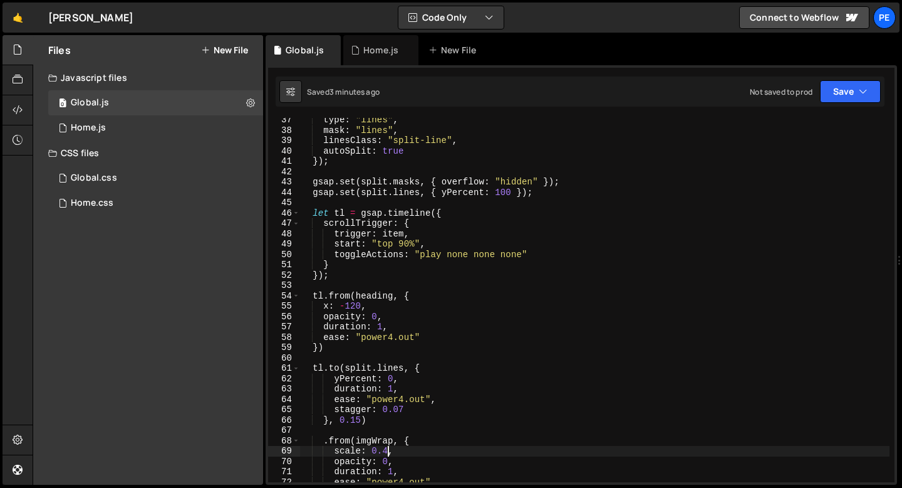
scroll to position [375, 0]
click at [397, 365] on div "type : "lines" , mask : "lines" , linesClass : "split-line" , autoSplit : true …" at bounding box center [595, 307] width 590 height 385
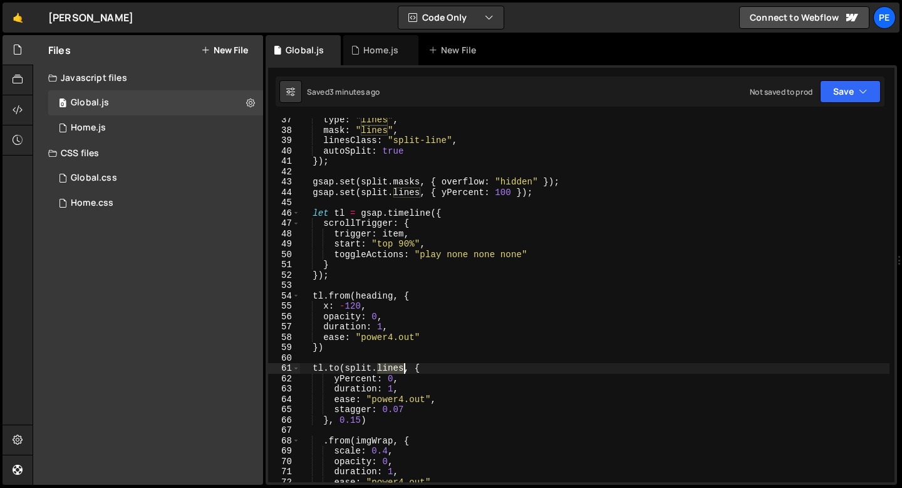
click at [396, 365] on div "type : "lines" , mask : "lines" , linesClass : "split-line" , autoSplit : true …" at bounding box center [595, 307] width 590 height 385
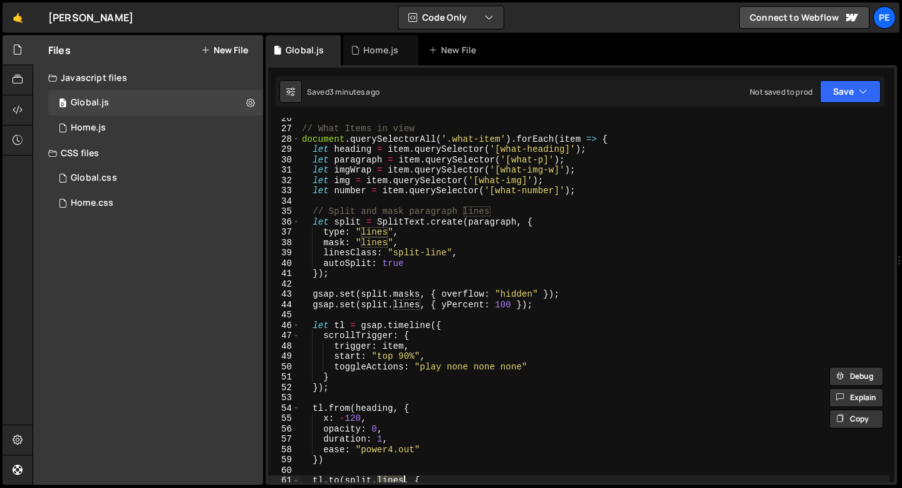
scroll to position [255, 0]
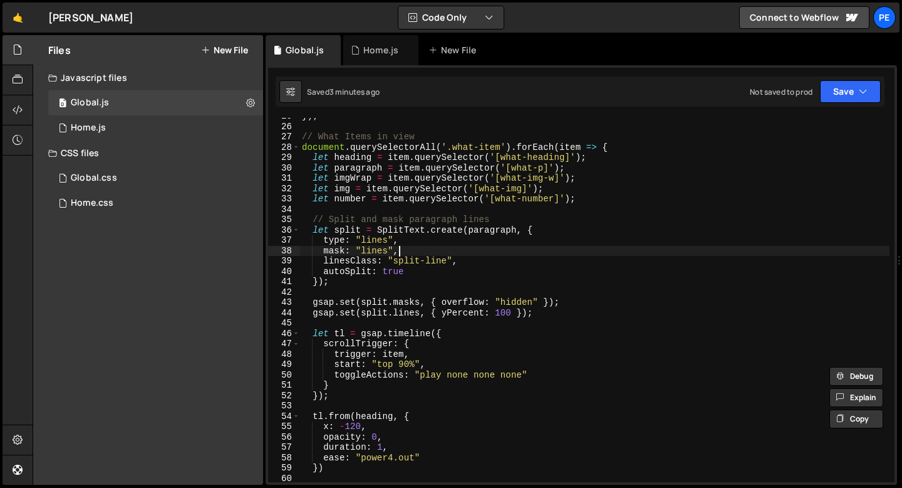
click at [439, 250] on div "}) ; // What Items in view document . querySelectorAll ( '.what-item' ) . forEa…" at bounding box center [595, 303] width 590 height 385
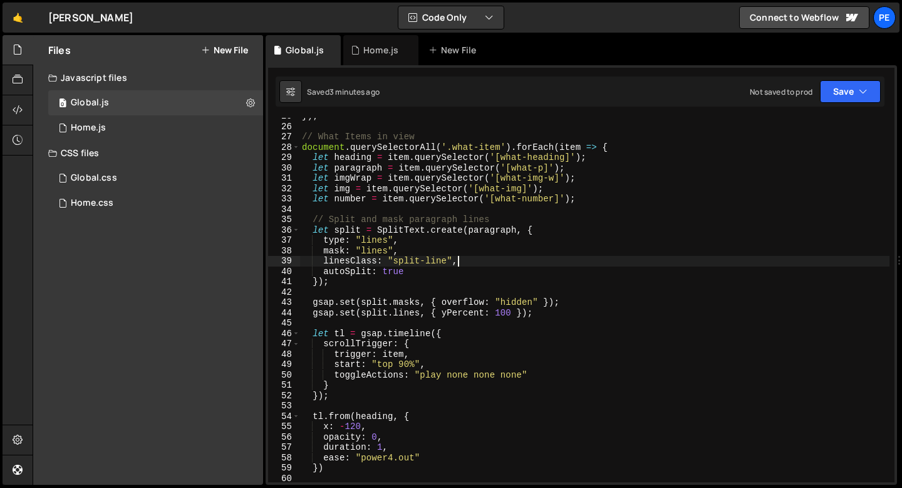
click at [463, 259] on div "}) ; // What Items in view document . querySelectorAll ( '.what-item' ) . forEa…" at bounding box center [595, 303] width 590 height 385
click at [409, 276] on div "}) ; // What Items in view document . querySelectorAll ( '.what-item' ) . forEa…" at bounding box center [595, 303] width 590 height 385
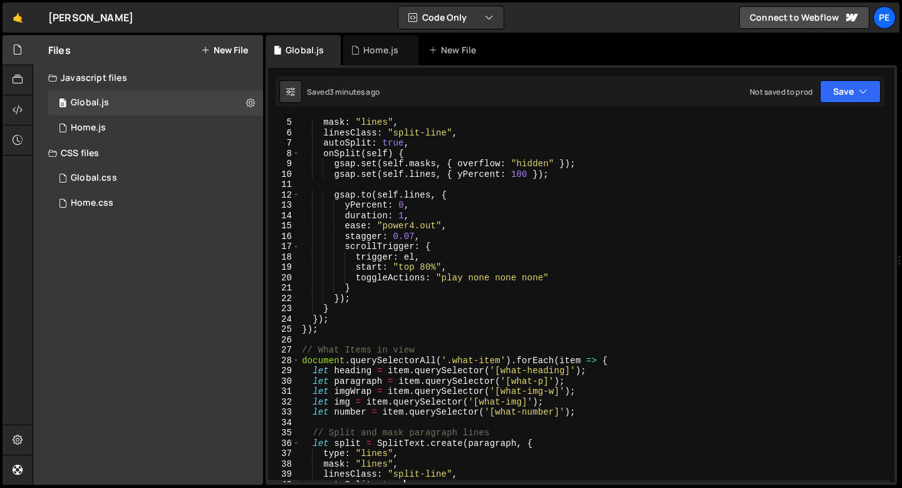
scroll to position [0, 0]
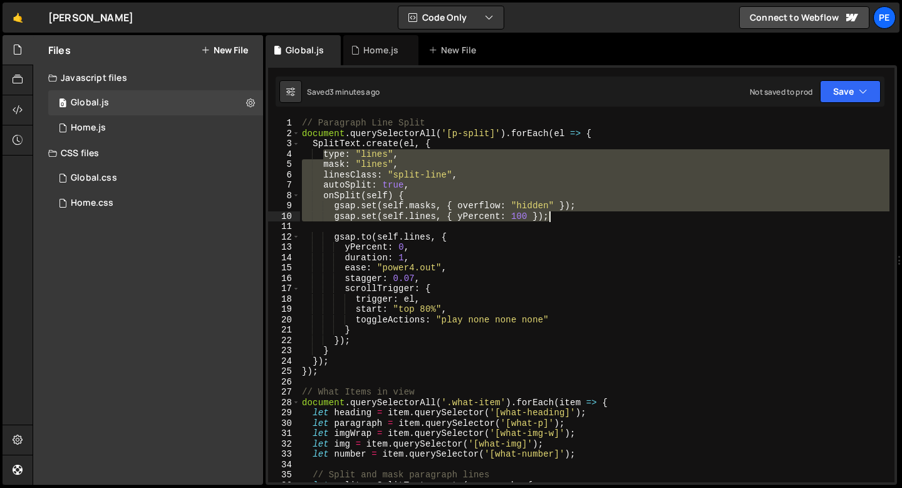
drag, startPoint x: 323, startPoint y: 153, endPoint x: 555, endPoint y: 216, distance: 240.4
click at [555, 217] on div "// Paragraph Line Split document . querySelectorAll ( '[p-split]' ) . forEach (…" at bounding box center [595, 310] width 590 height 385
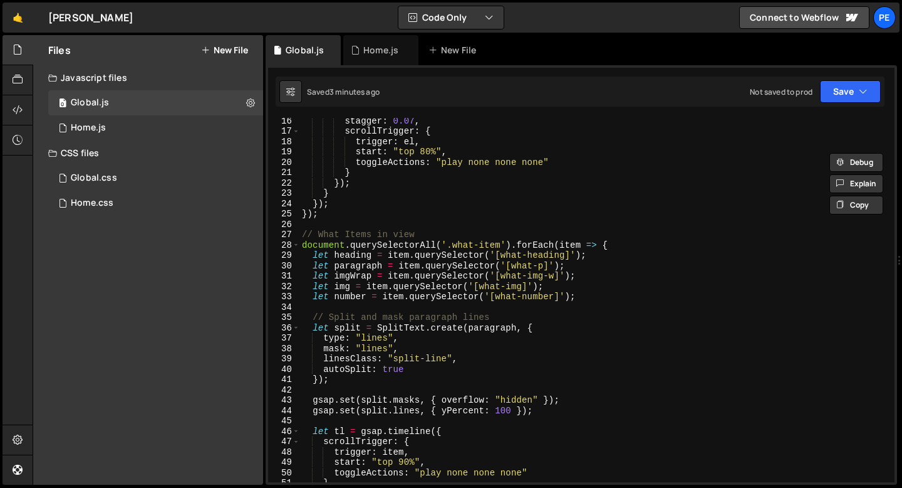
scroll to position [157, 0]
click at [445, 356] on div "stagger : 0.07 , scrollTrigger : { trigger : el , start : "top 80%" , toggleAct…" at bounding box center [595, 307] width 590 height 385
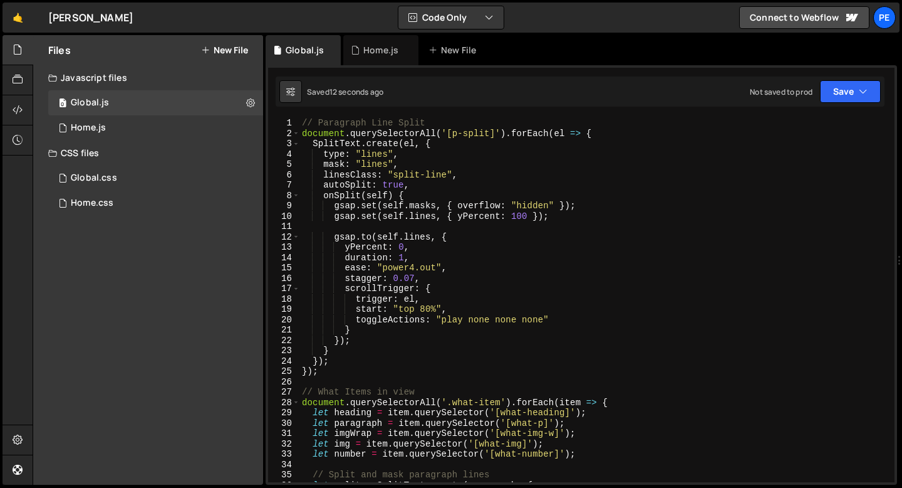
scroll to position [0, 0]
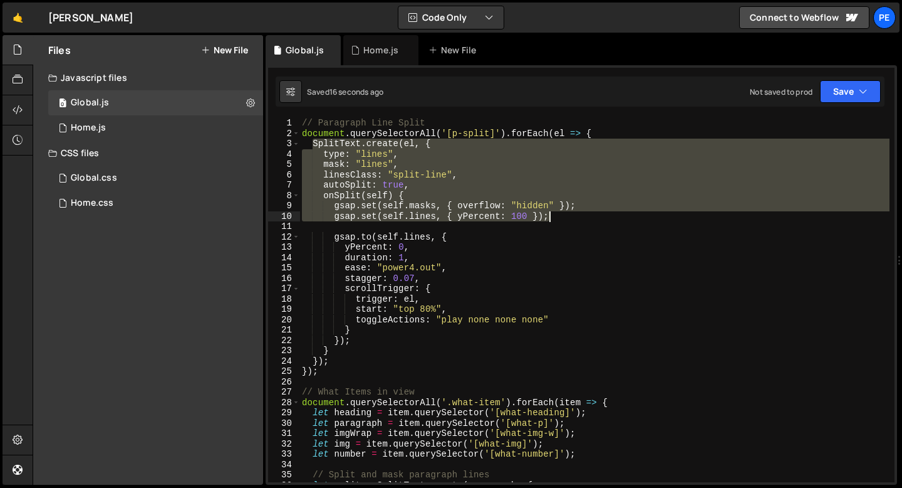
drag, startPoint x: 312, startPoint y: 140, endPoint x: 564, endPoint y: 217, distance: 263.3
click at [564, 217] on div "// Paragraph Line Split document . querySelectorAll ( '[p-split]' ) . forEach (…" at bounding box center [595, 310] width 590 height 385
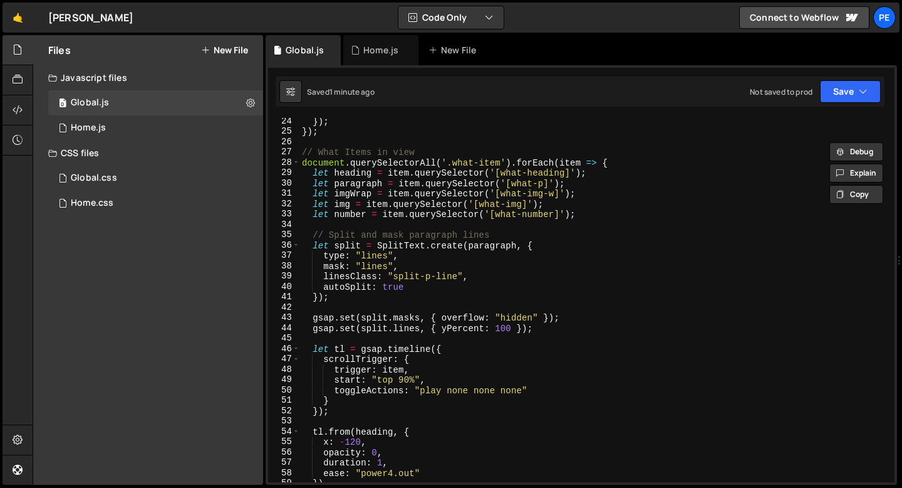
scroll to position [254, 0]
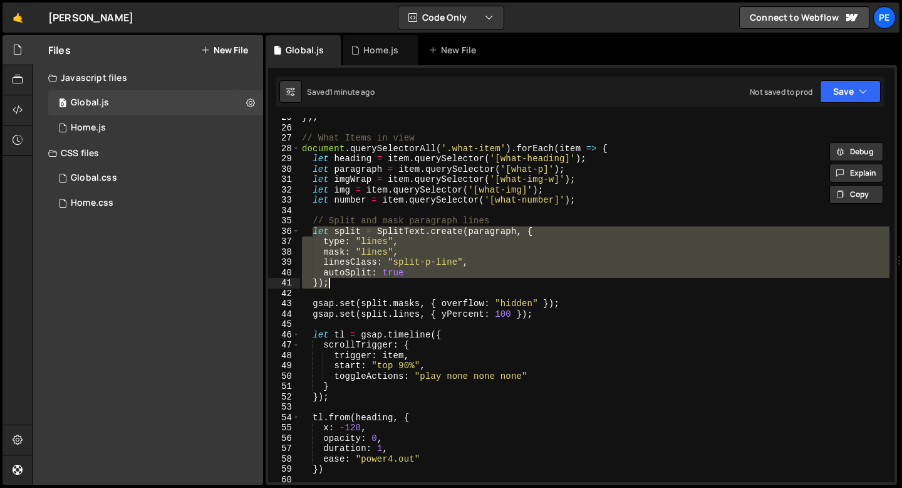
drag, startPoint x: 313, startPoint y: 227, endPoint x: 343, endPoint y: 288, distance: 67.8
click at [343, 288] on div "}) ; // What Items in view document . querySelectorAll ( '.what-item' ) . forEa…" at bounding box center [595, 304] width 590 height 385
type textarea "});"
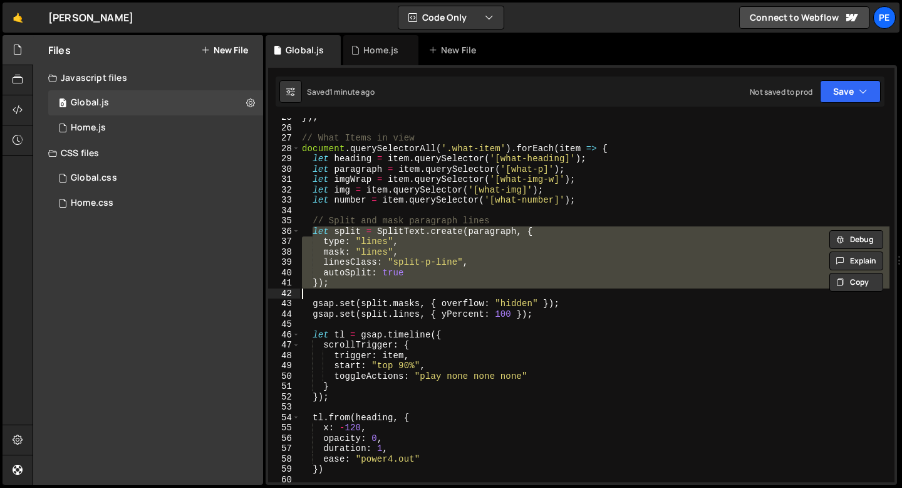
scroll to position [0, 1]
paste textarea
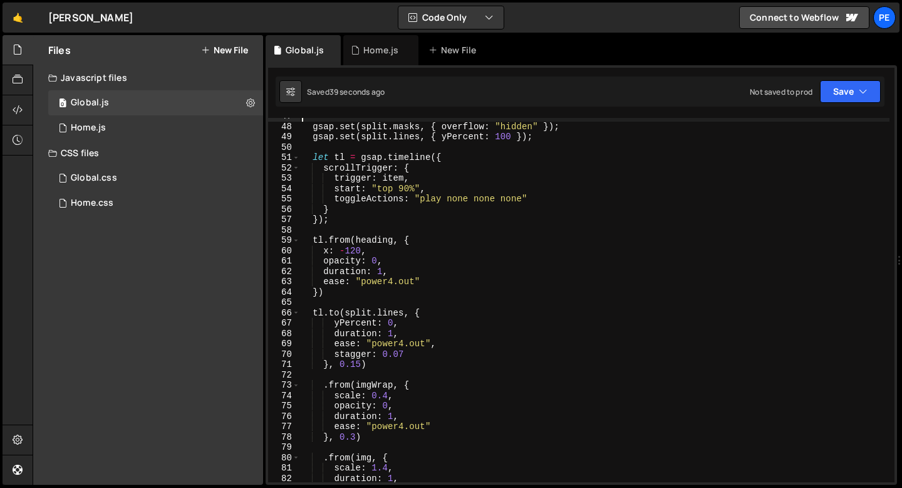
scroll to position [535, 0]
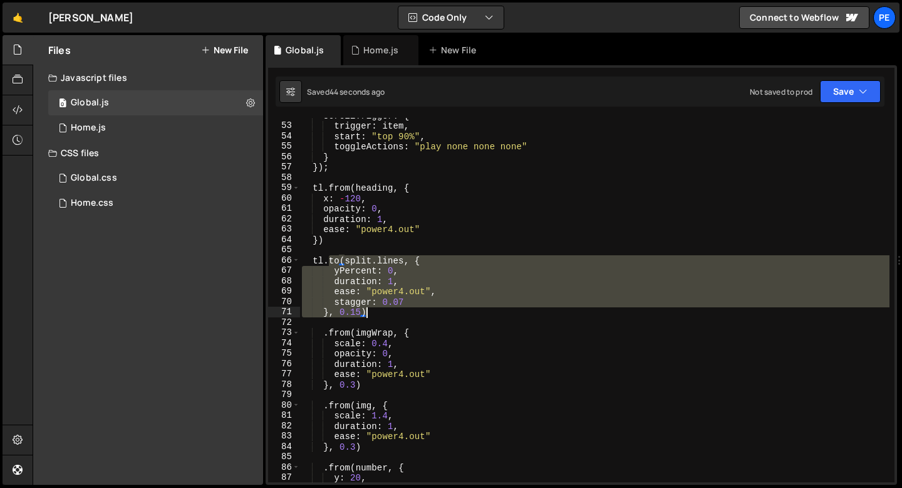
drag, startPoint x: 330, startPoint y: 262, endPoint x: 369, endPoint y: 308, distance: 60.0
click at [369, 309] on div "scrollTrigger : { trigger : item , start : "top 90%" , toggleActions : "play no…" at bounding box center [595, 302] width 590 height 385
paste textarea
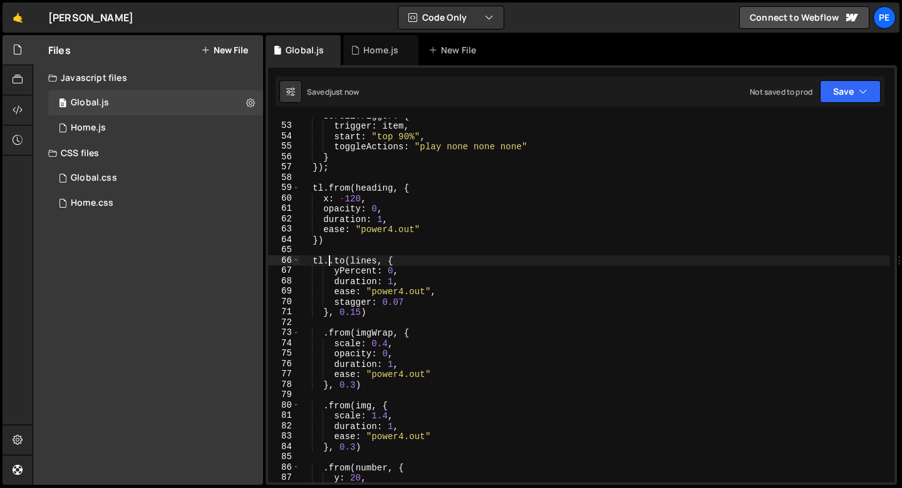
click at [328, 262] on div "scrollTrigger : { trigger : item , start : "top 90%" , toggleActions : "play no…" at bounding box center [595, 302] width 590 height 385
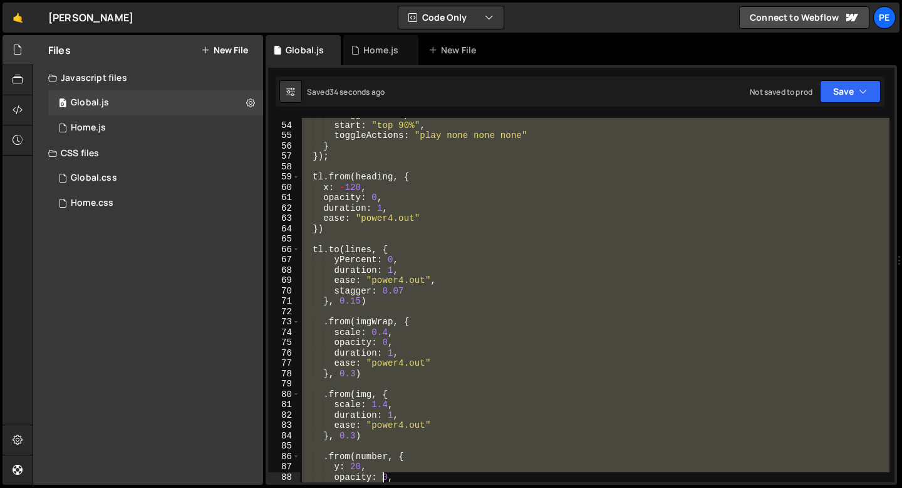
scroll to position [597, 0]
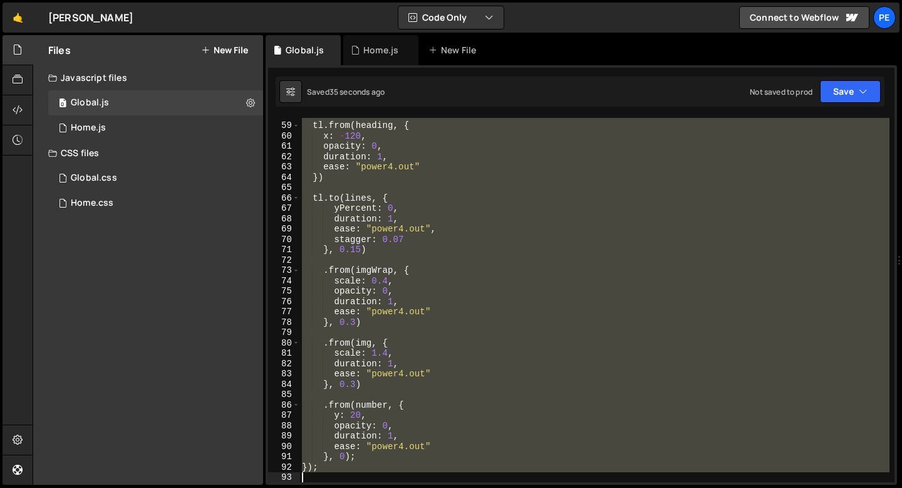
drag, startPoint x: 303, startPoint y: 169, endPoint x: 385, endPoint y: 485, distance: 326.3
click at [385, 485] on div "Hold on a sec... Are you certain you wish to leave this page? Any changes you'v…" at bounding box center [451, 244] width 902 height 488
paste textarea "});"
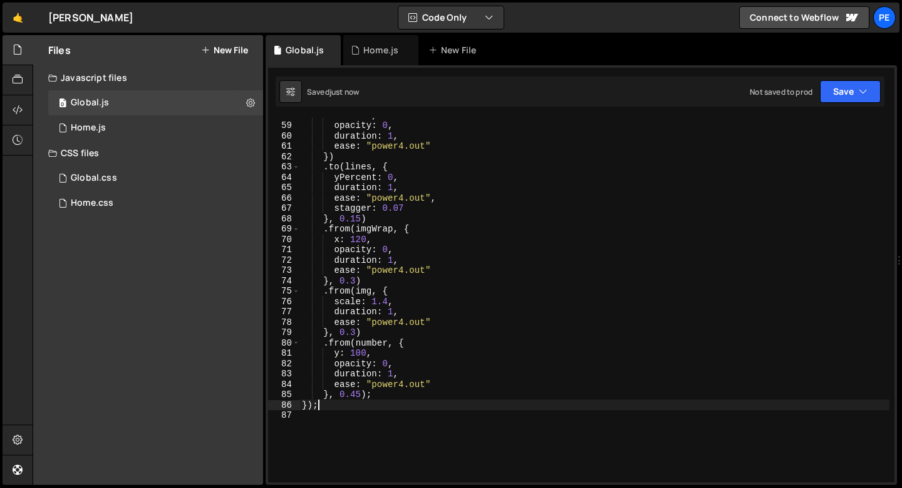
click at [364, 332] on div "x : - 120 , opacity : 0 , duration : 1 , ease : "power4.out" }) . to ( lines , …" at bounding box center [595, 302] width 590 height 385
type textarea "}, 0.3)"
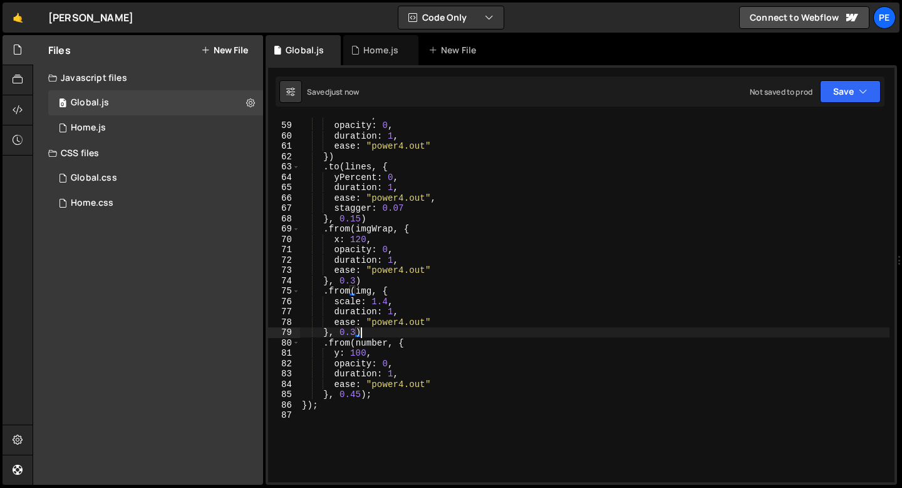
scroll to position [0, 1]
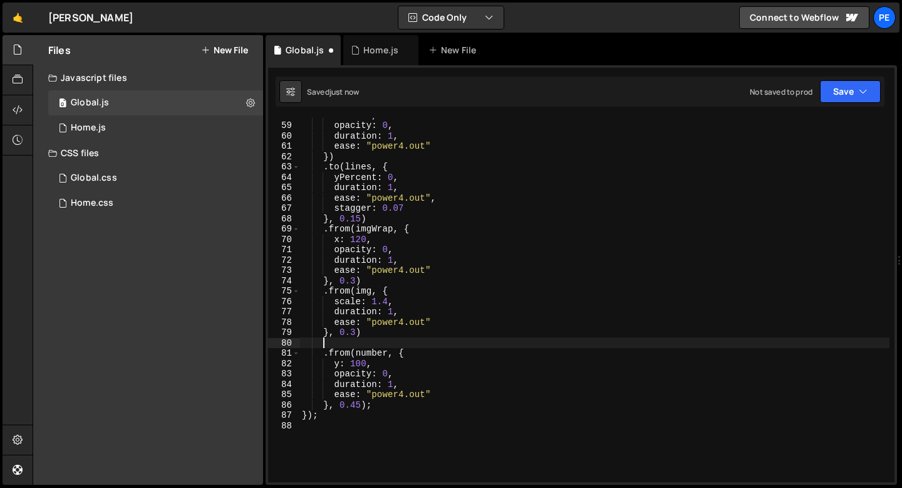
click at [366, 276] on div "x : - 120 , opacity : 0 , duration : 1 , ease : "power4.out" }) . to ( lines , …" at bounding box center [595, 302] width 590 height 385
type textarea "}, 0.3)"
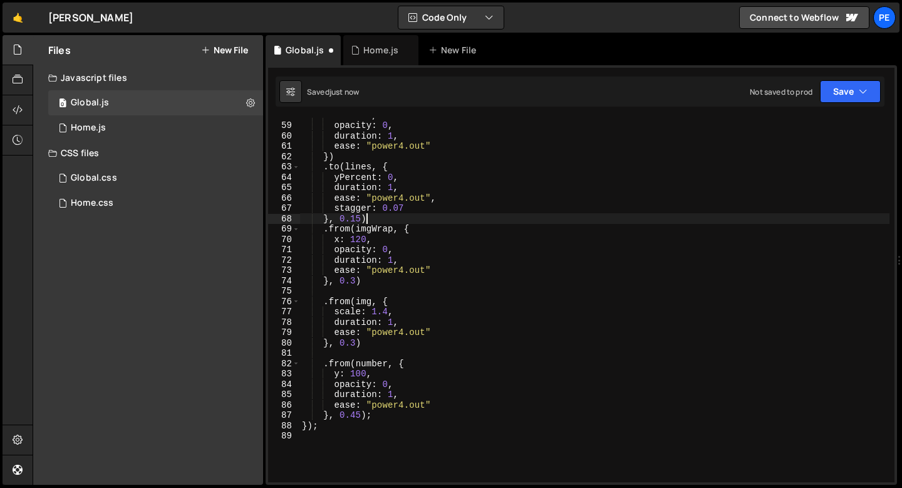
click at [368, 213] on div "x : - 120 , opacity : 0 , duration : 1 , ease : "power4.out" }) . to ( lines , …" at bounding box center [595, 302] width 590 height 385
type textarea "}, 0.15)"
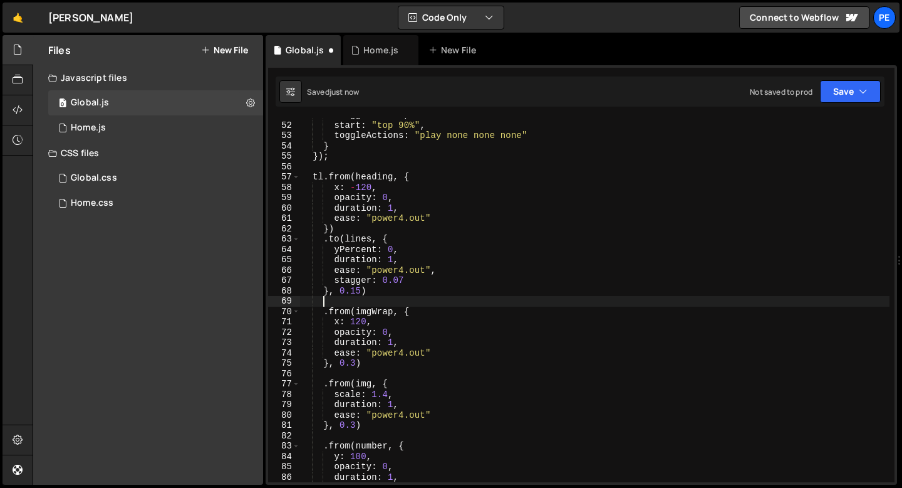
scroll to position [513, 0]
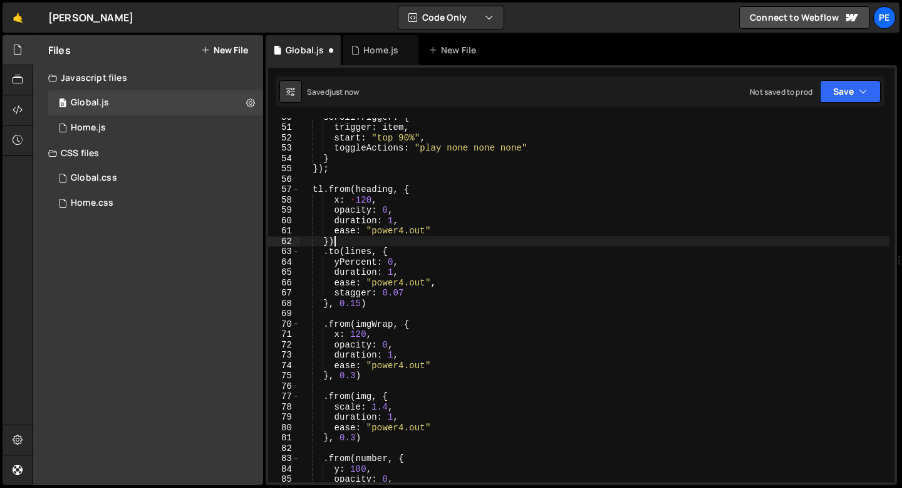
click at [351, 241] on div "scrollTrigger : { trigger : item , start : "top 90%" , toggleActions : "play no…" at bounding box center [595, 304] width 590 height 385
type textarea "})"
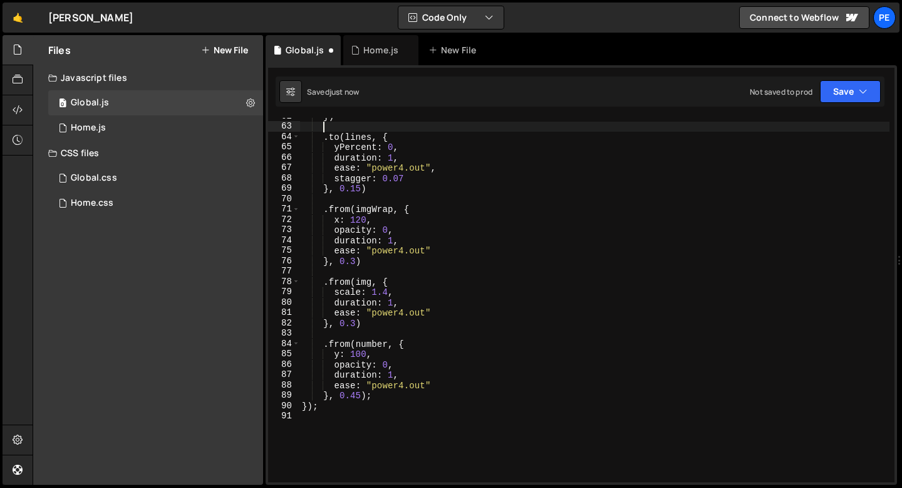
scroll to position [637, 0]
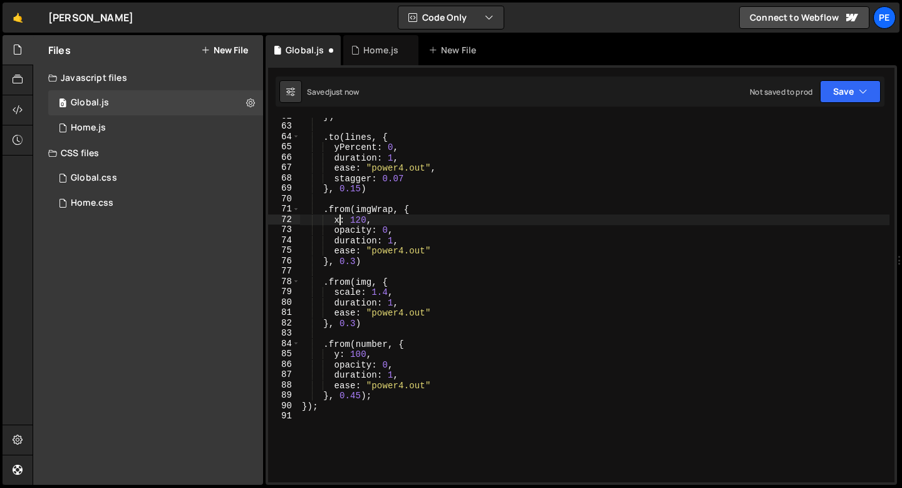
click at [338, 219] on div "}) . to ( lines , { yPercent : 0 , duration : 1 , ease : "power4.out" , stagger…" at bounding box center [595, 303] width 590 height 385
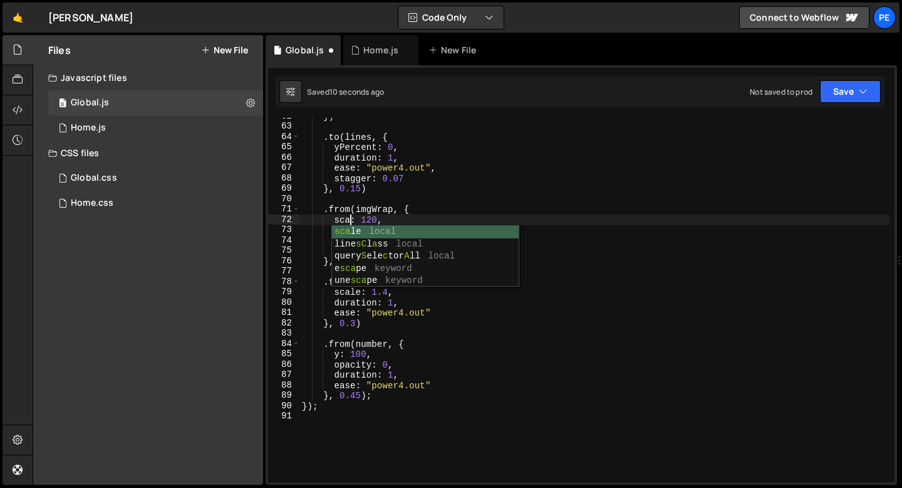
scroll to position [0, 4]
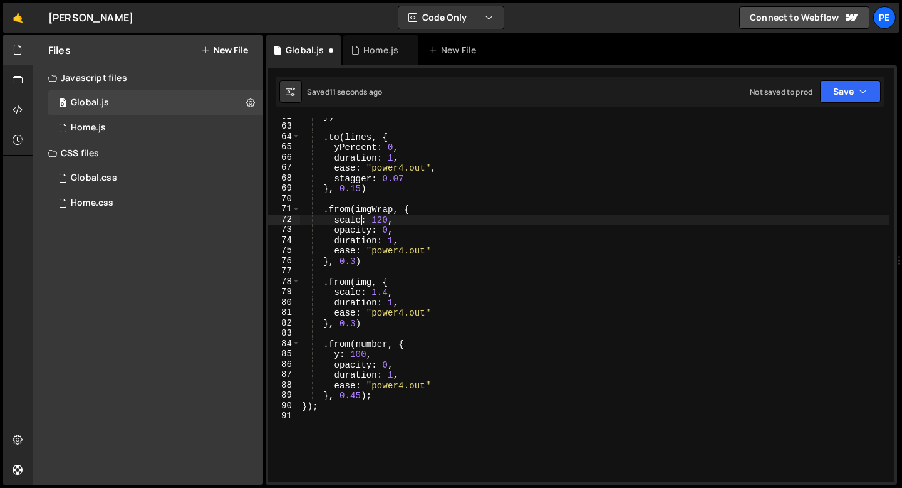
click at [380, 217] on div "}) . to ( lines , { yPercent : 0 , duration : 1 , ease : "power4.out" , stagger…" at bounding box center [595, 303] width 590 height 385
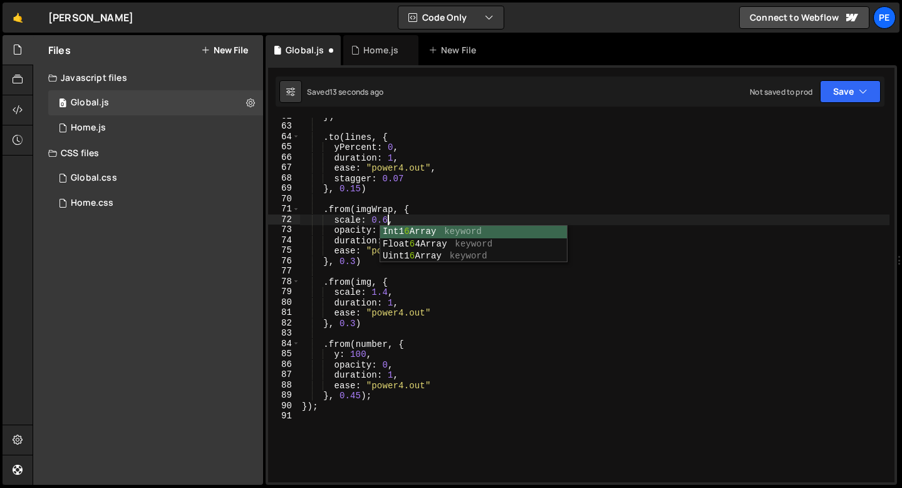
click at [399, 220] on div "}) . to ( lines , { yPercent : 0 , duration : 1 , ease : "power4.out" , stagger…" at bounding box center [595, 303] width 590 height 385
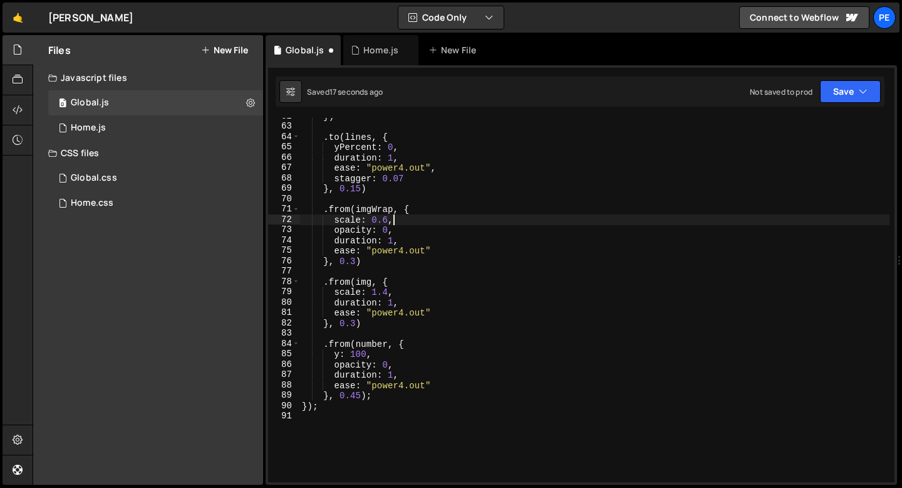
click at [362, 396] on div "}) . to ( lines , { yPercent : 0 , duration : 1 , ease : "power4.out" , stagger…" at bounding box center [595, 303] width 590 height 385
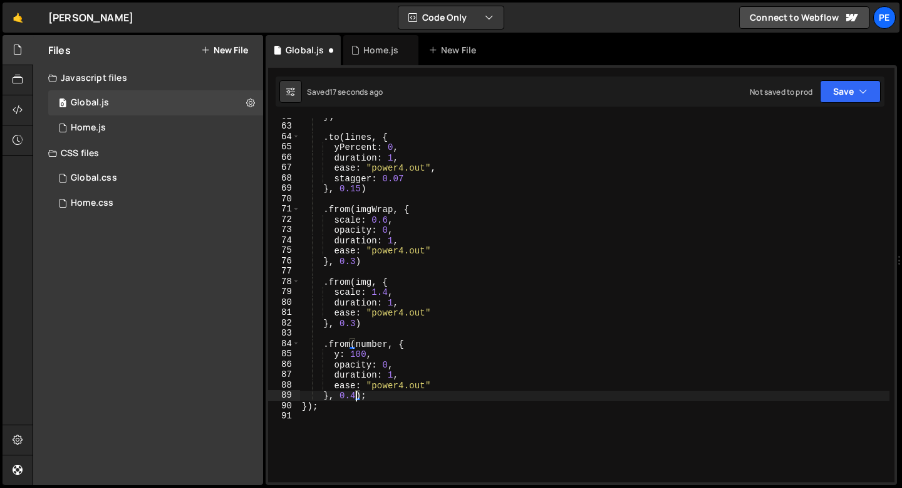
scroll to position [0, 3]
click at [338, 393] on div "}) . to ( lines , { yPercent : 0 , duration : 1 , ease : "power4.out" , stagger…" at bounding box center [595, 303] width 590 height 385
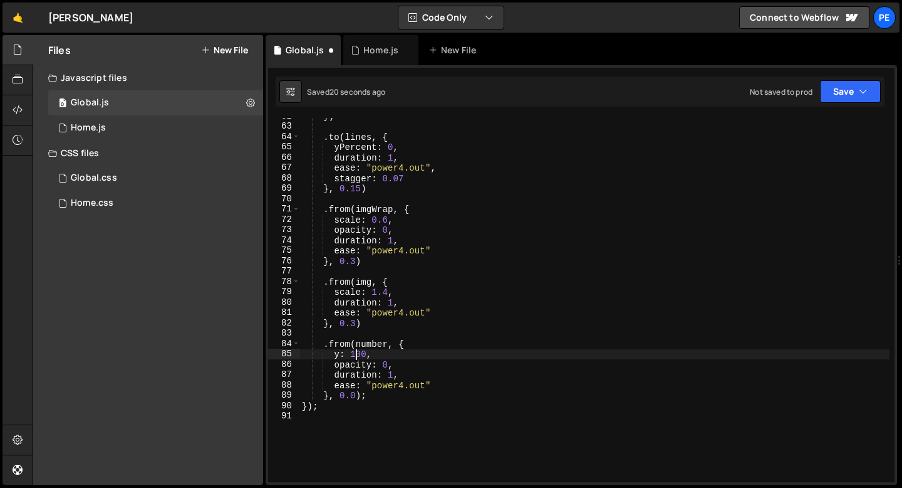
click at [357, 355] on div "}) . to ( lines , { yPercent : 0 , duration : 1 , ease : "power4.out" , stagger…" at bounding box center [595, 303] width 590 height 385
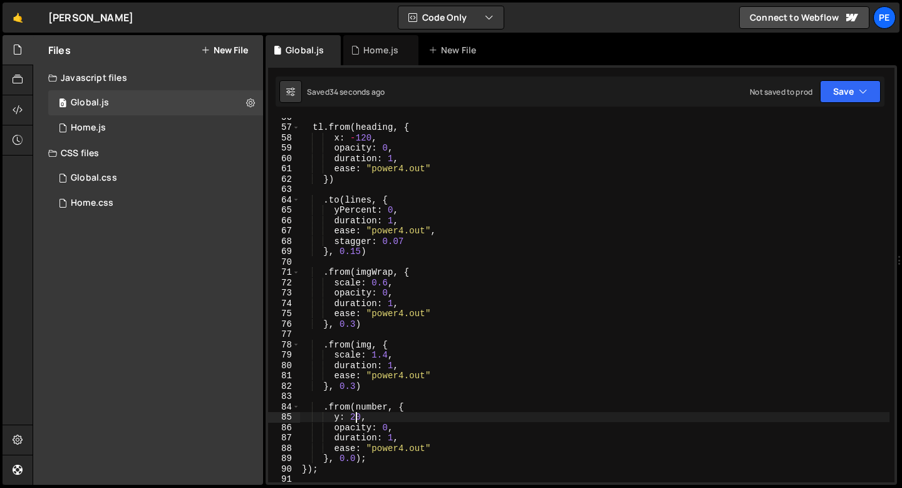
scroll to position [510, 0]
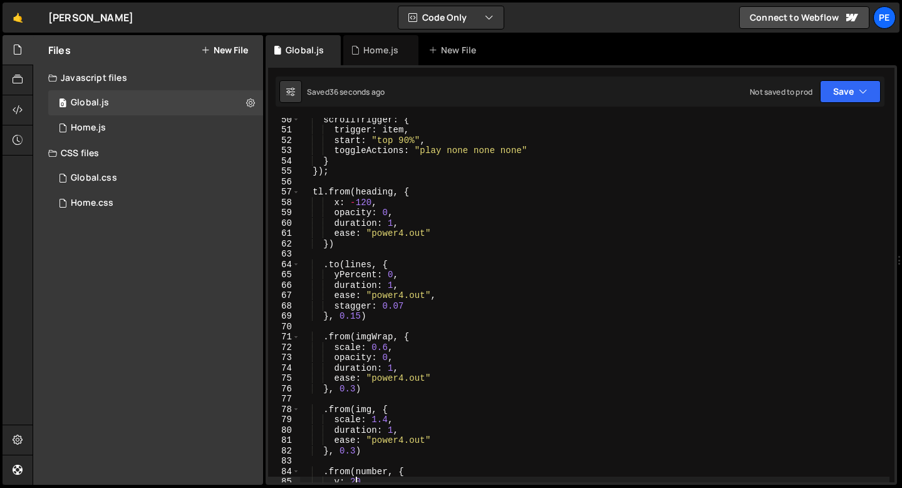
click at [398, 273] on div "scrollTrigger : { trigger : item , start : "top 90%" , toggleActions : "play no…" at bounding box center [595, 306] width 590 height 385
click at [345, 273] on div "scrollTrigger : { trigger : item , start : "top 90%" , toggleActions : "play no…" at bounding box center [595, 306] width 590 height 385
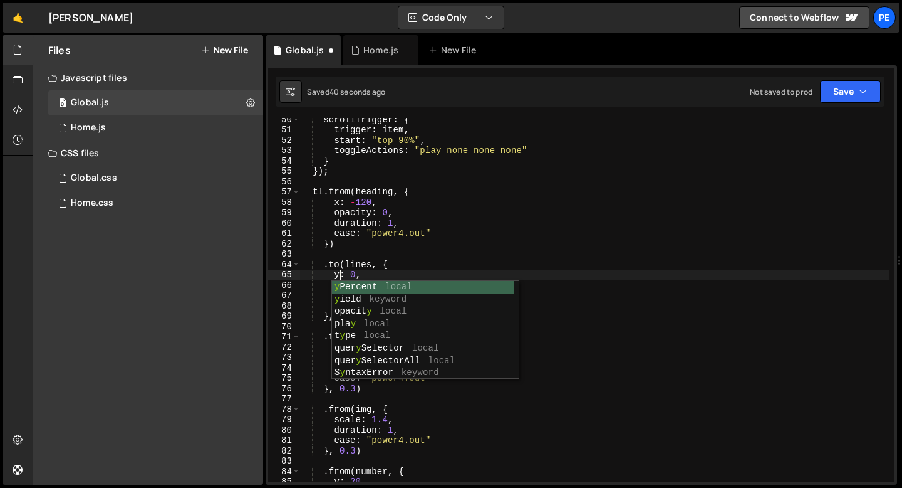
scroll to position [0, 3]
click at [355, 273] on div "scrollTrigger : { trigger : item , start : "top 90%" , toggleActions : "play no…" at bounding box center [595, 306] width 590 height 385
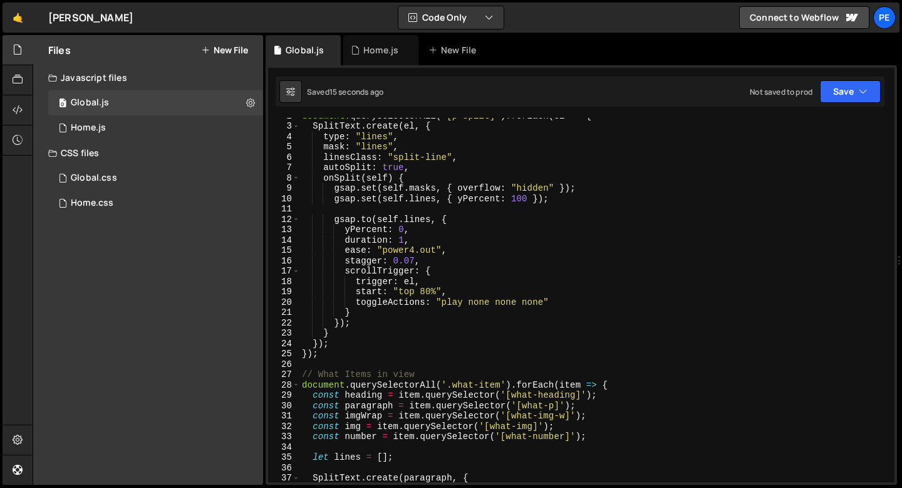
scroll to position [0, 0]
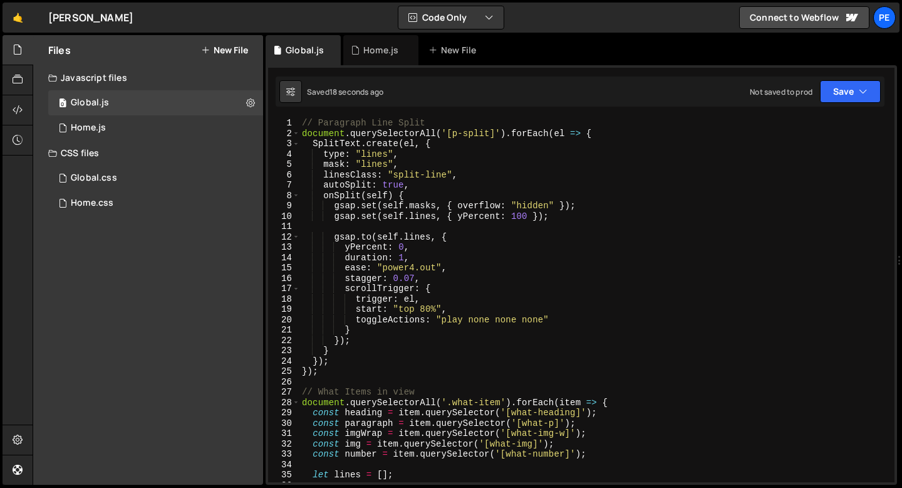
click at [422, 249] on div "// Paragraph Line Split document . querySelectorAll ( '[p-split]' ) . forEach (…" at bounding box center [595, 310] width 590 height 385
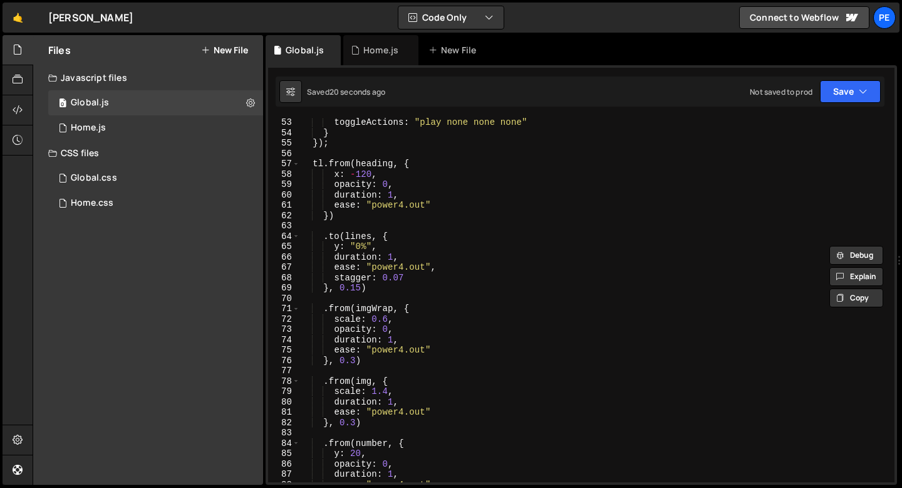
scroll to position [538, 0]
click at [381, 246] on div "toggleActions : "play none none none" } }) ; tl . from ( heading , { x : - 120 …" at bounding box center [595, 309] width 590 height 385
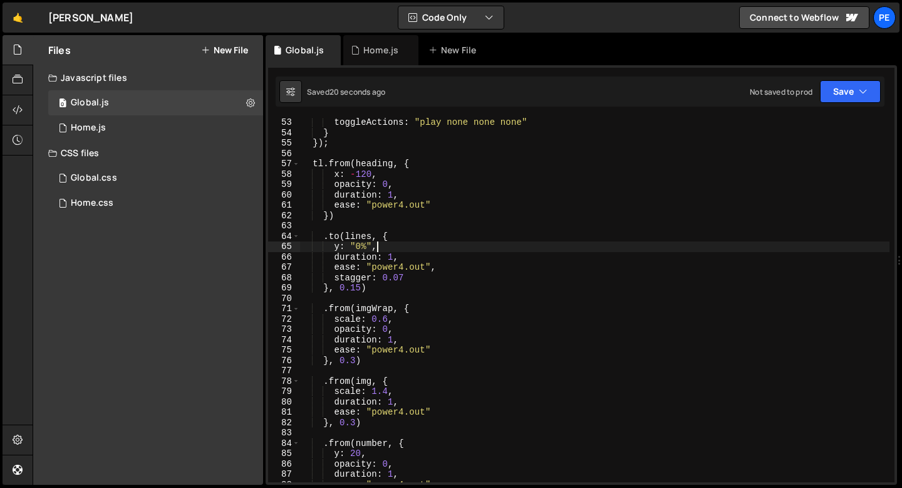
click at [381, 246] on div "toggleActions : "play none none none" } }) ; tl . from ( heading , { x : - 120 …" at bounding box center [595, 309] width 590 height 385
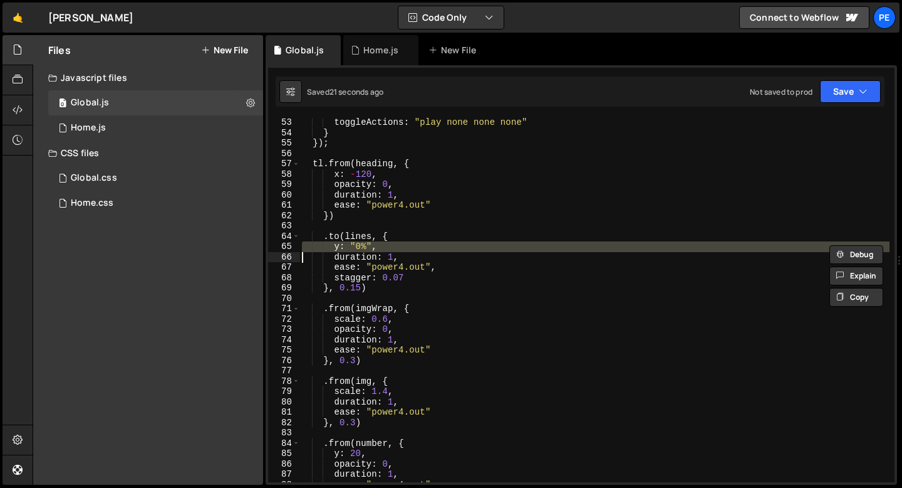
click at [381, 246] on div "toggleActions : "play none none none" } }) ; tl . from ( heading , { x : - 120 …" at bounding box center [595, 309] width 590 height 385
paste textarea
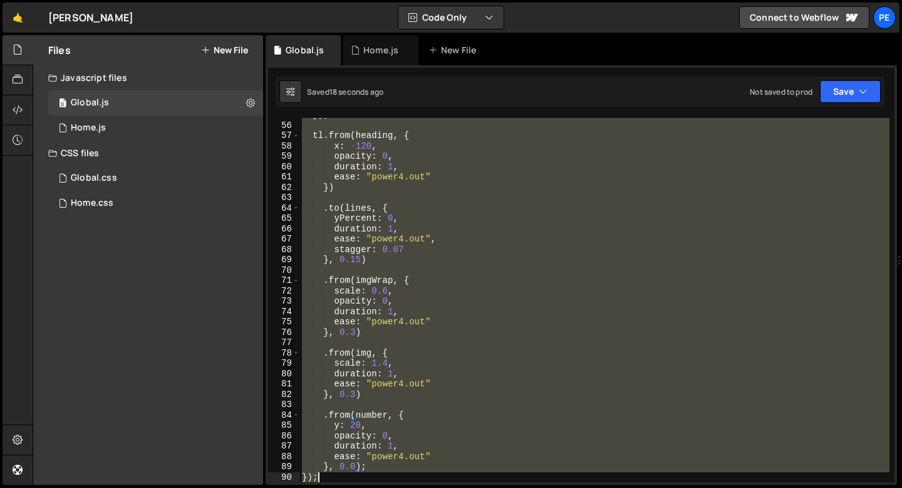
scroll to position [577, 0]
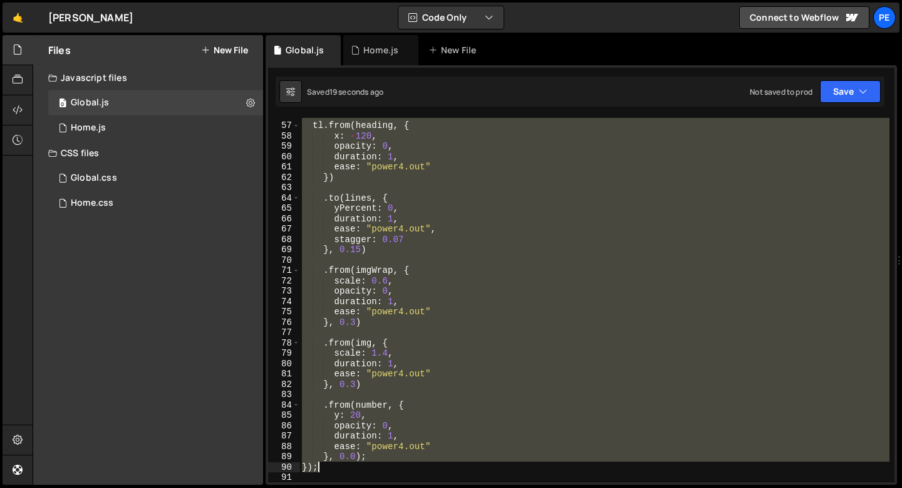
drag, startPoint x: 302, startPoint y: 194, endPoint x: 364, endPoint y: 471, distance: 284.5
click at [364, 471] on div "tl . from ( heading , { x : - 120 , opacity : 0 , duration : 1 , ease : "power4…" at bounding box center [595, 302] width 590 height 385
paste textarea
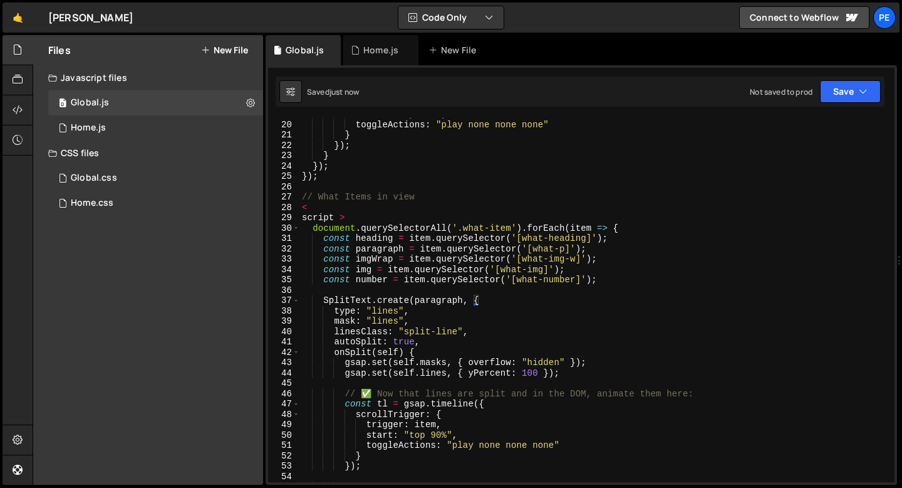
scroll to position [195, 0]
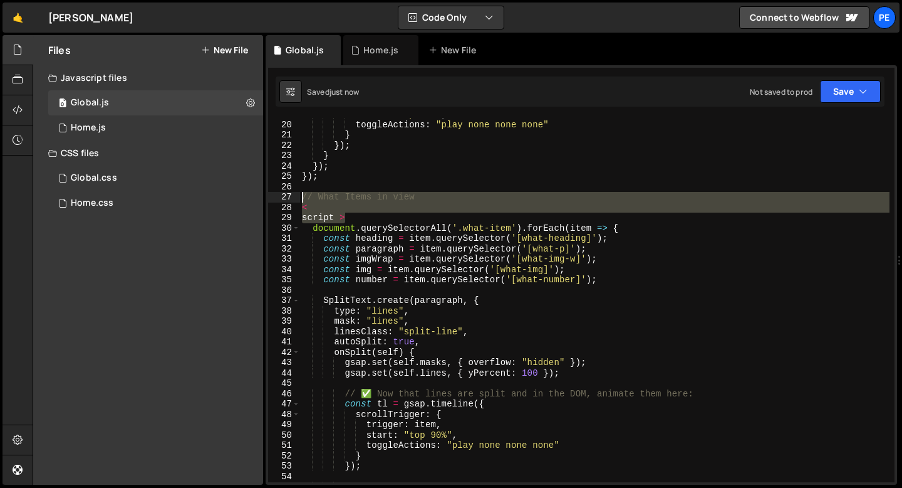
drag, startPoint x: 348, startPoint y: 216, endPoint x: 299, endPoint y: 201, distance: 51.1
click at [299, 201] on div "}); 19 20 21 22 23 24 25 26 27 28 29 30 31 32 33 34 35 36 37 38 39 40 41 42 43 …" at bounding box center [581, 300] width 627 height 364
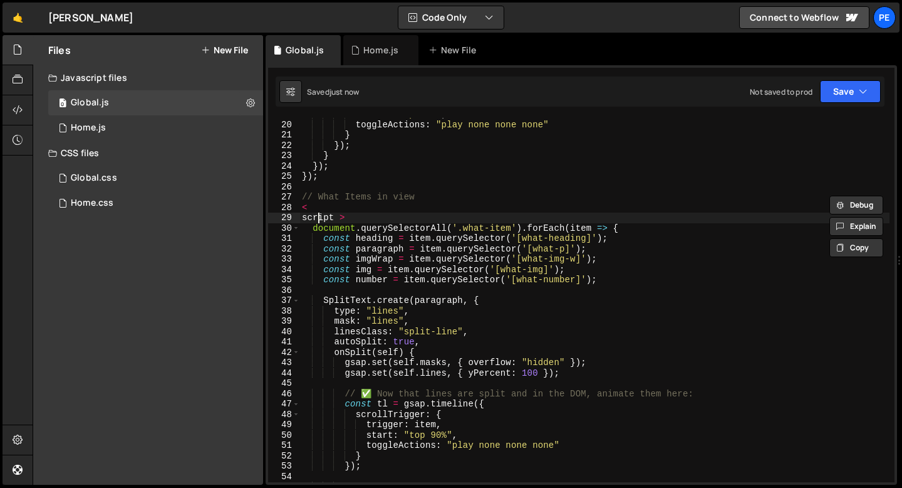
click at [318, 214] on div "start : "top 80%" , toggleActions : "play none none none" } }) ; } }) ; }) ; //…" at bounding box center [595, 301] width 590 height 385
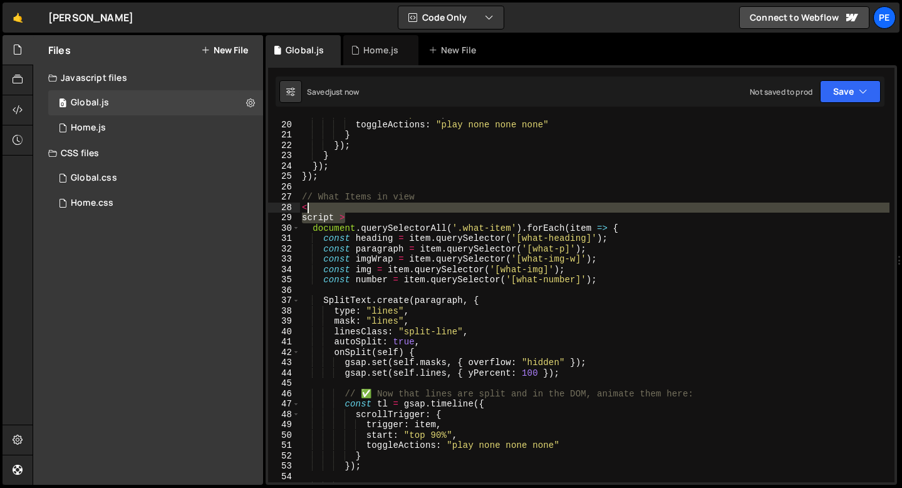
drag, startPoint x: 353, startPoint y: 216, endPoint x: 306, endPoint y: 207, distance: 47.1
click at [306, 207] on div "start : "top 80%" , toggleActions : "play none none none" } }) ; } }) ; }) ; //…" at bounding box center [595, 301] width 590 height 385
type textarea "<"
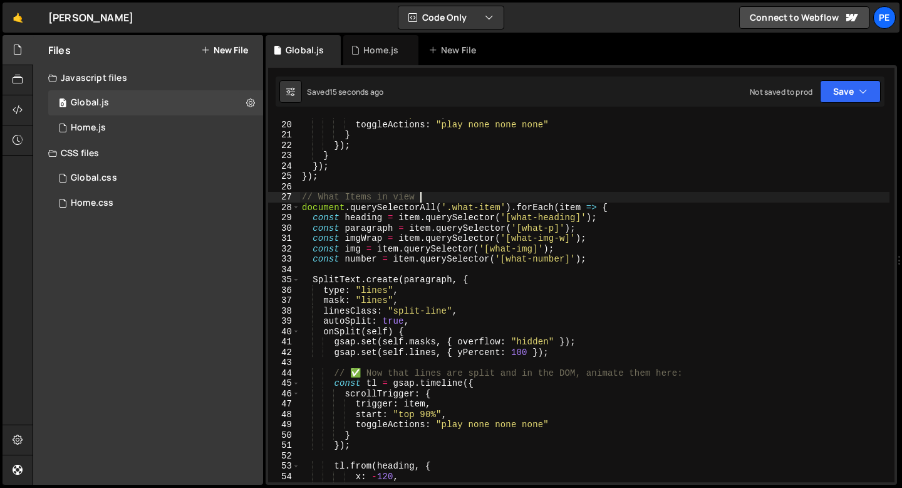
click at [444, 306] on div "start : "top 80%" , toggleActions : "play none none none" } }) ; } }) ; }) ; //…" at bounding box center [595, 301] width 590 height 385
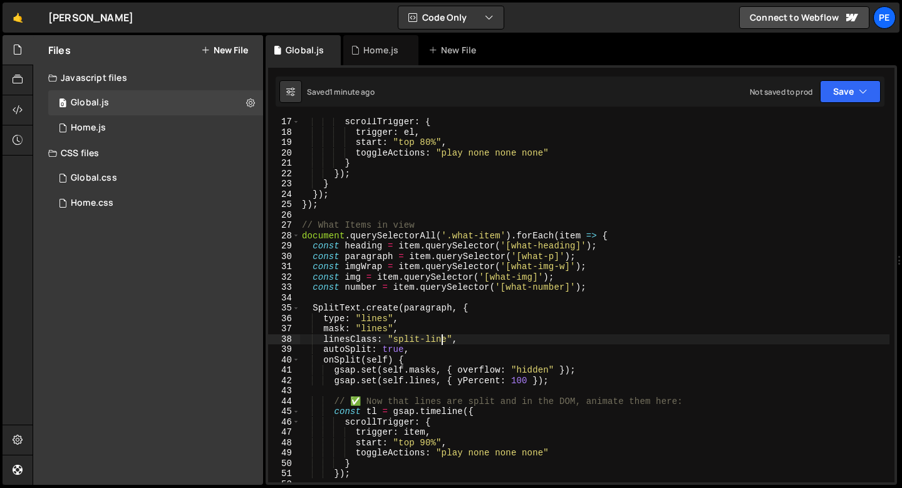
scroll to position [167, 0]
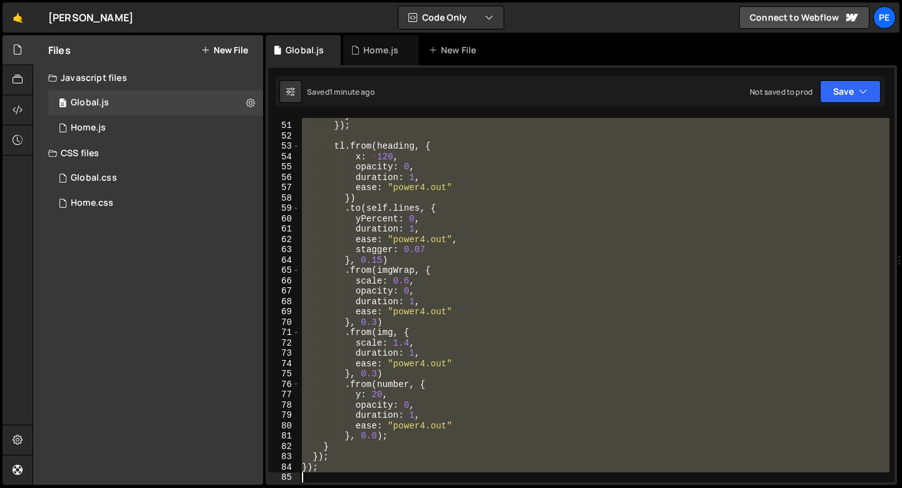
drag, startPoint x: 301, startPoint y: 238, endPoint x: 331, endPoint y: 487, distance: 250.6
click at [331, 487] on div "Hold on a sec... Are you certain you wish to leave this page? Any changes you'v…" at bounding box center [451, 244] width 902 height 488
type textarea "});"
paste textarea
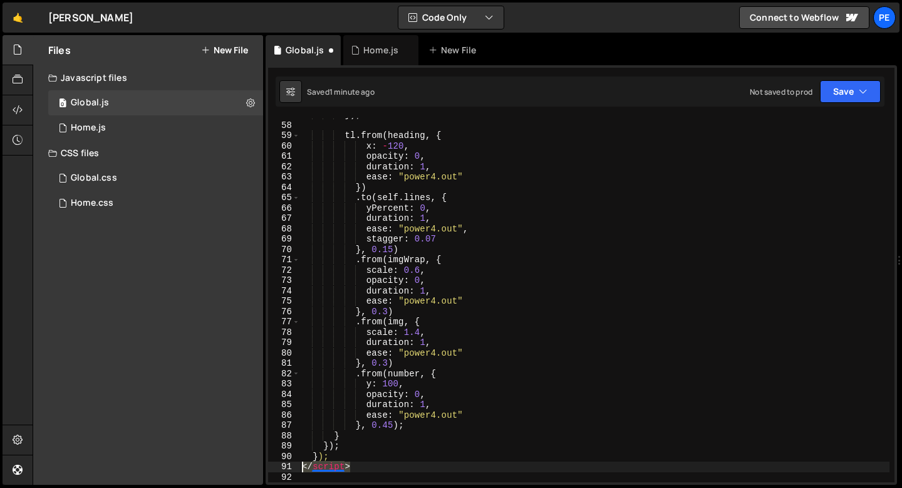
drag, startPoint x: 368, startPoint y: 465, endPoint x: 293, endPoint y: 462, distance: 75.9
click at [292, 464] on div "57 58 59 60 61 62 63 64 65 66 67 68 69 70 71 72 73 74 75 76 77 78 79 80 81 82 8…" at bounding box center [581, 300] width 627 height 364
type textarea "</script>"
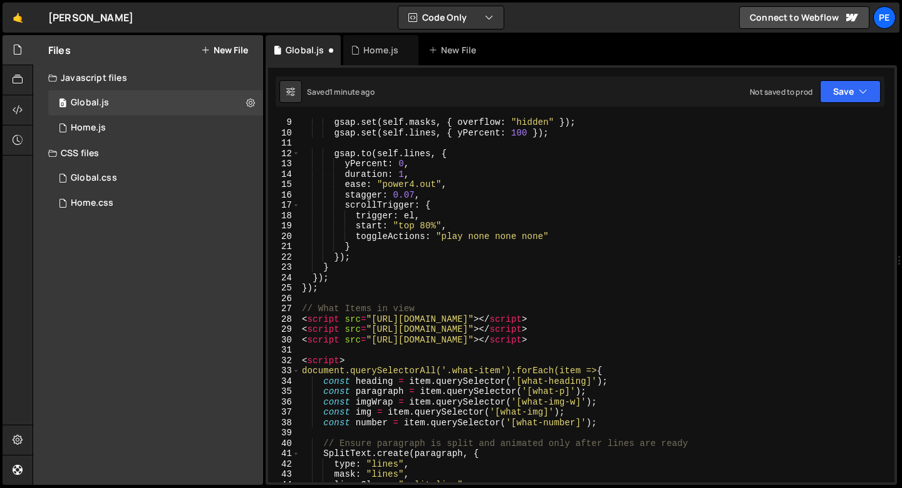
scroll to position [128, 0]
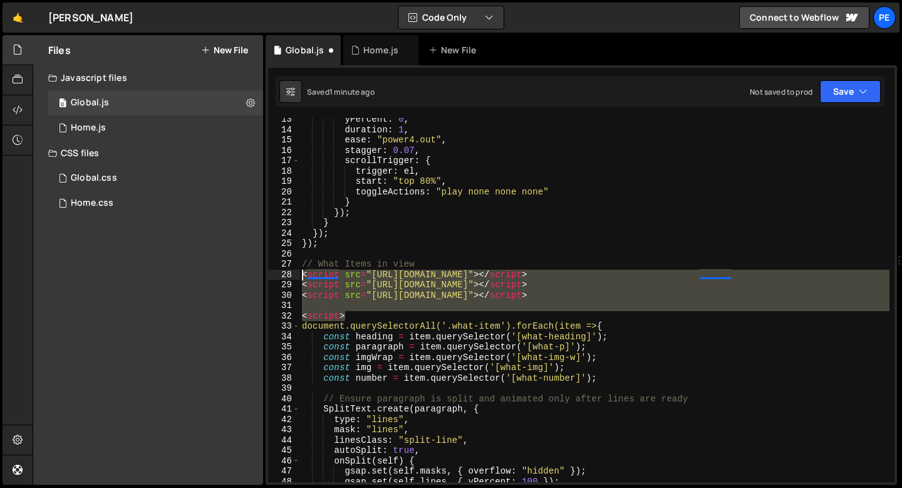
drag, startPoint x: 348, startPoint y: 319, endPoint x: 290, endPoint y: 276, distance: 71.7
click at [290, 277] on div "}); 13 14 15 16 17 18 19 20 21 22 23 24 25 26 27 28 29 30 31 32 33 34 35 36 37 …" at bounding box center [581, 300] width 627 height 364
type textarea "<script src="[URL][DOMAIN_NAME]"></script> <script src="[URL][DOMAIN_NAME]"></s…"
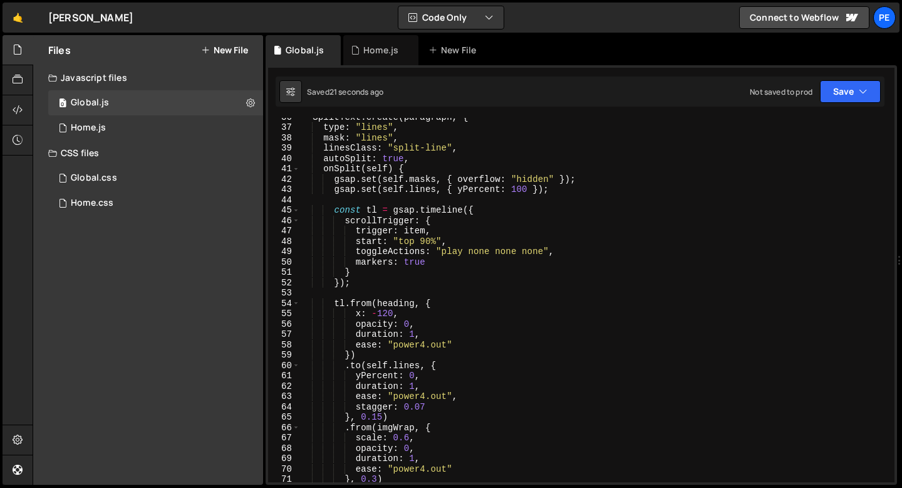
scroll to position [368, 0]
click at [411, 317] on div "SplitText . create ( paragraph , { type : "lines" , mask : "lines" , linesClass…" at bounding box center [595, 304] width 590 height 385
click at [437, 321] on div "SplitText . create ( paragraph , { type : "lines" , mask : "lines" , linesClass…" at bounding box center [595, 304] width 590 height 385
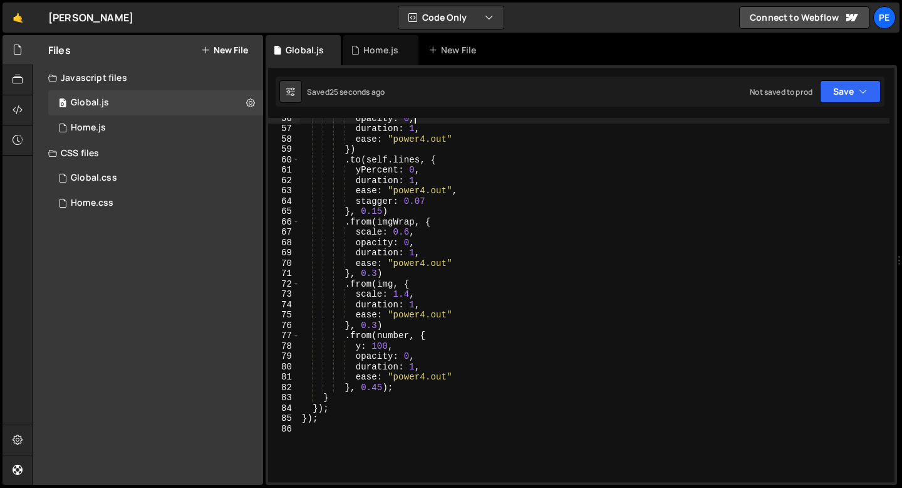
scroll to position [577, 0]
click at [337, 399] on div "opacity : 0 , duration : 1 , ease : "power4.out" }) . to ( self . lines , { yPe…" at bounding box center [595, 301] width 590 height 385
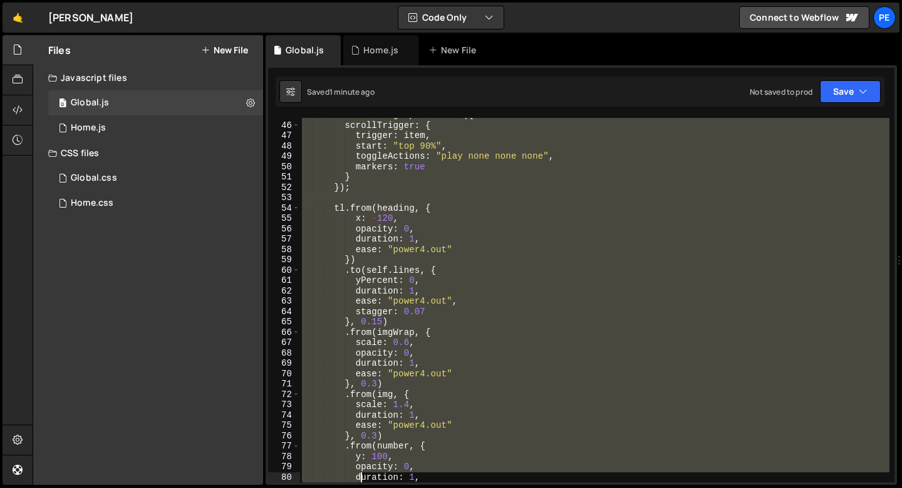
scroll to position [525, 0]
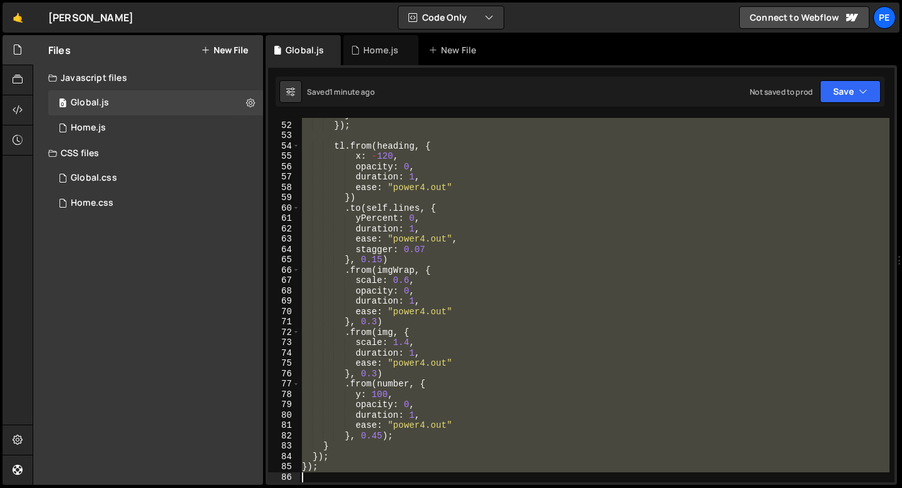
drag, startPoint x: 304, startPoint y: 209, endPoint x: 361, endPoint y: 487, distance: 283.4
click at [361, 487] on div "Hold on a sec... Are you certain you wish to leave this page? Any changes you'v…" at bounding box center [451, 244] width 902 height 488
paste textarea "});"
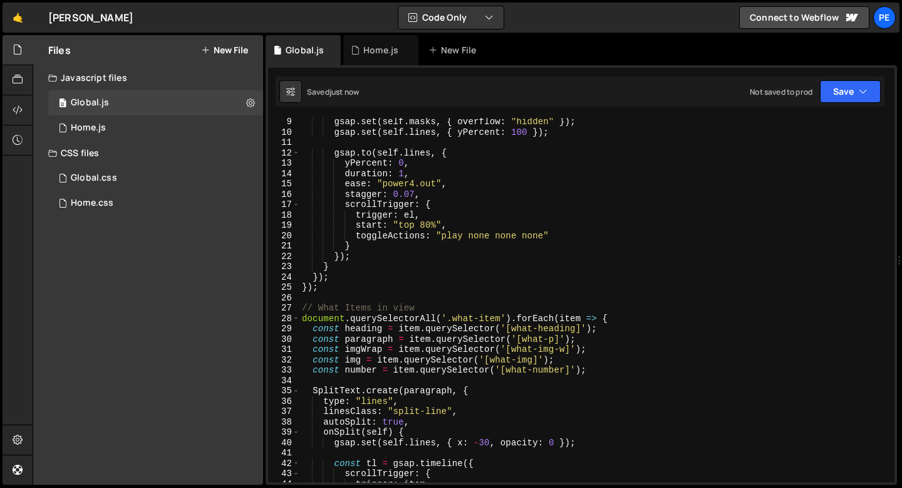
scroll to position [73, 0]
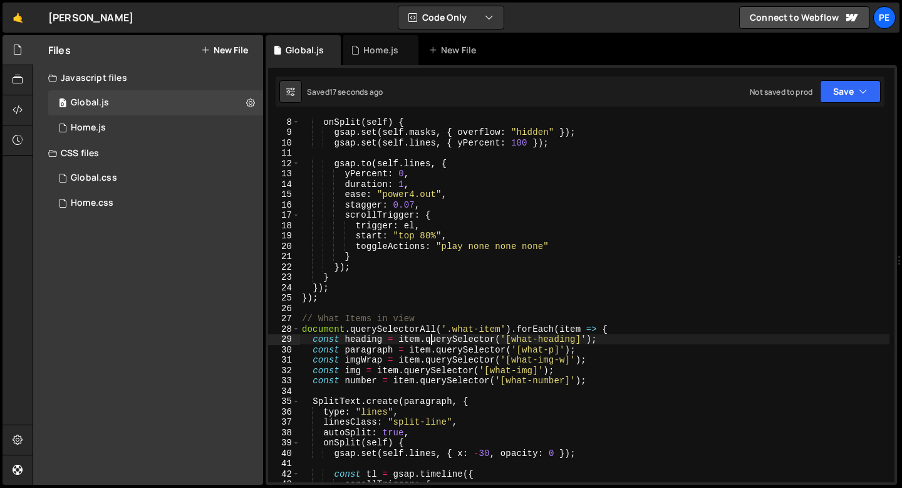
click at [432, 335] on div "onSplit ( self ) { gsap . set ( self . masks , { overflow : "hidden" }) ; gsap …" at bounding box center [595, 309] width 590 height 385
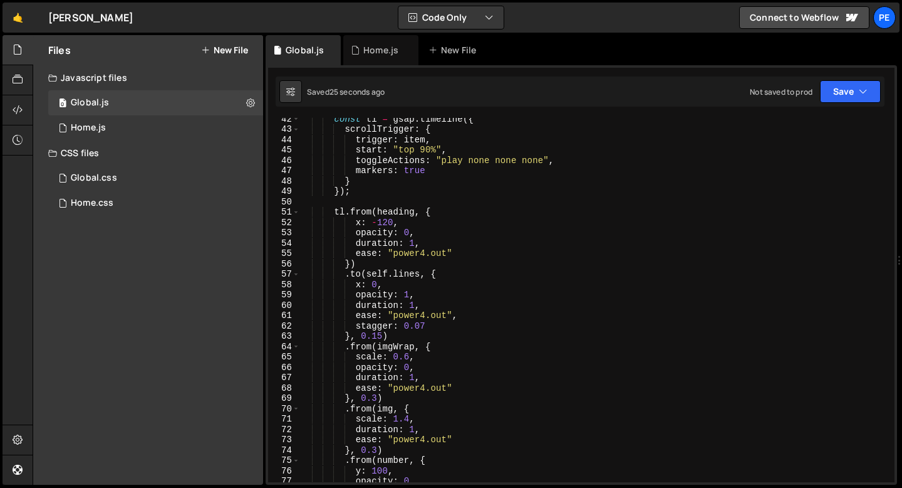
scroll to position [437, 0]
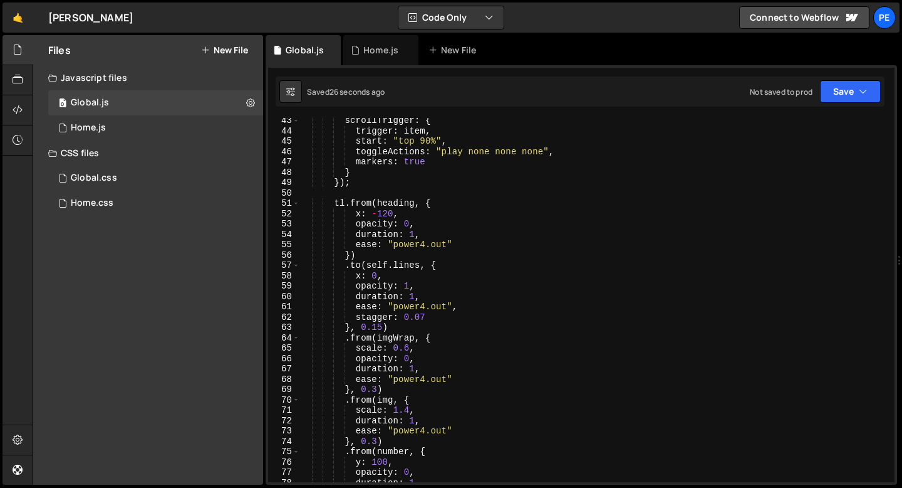
click at [397, 328] on div "scrollTrigger : { trigger : item , start : "top 90%" , toggleActions : "play no…" at bounding box center [595, 307] width 590 height 385
type textarea "}, 0.15)"
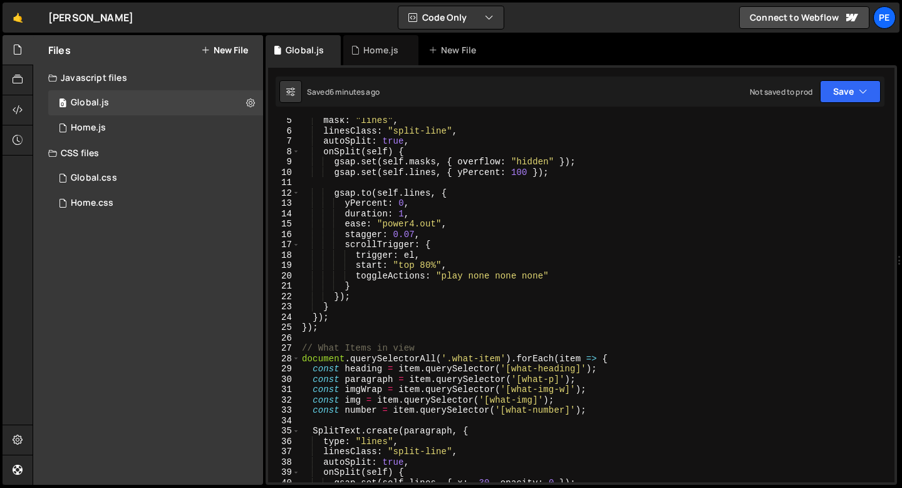
scroll to position [0, 0]
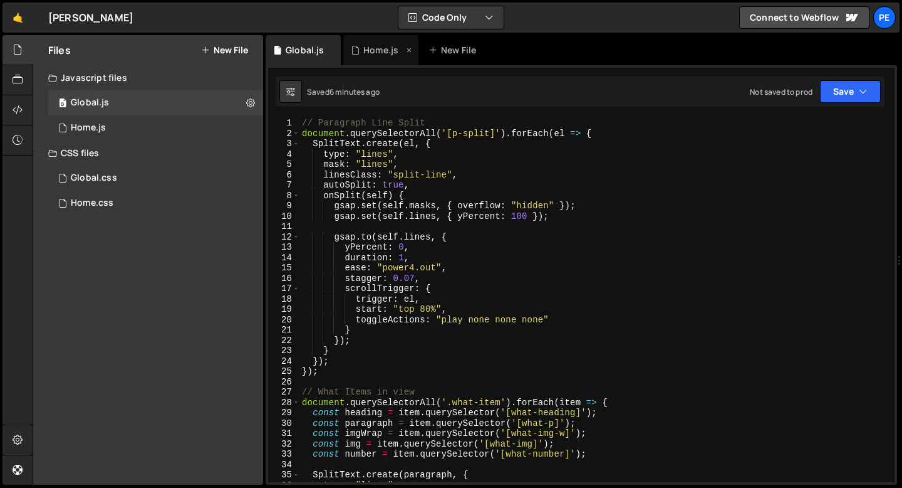
click at [378, 48] on div "Home.js" at bounding box center [380, 50] width 35 height 13
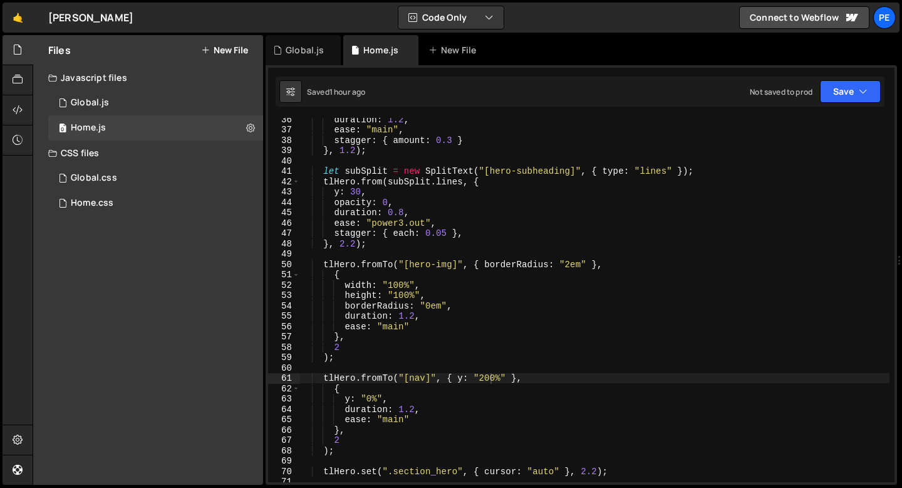
scroll to position [245, 0]
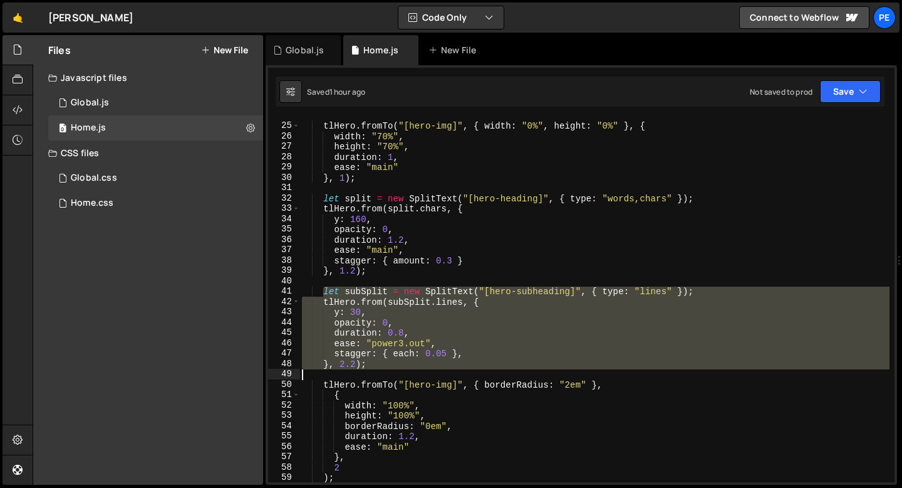
drag, startPoint x: 325, startPoint y: 290, endPoint x: 508, endPoint y: 368, distance: 199.1
click at [508, 368] on div "tlHero . fromTo ( "[hero-img]" , { width : "0%" , height : "0%" } , { width : "…" at bounding box center [595, 302] width 590 height 385
type textarea "stagger: { each: 0.05 }, }, 2.2);"
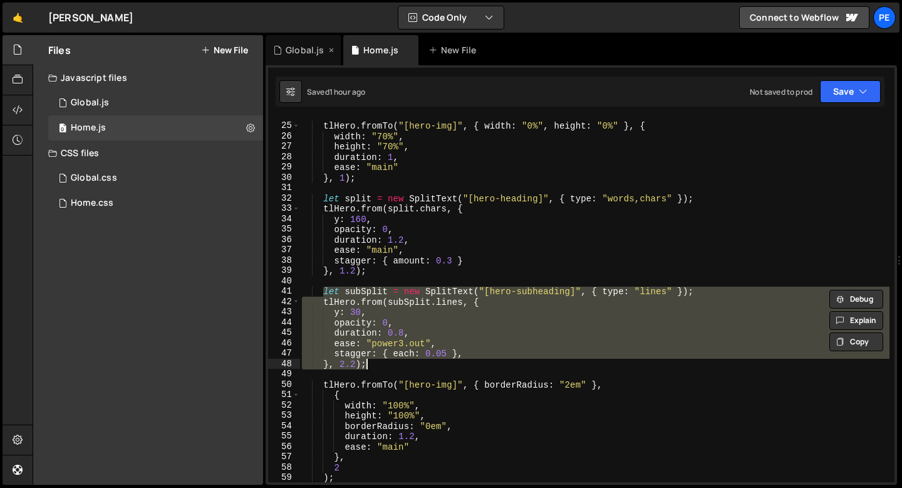
click at [306, 39] on div "Global.js" at bounding box center [303, 50] width 75 height 30
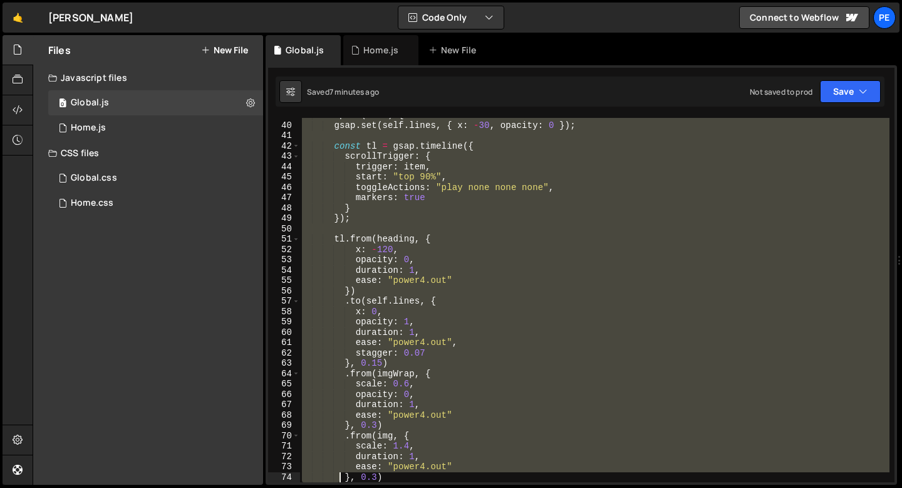
scroll to position [504, 0]
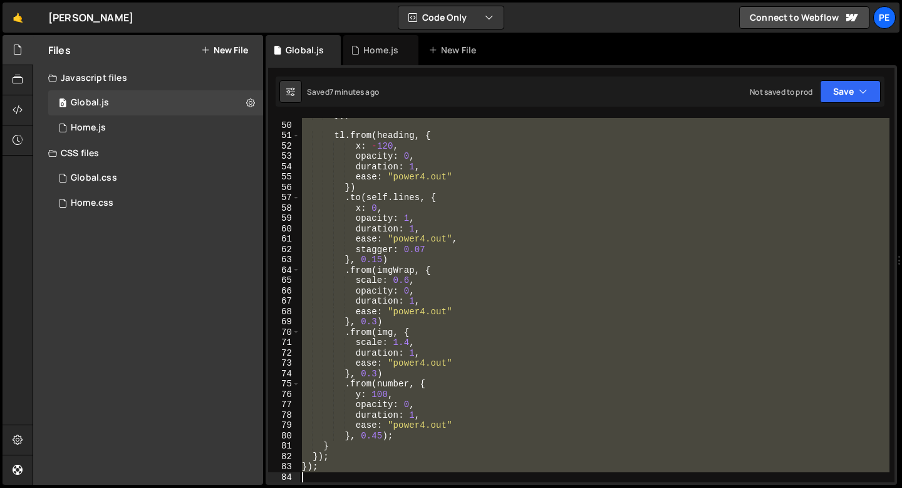
drag, startPoint x: 303, startPoint y: 311, endPoint x: 338, endPoint y: 485, distance: 177.8
click at [338, 486] on div "Hold on a sec... Are you certain you wish to leave this page? Any changes you'v…" at bounding box center [451, 244] width 902 height 488
type textarea "});"
paste textarea
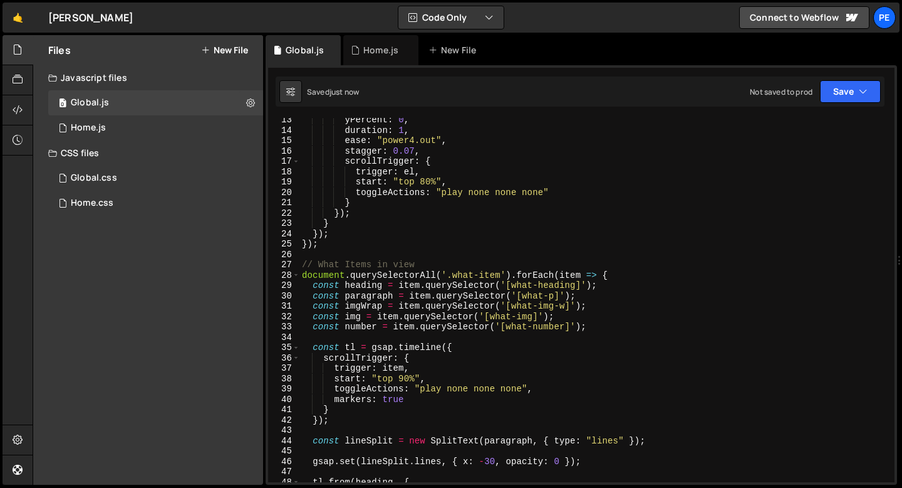
scroll to position [127, 0]
click at [403, 373] on div "yPercent : 0 , duration : 1 , ease : "power4.out" , stagger : 0.07 , scrollTrig…" at bounding box center [595, 307] width 590 height 385
click at [404, 379] on div "yPercent : 0 , duration : 1 , ease : "power4.out" , stagger : 0.07 , scrollTrig…" at bounding box center [595, 307] width 590 height 385
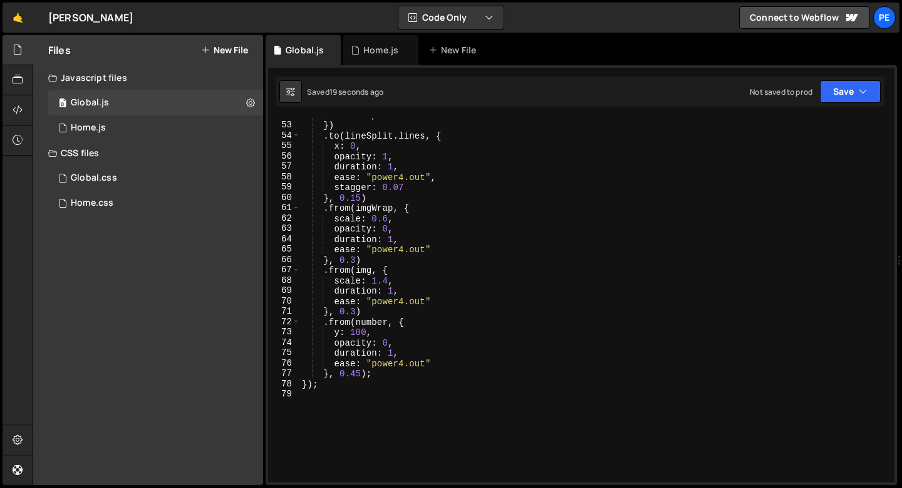
scroll to position [630, 0]
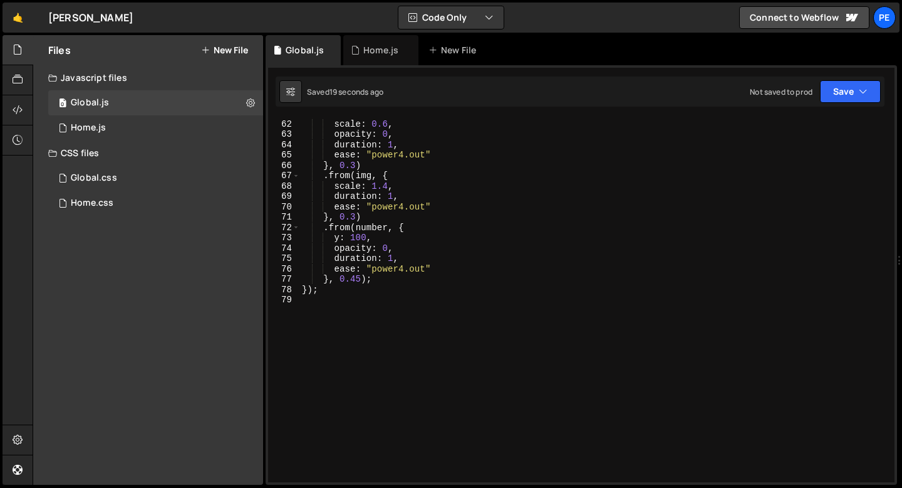
click at [361, 281] on div ". from ( imgWrap , { scale : 0.6 , opacity : 0 , duration : 1 , ease : "power4.…" at bounding box center [595, 300] width 590 height 385
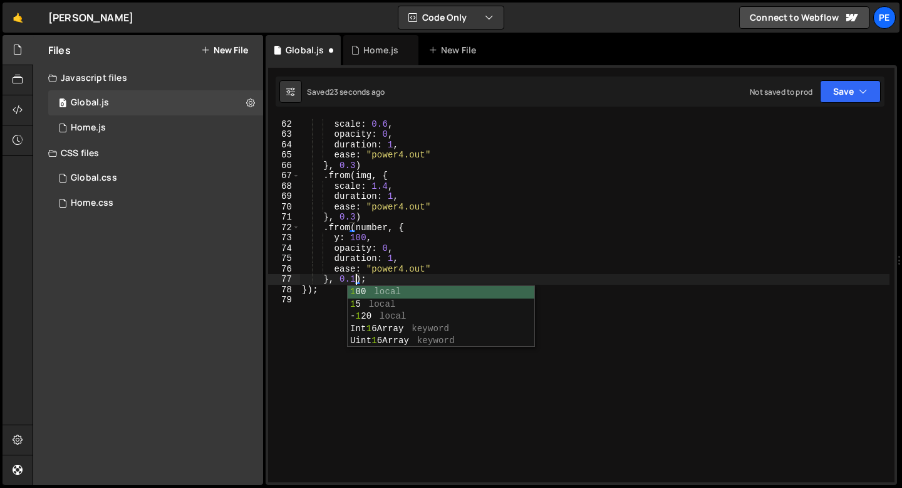
click at [361, 238] on div ". from ( imgWrap , { scale : 0.6 , opacity : 0 , duration : 1 , ease : "power4.…" at bounding box center [595, 300] width 590 height 385
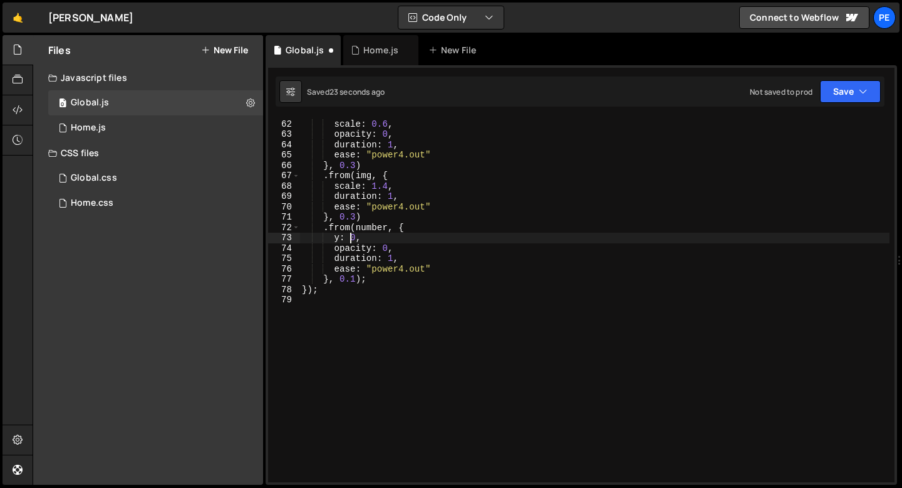
type textarea "y: 20,"
click at [373, 238] on div ". from ( imgWrap , { scale : 0.6 , opacity : 0 , duration : 1 , ease : "power4.…" at bounding box center [595, 300] width 590 height 385
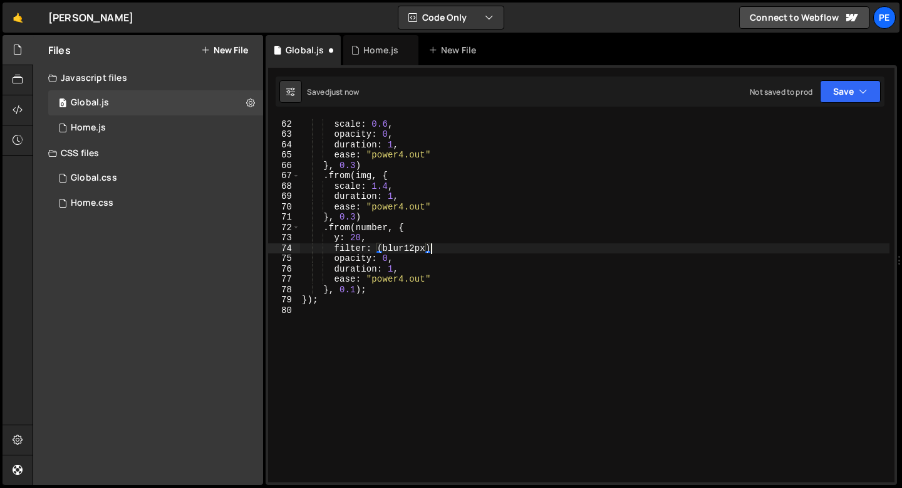
scroll to position [0, 9]
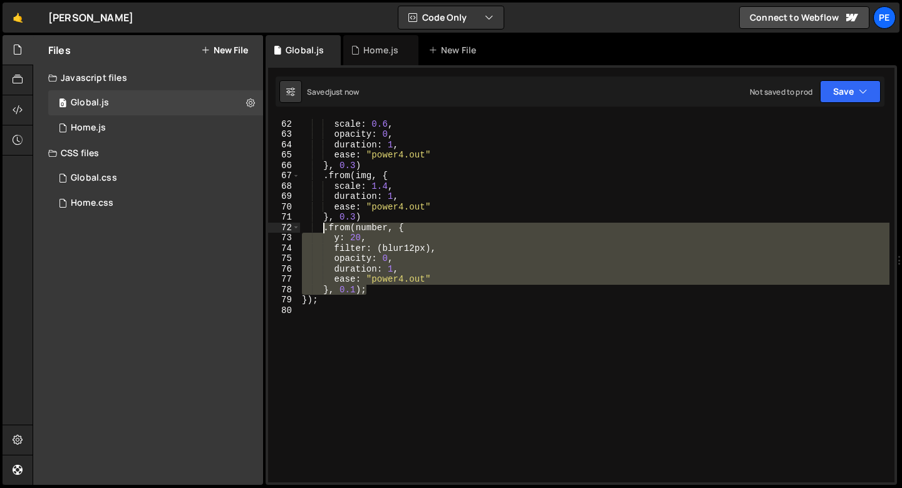
drag, startPoint x: 380, startPoint y: 291, endPoint x: 325, endPoint y: 229, distance: 83.5
click at [325, 229] on div ". from ( imgWrap , { scale : 0.6 , opacity : 0 , duration : 1 , ease : "power4.…" at bounding box center [595, 300] width 590 height 385
click at [357, 247] on div ". from ( imgWrap , { scale : 0.6 , opacity : 0 , duration : 1 , ease : "power4.…" at bounding box center [595, 300] width 590 height 364
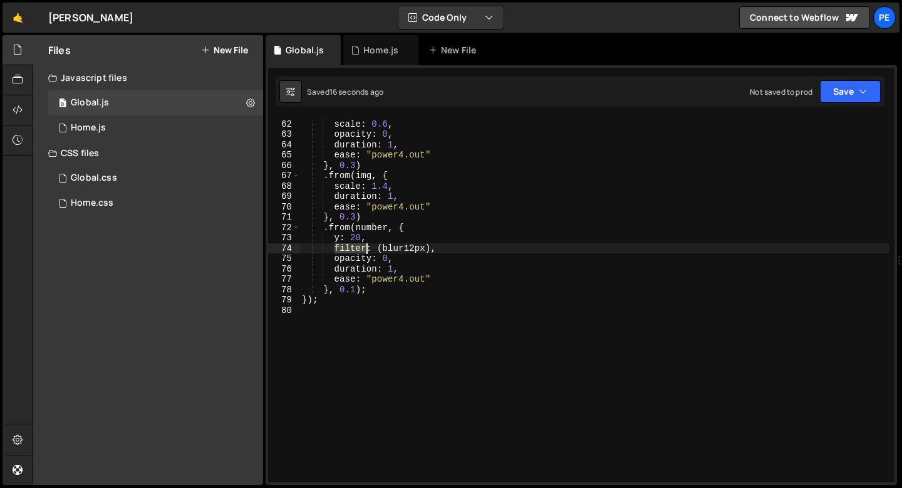
click at [357, 247] on div ". from ( imgWrap , { scale : 0.6 , opacity : 0 , duration : 1 , ease : "power4.…" at bounding box center [595, 300] width 590 height 385
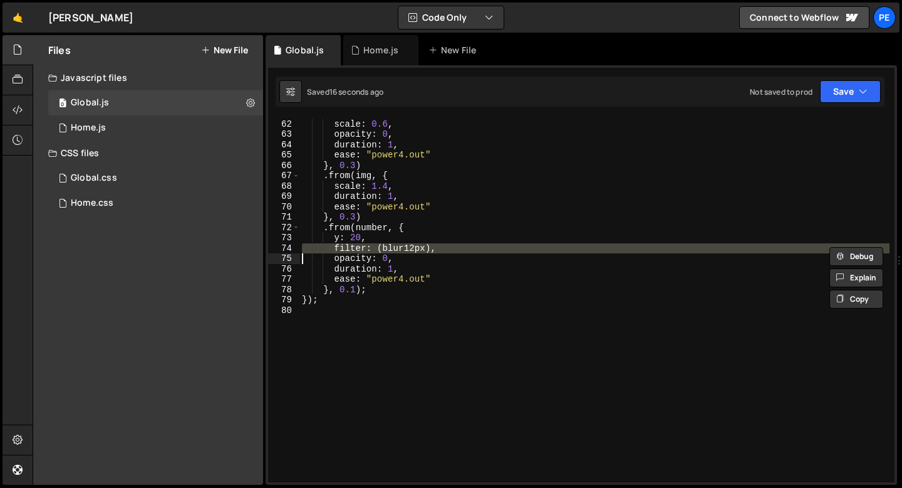
paste textarea
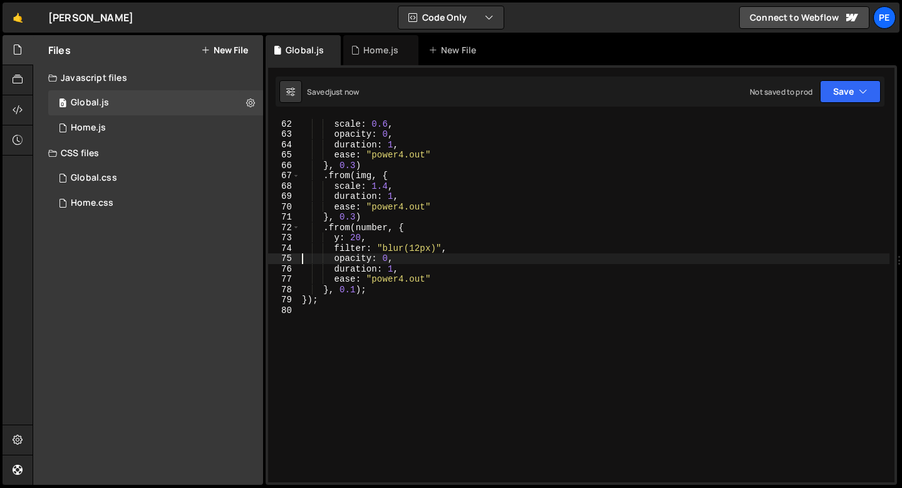
click at [367, 235] on div ". from ( imgWrap , { scale : 0.6 , opacity : 0 , duration : 1 , ease : "power4.…" at bounding box center [595, 300] width 590 height 385
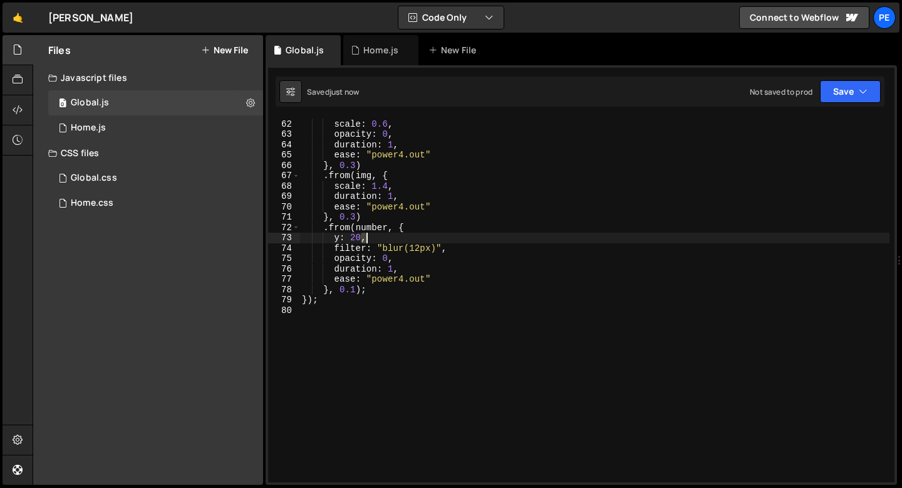
click at [367, 235] on div ". from ( imgWrap , { scale : 0.6 , opacity : 0 , duration : 1 , ease : "power4.…" at bounding box center [595, 300] width 590 height 385
click at [367, 235] on div ". from ( imgWrap , { scale : 0.6 , opacity : 0 , duration : 1 , ease : "power4.…" at bounding box center [595, 300] width 590 height 364
click at [367, 235] on div ". from ( imgWrap , { scale : 0.6 , opacity : 0 , duration : 1 , ease : "power4.…" at bounding box center [595, 300] width 590 height 385
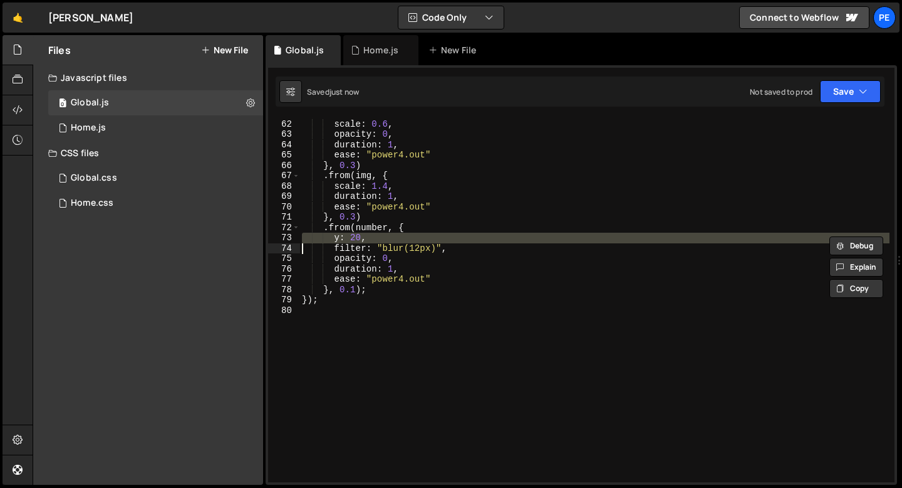
click at [367, 235] on div ". from ( imgWrap , { scale : 0.6 , opacity : 0 , duration : 1 , ease : "power4.…" at bounding box center [595, 300] width 590 height 385
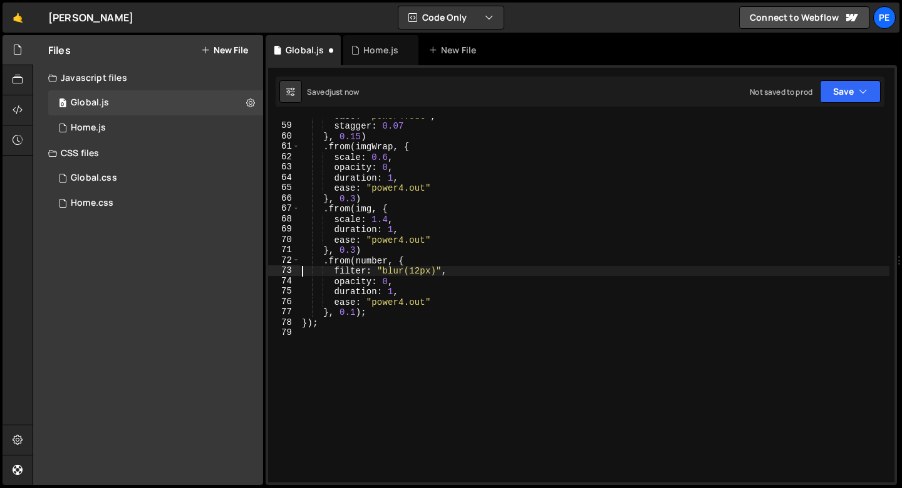
scroll to position [592, 0]
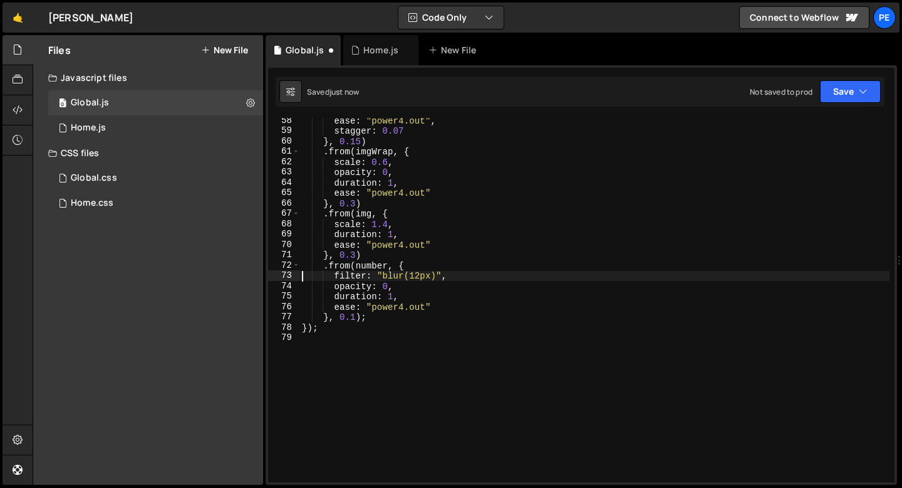
click at [394, 236] on div "ease : "power4.out" , stagger : 0.07 } , 0.15 ) . from ( imgWrap , { scale : 0.…" at bounding box center [595, 307] width 590 height 385
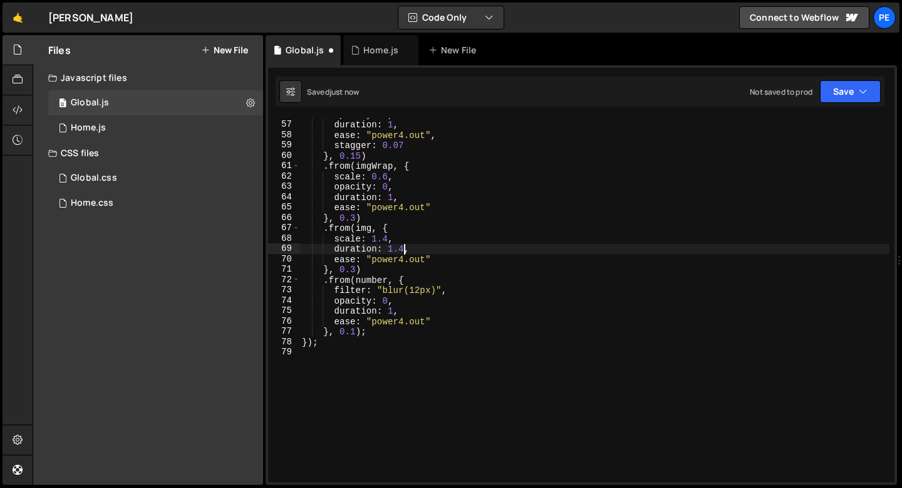
scroll to position [577, 0]
click at [392, 196] on div "opacity : 1 , duration : 1 , ease : "power4.out" , stagger : 0.07 } , 0.15 ) . …" at bounding box center [595, 302] width 590 height 385
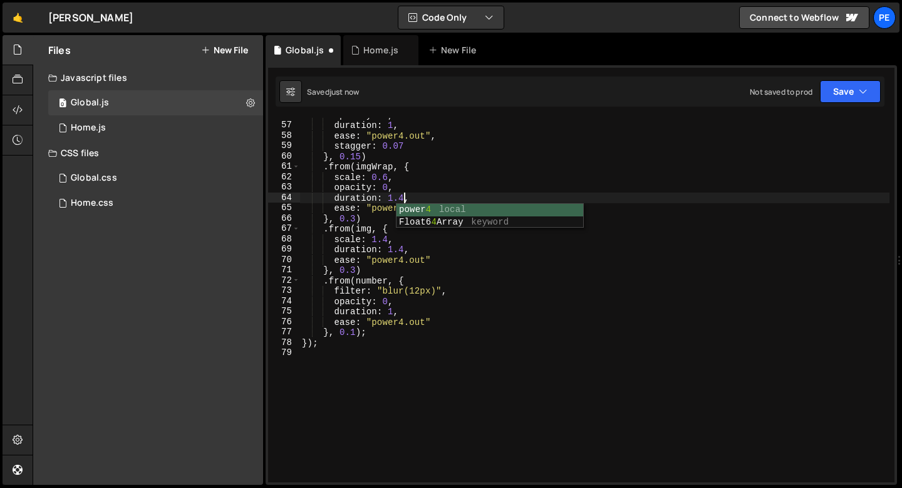
scroll to position [0, 7]
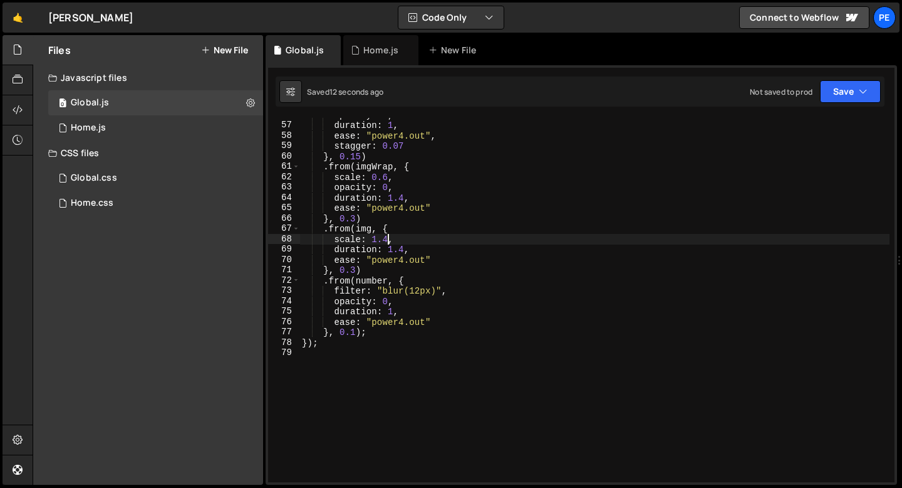
click at [389, 241] on div "opacity : 1 , duration : 1 , ease : "power4.out" , stagger : 0.07 } , 0.15 ) . …" at bounding box center [595, 302] width 590 height 385
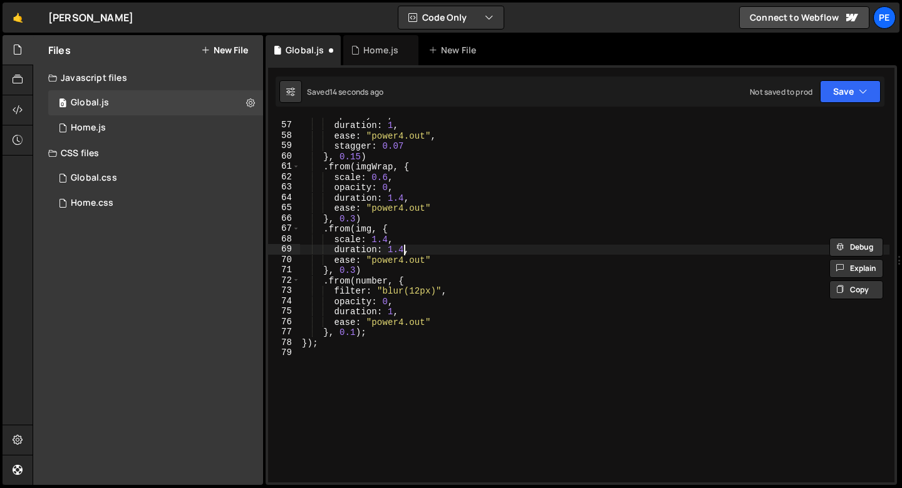
click at [404, 249] on div "opacity : 1 , duration : 1 , ease : "power4.out" , stagger : 0.07 } , 0.15 ) . …" at bounding box center [595, 302] width 590 height 385
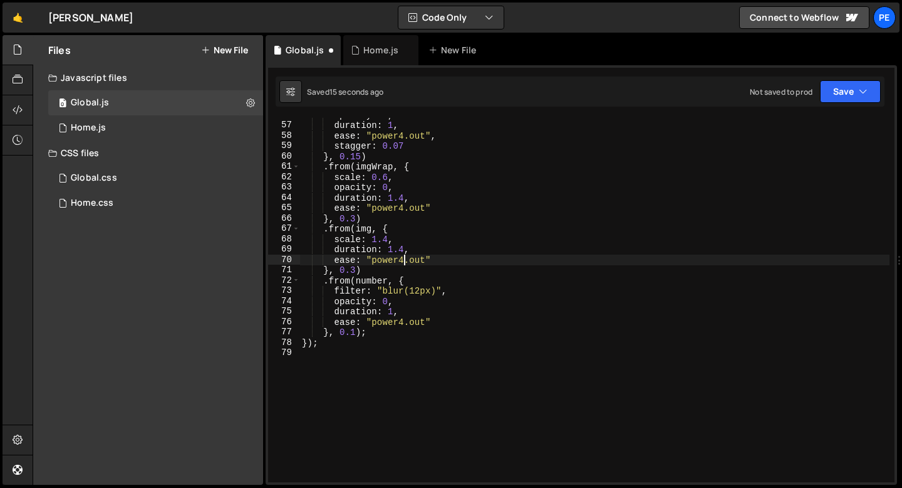
click at [403, 258] on div "opacity : 1 , duration : 1 , ease : "power4.out" , stagger : 0.07 } , 0.15 ) . …" at bounding box center [595, 302] width 590 height 385
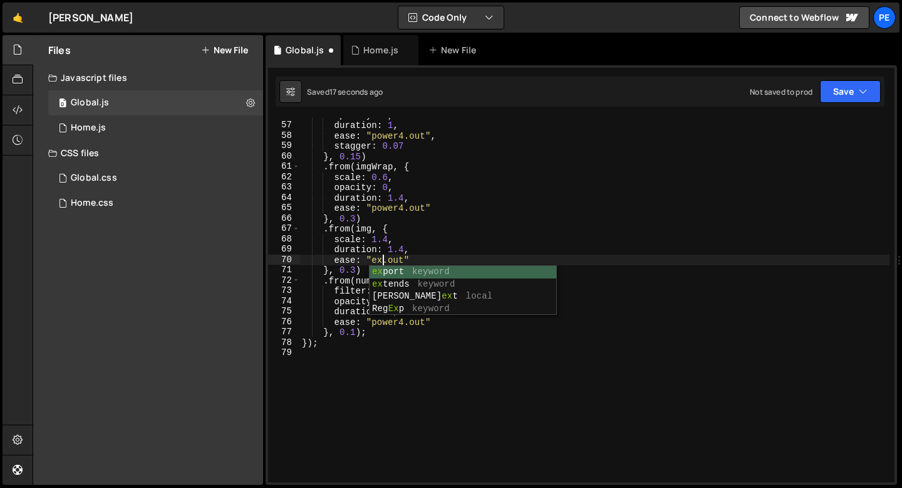
scroll to position [0, 6]
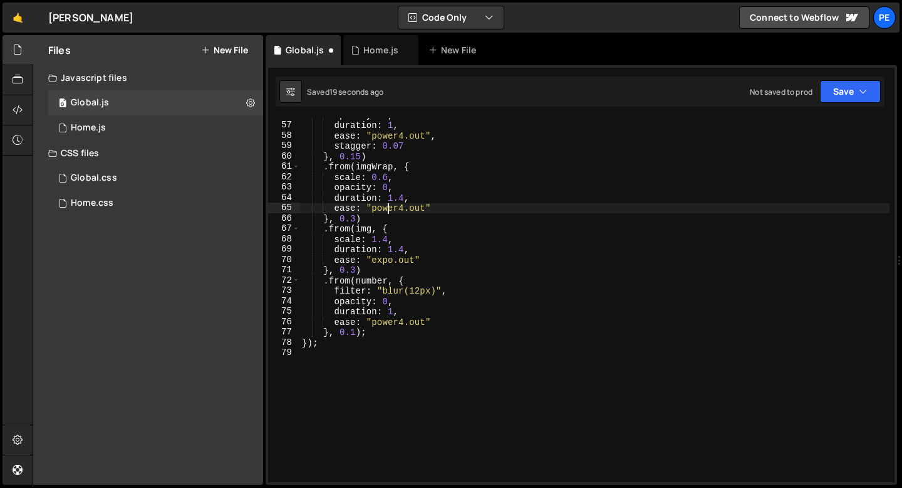
click at [387, 212] on div "opacity : 1 , duration : 1 , ease : "power4.out" , stagger : 0.07 } , 0.15 ) . …" at bounding box center [595, 302] width 590 height 385
click at [403, 197] on div "opacity : 1 , duration : 1 , ease : "power4.out" , stagger : 0.07 } , 0.15 ) . …" at bounding box center [595, 302] width 590 height 385
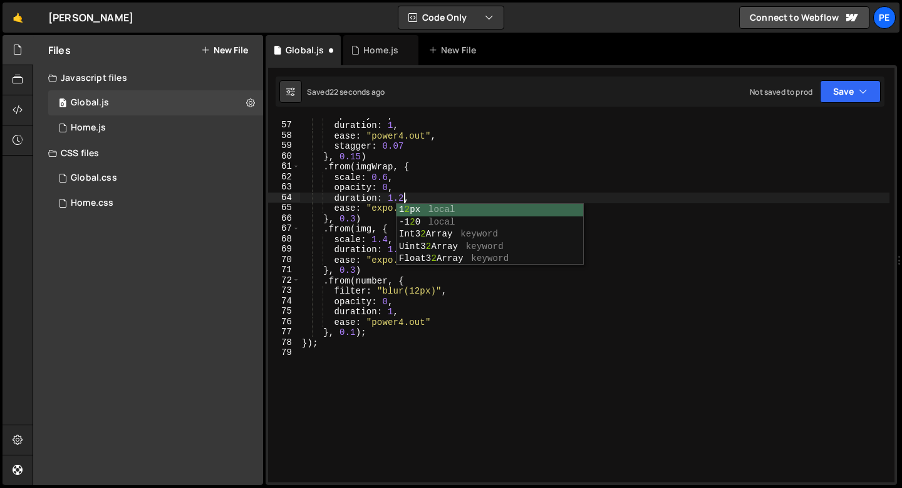
scroll to position [0, 7]
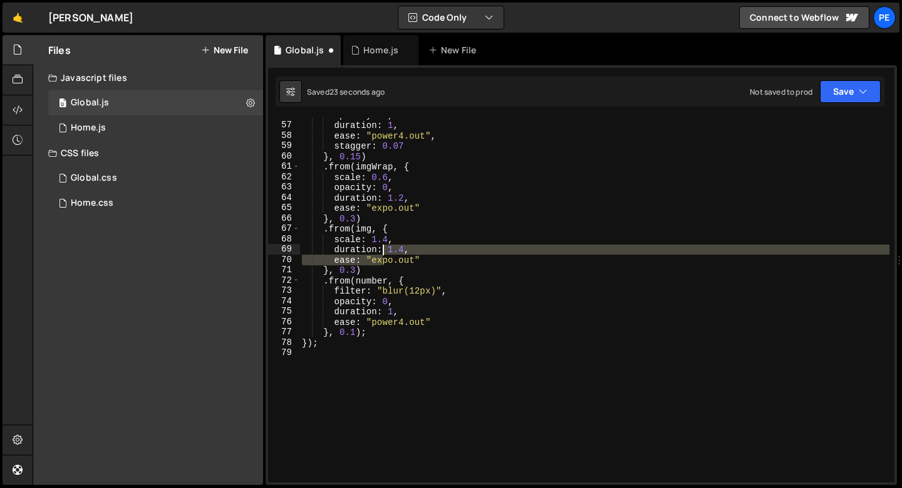
click at [384, 254] on div "opacity : 1 , duration : 1 , ease : "power4.out" , stagger : 0.07 } , 0.15 ) . …" at bounding box center [595, 302] width 590 height 385
click at [405, 248] on div "opacity : 1 , duration : 1 , ease : "power4.out" , stagger : 0.07 } , 0.15 ) . …" at bounding box center [595, 300] width 590 height 364
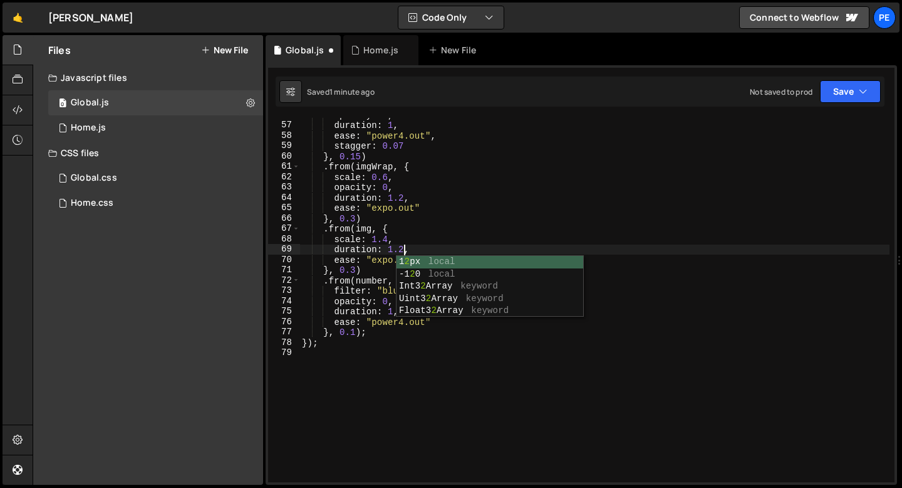
click at [424, 222] on div "opacity : 1 , duration : 1 , ease : "power4.out" , stagger : 0.07 } , 0.15 ) . …" at bounding box center [595, 302] width 590 height 385
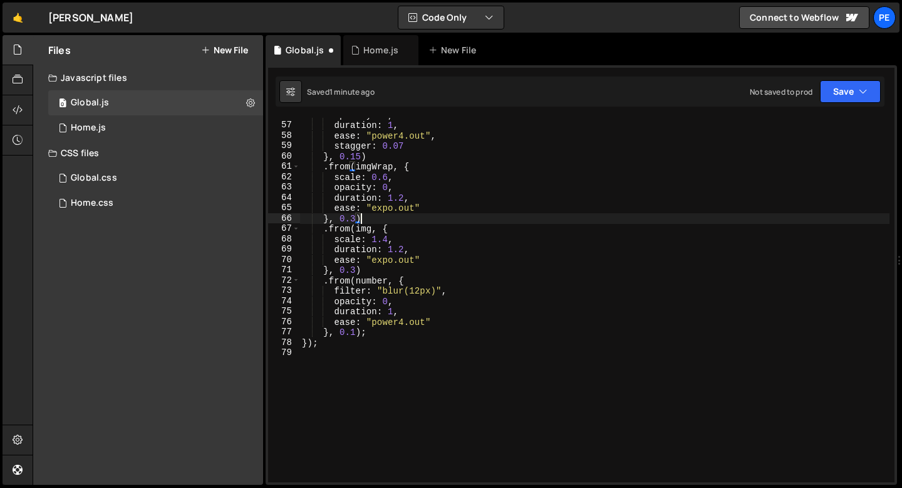
scroll to position [0, 3]
click at [436, 196] on div "opacity : 1 , duration : 1 , ease : "power4.out" , stagger : 0.07 } , 0.15 ) . …" at bounding box center [595, 302] width 590 height 385
type textarea "duration: 1.2,"
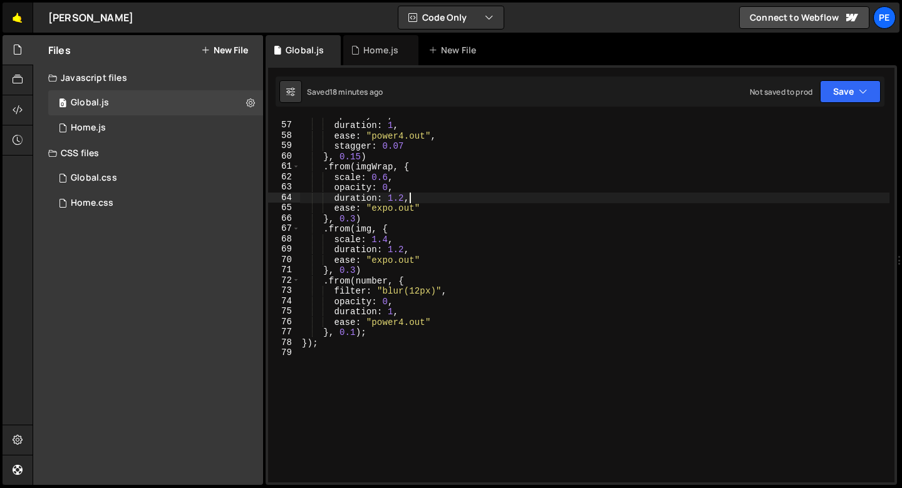
click at [21, 16] on link "🤙" at bounding box center [18, 18] width 31 height 30
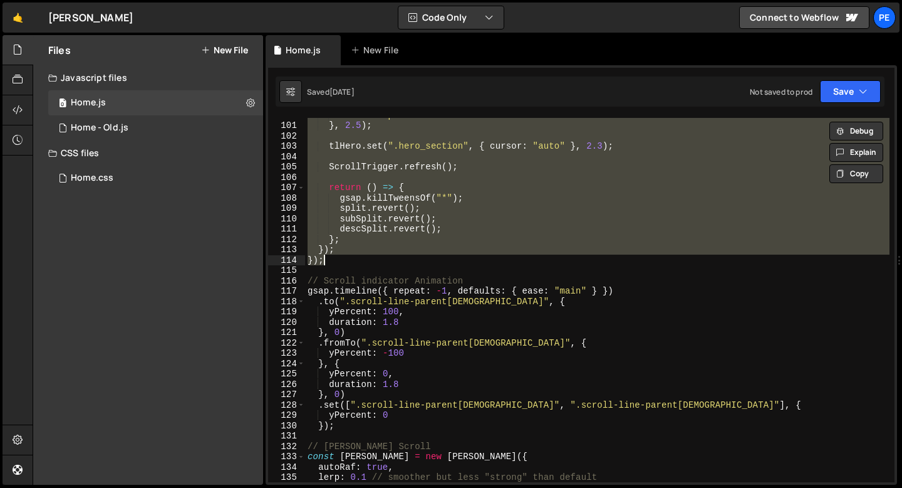
scroll to position [1032, 0]
click at [371, 264] on div "ease : "expo.out" } , 2.5 ) ; tlHero . set ( ".hero_section" , { cursor : "auto…" at bounding box center [597, 300] width 585 height 364
type textarea "});"
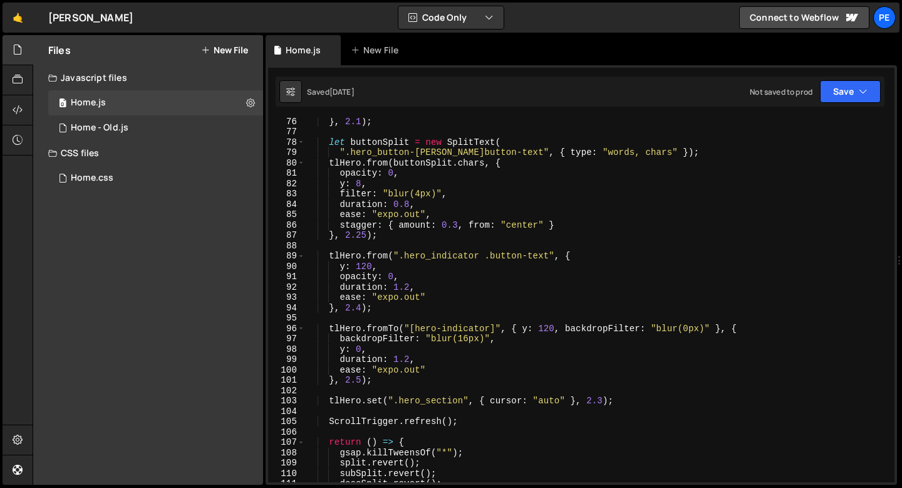
scroll to position [714, 0]
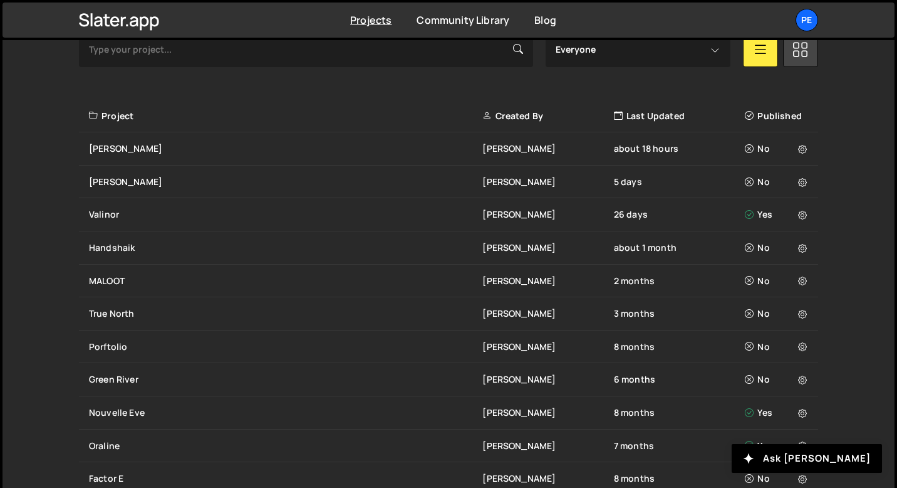
scroll to position [374, 0]
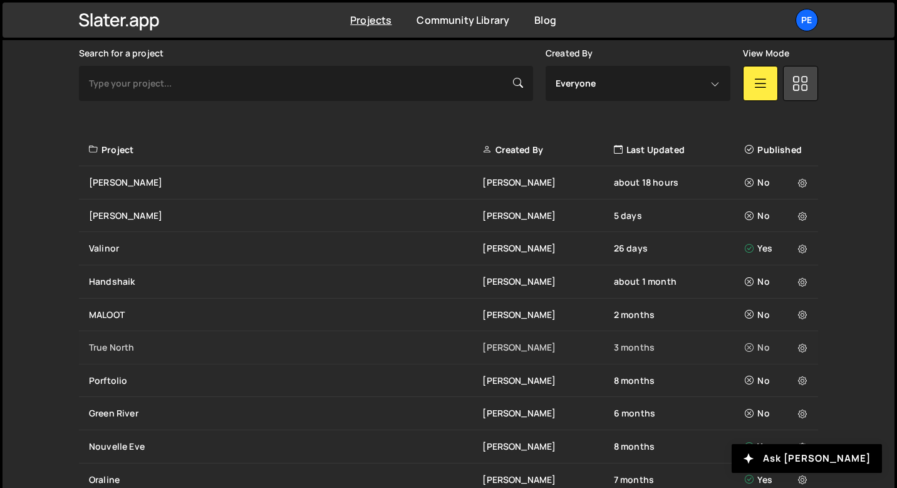
click at [115, 344] on div "True North" at bounding box center [286, 347] width 394 height 13
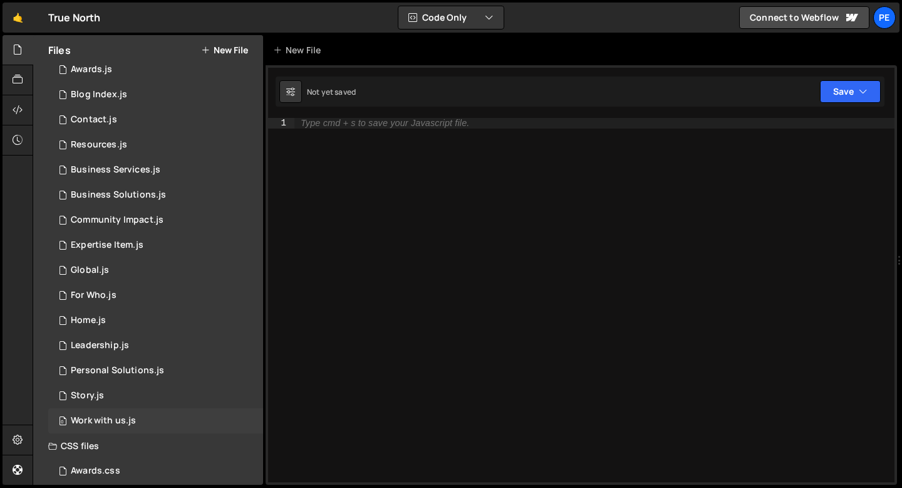
scroll to position [35, 0]
click at [105, 415] on div "Work with us.js" at bounding box center [103, 418] width 65 height 11
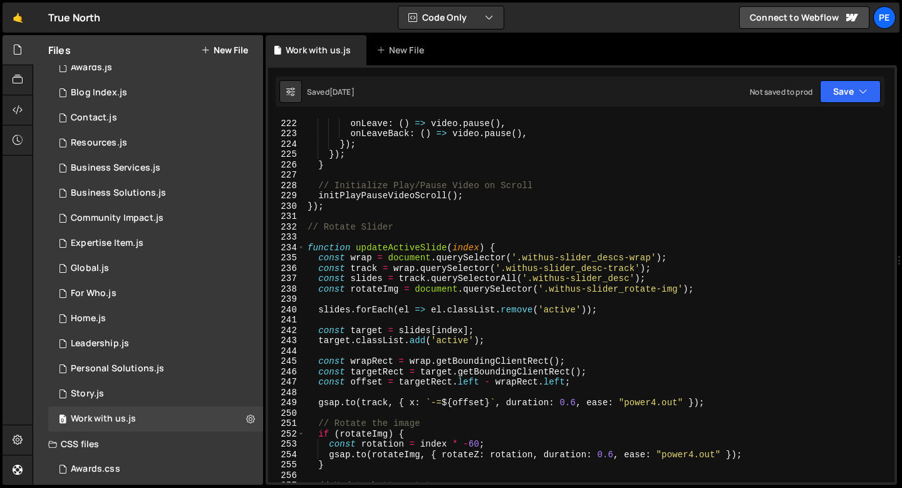
scroll to position [2370, 0]
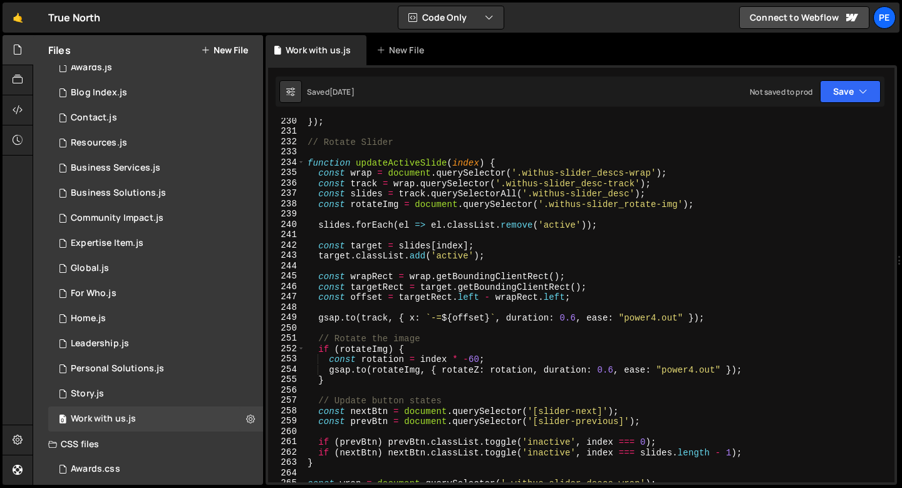
click at [316, 155] on div "}) ; // Rotate Slider function updateActiveSlide ( index ) { const wrap = docum…" at bounding box center [597, 308] width 585 height 385
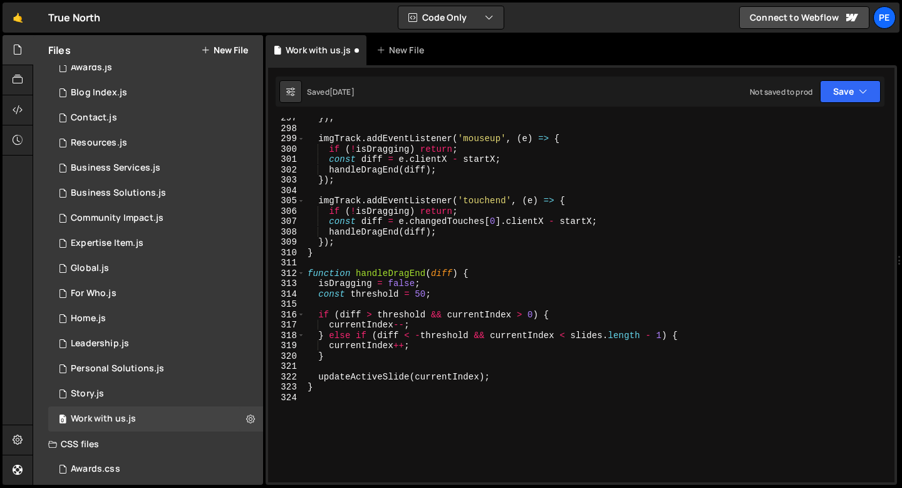
scroll to position [3111, 0]
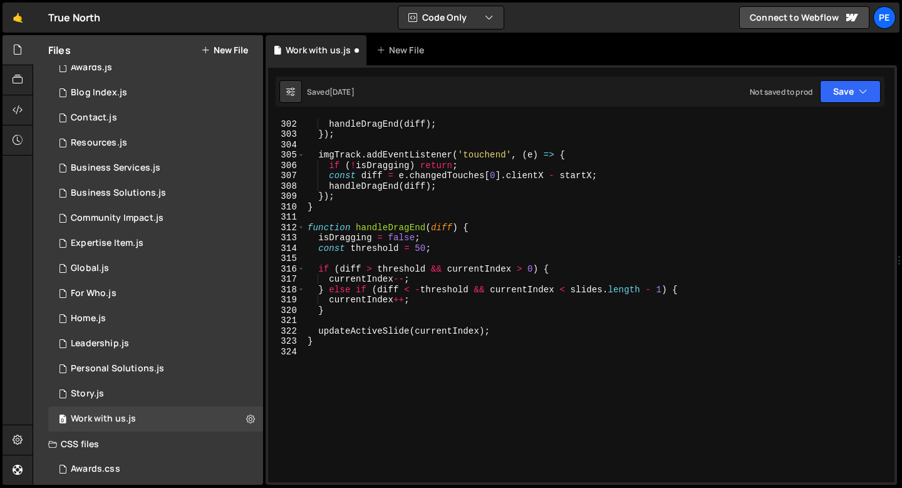
click at [348, 187] on div "const diff = e . clientX - startX ; handleDragEnd ( diff ) ; }) ; imgTrack . ad…" at bounding box center [597, 300] width 585 height 385
type textarea "handleDragEnd(diff);"
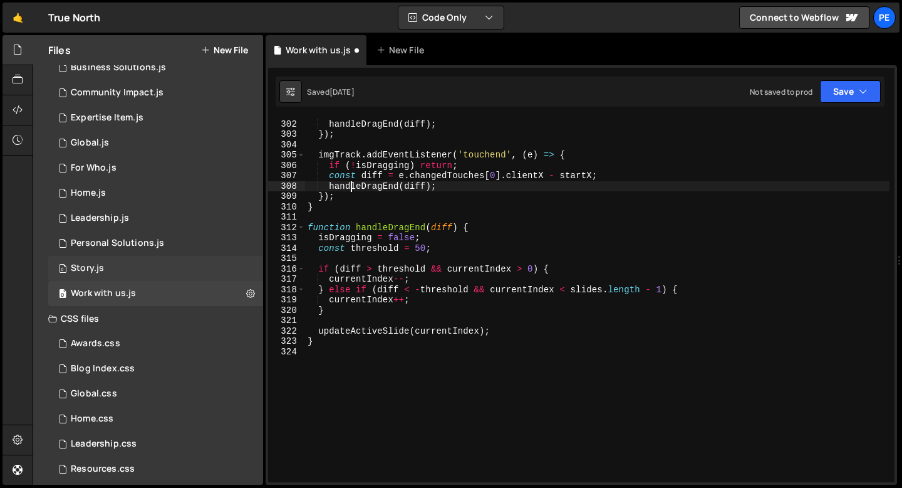
scroll to position [195, 0]
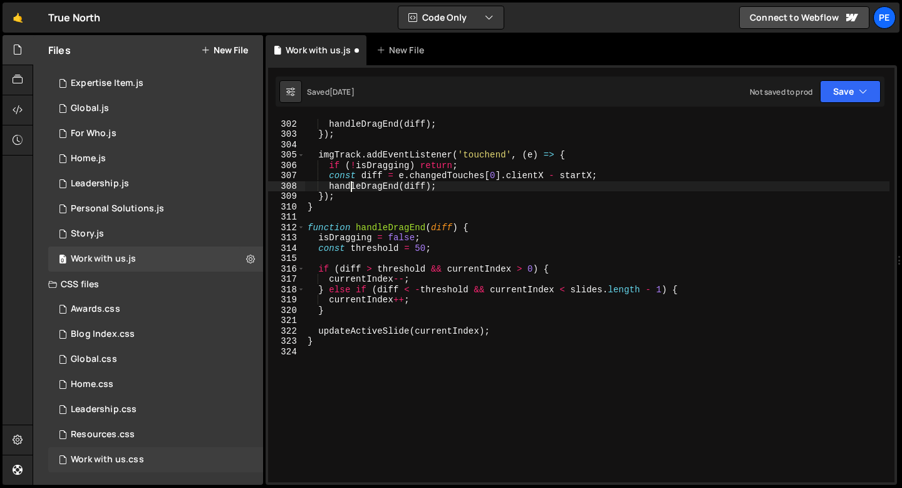
click at [105, 451] on div "Work with us.css 0" at bounding box center [155, 459] width 215 height 25
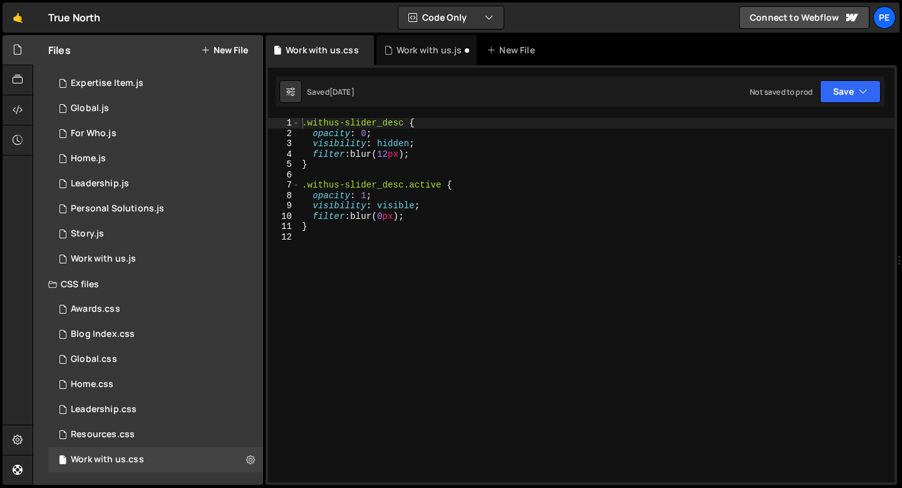
click at [325, 232] on div ".withus-slider_desc { opacity : 0 ; visibility : hidden ; filter : blur( 12 px …" at bounding box center [597, 310] width 595 height 385
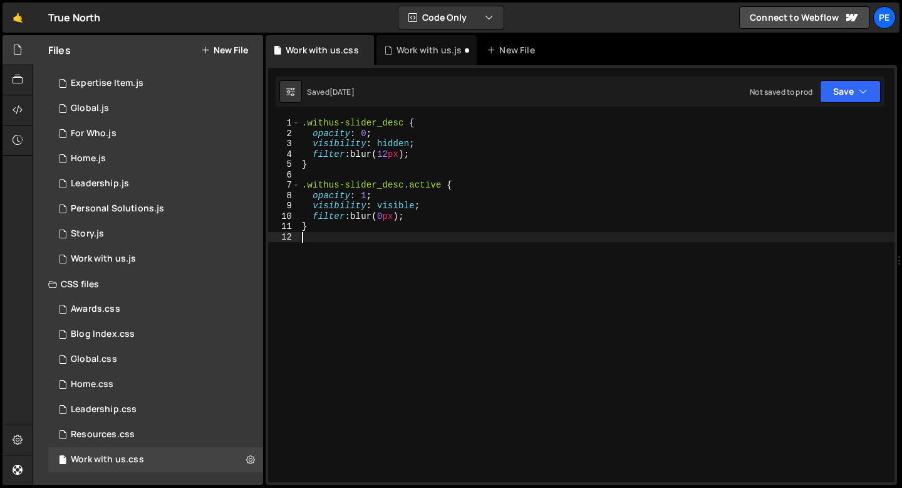
click at [342, 167] on div ".withus-slider_desc { opacity : 0 ; visibility : hidden ; filter : blur( 12 px …" at bounding box center [597, 310] width 595 height 385
type textarea "}"
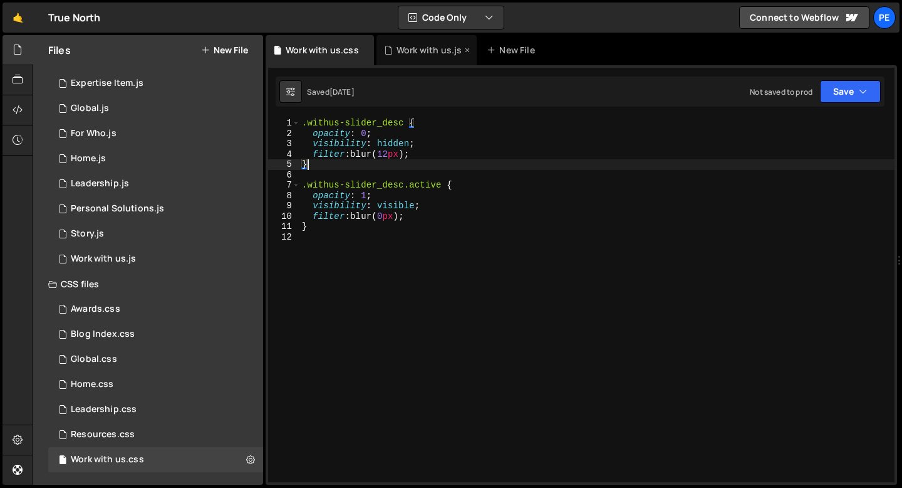
click at [404, 57] on div "Work with us.js" at bounding box center [427, 50] width 101 height 30
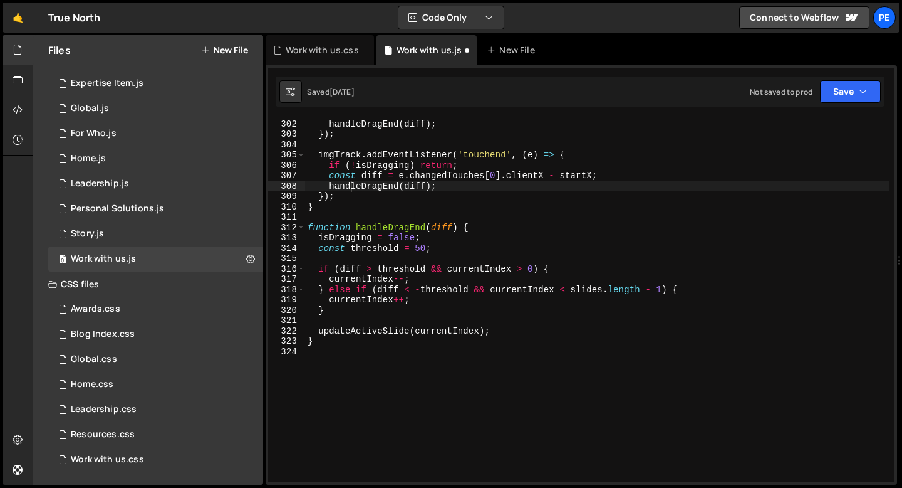
click at [412, 231] on div "const diff = e . clientX - startX ; handleDragEnd ( diff ) ; }) ; imgTrack . ad…" at bounding box center [597, 300] width 585 height 385
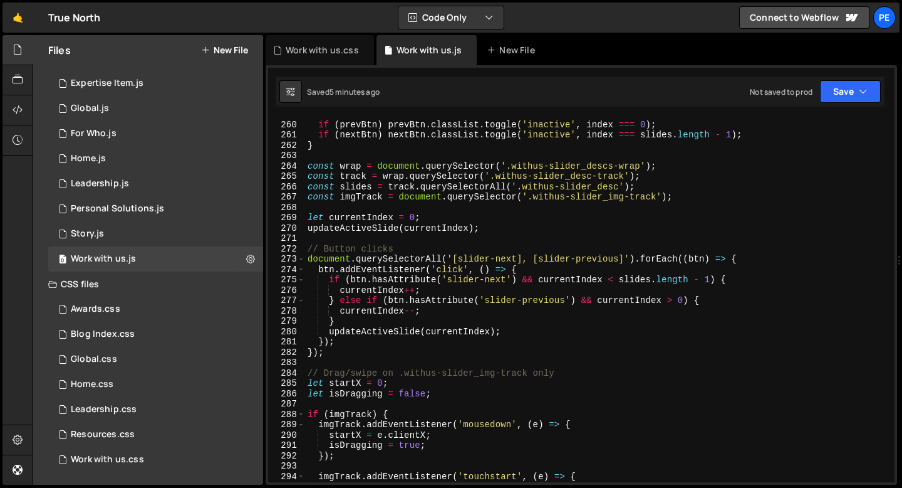
click at [347, 247] on div "if ( prevBtn ) prevBtn . classList . toggle ( 'inactive' , index === 0 ) ; if (…" at bounding box center [597, 301] width 585 height 385
type textarea "// Button clicks"
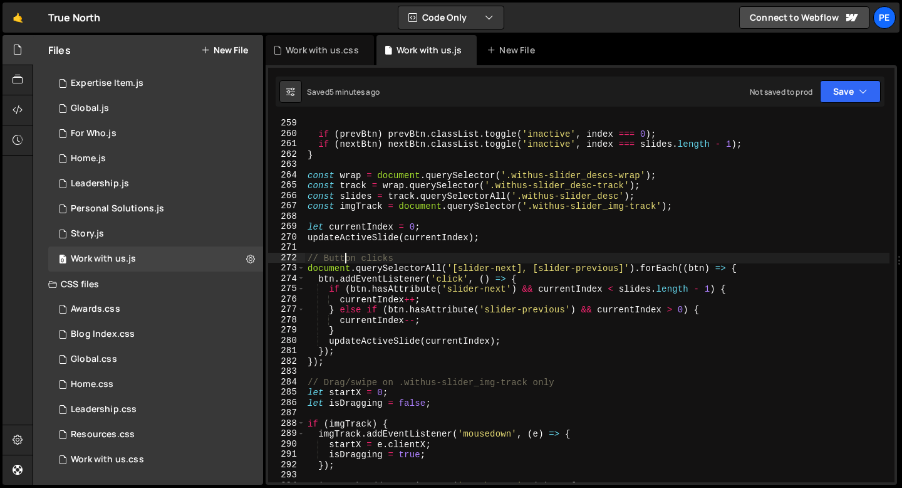
scroll to position [2665, 0]
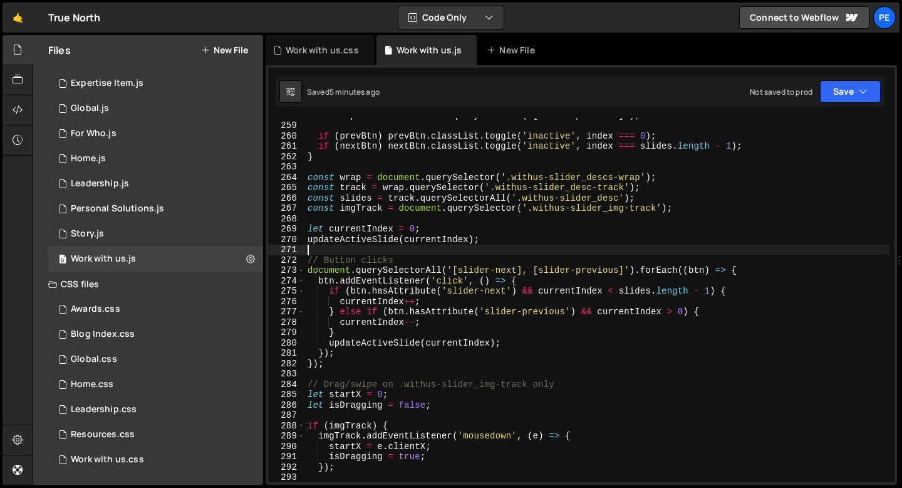
click at [336, 254] on div "const prevBtn = document . querySelector ( '[slider-previous]' ) ; if ( prevBtn…" at bounding box center [597, 302] width 585 height 385
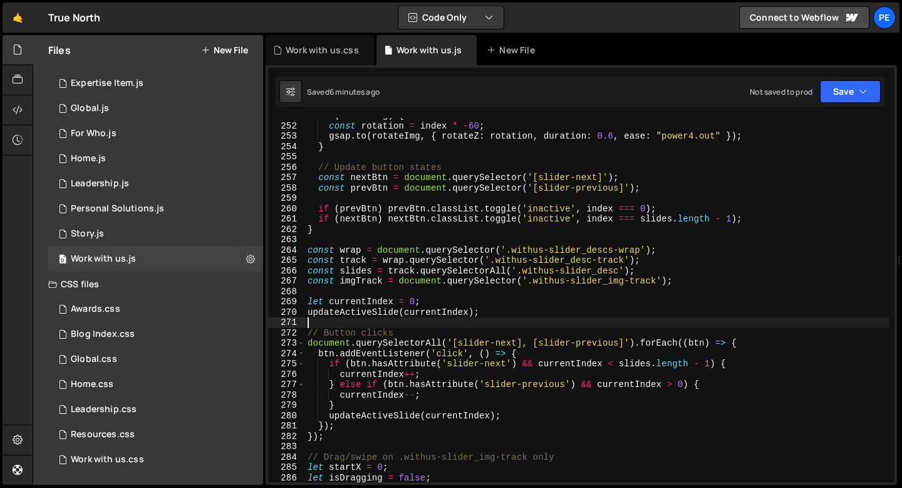
scroll to position [2584, 0]
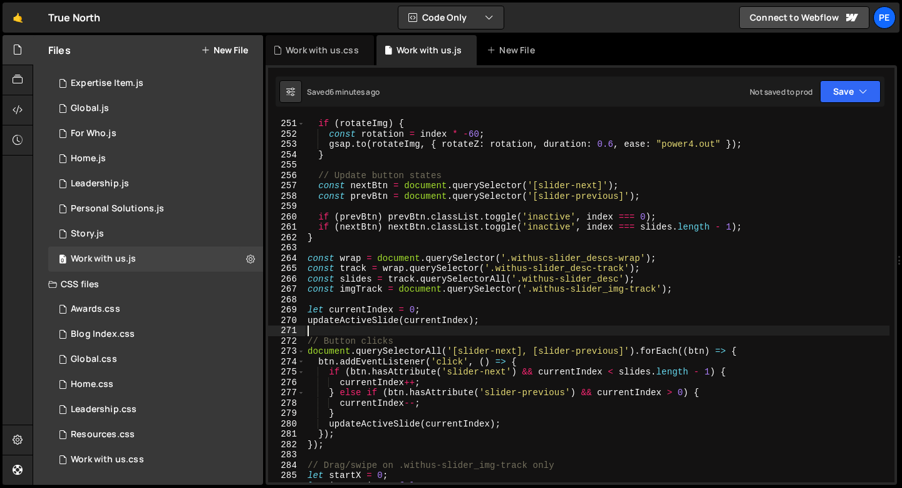
click at [348, 239] on div "// Rotate the image if ( rotateImg ) { const rotation = index * - 60 ; gsap . t…" at bounding box center [597, 300] width 585 height 385
type textarea "}"
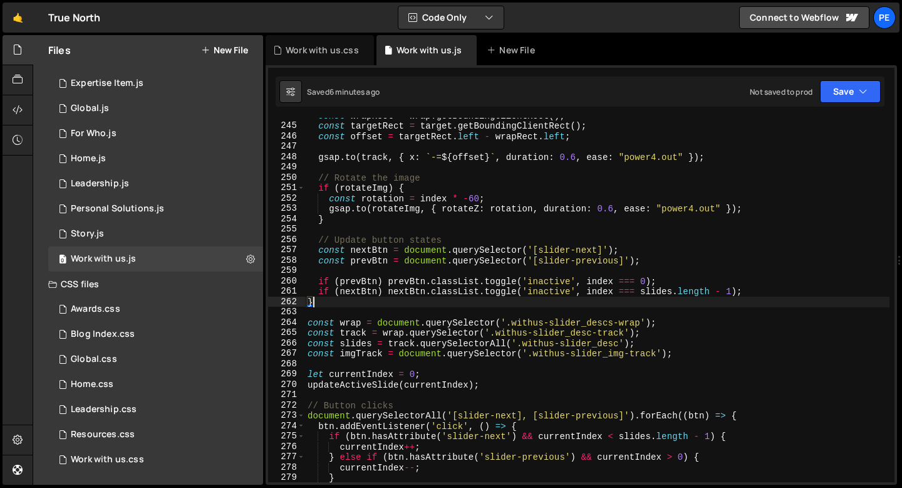
scroll to position [2521, 0]
click at [342, 231] on div "const wrapRect = wrap . getBoundingClientRect ( ) ; const targetRect = target .…" at bounding box center [597, 302] width 585 height 385
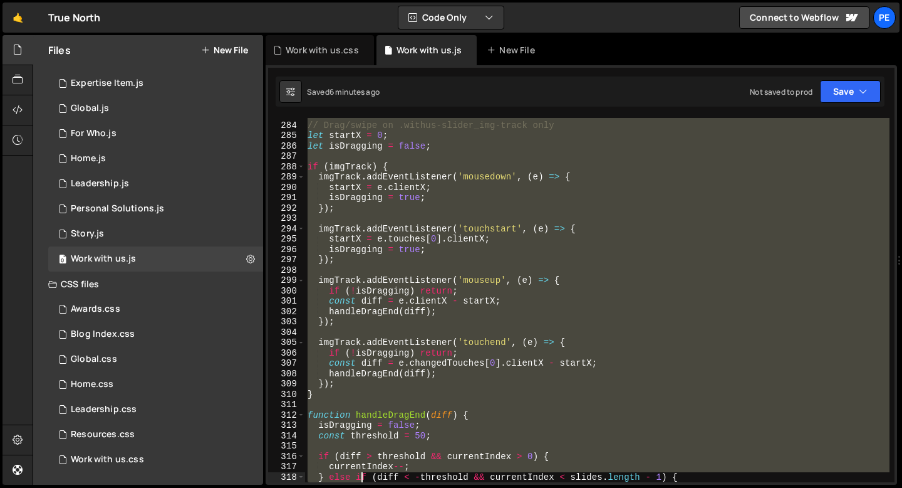
scroll to position [2986, 0]
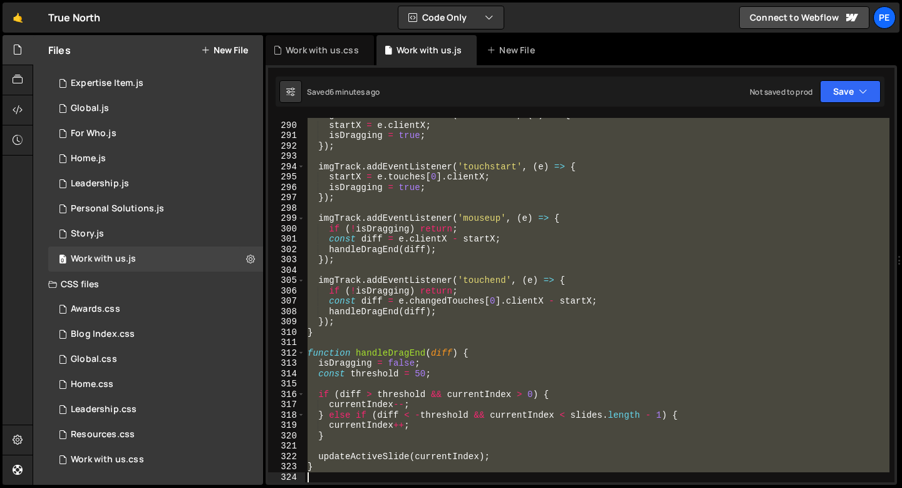
drag, startPoint x: 308, startPoint y: 145, endPoint x: 364, endPoint y: 477, distance: 336.9
click at [364, 477] on div "imgTrack . addEventListener ( 'mousedown' , ( e ) => { startX = e . clientX ; i…" at bounding box center [597, 302] width 585 height 385
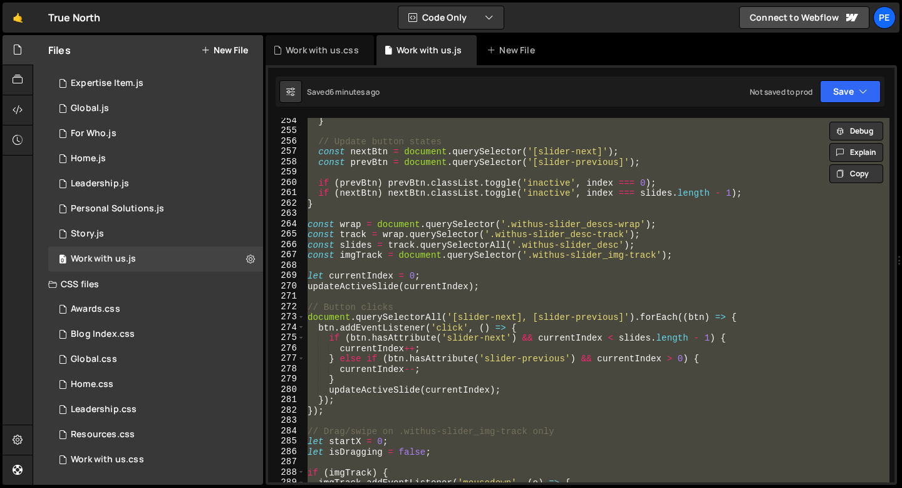
scroll to position [2592, 0]
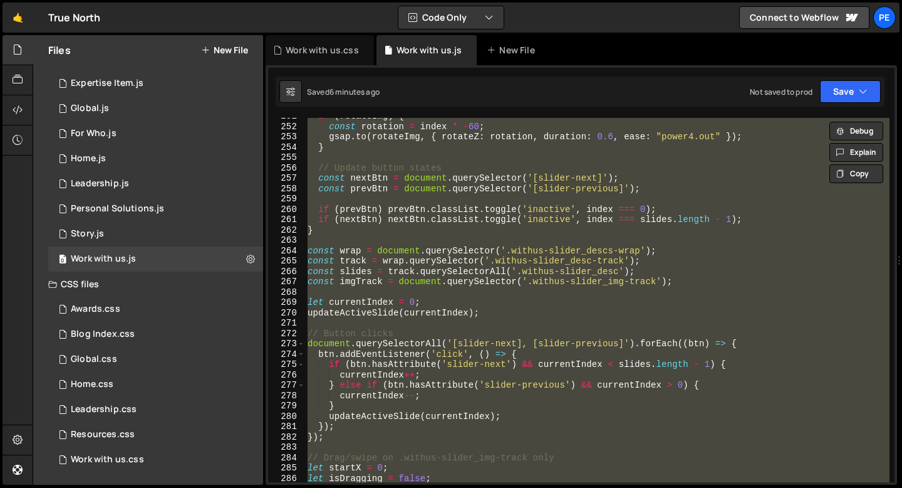
click at [524, 332] on div "if ( rotateImg ) { const rotation = index * - 60 ; gsap . to ( rotateImg , { ro…" at bounding box center [597, 300] width 585 height 364
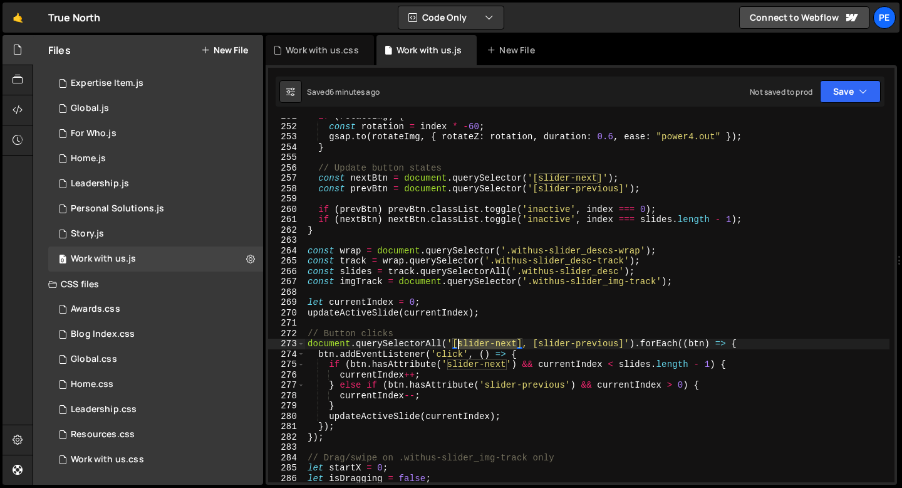
drag, startPoint x: 518, startPoint y: 346, endPoint x: 461, endPoint y: 345, distance: 57.7
click at [459, 345] on div "if ( rotateImg ) { const rotation = index * - 60 ; gsap . to ( rotateImg , { ro…" at bounding box center [597, 303] width 585 height 385
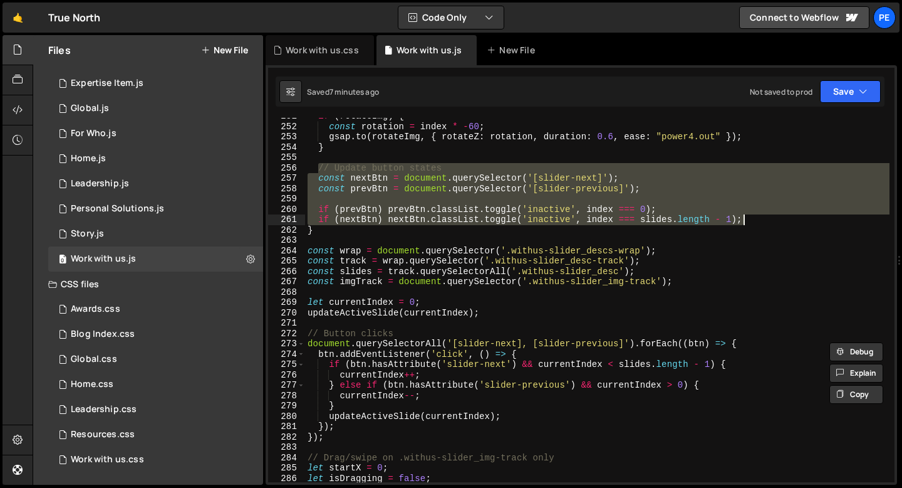
drag, startPoint x: 318, startPoint y: 170, endPoint x: 760, endPoint y: 219, distance: 444.6
click at [761, 219] on div "if ( rotateImg ) { const rotation = index * - 60 ; gsap . to ( rotateImg , { ro…" at bounding box center [597, 303] width 585 height 385
paste textarea "}"
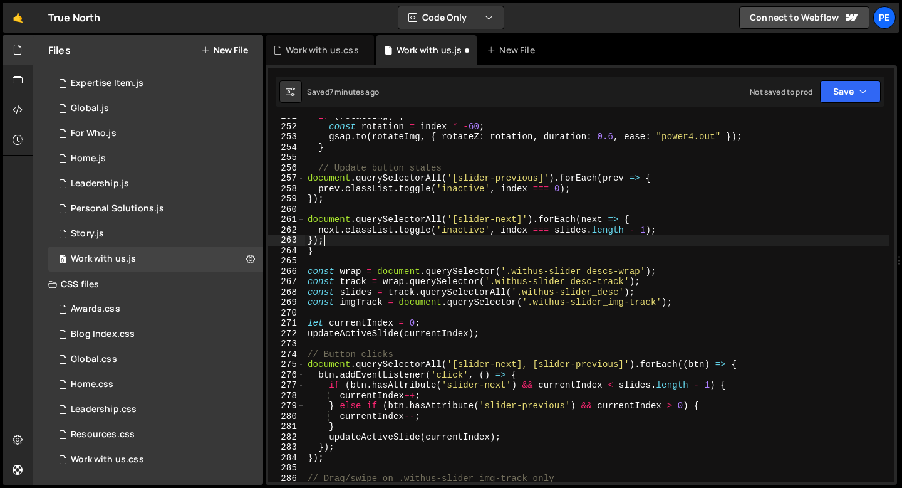
type textarea "});"
